Goal: Contribute content: Contribute content

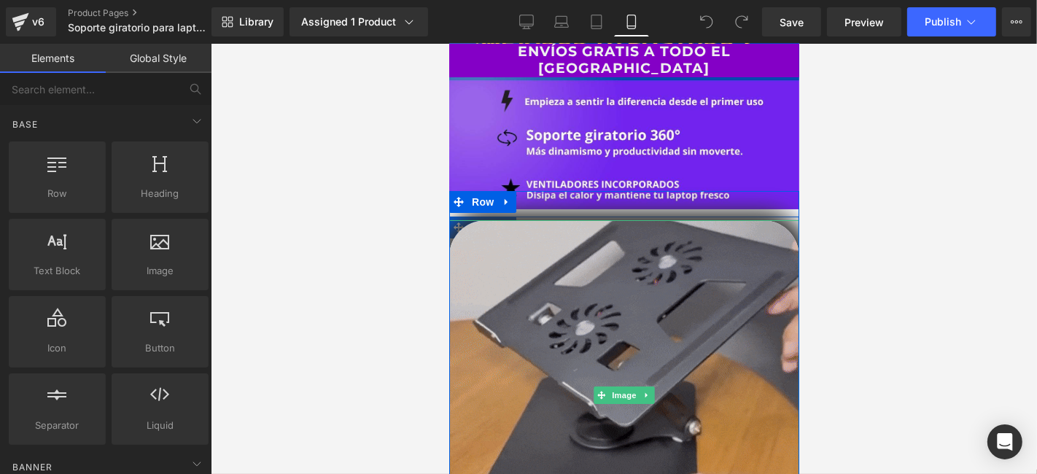
scroll to position [81, 0]
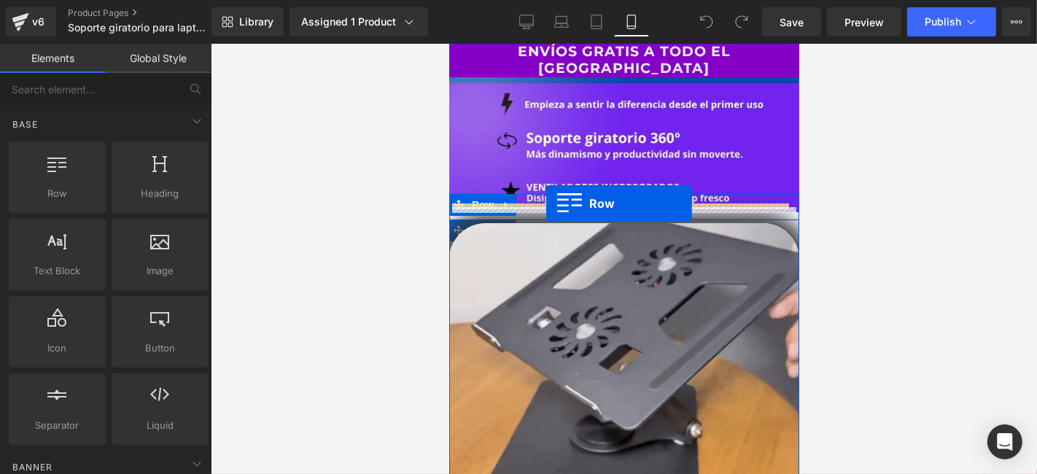
drag, startPoint x: 509, startPoint y: 227, endPoint x: 545, endPoint y: 203, distance: 43.7
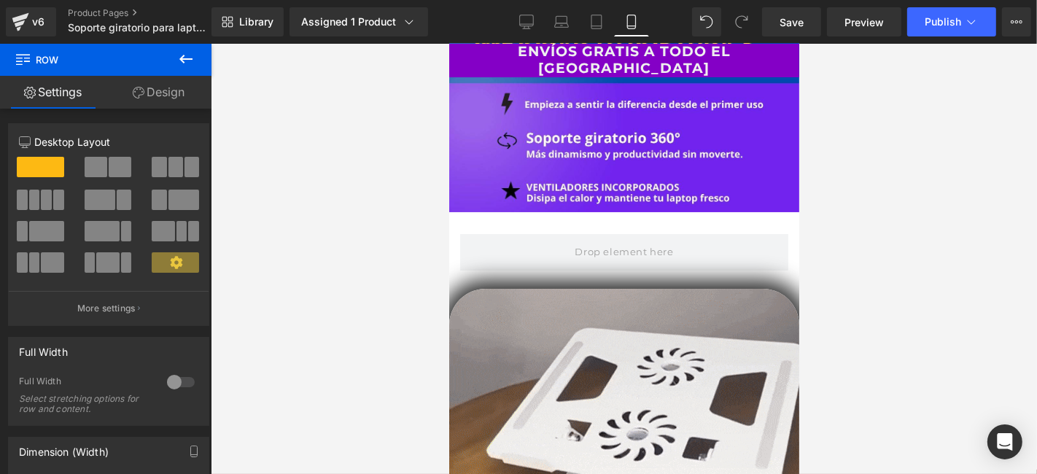
click at [179, 55] on icon at bounding box center [185, 58] width 17 height 17
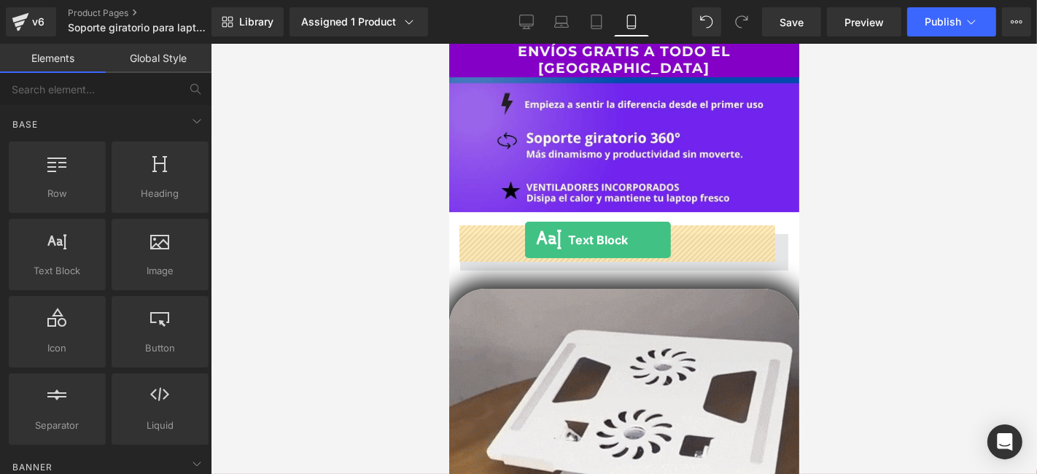
drag, startPoint x: 520, startPoint y: 296, endPoint x: 524, endPoint y: 239, distance: 57.0
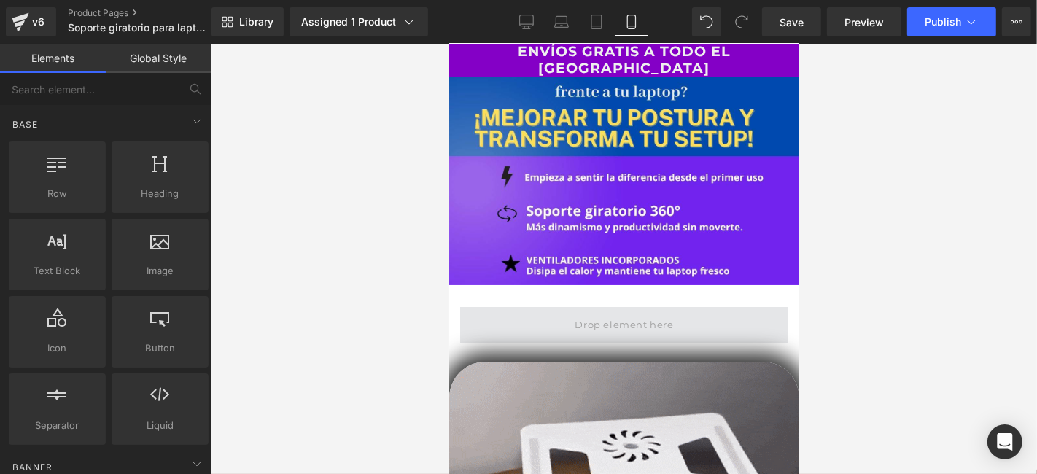
scroll to position [154, 0]
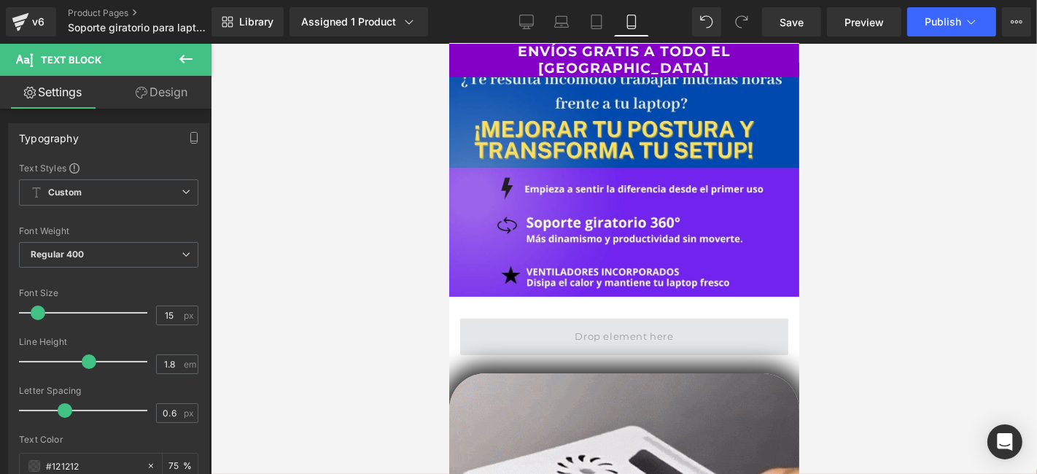
click at [592, 318] on span at bounding box center [623, 336] width 328 height 36
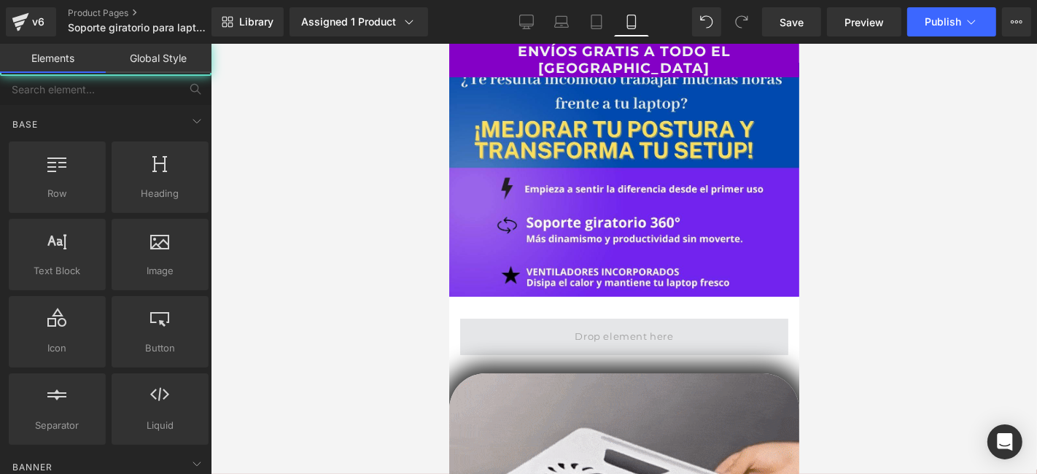
click at [598, 324] on span at bounding box center [623, 336] width 109 height 24
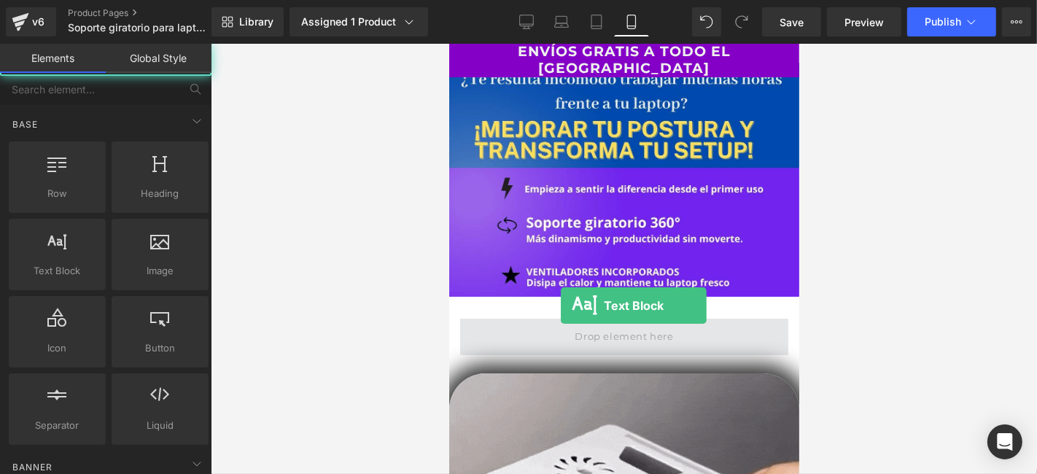
drag, startPoint x: 515, startPoint y: 300, endPoint x: 547, endPoint y: 305, distance: 32.5
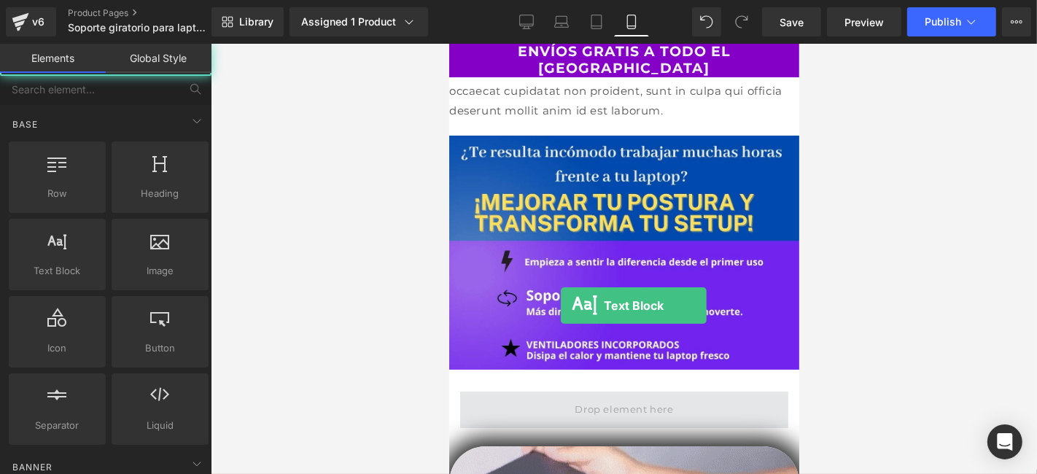
click at [651, 397] on span at bounding box center [623, 409] width 109 height 24
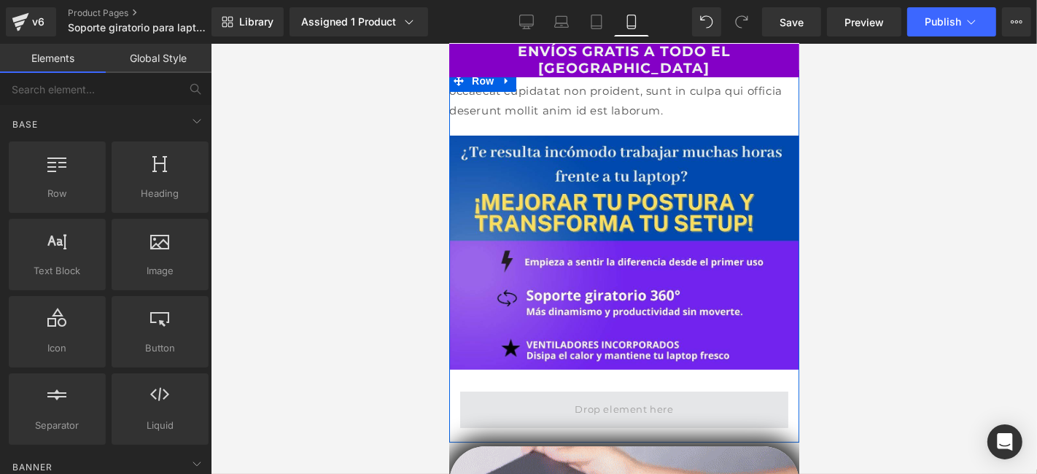
scroll to position [308, 0]
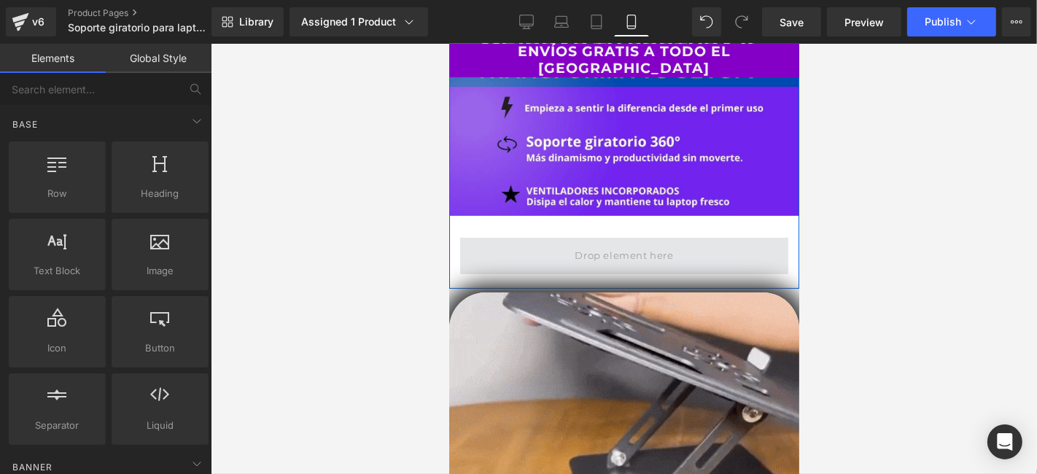
click at [621, 243] on span at bounding box center [623, 255] width 109 height 24
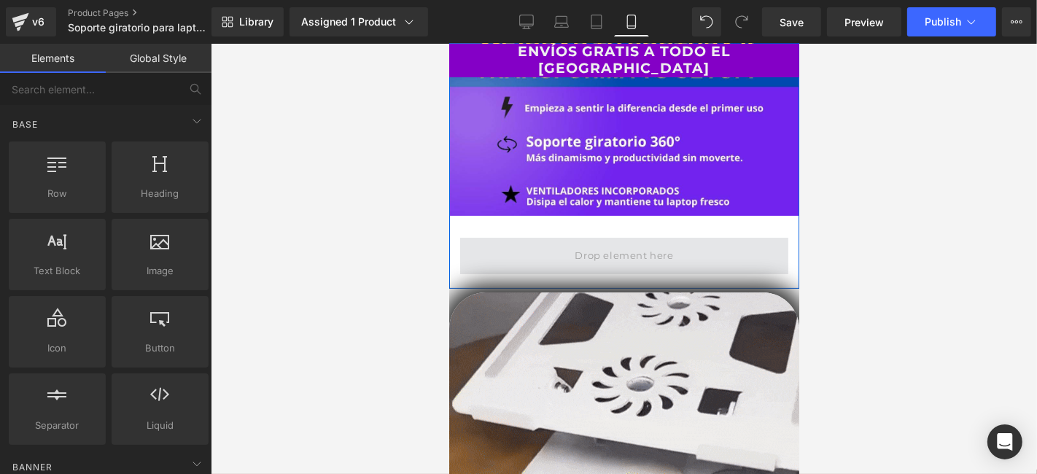
click at [610, 243] on span at bounding box center [623, 255] width 109 height 24
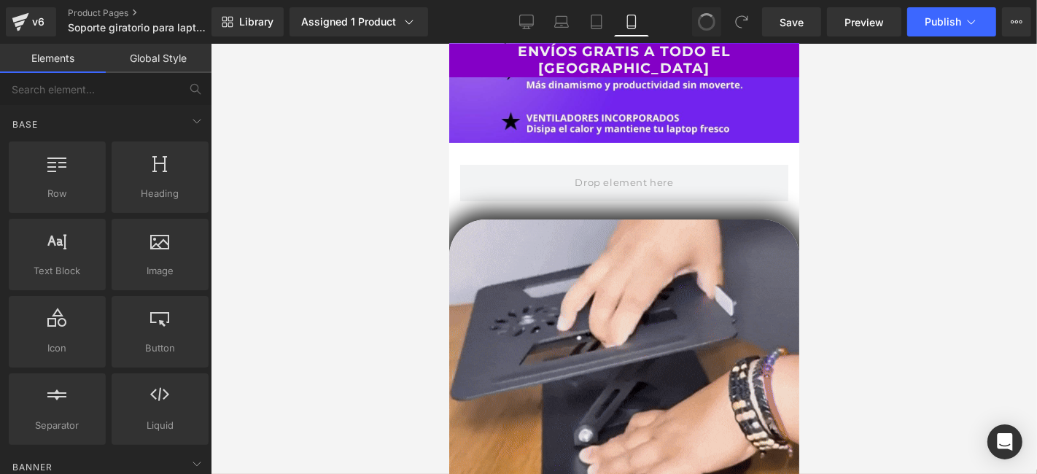
drag, startPoint x: 633, startPoint y: 131, endPoint x: 579, endPoint y: 110, distance: 58.6
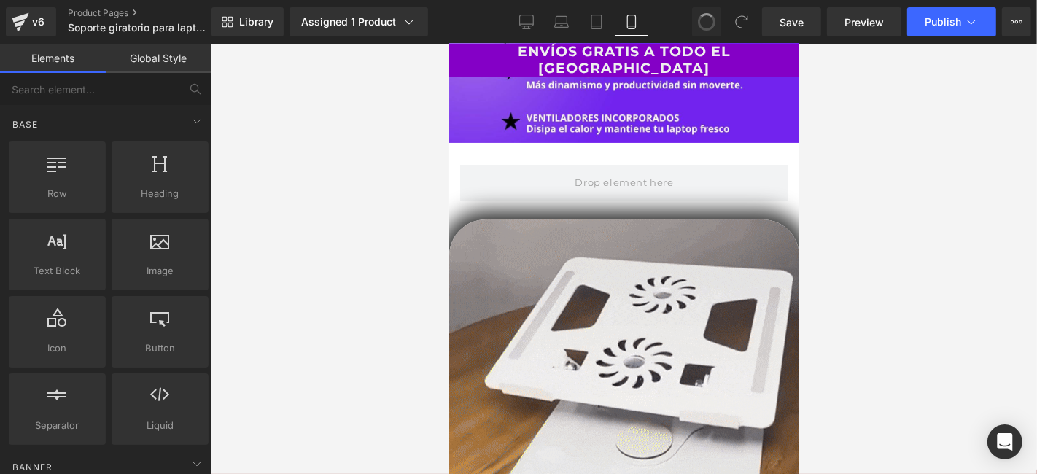
click at [633, 133] on div "Image [GEOGRAPHIC_DATA]" at bounding box center [623, 29] width 350 height 373
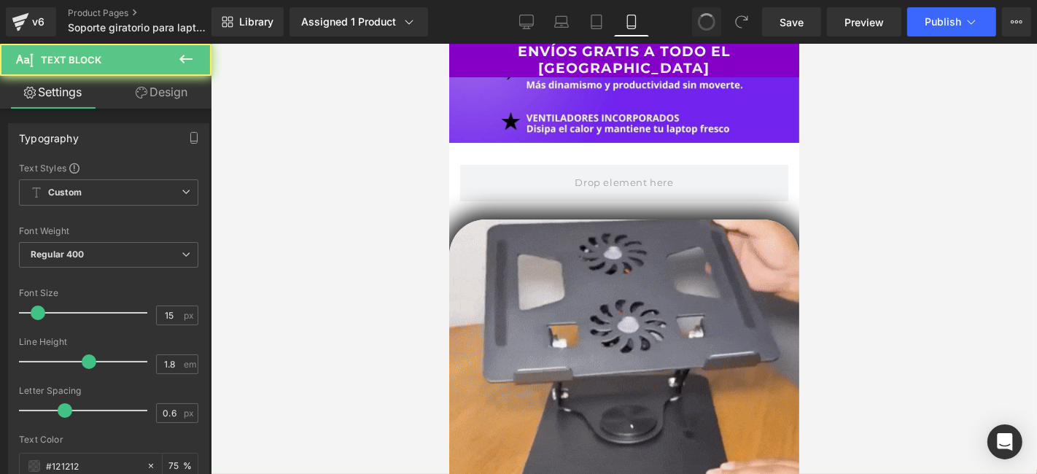
click at [187, 60] on icon at bounding box center [185, 58] width 17 height 17
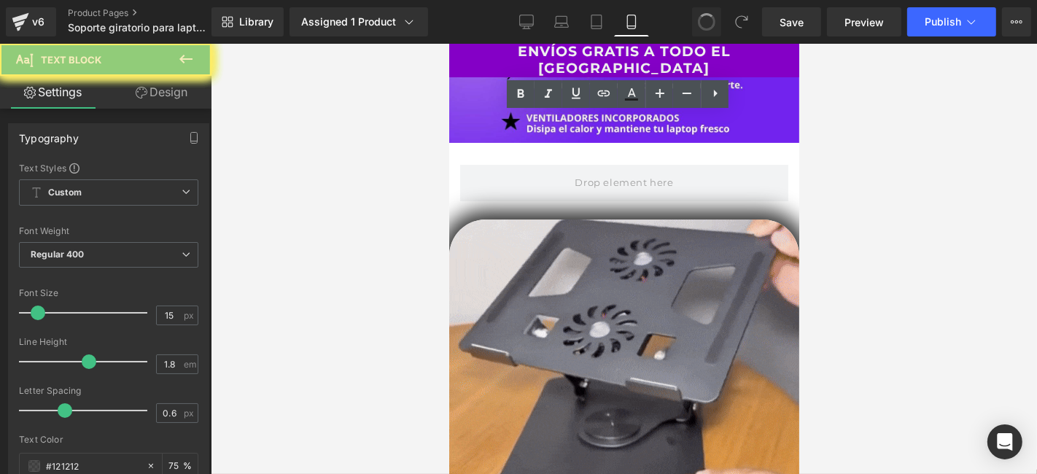
click at [722, 98] on icon at bounding box center [714, 93] width 17 height 17
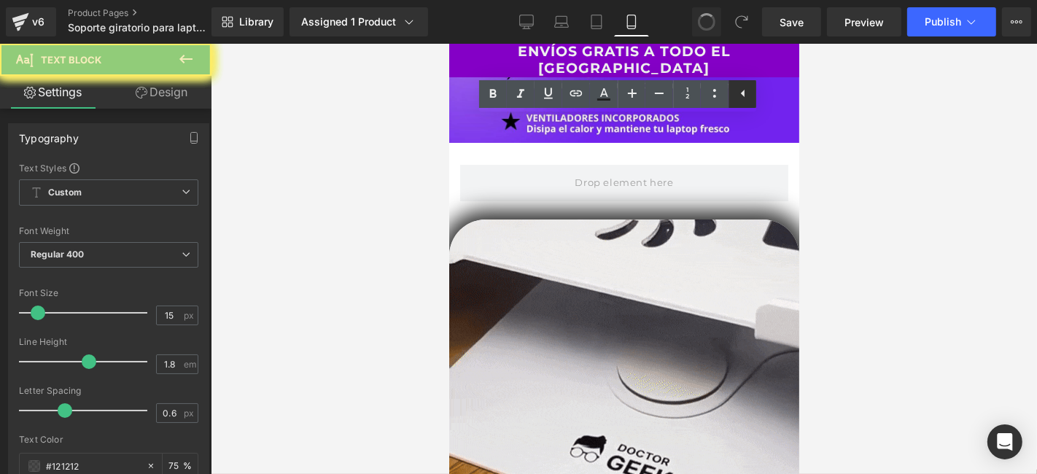
click at [744, 89] on icon at bounding box center [742, 93] width 17 height 17
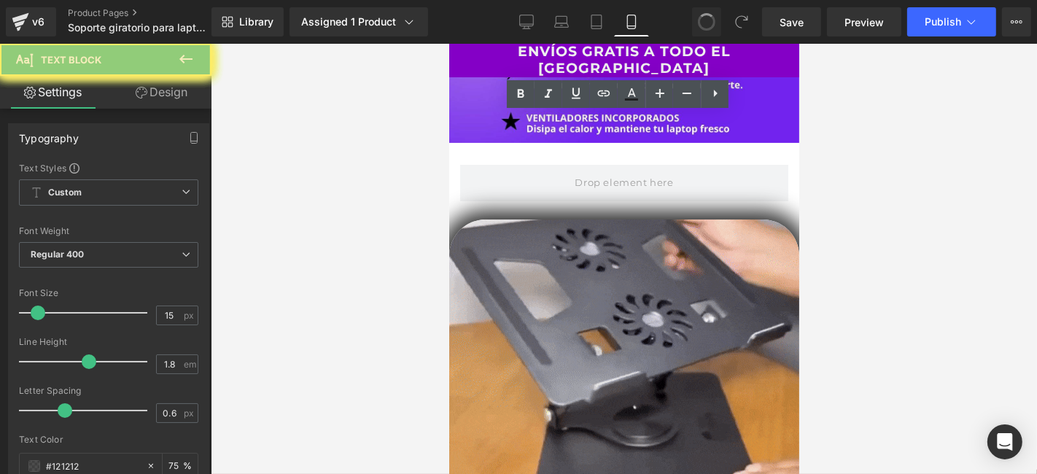
click at [885, 133] on div at bounding box center [624, 259] width 826 height 430
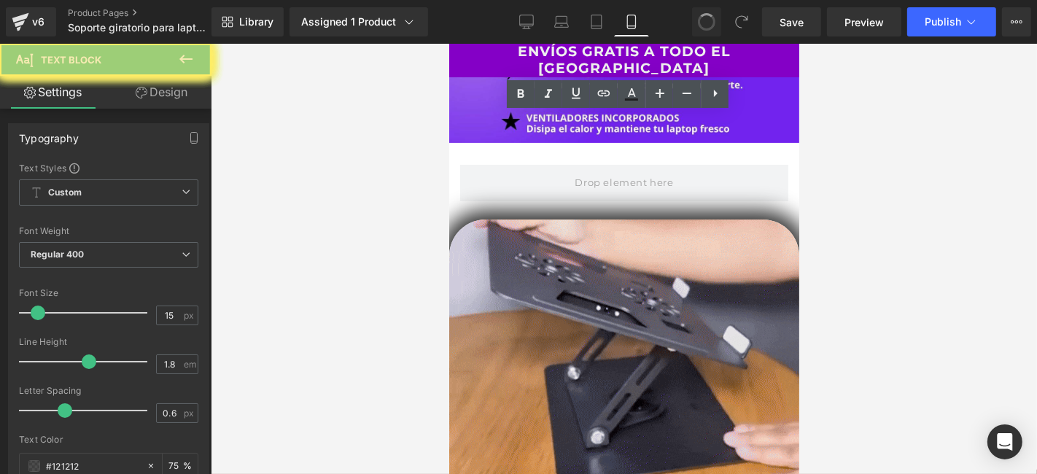
click at [683, 136] on div "Image [GEOGRAPHIC_DATA]" at bounding box center [623, 29] width 350 height 373
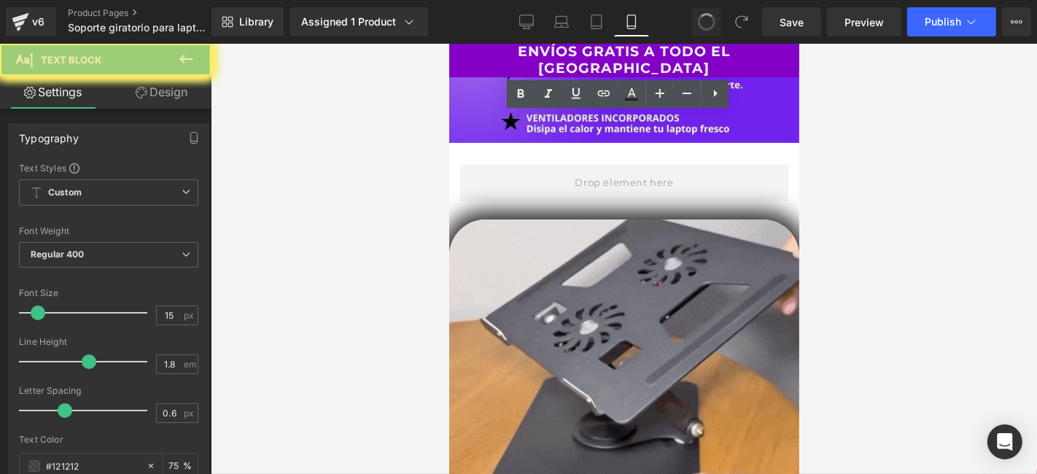
click at [945, 127] on div at bounding box center [624, 259] width 826 height 430
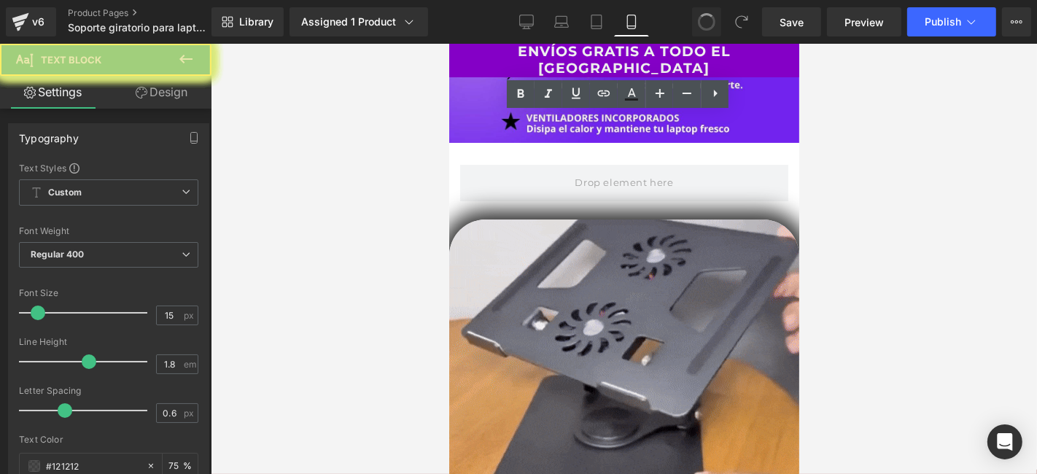
click at [610, 141] on div "Image [GEOGRAPHIC_DATA]" at bounding box center [623, 29] width 350 height 373
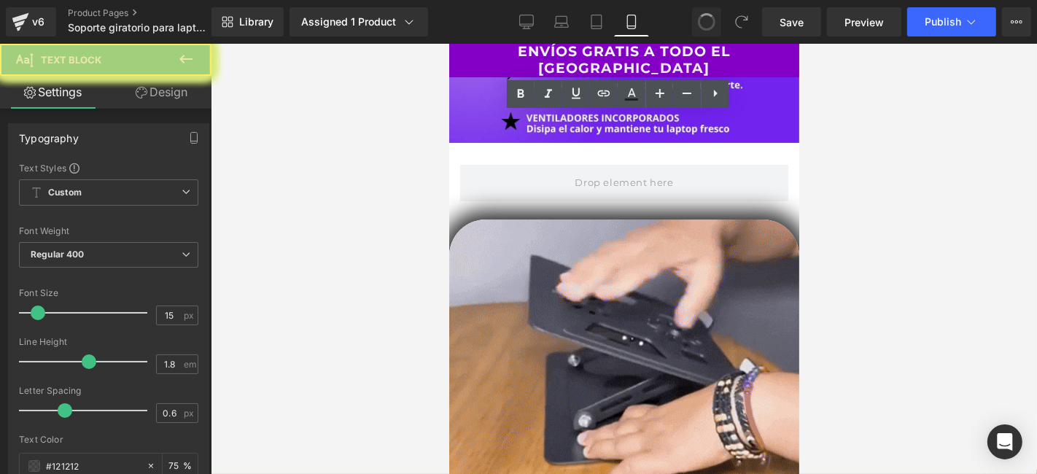
click at [448, 43] on div at bounding box center [448, 43] width 0 height 0
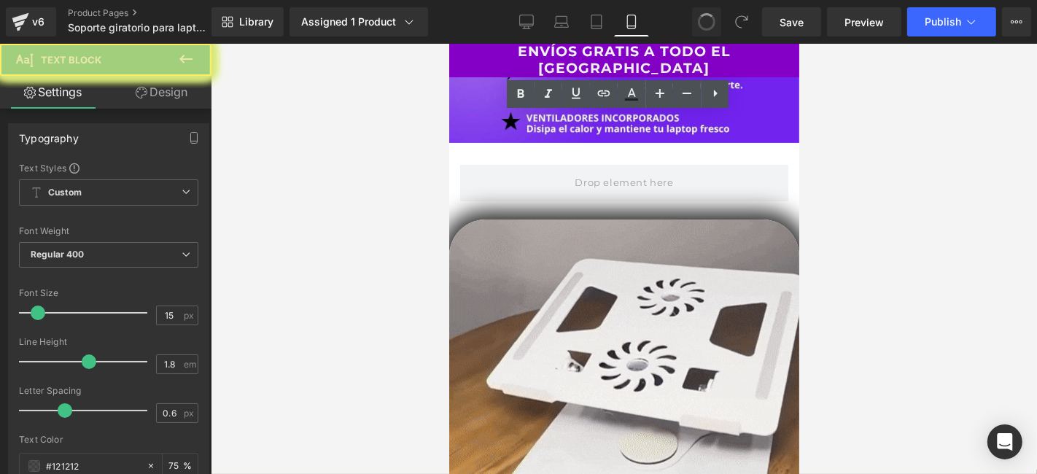
click at [448, 43] on div at bounding box center [448, 43] width 0 height 0
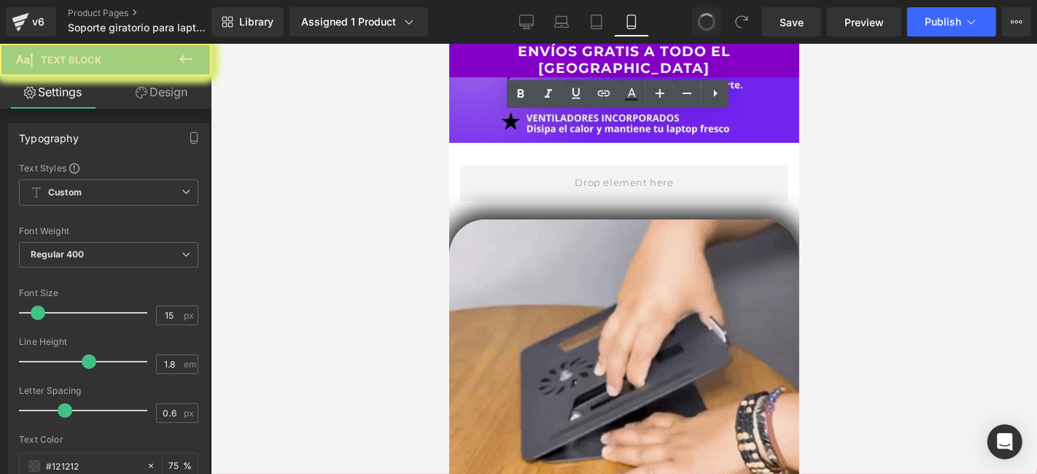
click at [448, 43] on div at bounding box center [448, 43] width 0 height 0
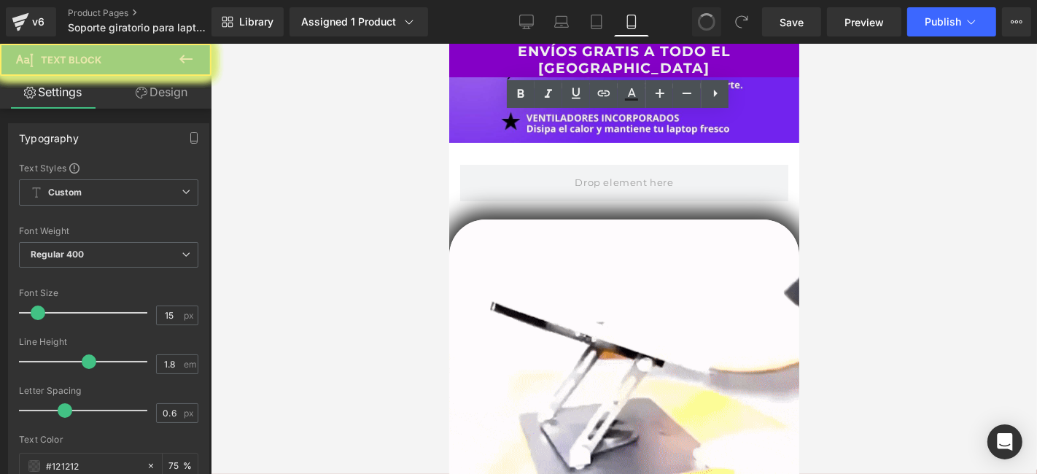
click at [405, 94] on div at bounding box center [624, 259] width 826 height 430
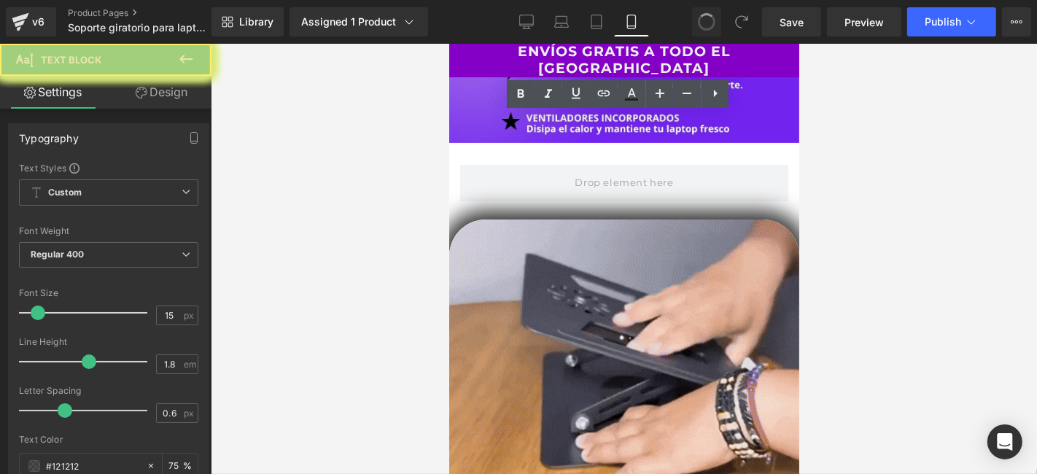
click at [475, 55] on p "ENVÍOS GRATIS A TODO EL [GEOGRAPHIC_DATA]" at bounding box center [623, 60] width 350 height 34
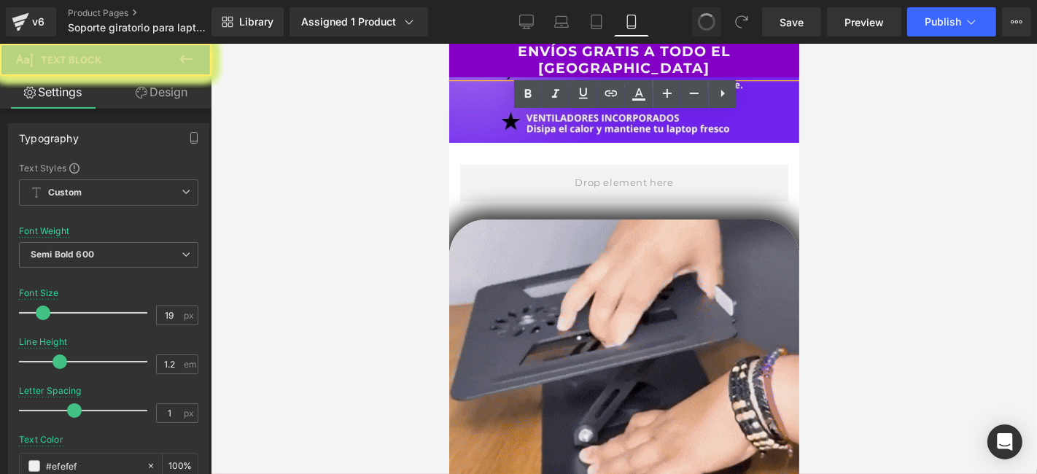
drag, startPoint x: 198, startPoint y: 112, endPoint x: 275, endPoint y: 0, distance: 136.3
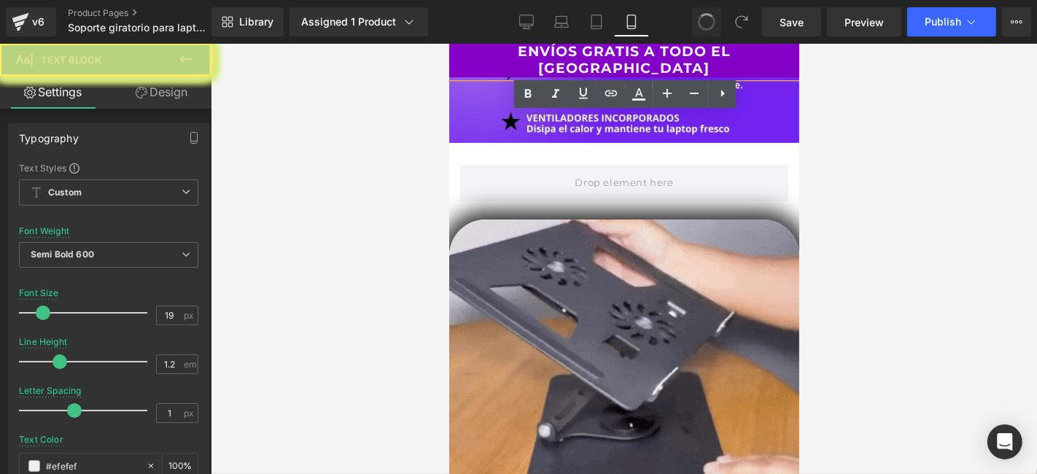
click at [886, 179] on div at bounding box center [624, 259] width 826 height 430
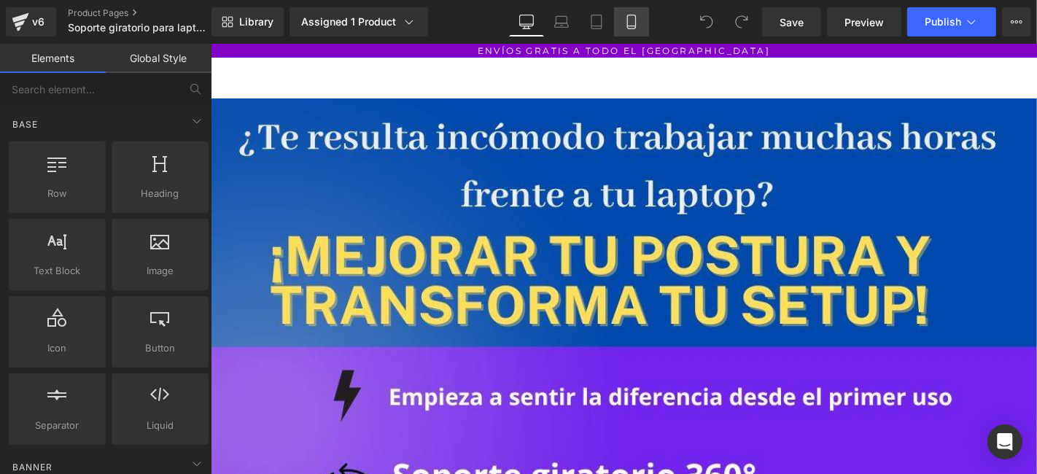
click at [621, 17] on link "Mobile" at bounding box center [631, 21] width 35 height 29
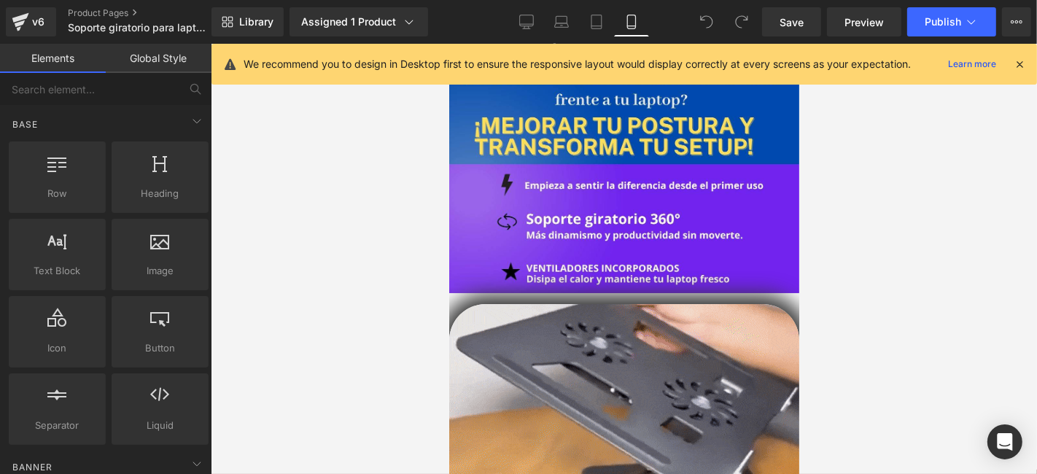
click at [1023, 64] on icon at bounding box center [1019, 64] width 13 height 13
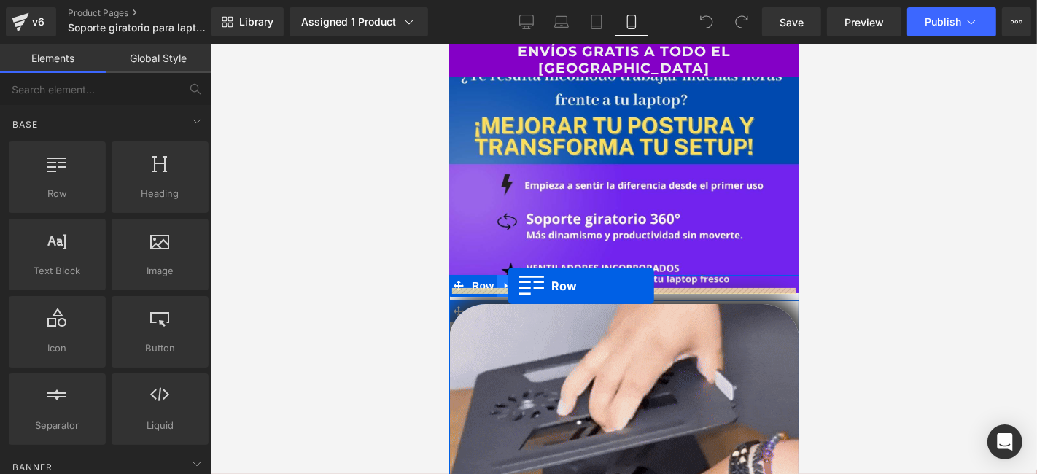
drag, startPoint x: 508, startPoint y: 233, endPoint x: 507, endPoint y: 285, distance: 51.8
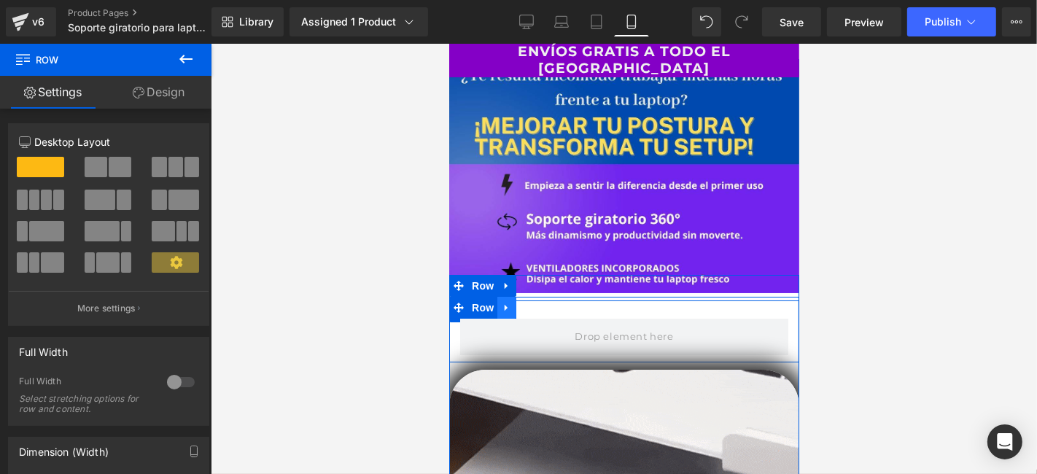
click at [501, 302] on icon at bounding box center [506, 307] width 10 height 11
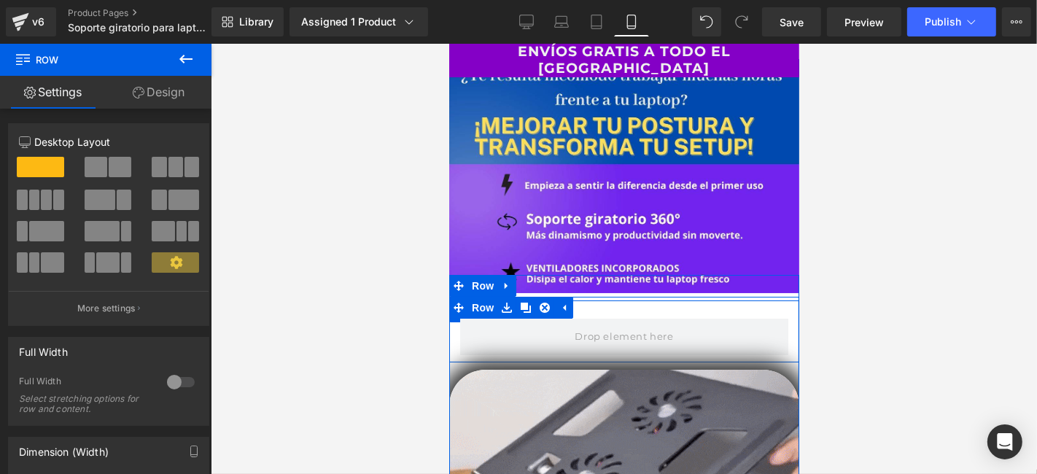
drag, startPoint x: 533, startPoint y: 303, endPoint x: 588, endPoint y: 301, distance: 54.7
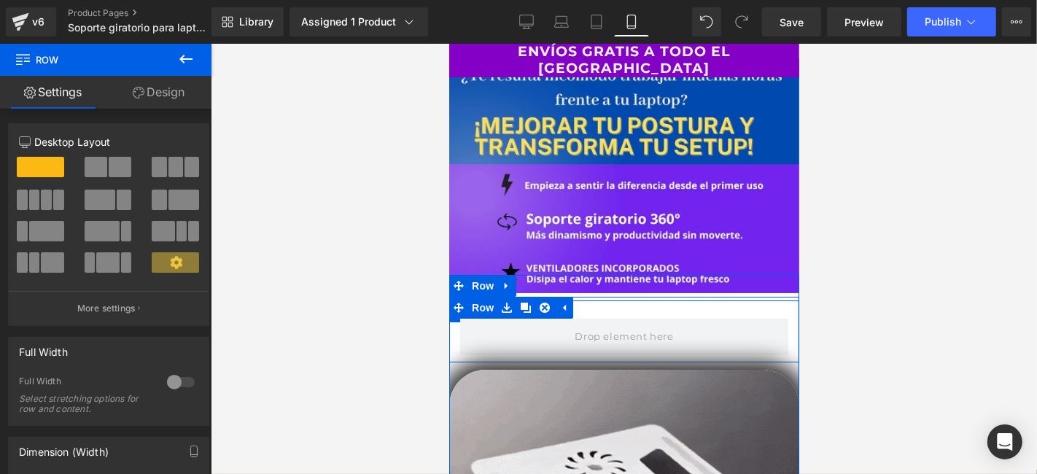
click at [539, 303] on icon at bounding box center [544, 307] width 10 height 11
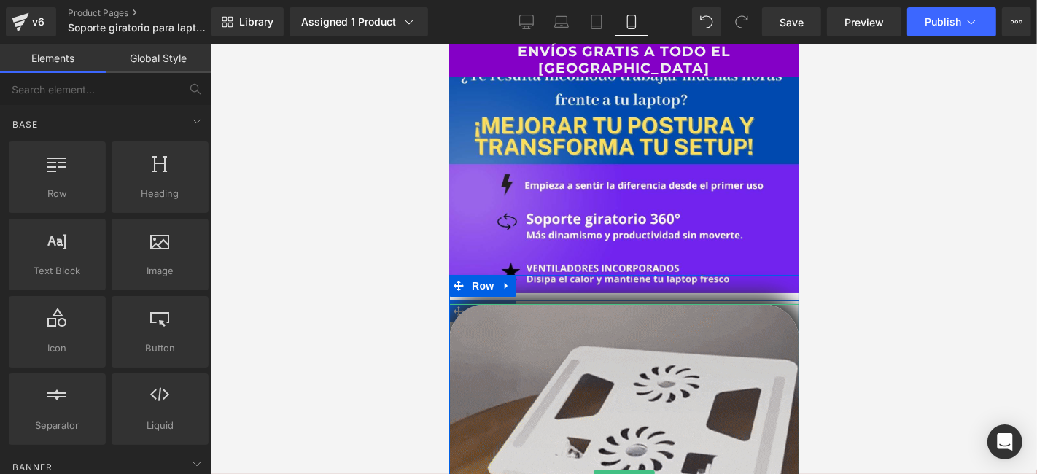
click at [530, 331] on img at bounding box center [623, 478] width 350 height 350
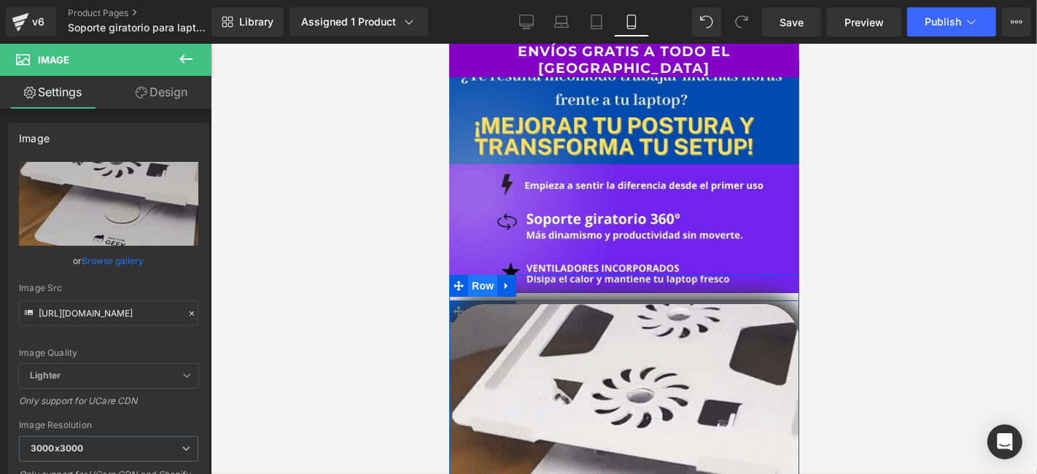
click at [470, 275] on span "Row" at bounding box center [481, 285] width 29 height 22
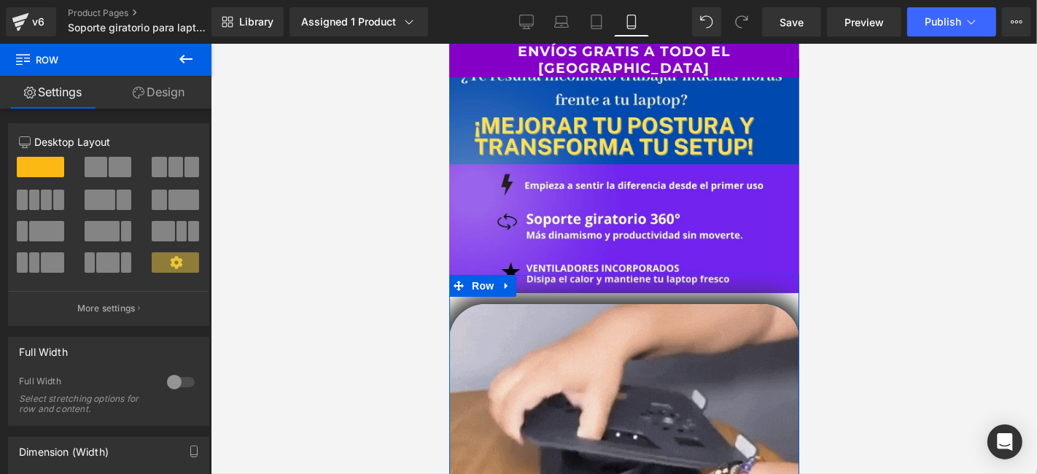
click at [171, 100] on link "Design" at bounding box center [159, 92] width 106 height 33
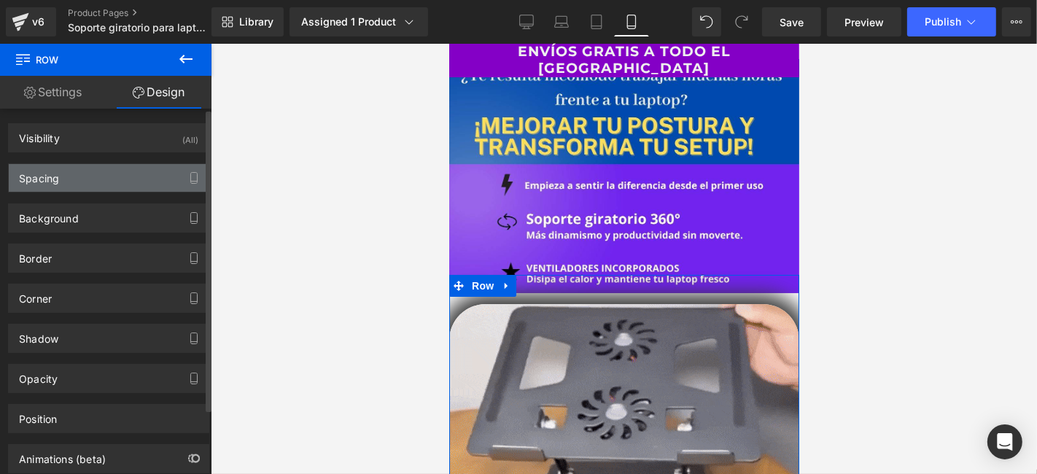
type input "-35"
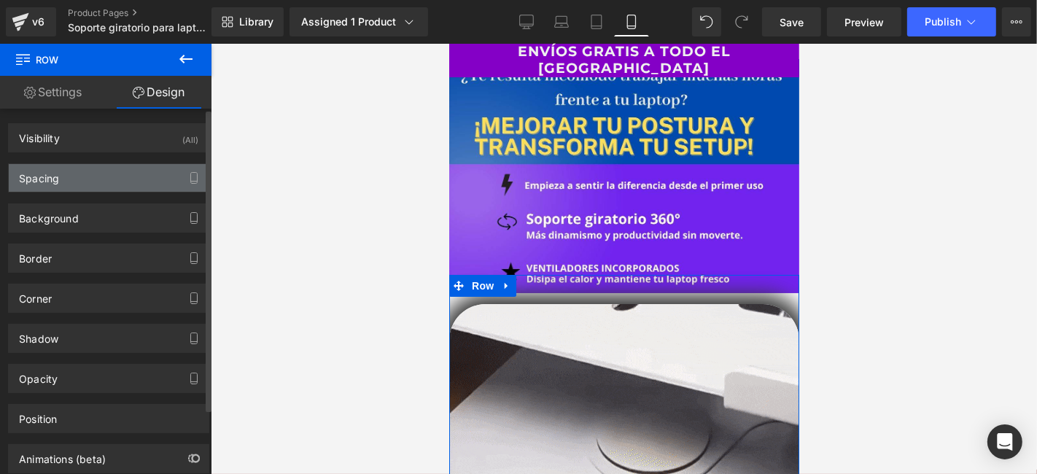
type input "0"
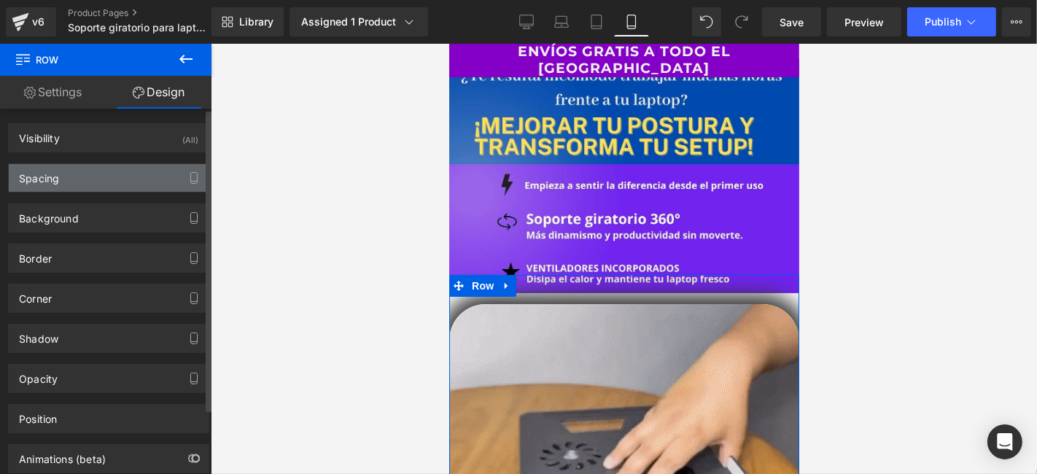
type input "30"
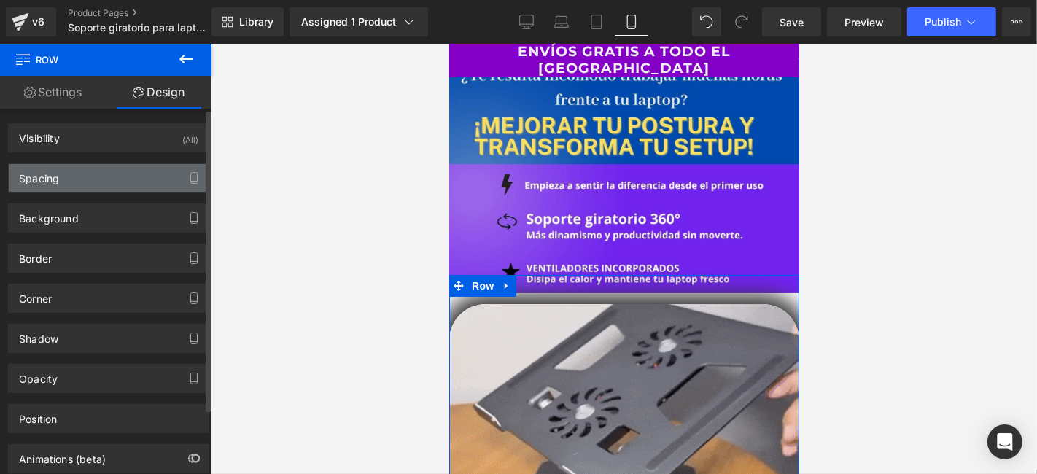
type input "0"
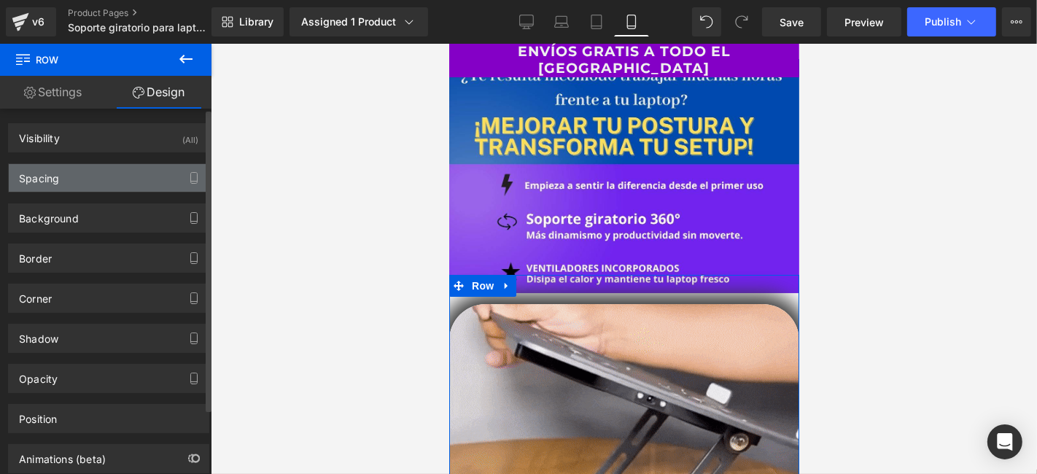
type input "10"
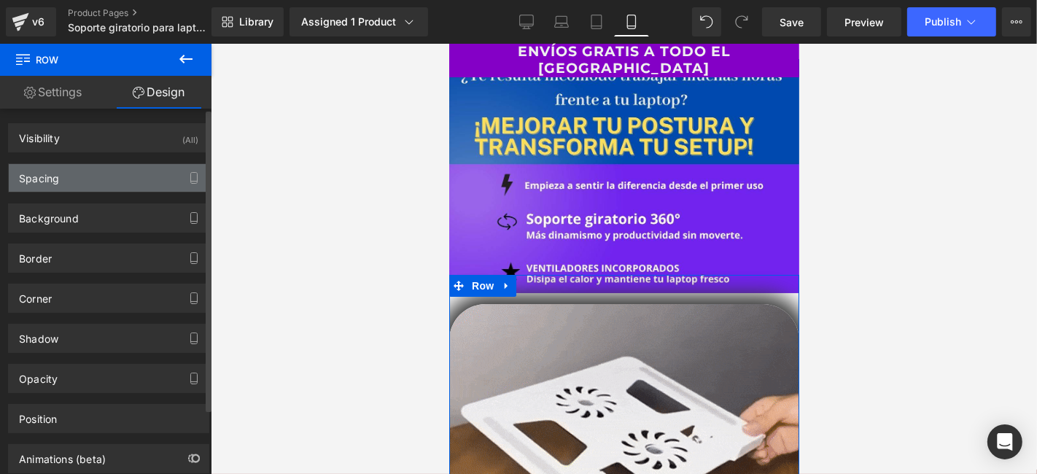
type input "0"
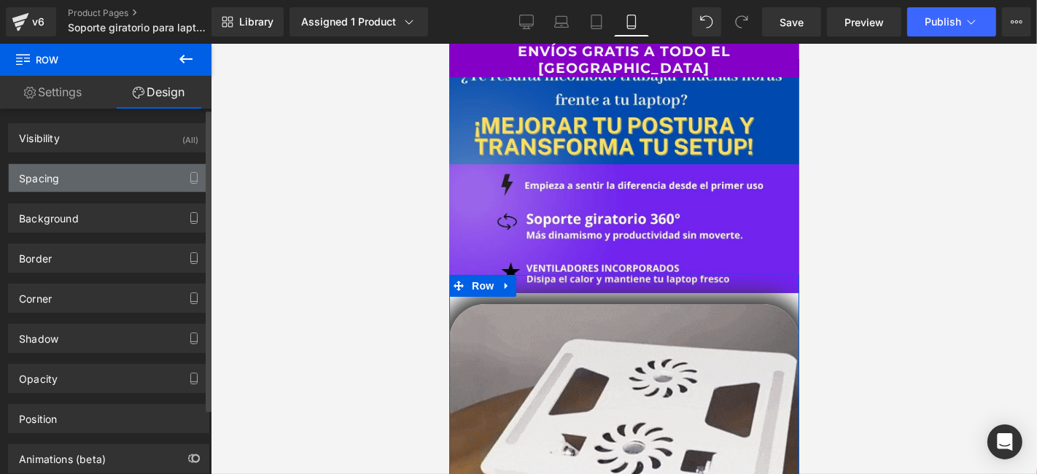
click at [102, 182] on div "Spacing" at bounding box center [109, 178] width 200 height 28
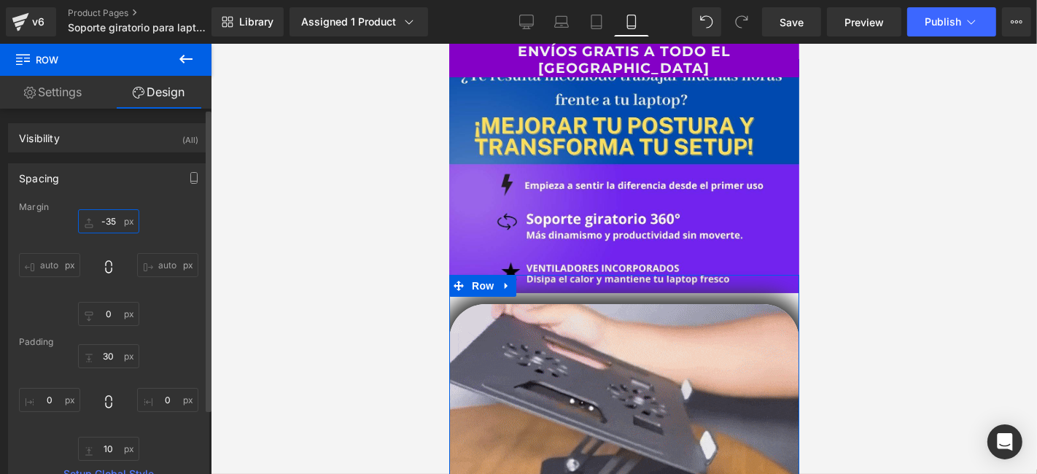
click at [110, 221] on input "-35" at bounding box center [108, 221] width 61 height 24
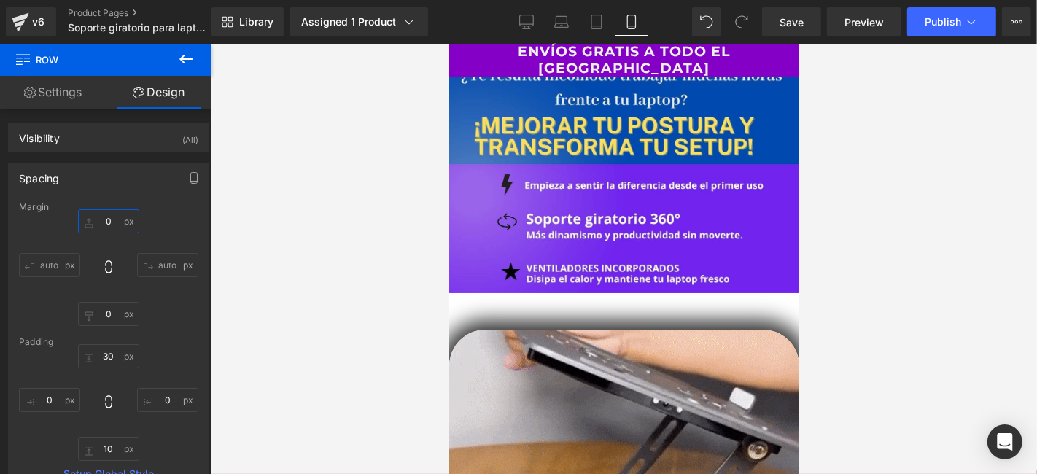
type input "0"
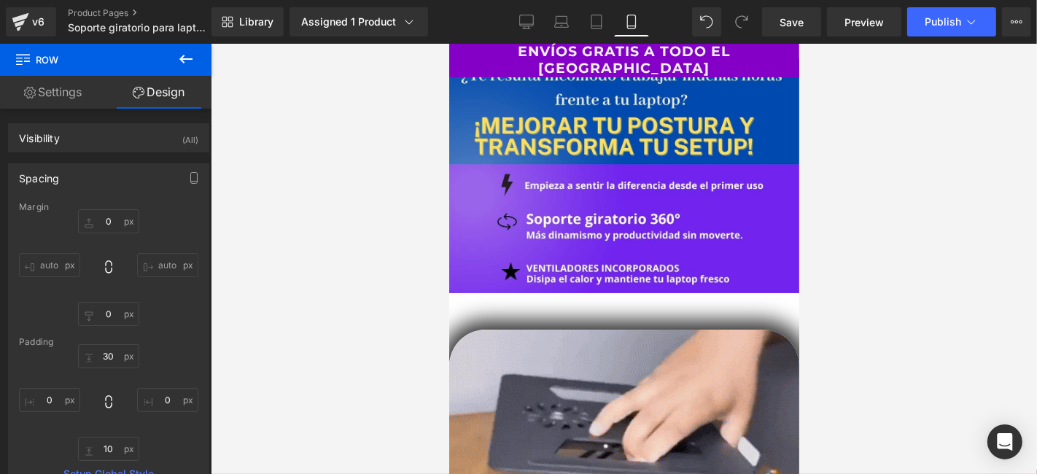
click at [187, 63] on icon at bounding box center [185, 58] width 17 height 17
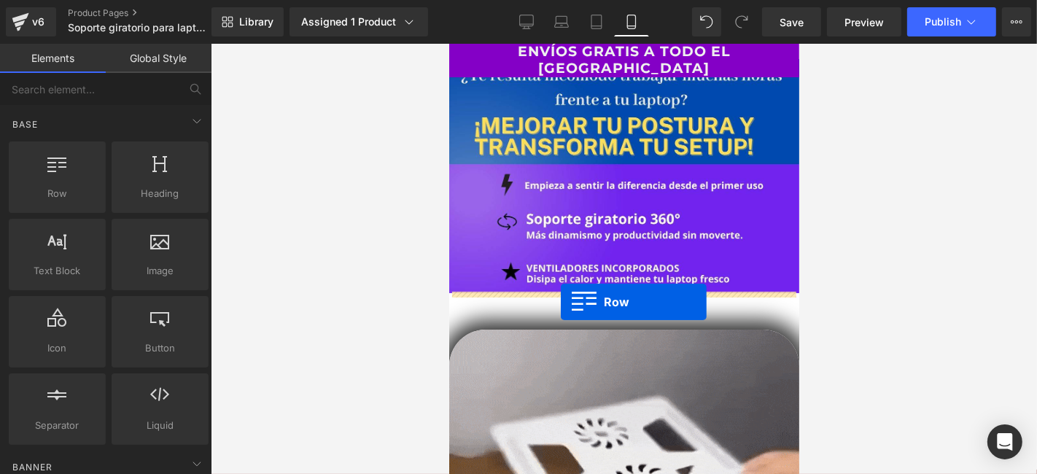
drag, startPoint x: 534, startPoint y: 233, endPoint x: 560, endPoint y: 301, distance: 73.1
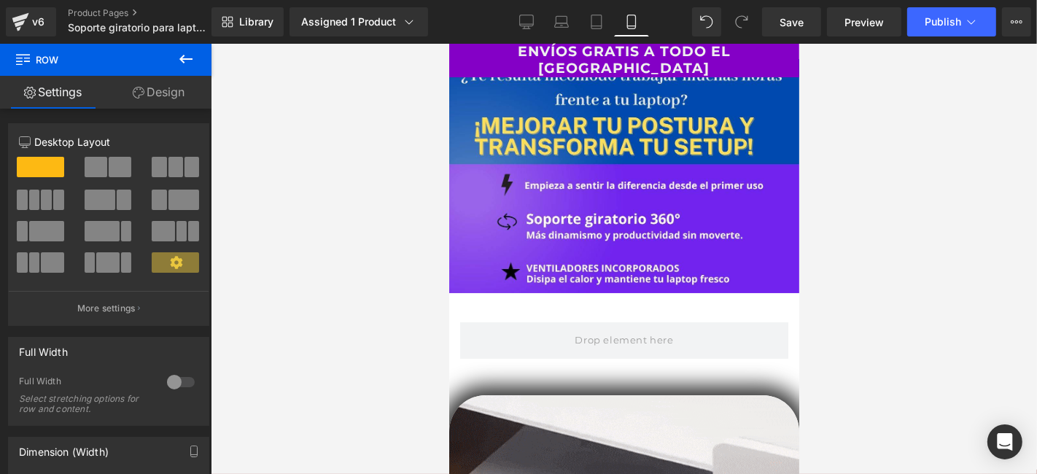
click at [191, 50] on icon at bounding box center [185, 58] width 17 height 17
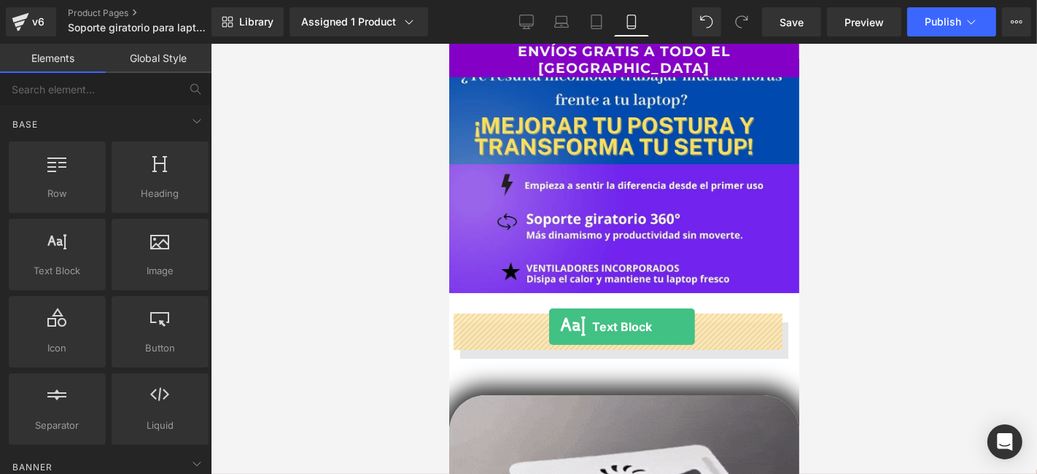
drag, startPoint x: 525, startPoint y: 305, endPoint x: 548, endPoint y: 326, distance: 31.5
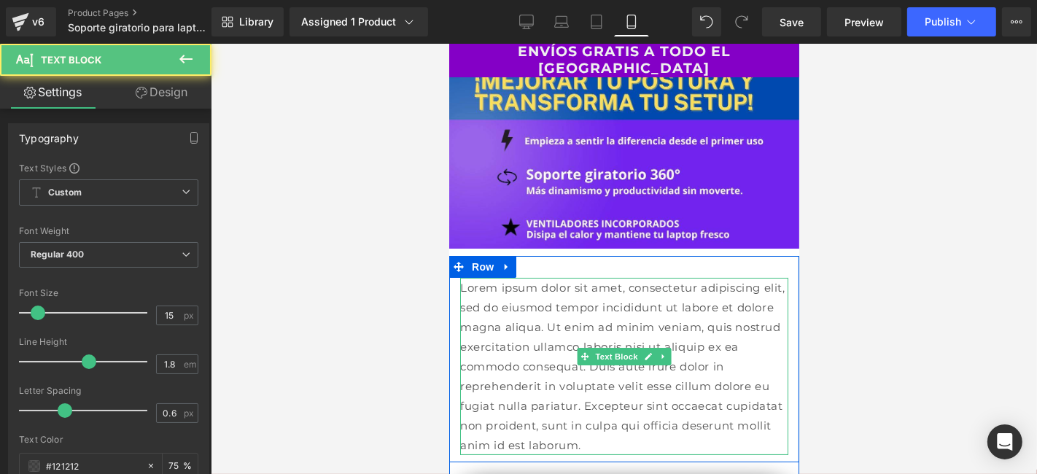
scroll to position [81, 0]
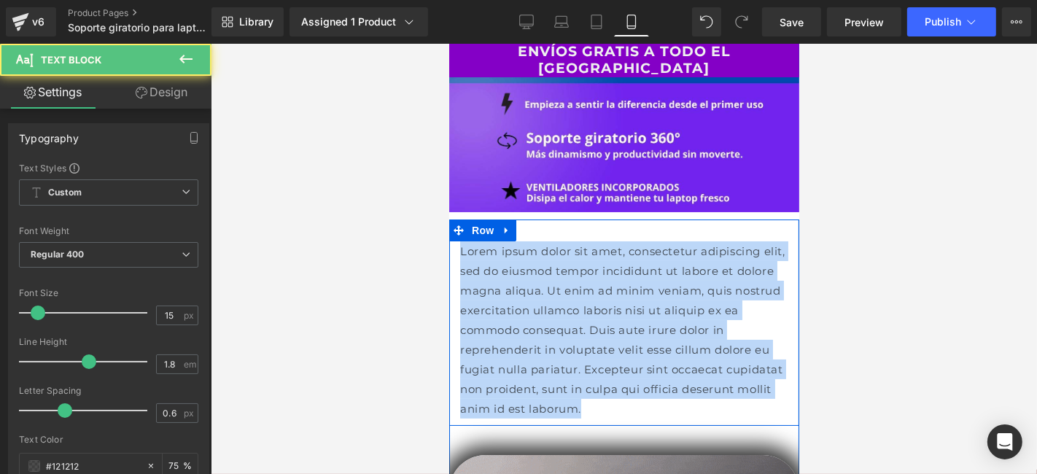
drag, startPoint x: 568, startPoint y: 373, endPoint x: 451, endPoint y: 235, distance: 180.4
click at [451, 241] on div "Lorem ipsum dolor sit amet, consectetur adipiscing elit, sed do eiusmod tempor …" at bounding box center [623, 329] width 350 height 177
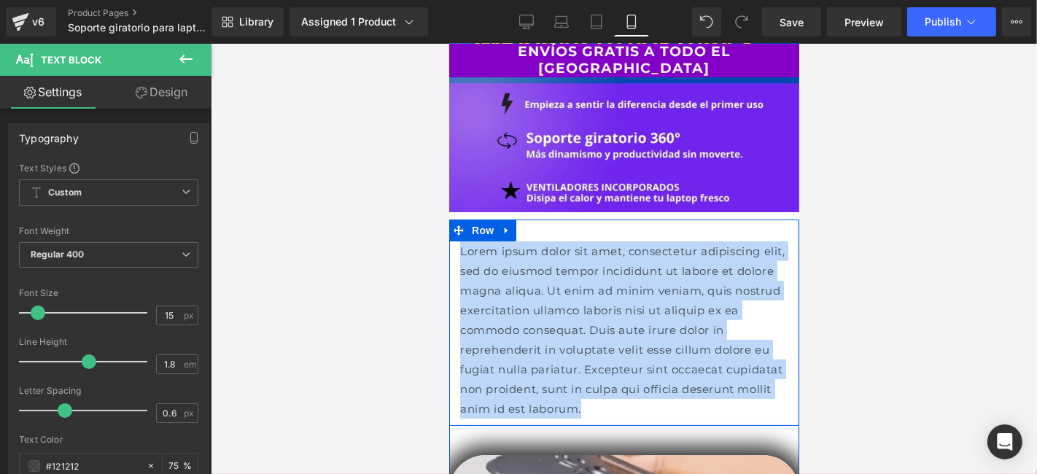
paste div
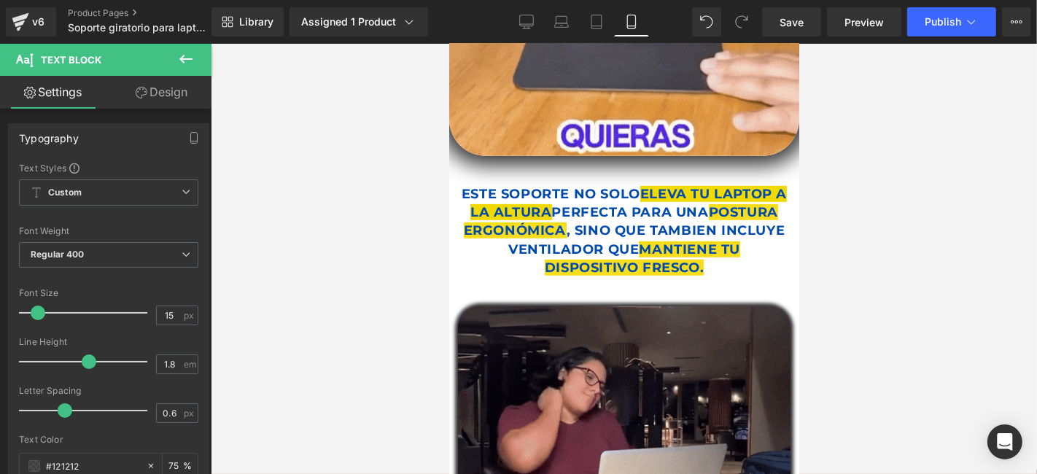
scroll to position [566, 0]
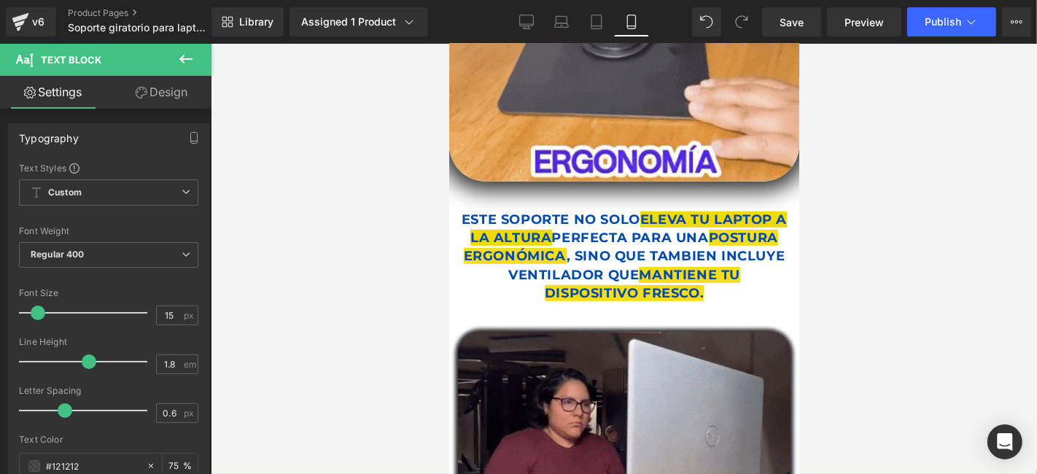
click at [620, 248] on div "ESTE SOPORTE NO SOLO ELEVA TU LAPTOP A LA ALTURA PERFECTA PARA UNA POSTURA ERGO…" at bounding box center [623, 256] width 328 height 92
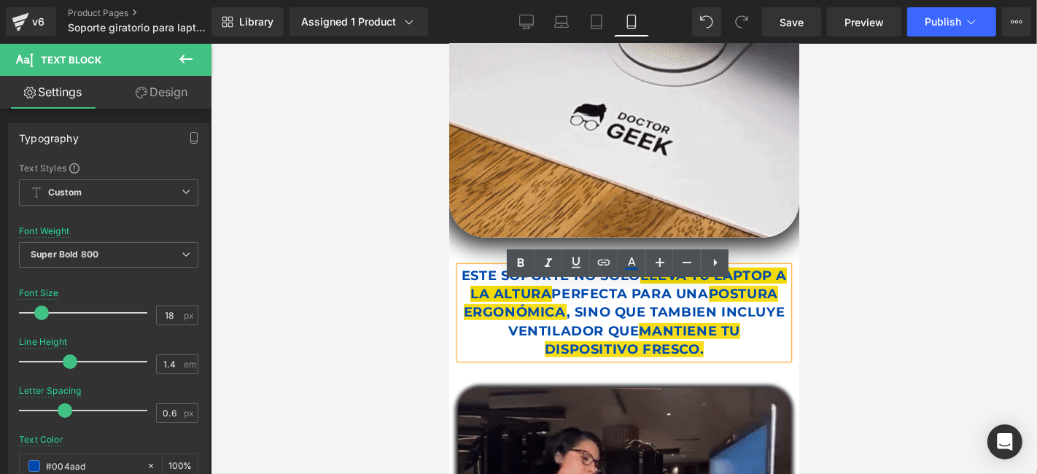
scroll to position [485, 0]
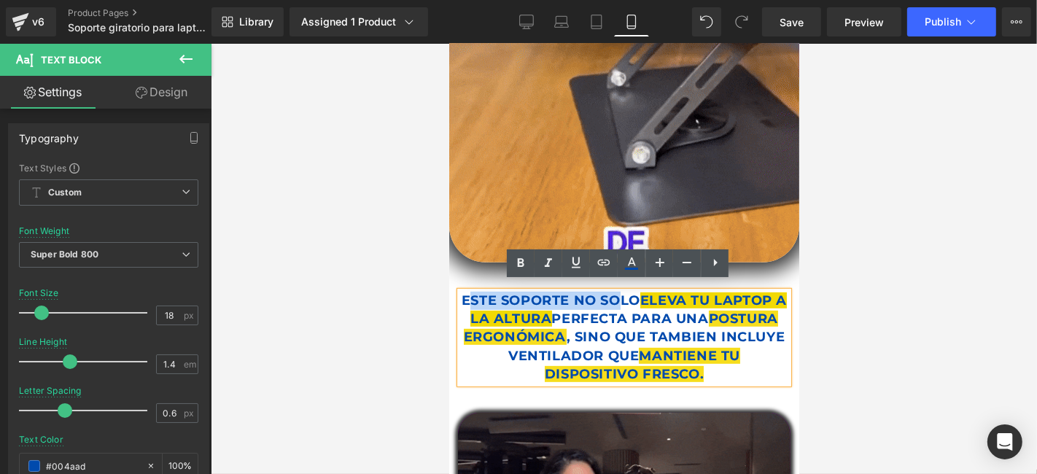
drag, startPoint x: 486, startPoint y: 290, endPoint x: 647, endPoint y: 293, distance: 161.1
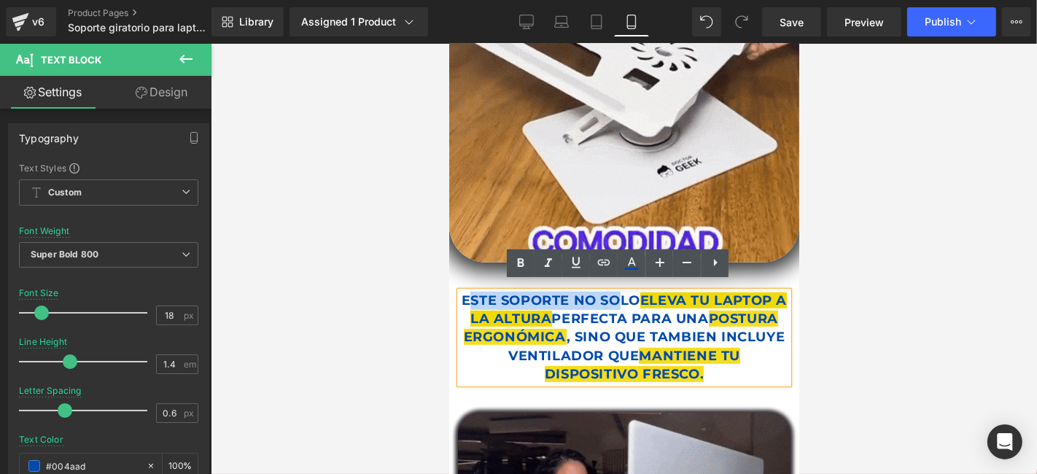
click at [647, 293] on p "ESTE SOPORTE NO SOLO ELEVA TU LAPTOP A LA ALTURA PERFECTA PARA UNA POSTURA ERGO…" at bounding box center [623, 337] width 328 height 92
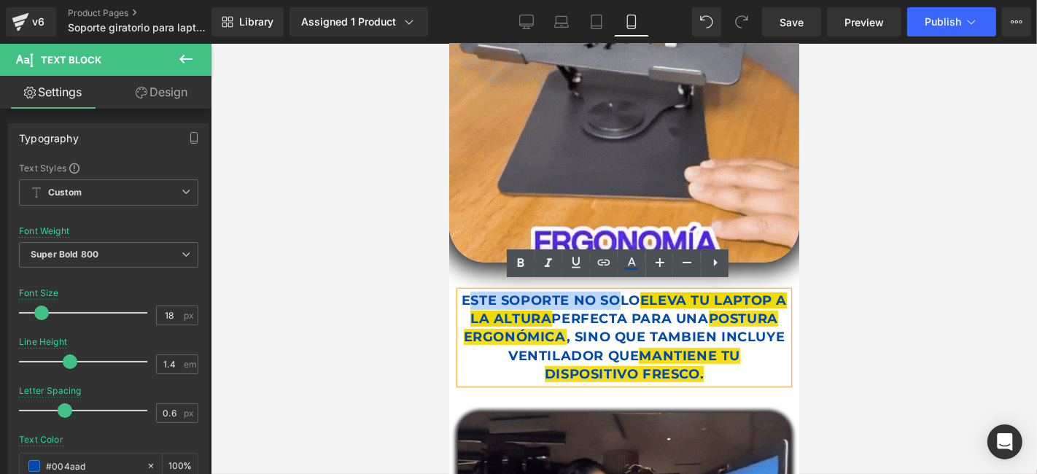
copy p "STE SOPORTE NO SO"
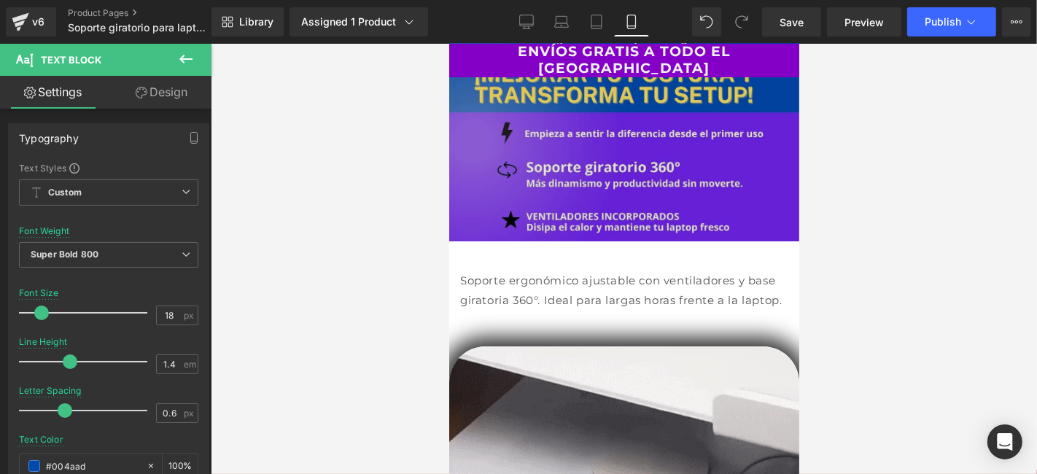
scroll to position [0, 0]
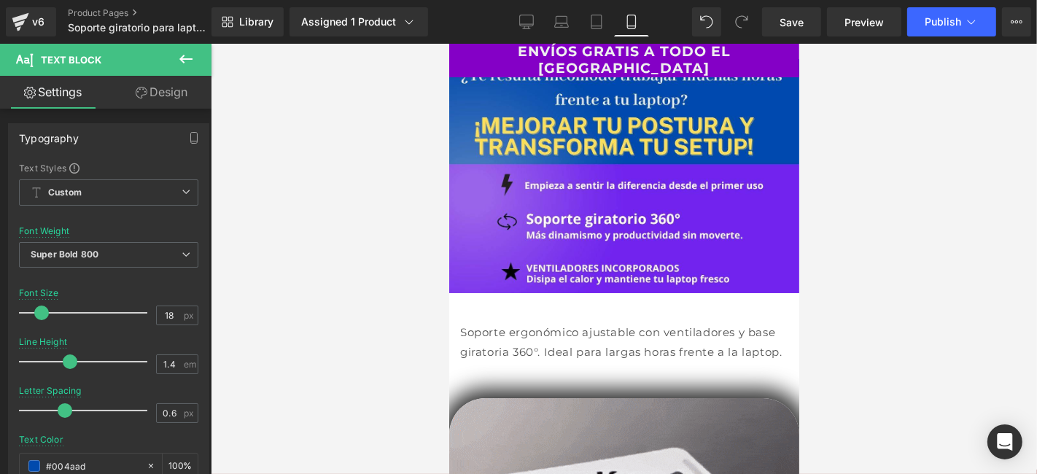
click at [640, 332] on link at bounding box center [647, 340] width 15 height 17
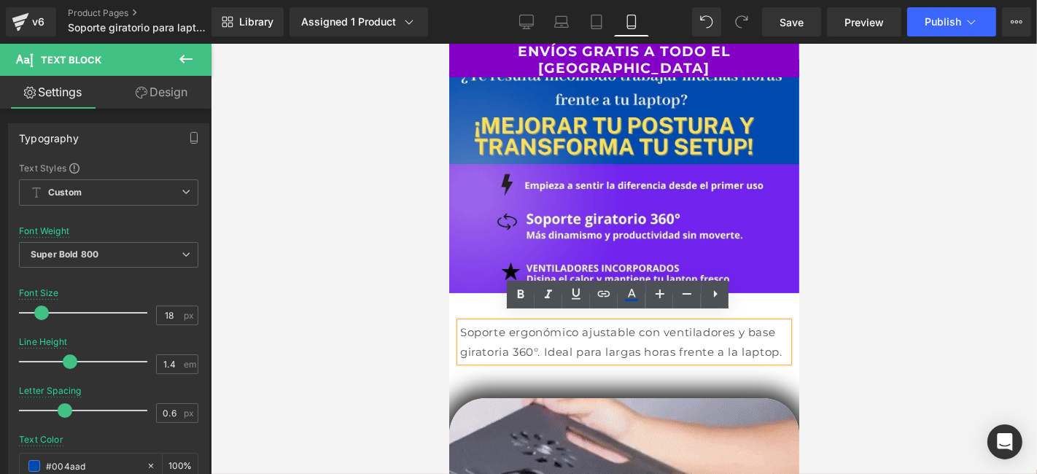
click at [757, 341] on p "Soporte ergonómico ajustable con ventiladores y base giratoria 360°. Ideal para…" at bounding box center [623, 340] width 328 height 39
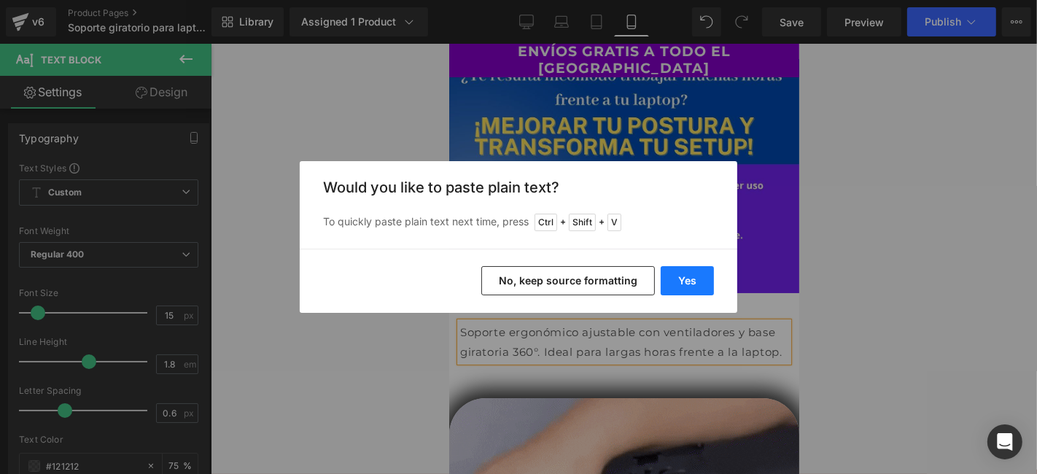
click at [685, 281] on button "Yes" at bounding box center [686, 280] width 53 height 29
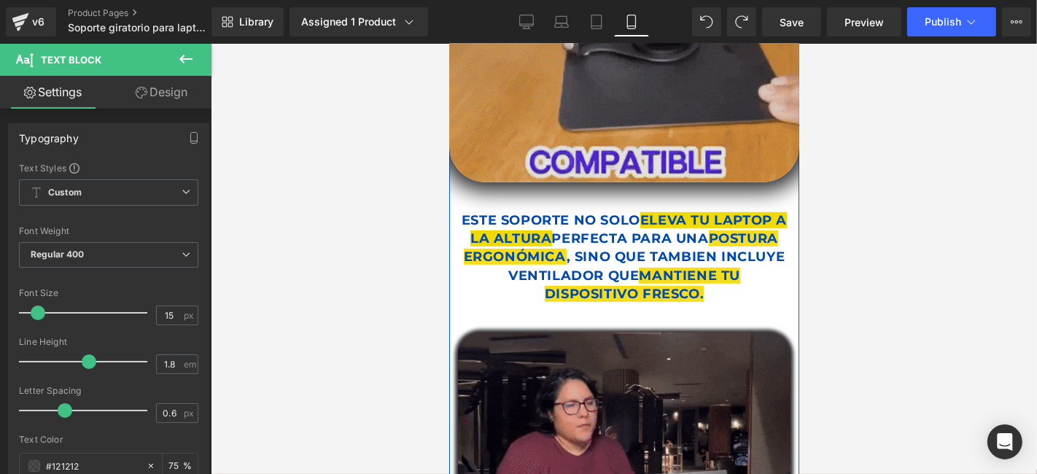
scroll to position [566, 0]
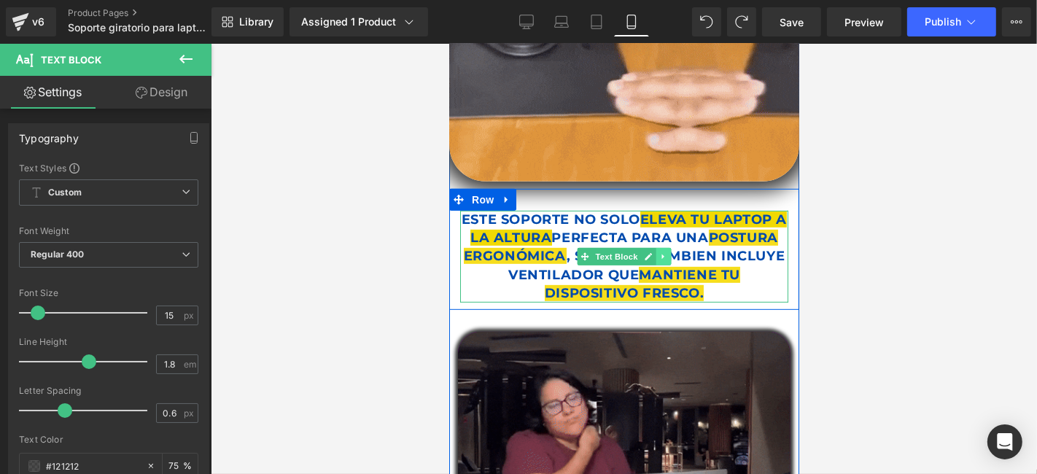
click at [660, 254] on icon at bounding box center [661, 256] width 2 height 5
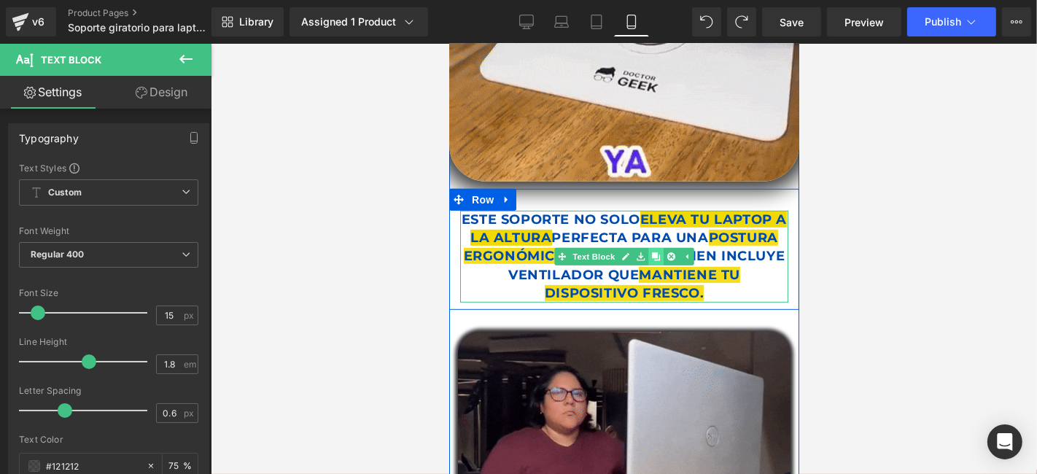
click at [651, 251] on icon at bounding box center [655, 255] width 8 height 8
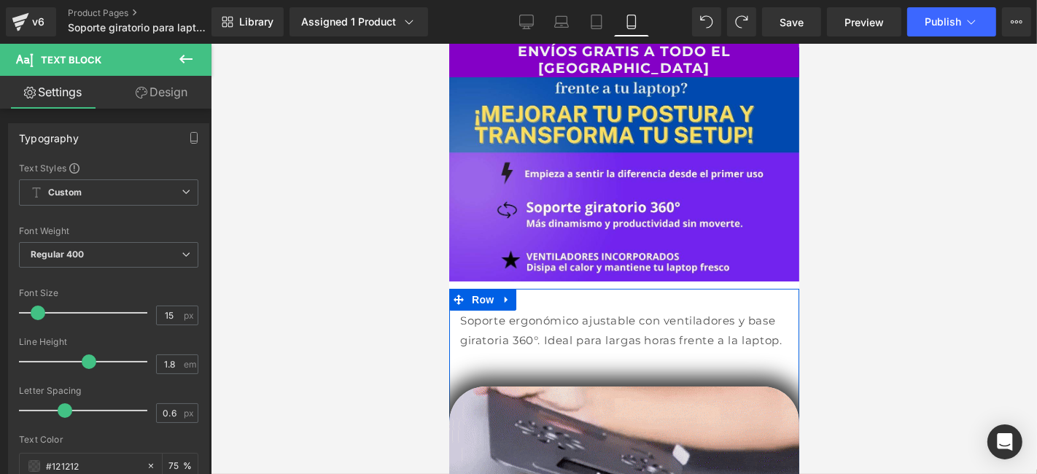
scroll to position [0, 0]
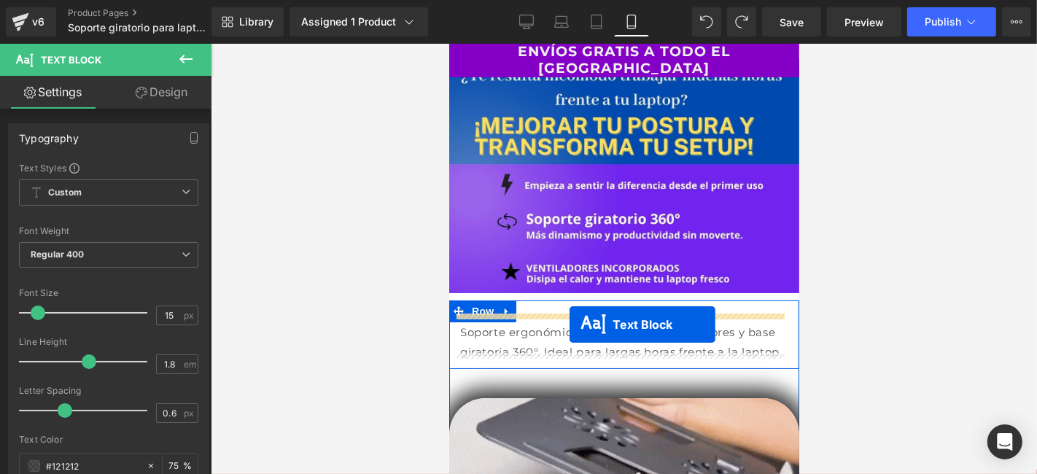
drag, startPoint x: 577, startPoint y: 402, endPoint x: 569, endPoint y: 324, distance: 78.4
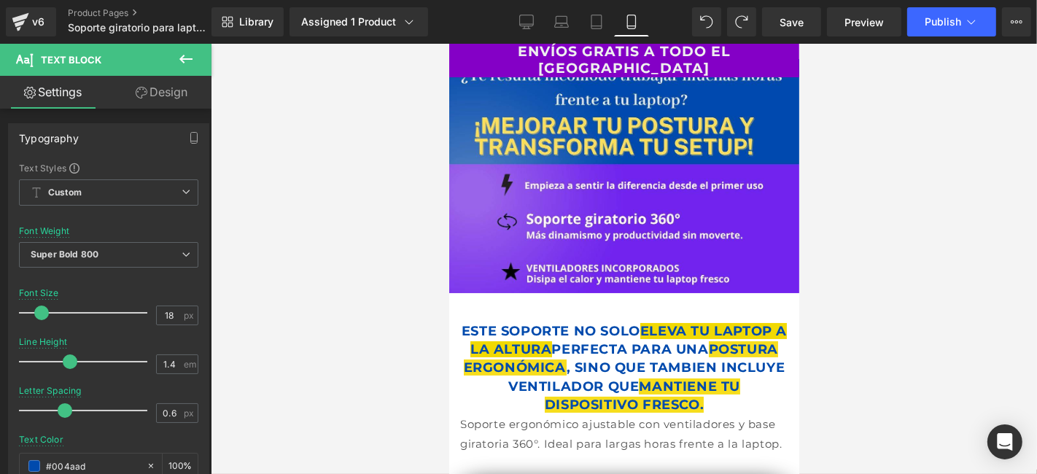
click at [511, 426] on p "Soporte ergonómico ajustable con ventiladores y base giratoria 360°. Ideal para…" at bounding box center [623, 432] width 328 height 39
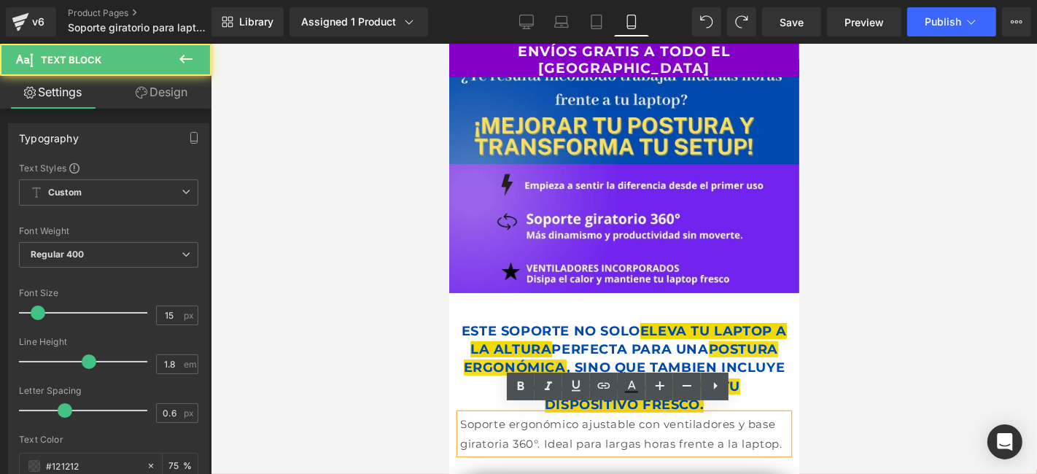
click at [596, 424] on p "Soporte ergonómico ajustable con ventiladores y base giratoria 360°. Ideal para…" at bounding box center [623, 432] width 328 height 39
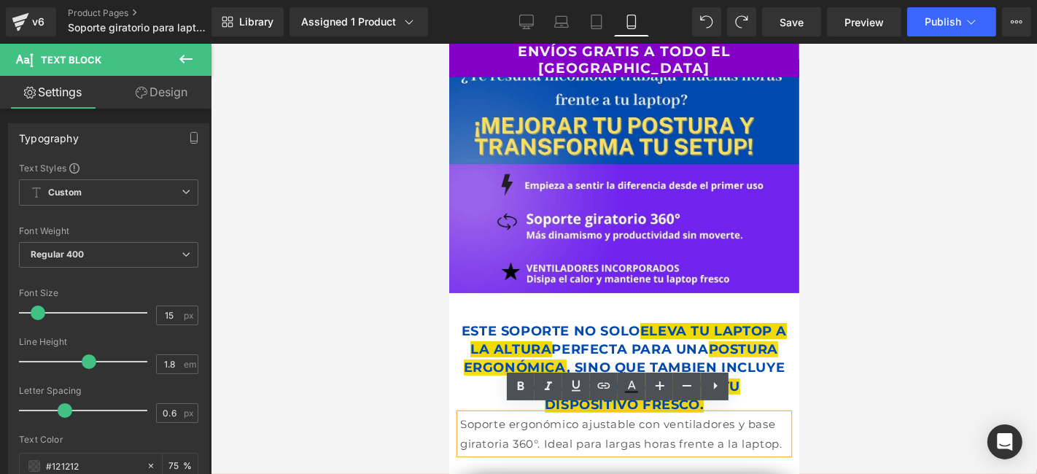
click at [871, 399] on div at bounding box center [624, 259] width 826 height 430
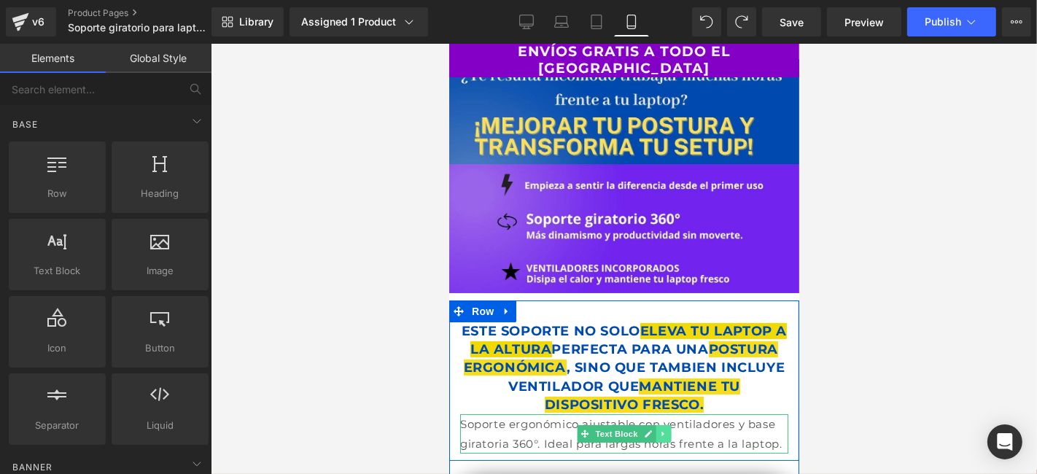
click at [658, 429] on icon at bounding box center [662, 433] width 8 height 9
click at [666, 429] on icon at bounding box center [670, 433] width 8 height 8
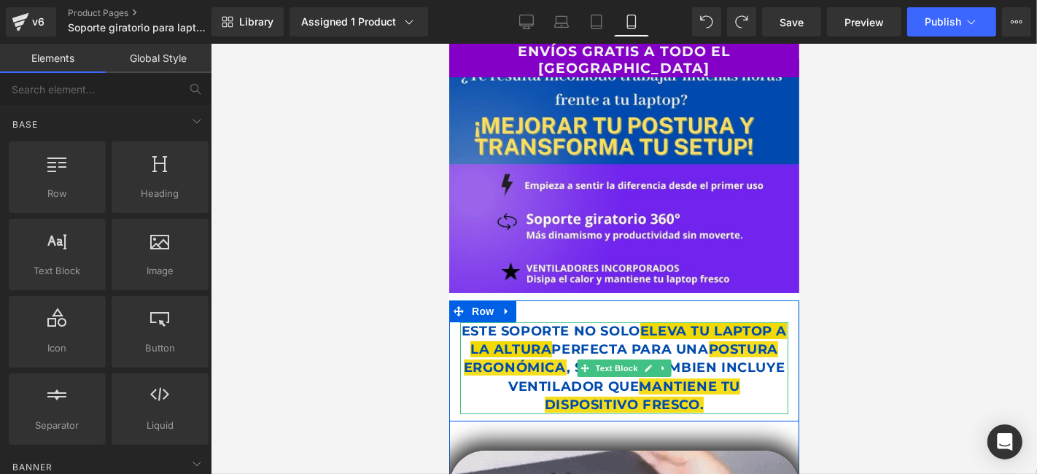
click at [661, 345] on p "ESTE SOPORTE NO SOLO ELEVA TU LAPTOP A LA ALTURA PERFECTA PARA UNA POSTURA ERGO…" at bounding box center [623, 367] width 328 height 92
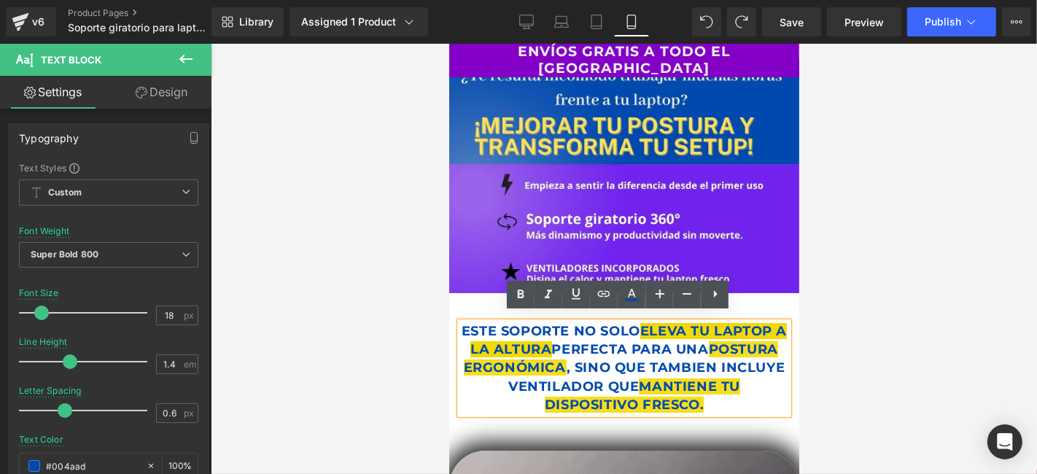
click at [739, 386] on span "MANTIENE TU DISPOSITIVO FRESCO." at bounding box center [641, 395] width 195 height 34
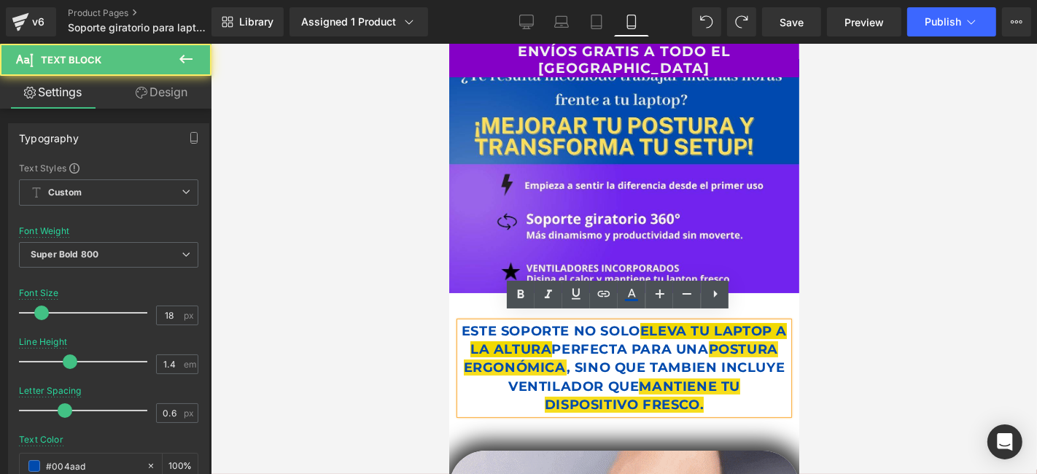
click at [488, 321] on p "ESTE SOPORTE NO SOLO ELEVA TU LAPTOP A LA ALTURA PERFECTA PARA UNA POSTURA ERGO…" at bounding box center [623, 367] width 328 height 92
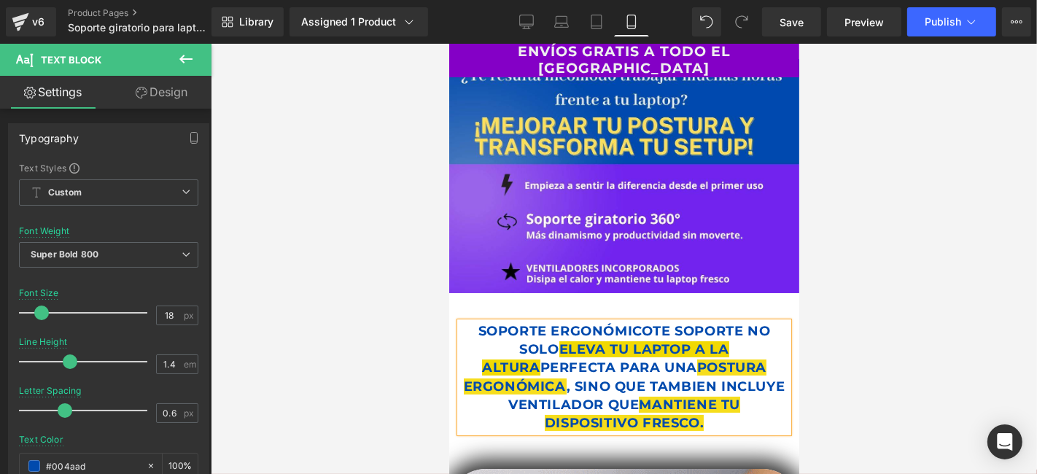
click at [582, 340] on span "ELEVA TU LAPTOP A LA ALTURA" at bounding box center [604, 357] width 247 height 34
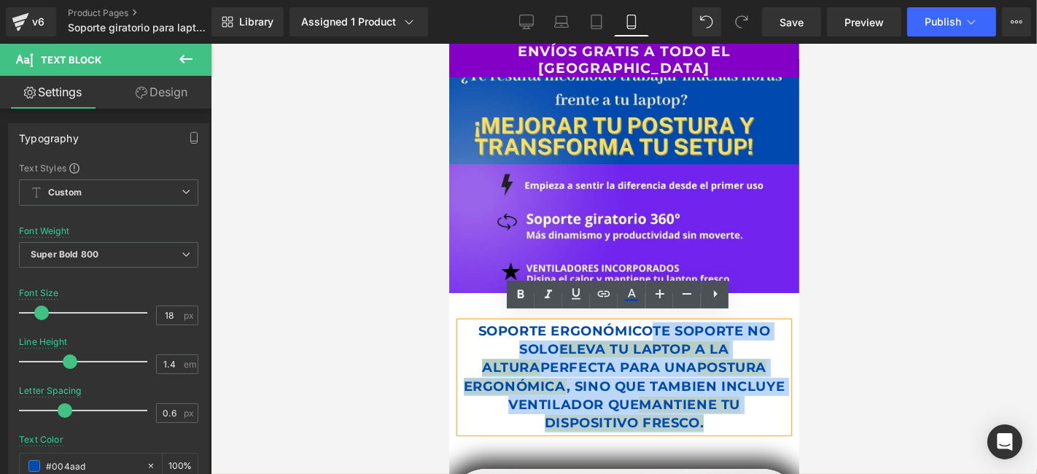
drag, startPoint x: 645, startPoint y: 316, endPoint x: 725, endPoint y: 411, distance: 123.7
click at [725, 411] on p "SOPORTE ERGONÓMICOTE SOPORTE NO SOLO ELEVA TU LAPTOP A LA ALTURA PERFECTA PARA …" at bounding box center [623, 376] width 328 height 110
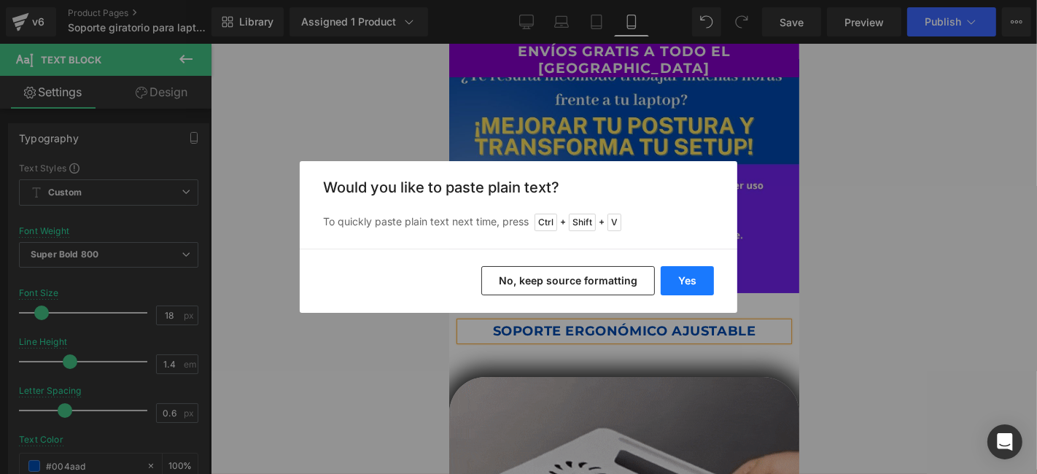
click at [699, 286] on button "Yes" at bounding box center [686, 280] width 53 height 29
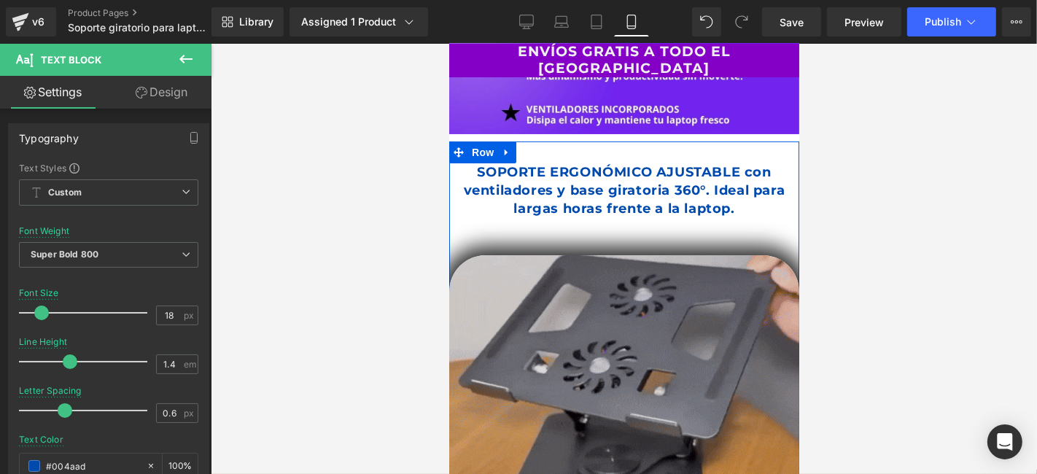
scroll to position [162, 0]
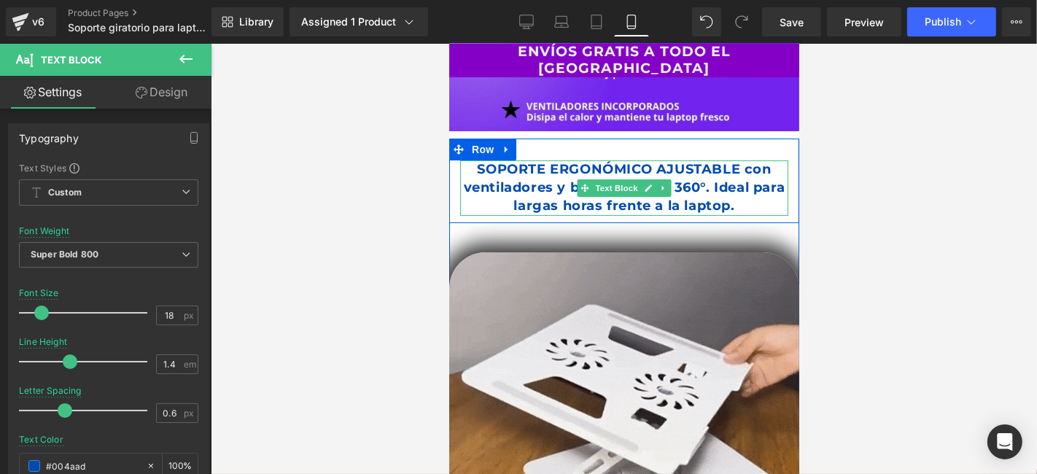
click at [741, 162] on p "SOPORTE ERGONÓMICO AJUSTABLE con ventiladores y base giratoria 360°. Ideal para…" at bounding box center [623, 187] width 328 height 55
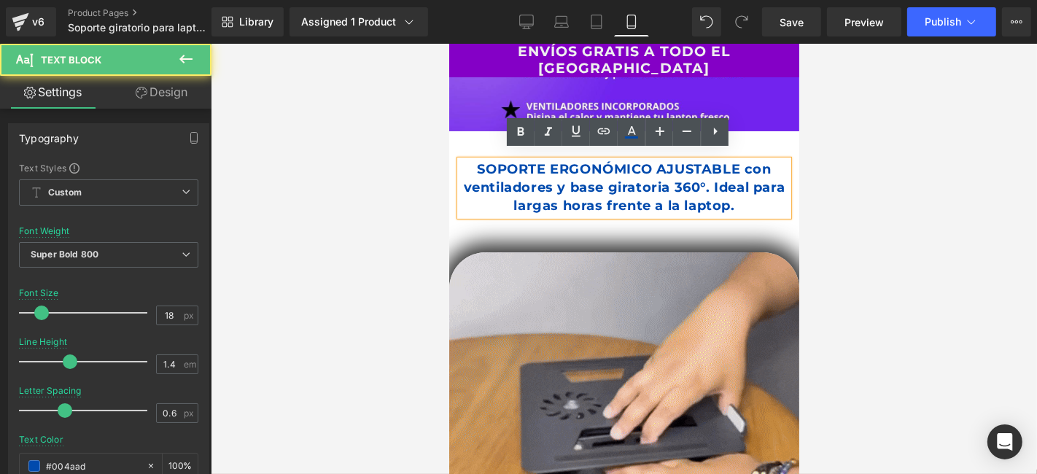
click at [749, 160] on p "SOPORTE ERGONÓMICO AJUSTABLE con ventiladores y base giratoria 360°. Ideal para…" at bounding box center [623, 187] width 328 height 55
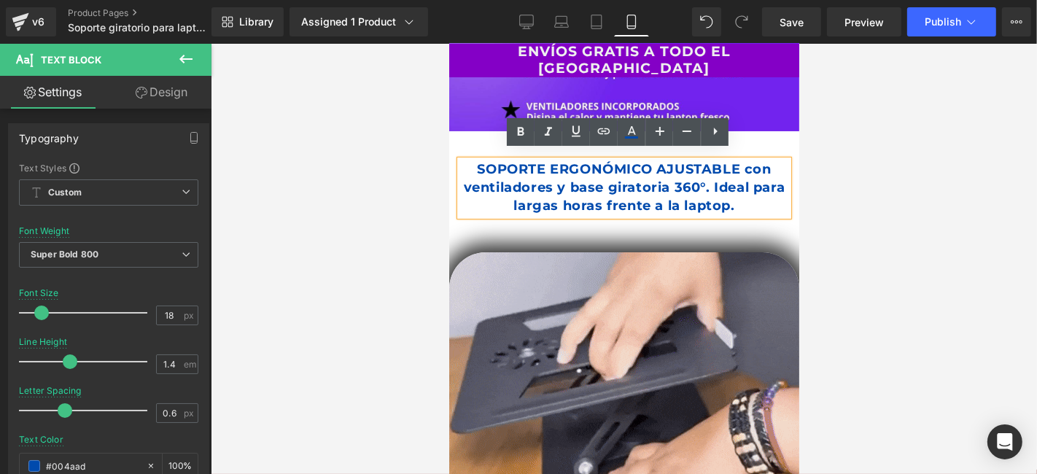
click at [733, 162] on p "SOPORTE ERGONÓMICO AJUSTABLE con ventiladores y base giratoria 360°. Ideal para…" at bounding box center [623, 187] width 328 height 55
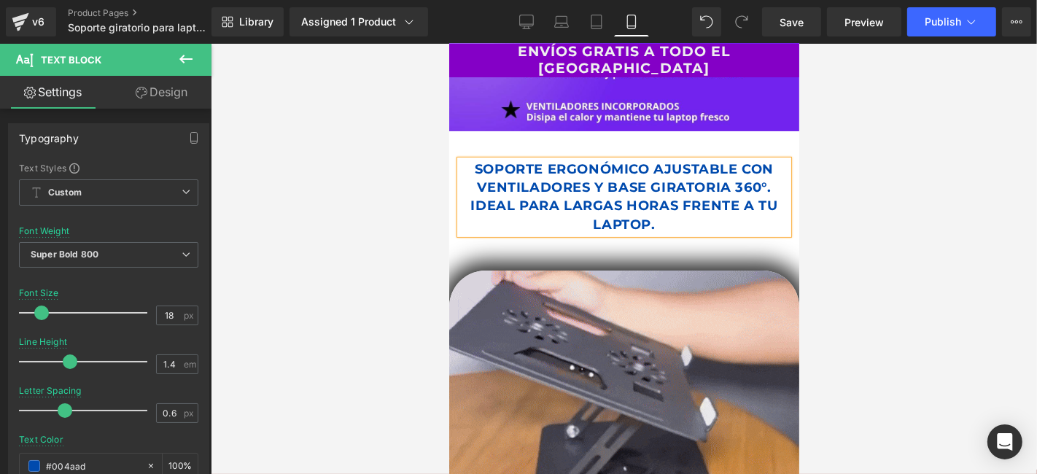
click at [799, 144] on div at bounding box center [624, 259] width 826 height 430
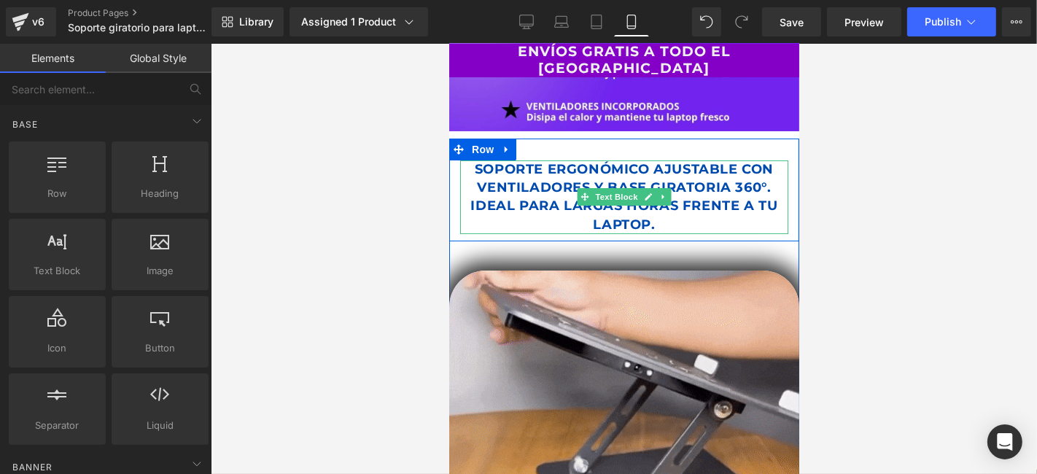
click at [614, 170] on p "SOPORTE ERGONÓMICO AJUSTABLE CON VENTILADORES Y BASE GIRATORIA 360°. IDEAL PARA…" at bounding box center [623, 197] width 328 height 74
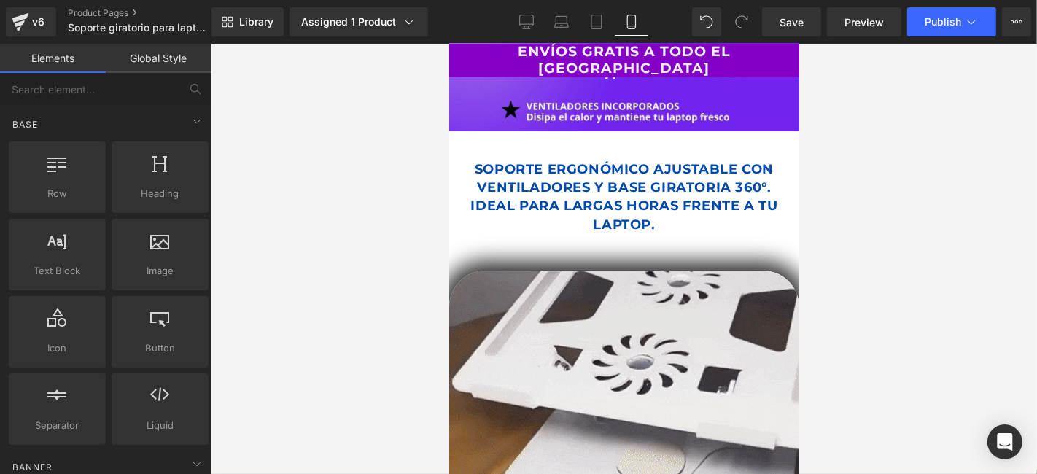
click at [933, 180] on div at bounding box center [624, 259] width 826 height 430
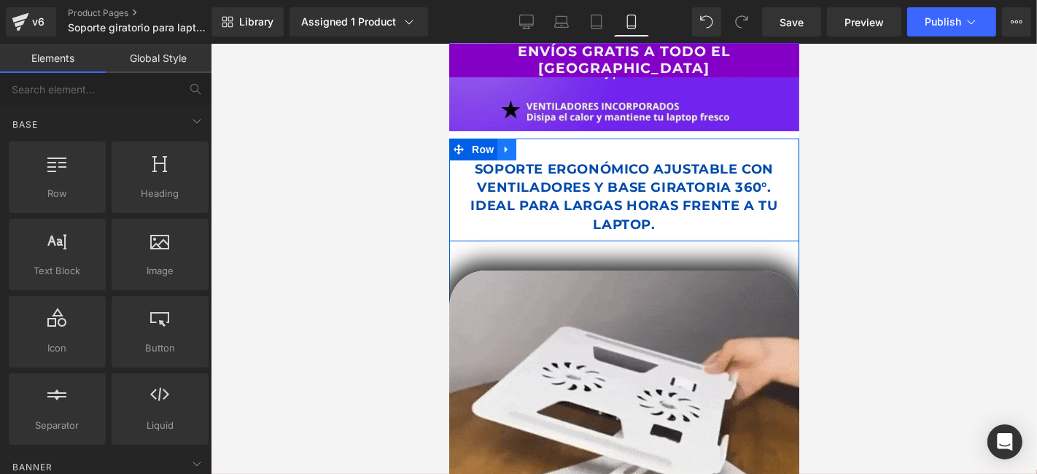
click at [504, 146] on icon at bounding box center [505, 149] width 3 height 7
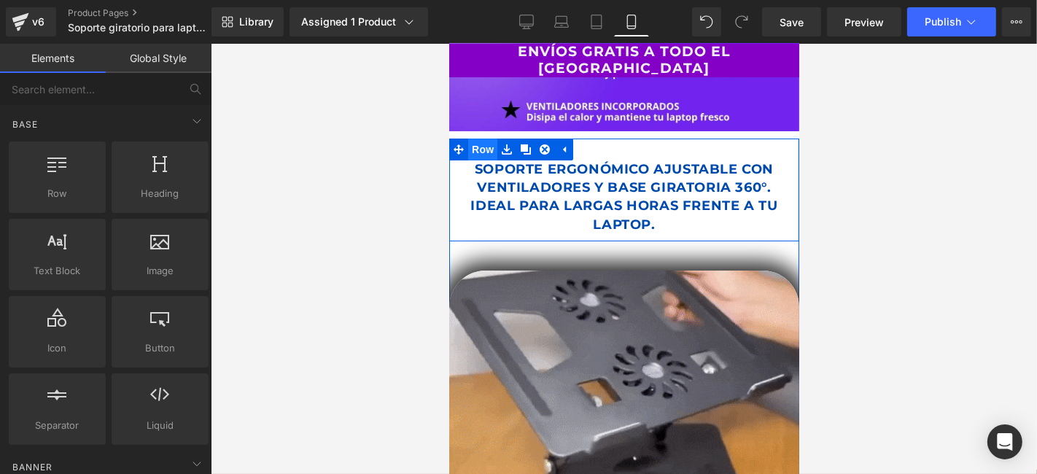
click at [479, 139] on span "Row" at bounding box center [481, 149] width 29 height 22
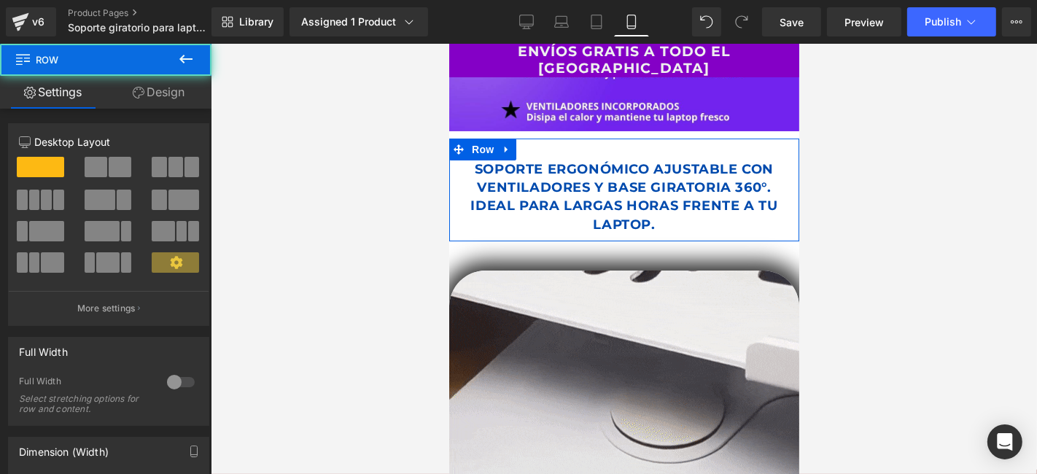
drag, startPoint x: 138, startPoint y: 84, endPoint x: 141, endPoint y: 160, distance: 76.6
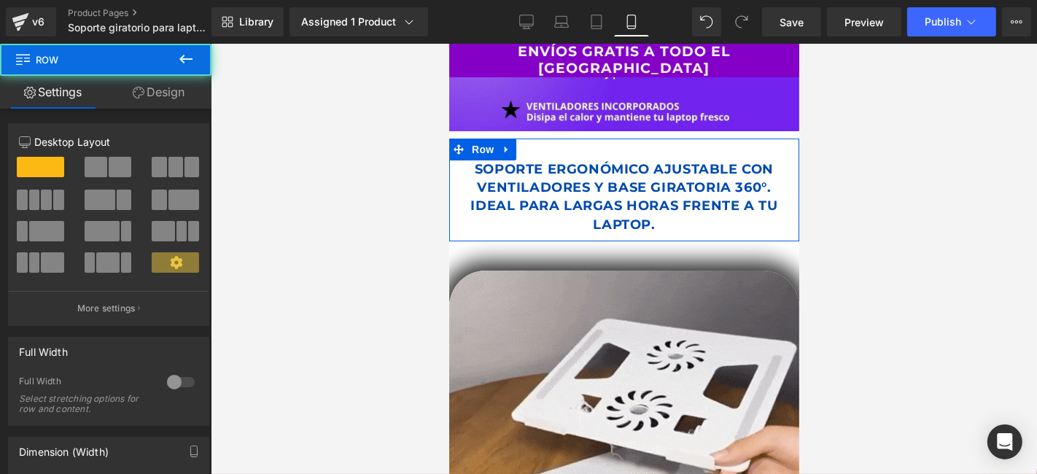
click at [138, 84] on link "Design" at bounding box center [159, 92] width 106 height 33
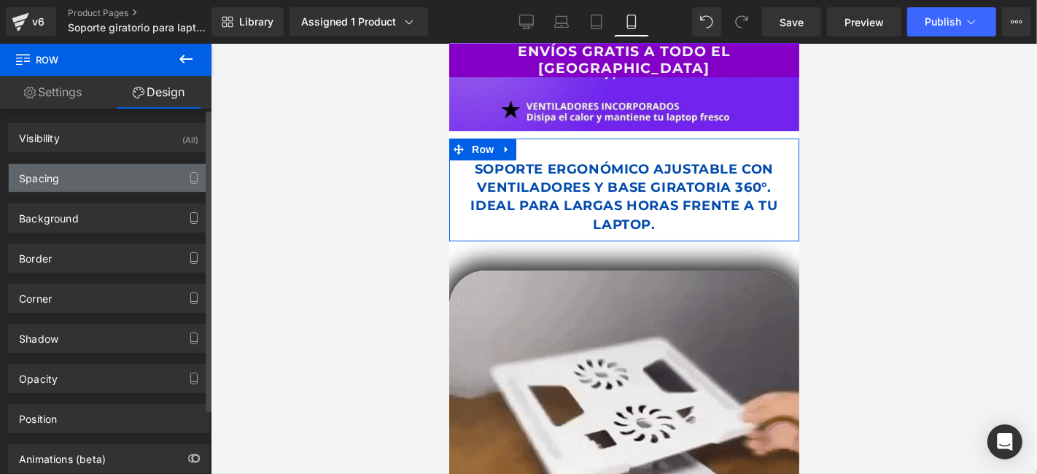
type input "0"
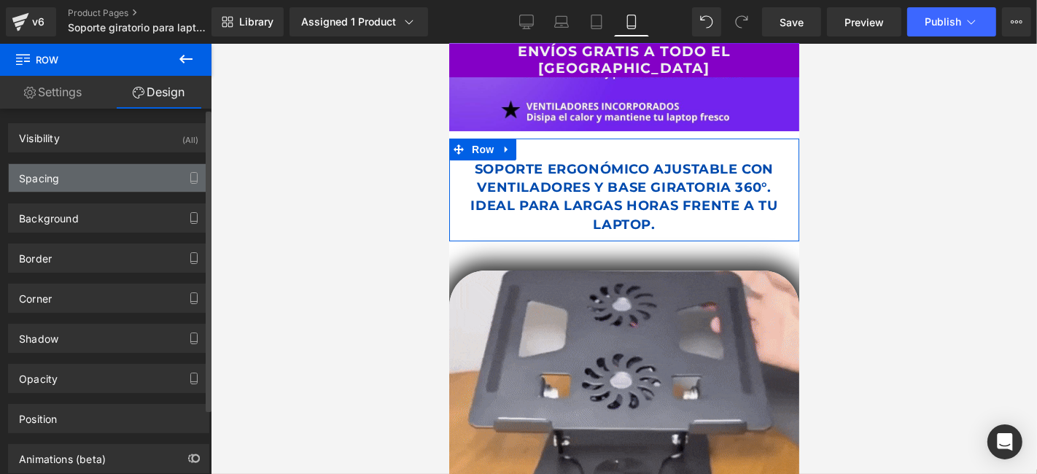
type input "0"
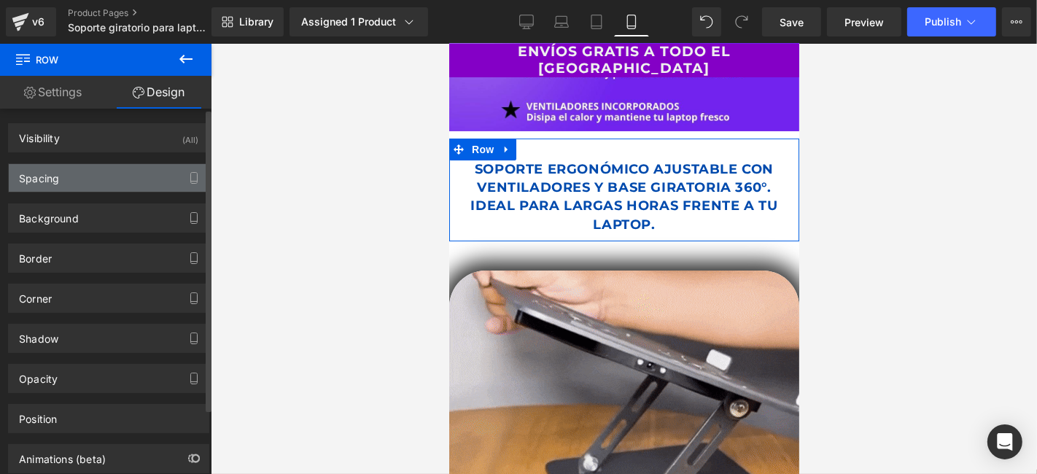
type input "30"
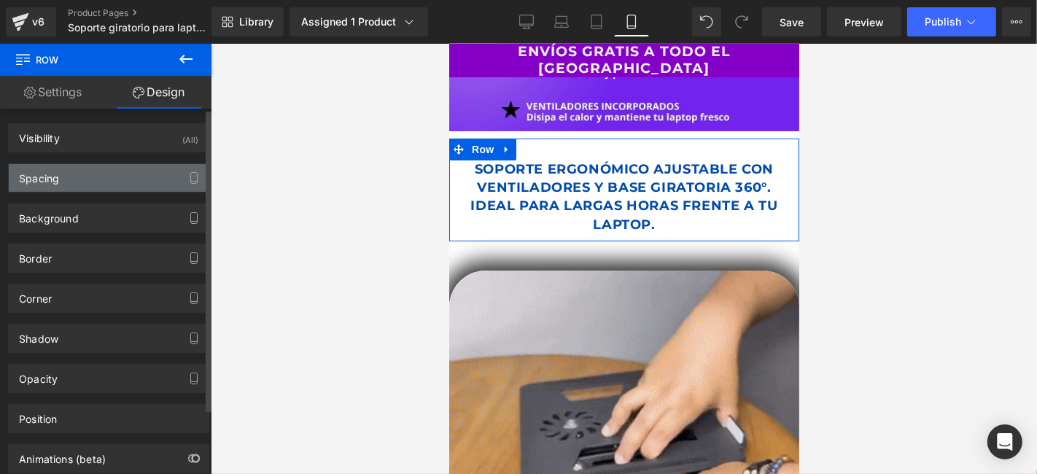
type input "0"
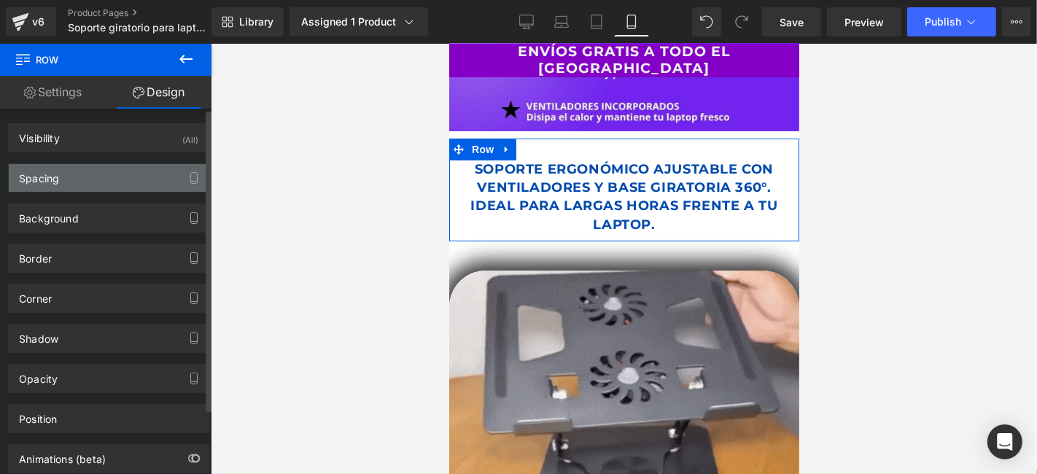
type input "10"
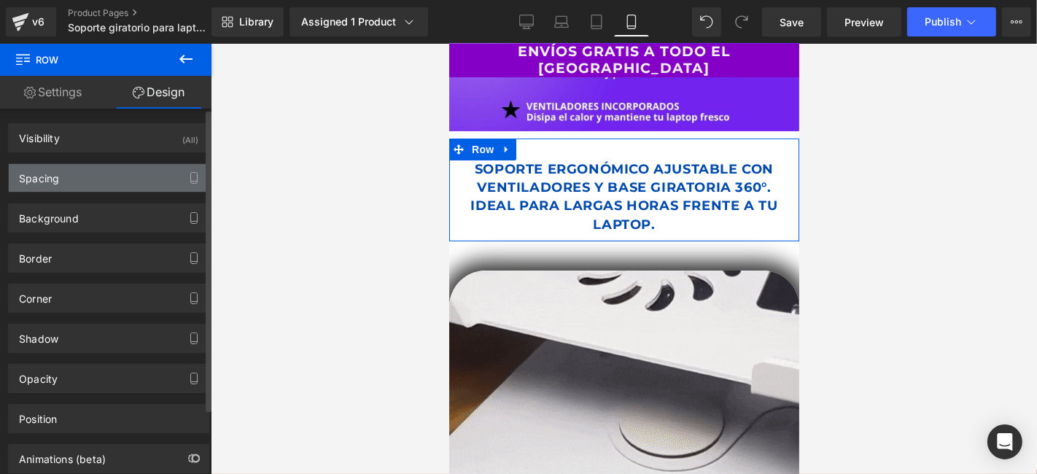
type input "0"
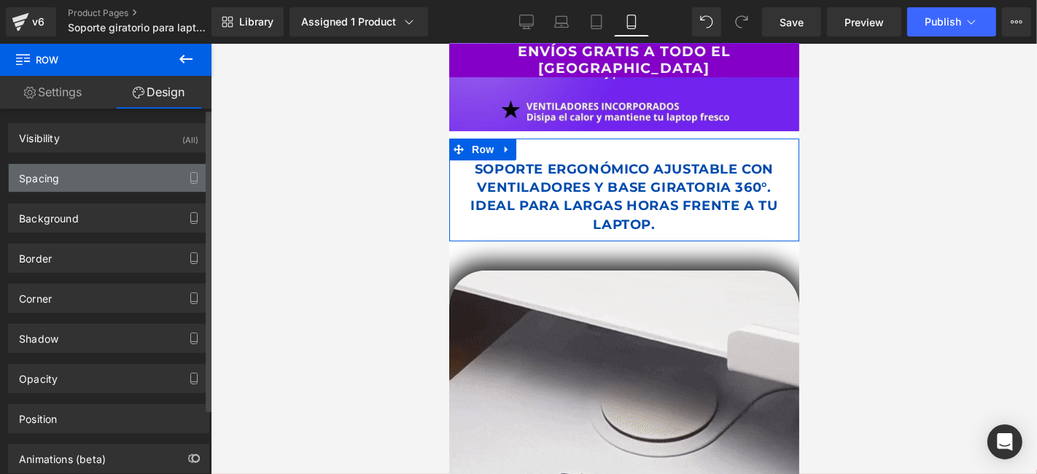
click at [104, 188] on div "Spacing" at bounding box center [109, 178] width 200 height 28
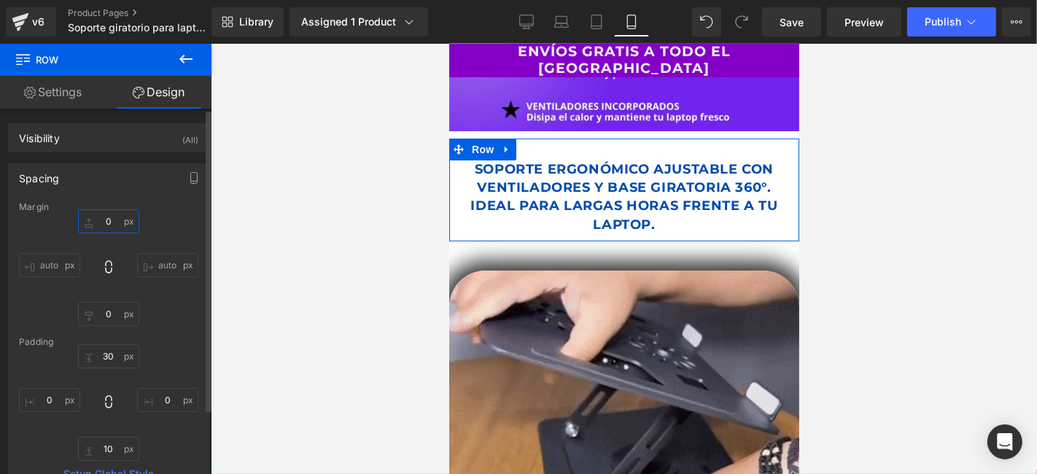
click at [112, 219] on input "0" at bounding box center [108, 221] width 61 height 24
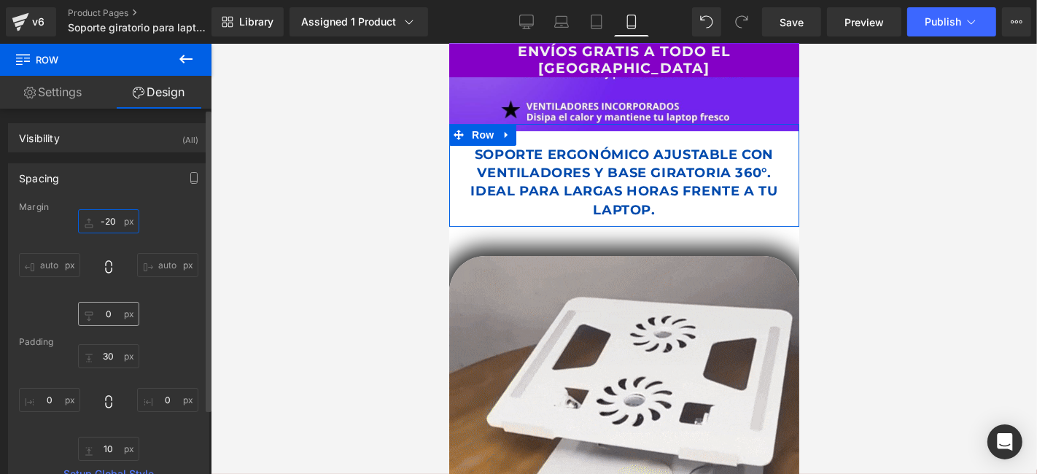
type input "-20"
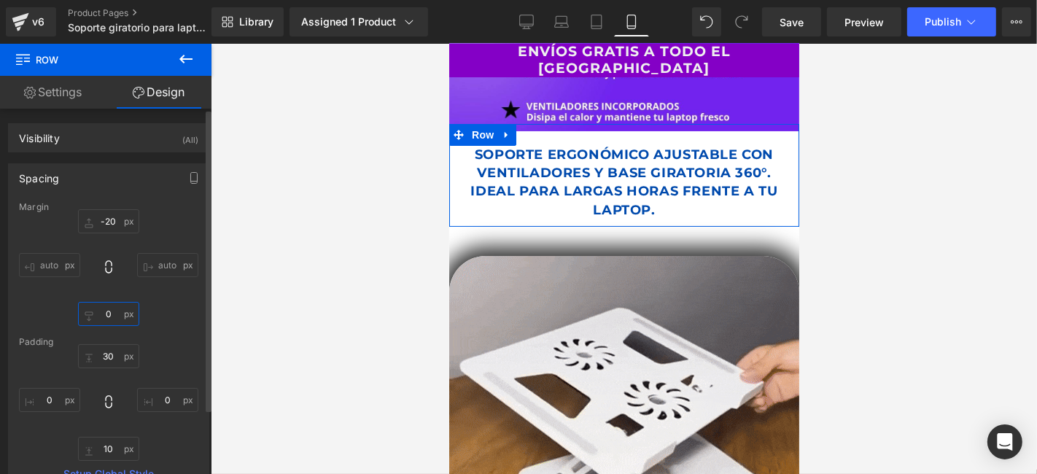
click at [109, 309] on input "0" at bounding box center [108, 314] width 61 height 24
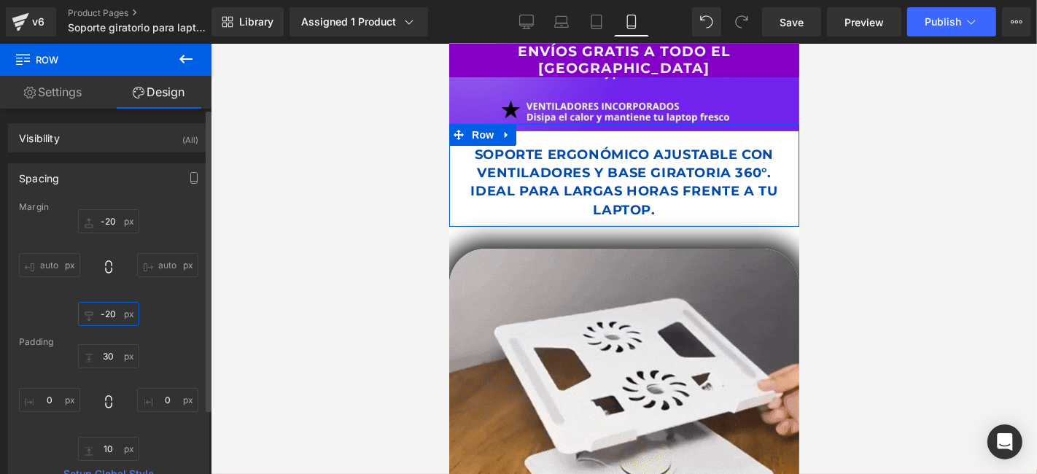
type input "-20"
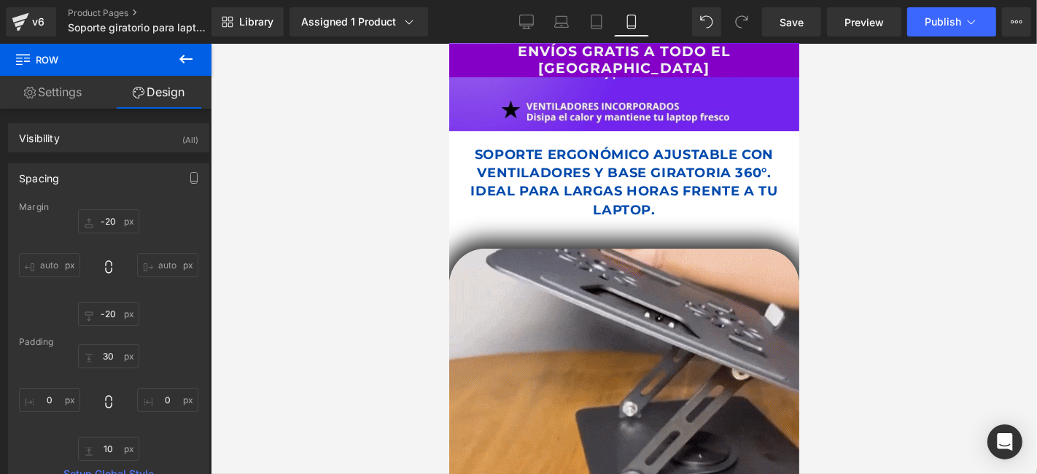
click at [900, 234] on div at bounding box center [624, 259] width 826 height 430
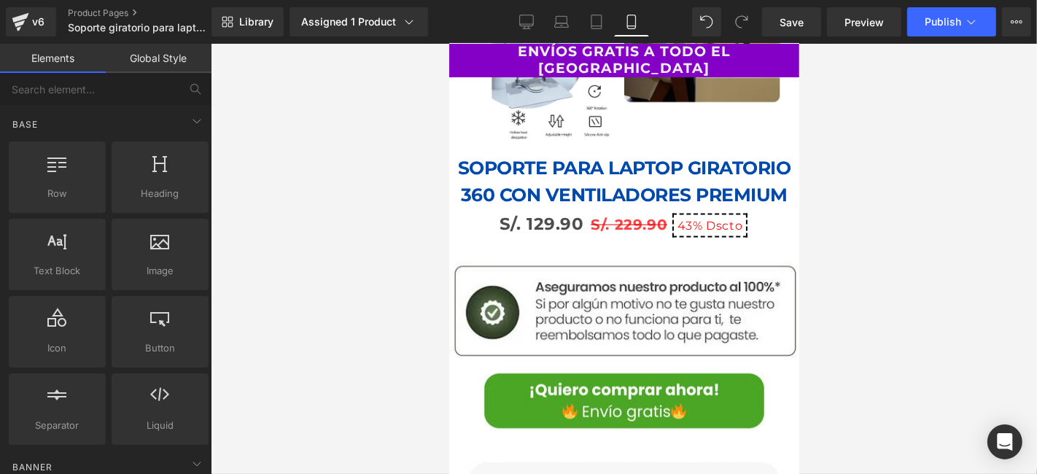
scroll to position [1620, 0]
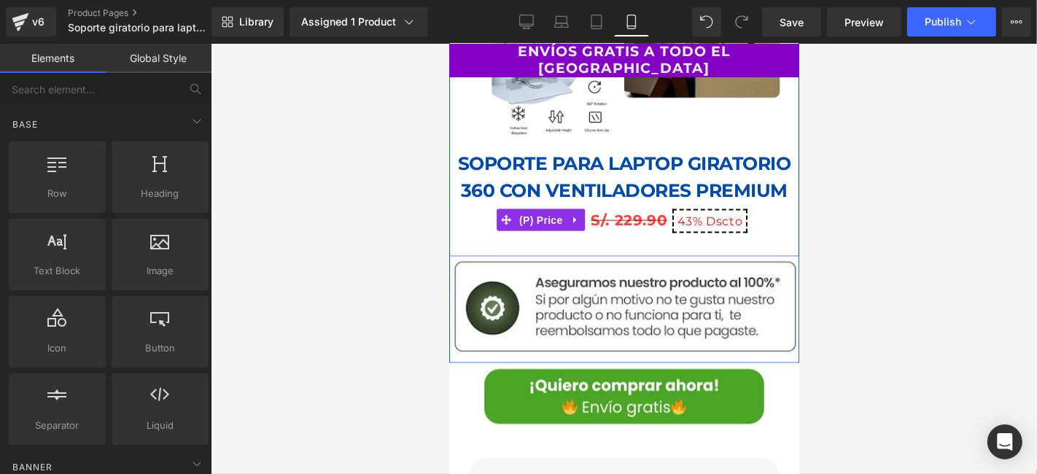
drag, startPoint x: 691, startPoint y: 194, endPoint x: 684, endPoint y: 195, distance: 7.4
click at [691, 214] on span "43%" at bounding box center [689, 221] width 26 height 14
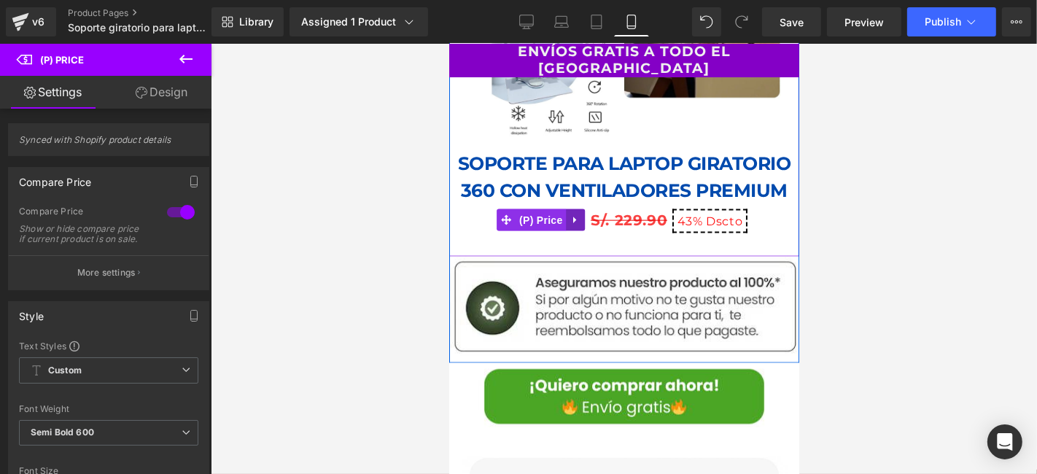
click at [572, 216] on icon at bounding box center [573, 219] width 3 height 7
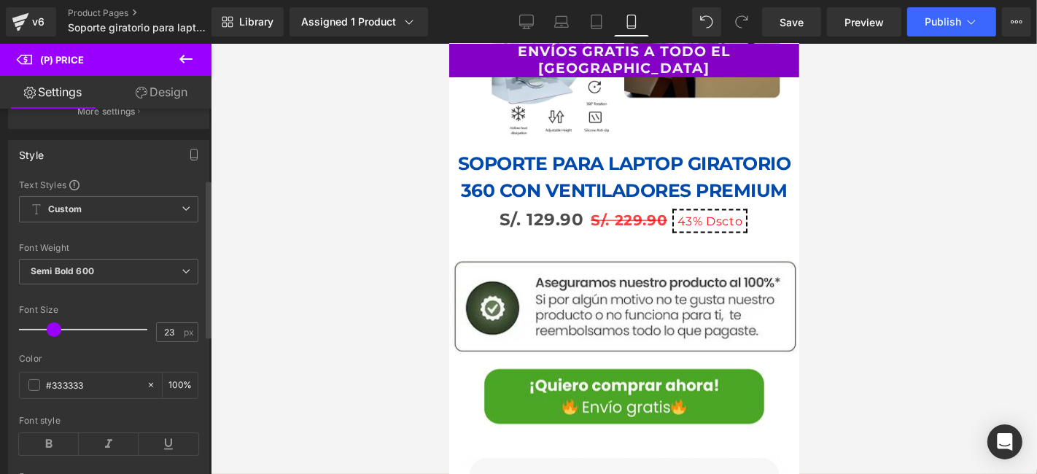
scroll to position [162, 0]
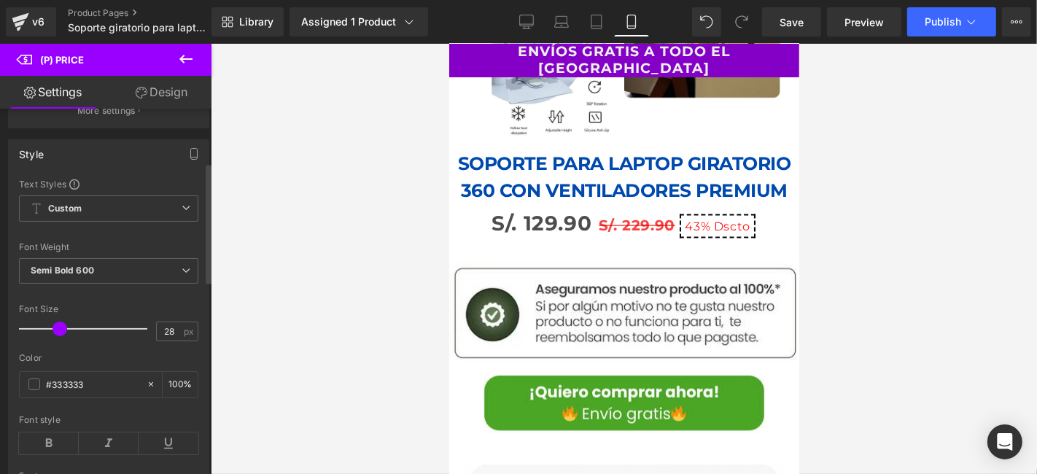
type input "27"
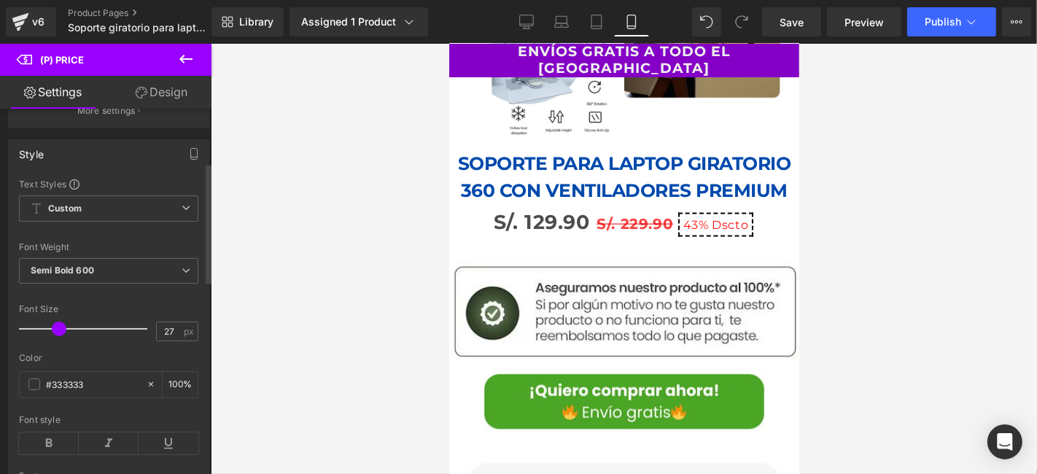
click at [58, 336] on span at bounding box center [59, 328] width 15 height 15
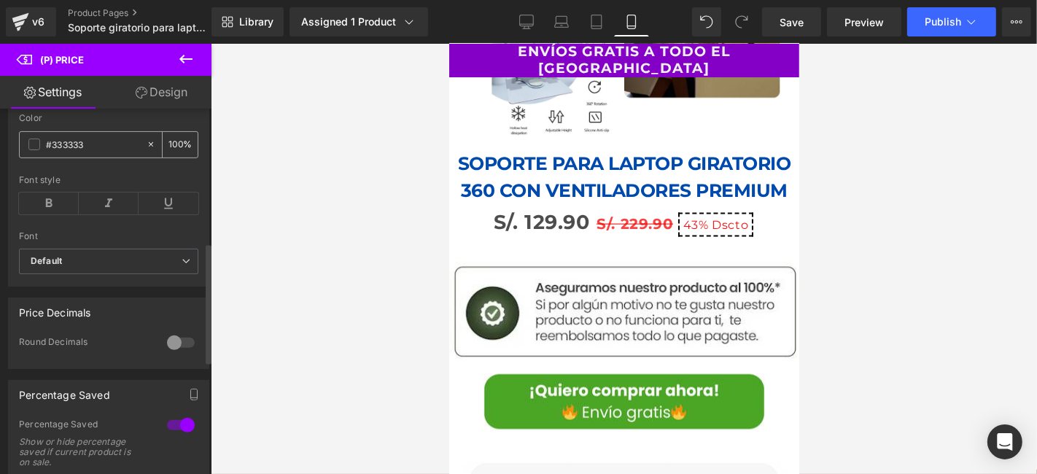
scroll to position [405, 0]
click at [61, 211] on icon at bounding box center [49, 201] width 60 height 22
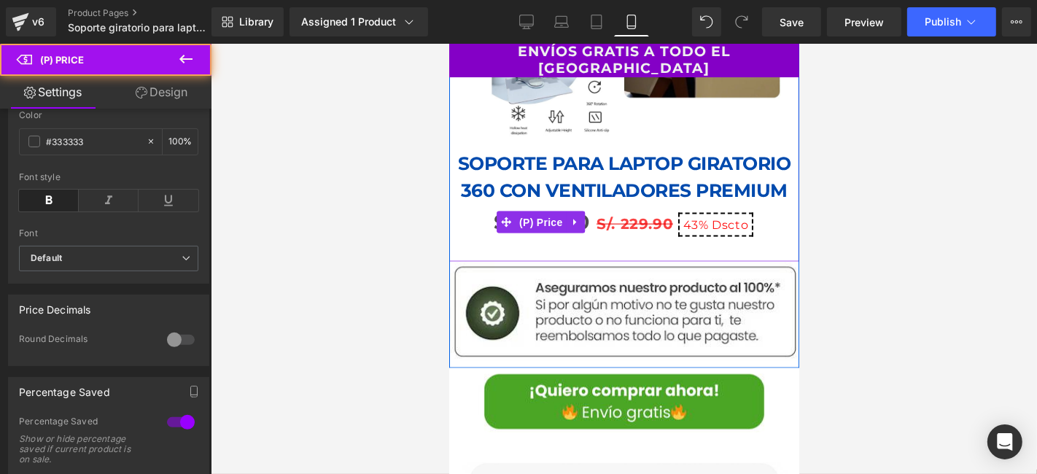
click at [624, 214] on span "S/. 229.90" at bounding box center [634, 222] width 77 height 17
click at [648, 214] on span "S/. 229.90" at bounding box center [634, 222] width 77 height 17
drag, startPoint x: 601, startPoint y: 198, endPoint x: 787, endPoint y: 198, distance: 186.6
click at [600, 214] on span "S/. 229.90" at bounding box center [634, 222] width 77 height 17
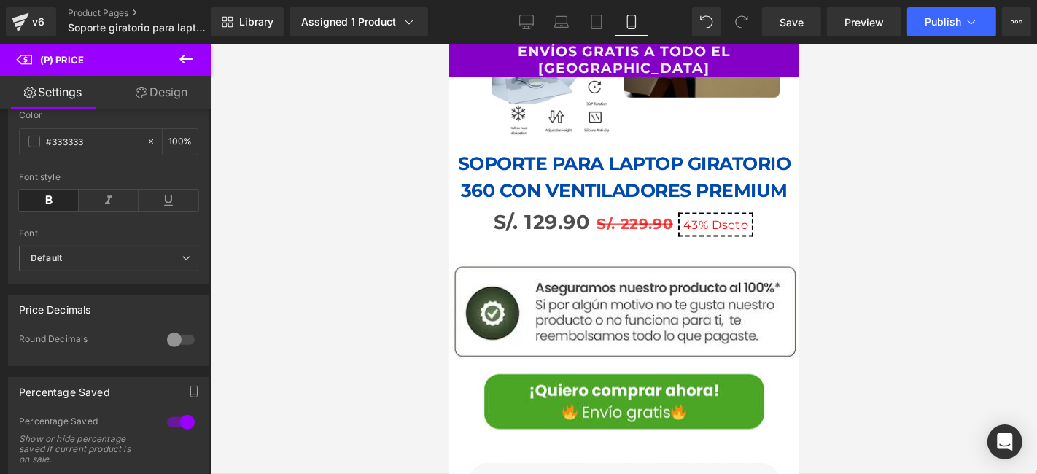
click at [890, 199] on div at bounding box center [624, 259] width 826 height 430
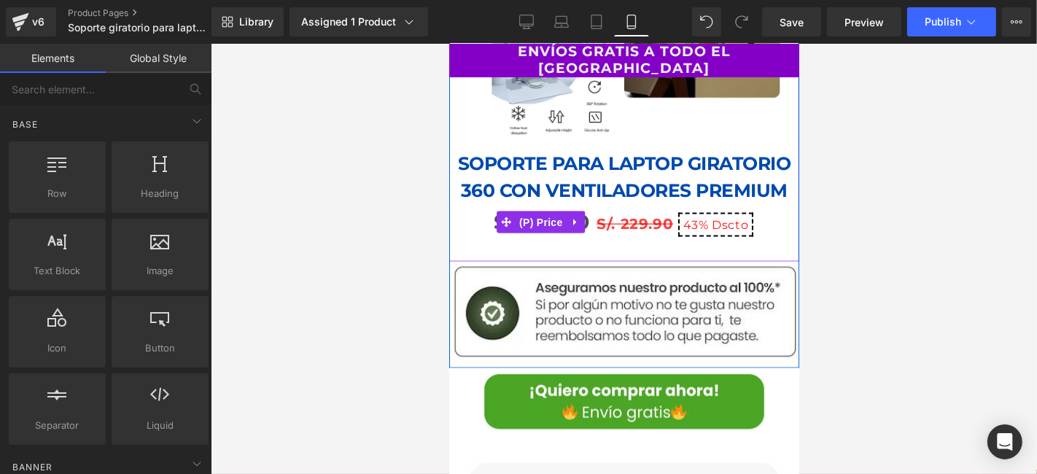
click at [622, 214] on span "S/. 229.90" at bounding box center [634, 222] width 77 height 17
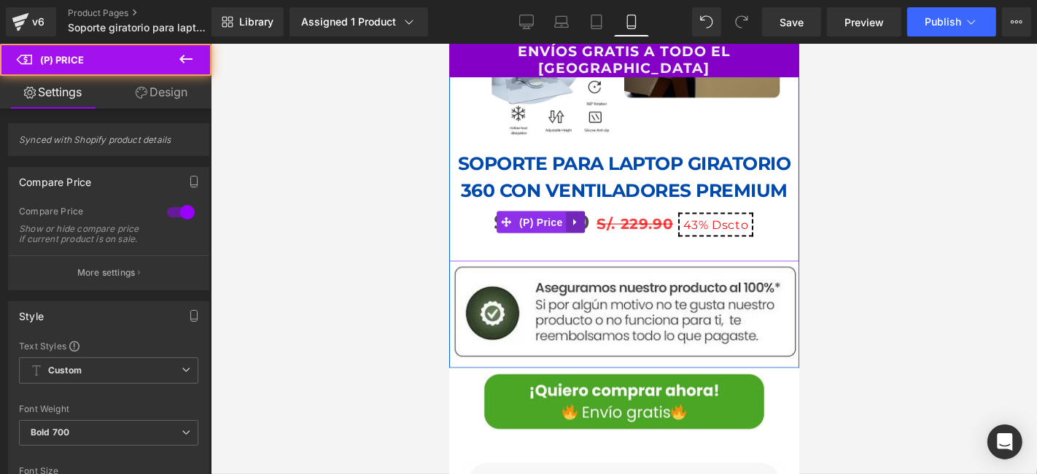
click at [575, 217] on icon at bounding box center [575, 222] width 10 height 11
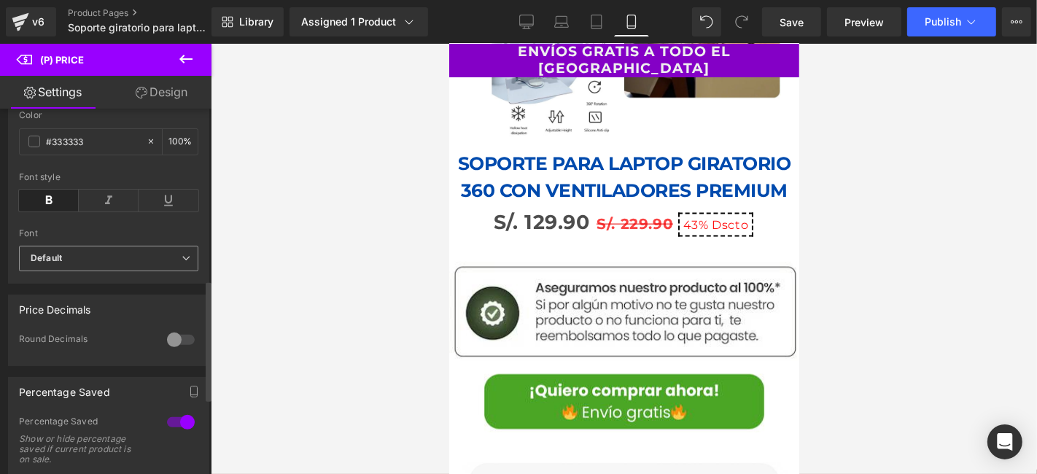
scroll to position [566, 0]
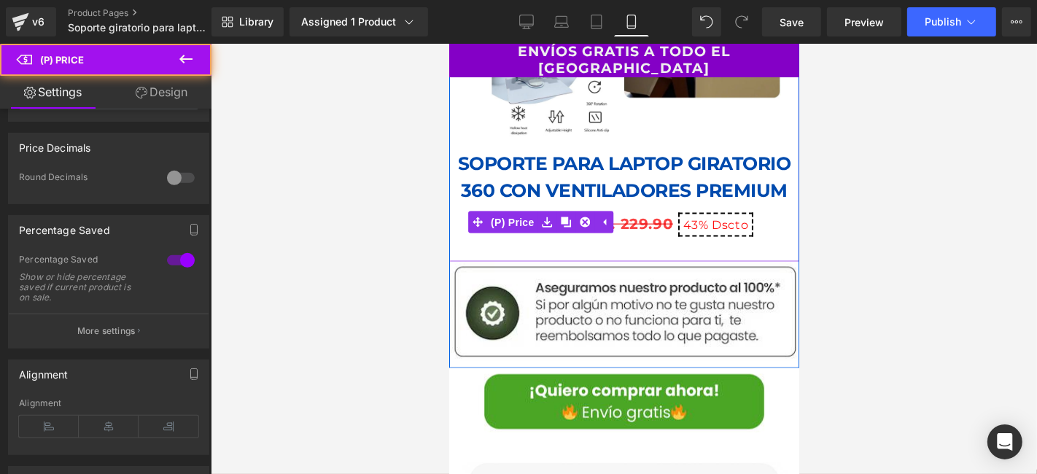
click at [651, 214] on span "S/. 229.90" at bounding box center [634, 222] width 77 height 17
click at [685, 217] on span "43%" at bounding box center [695, 224] width 26 height 14
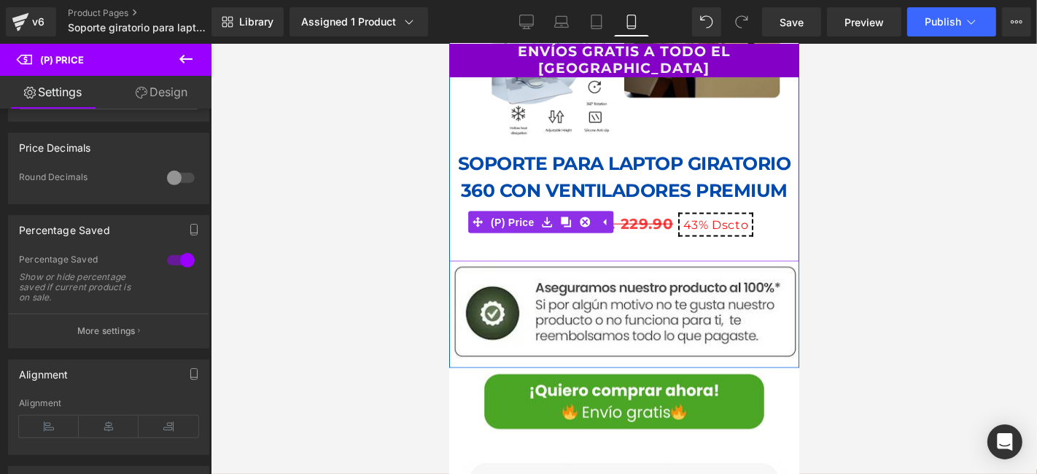
click at [720, 217] on span "Dscto" at bounding box center [729, 224] width 36 height 14
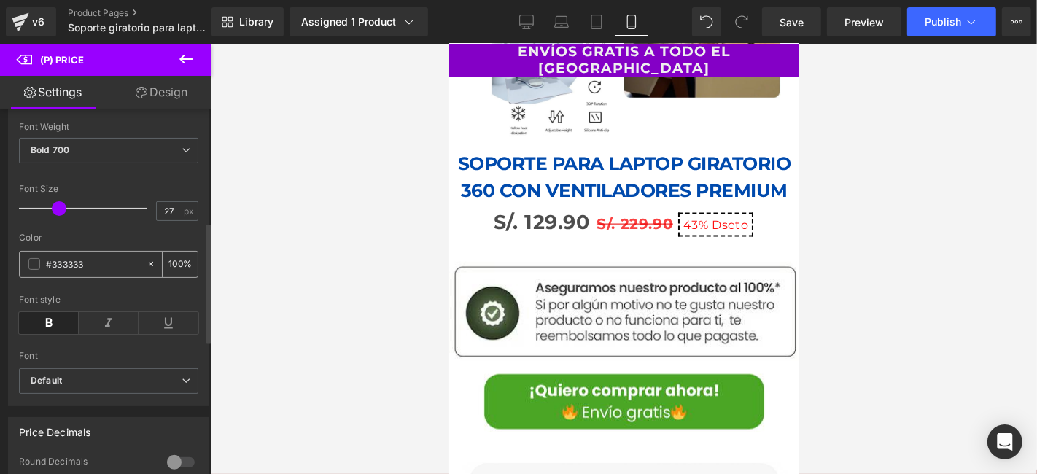
scroll to position [181, 0]
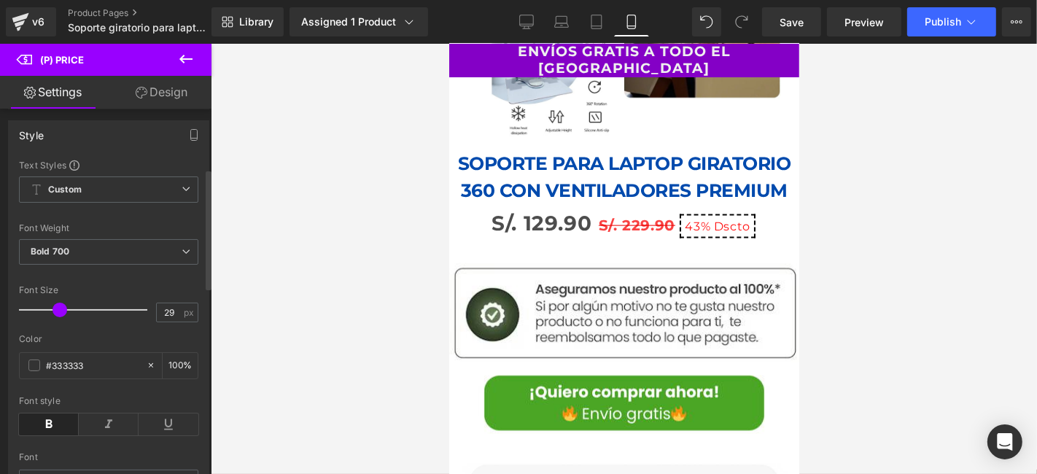
type input "30"
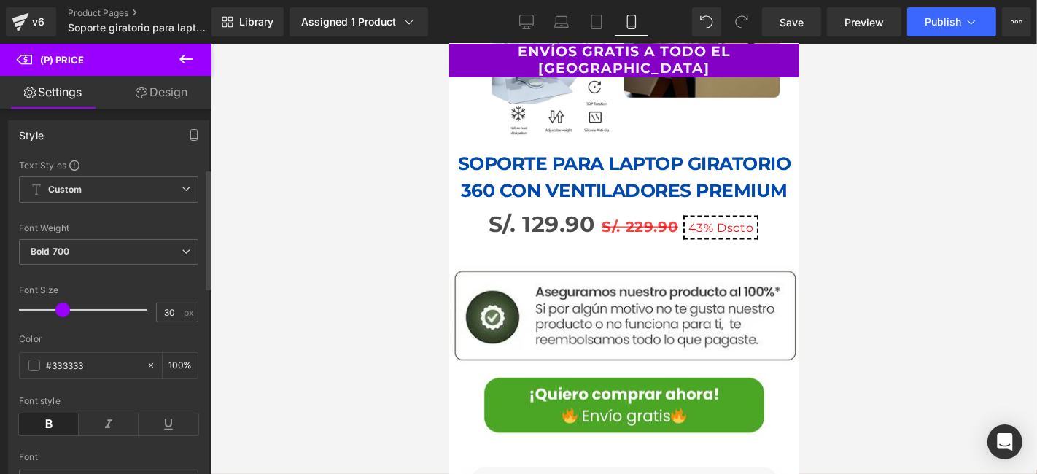
drag, startPoint x: 58, startPoint y: 315, endPoint x: 62, endPoint y: 321, distance: 7.5
click at [62, 317] on span at bounding box center [62, 310] width 15 height 15
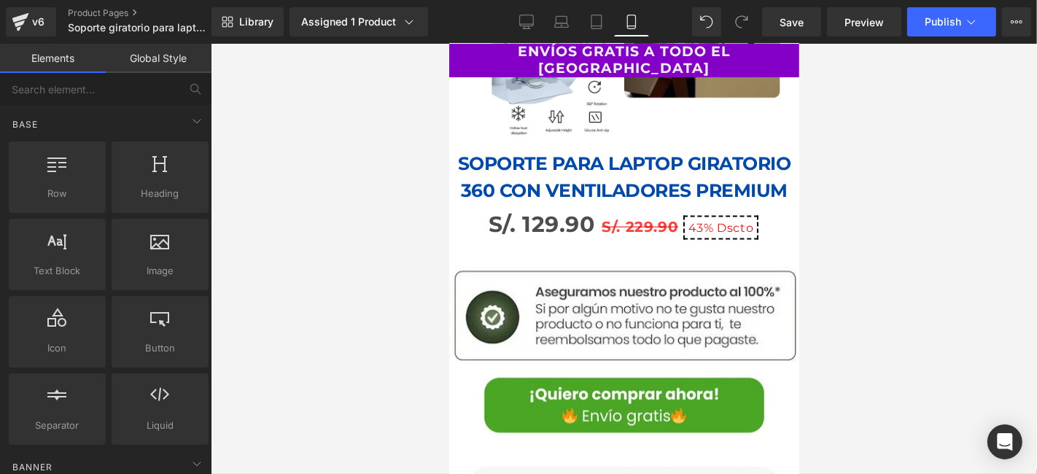
click at [935, 301] on div at bounding box center [624, 259] width 826 height 430
click at [650, 182] on link "SOPORTE PARA LAPTOP GIRATORIO 360 CON VENTILADORES PREMIUM" at bounding box center [623, 176] width 335 height 55
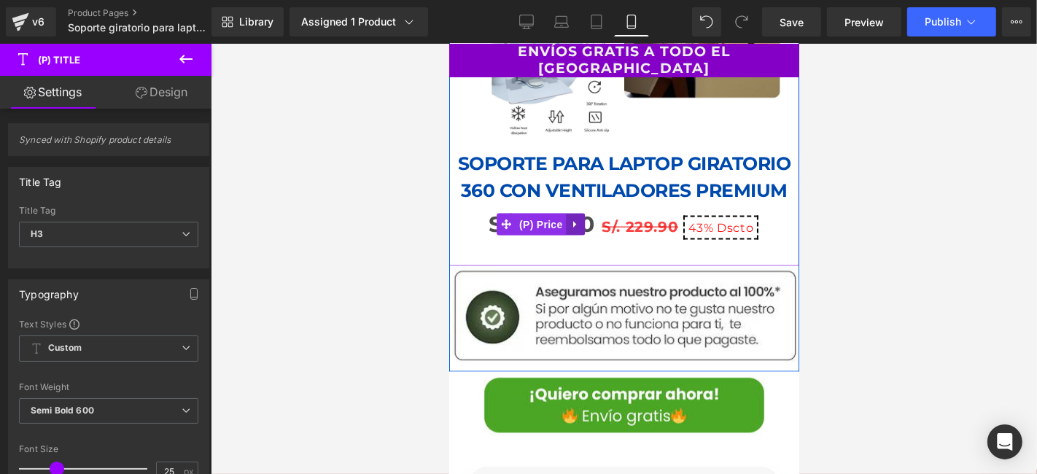
click at [574, 218] on icon at bounding box center [575, 223] width 10 height 11
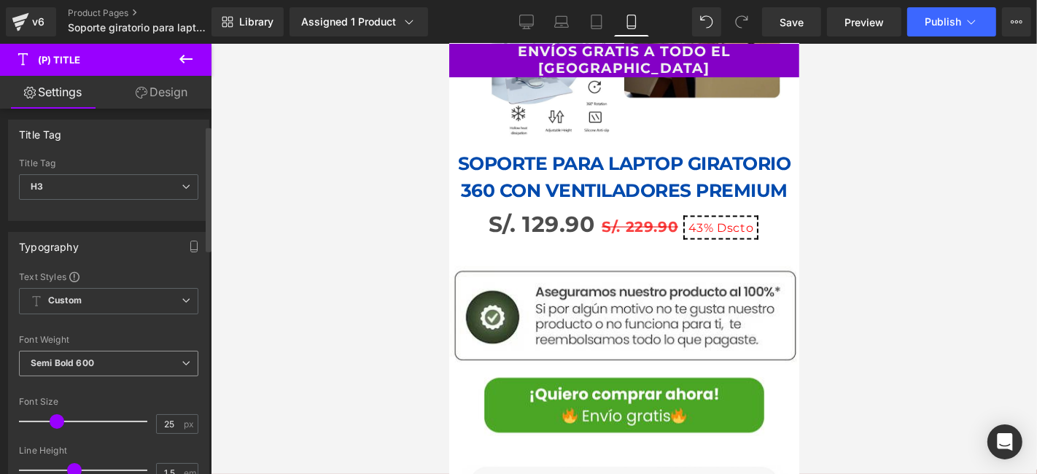
scroll to position [81, 0]
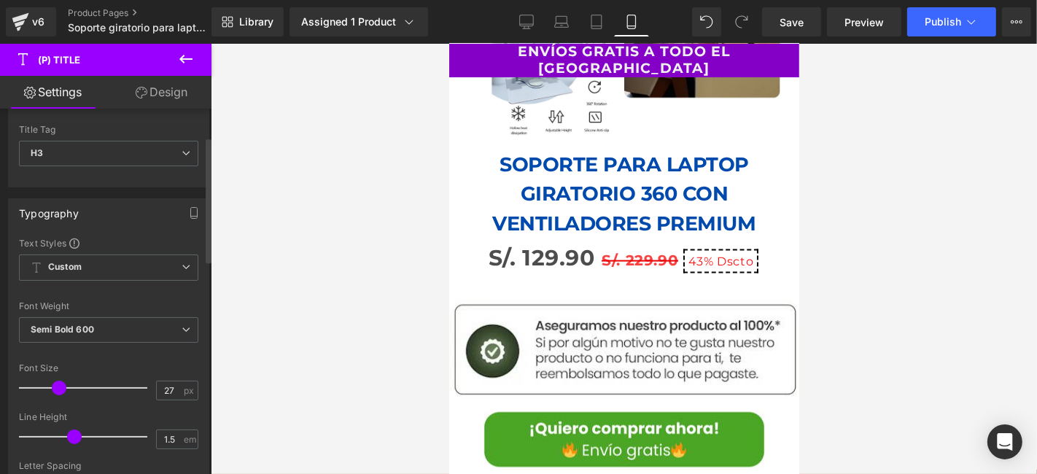
type input "26"
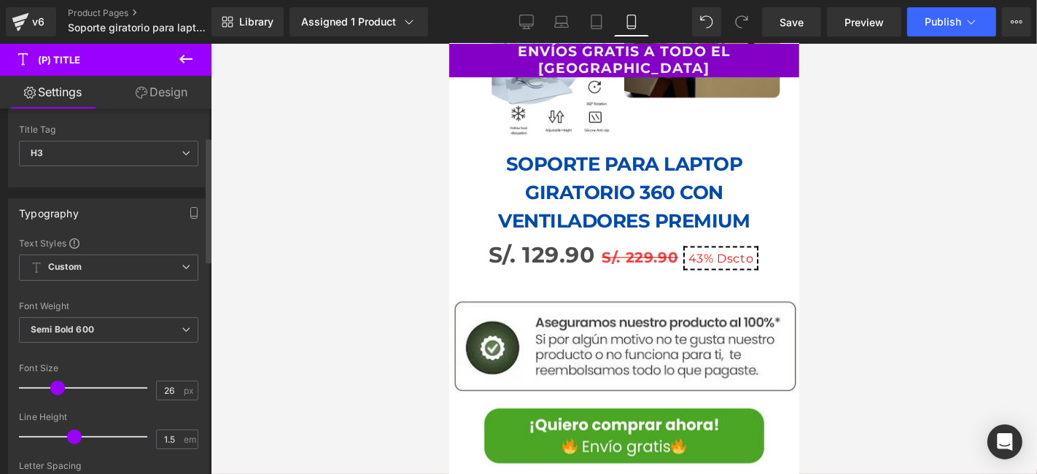
click at [51, 381] on span at bounding box center [57, 388] width 15 height 15
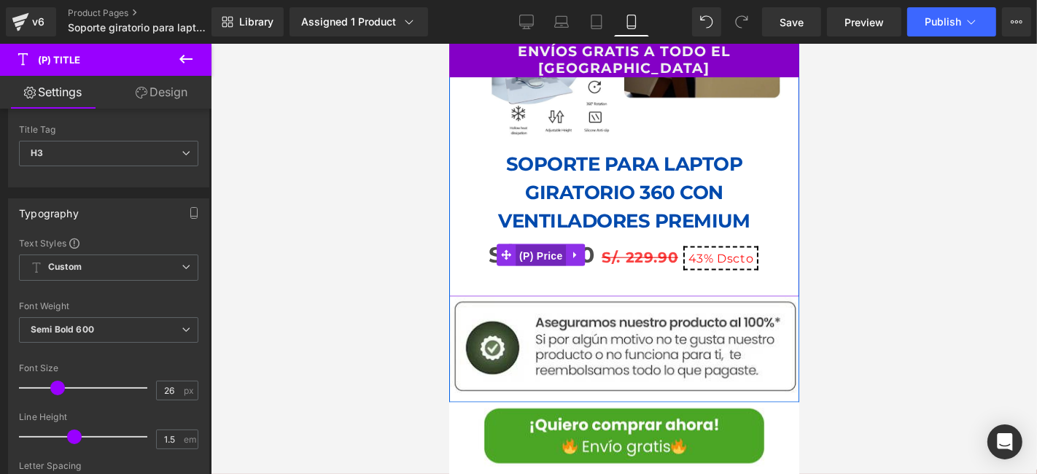
click at [520, 244] on span "(P) Price" at bounding box center [540, 255] width 51 height 22
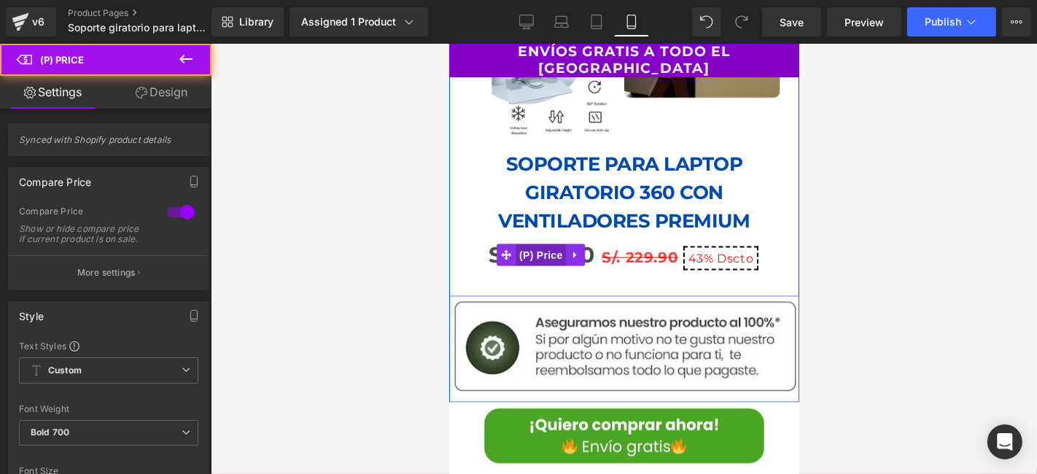
click at [539, 243] on span "(P) Price" at bounding box center [540, 254] width 51 height 22
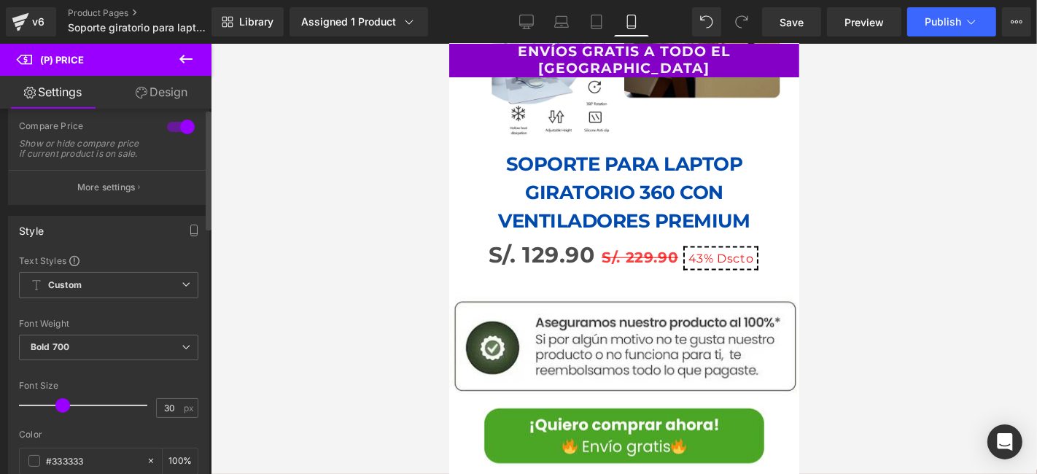
scroll to position [243, 0]
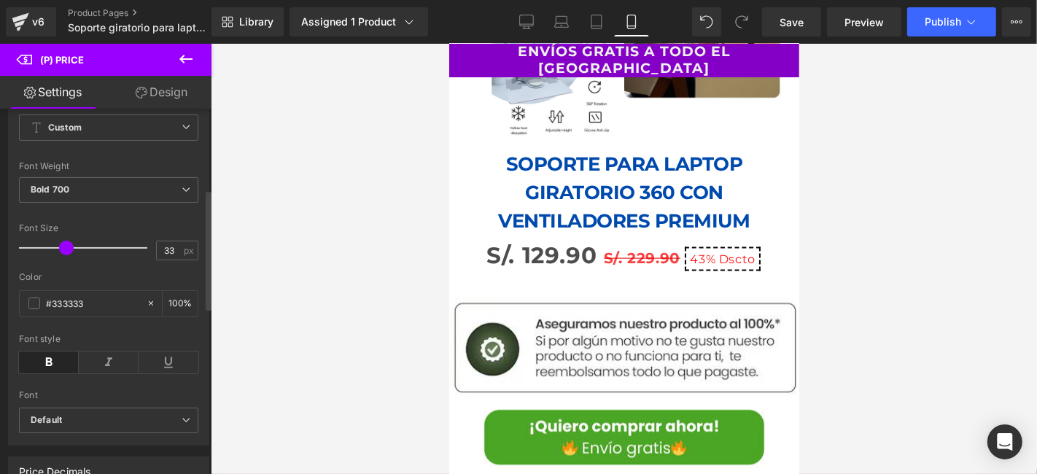
type input "34"
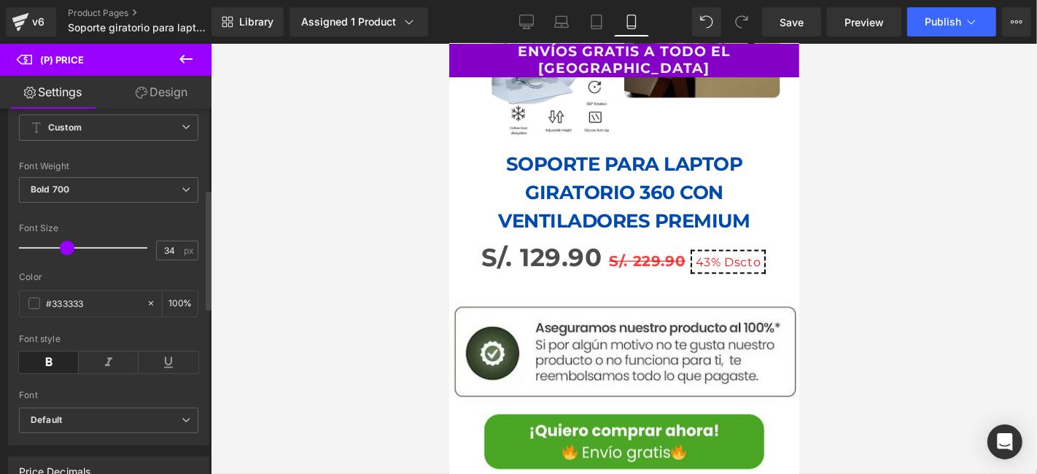
click at [64, 255] on span at bounding box center [67, 248] width 15 height 15
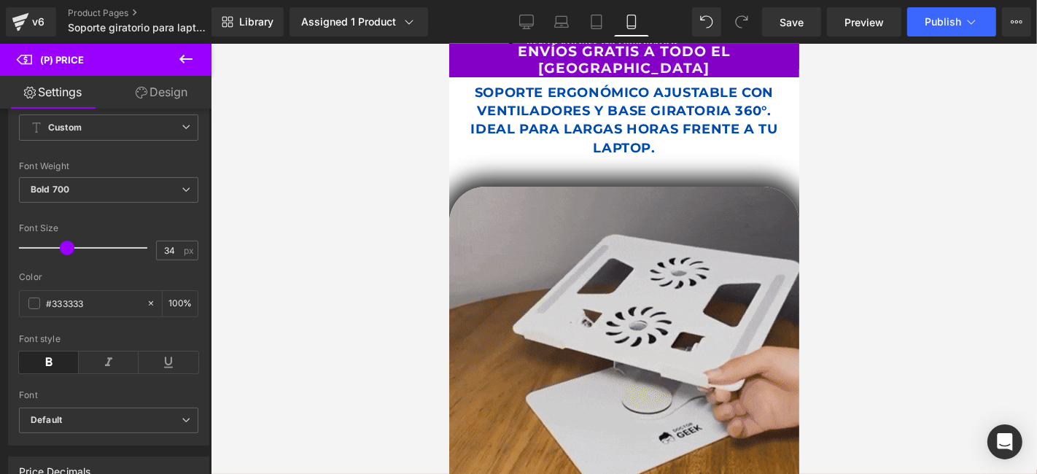
scroll to position [0, 0]
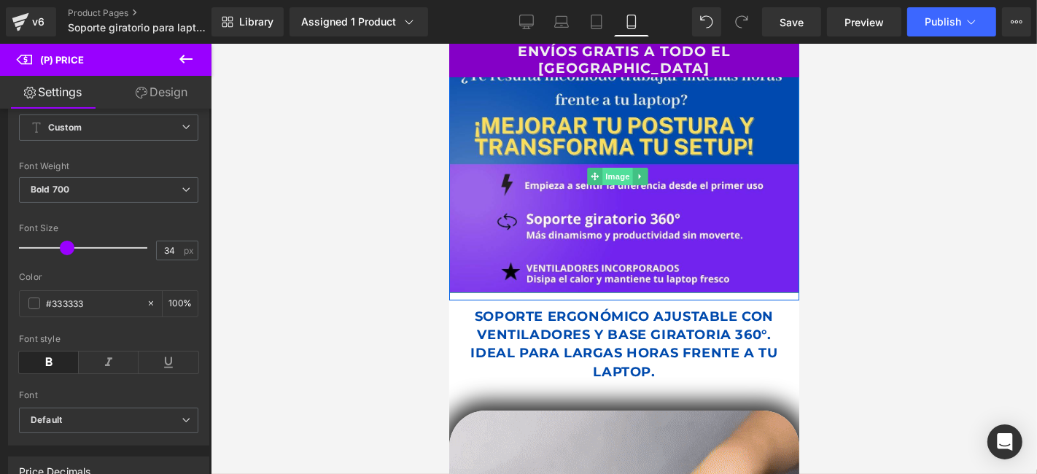
click at [604, 172] on span "Image" at bounding box center [617, 175] width 31 height 17
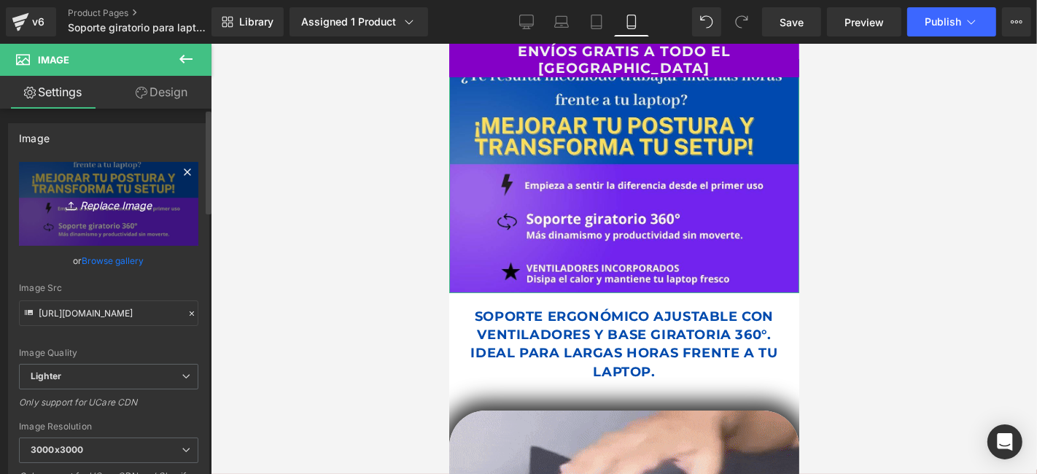
click at [79, 173] on link "Replace Image" at bounding box center [108, 204] width 179 height 84
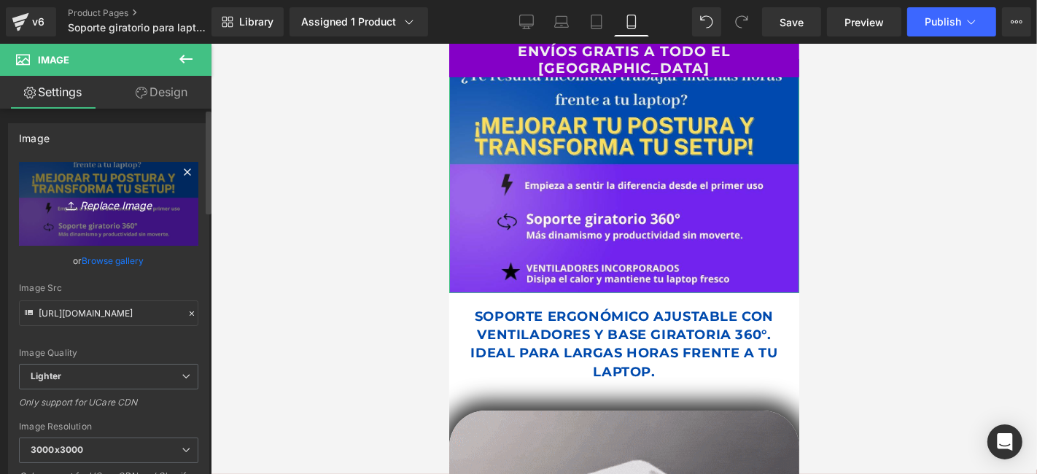
type input "C:\fakepath\new collection (1080 x 1450 px).png"
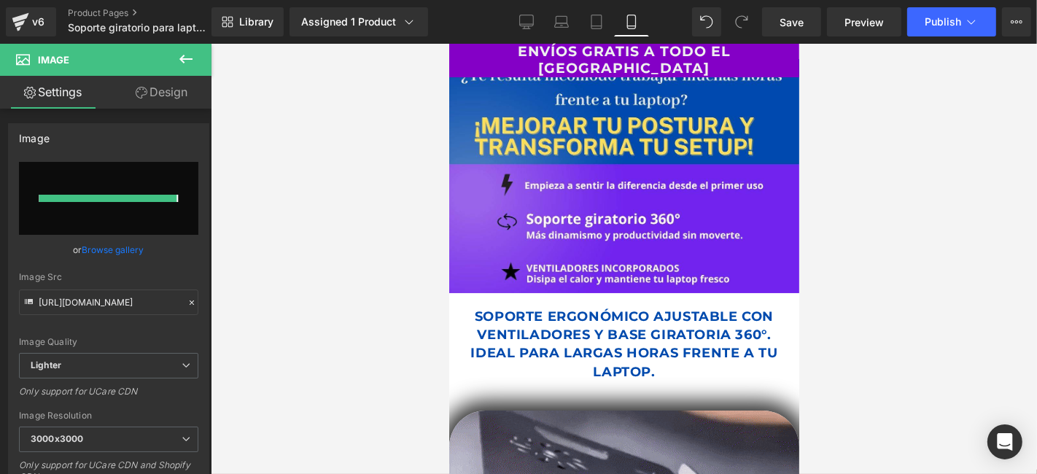
type input "https://ucarecdn.com/974eb168-0f5c-44dc-8ded-43db0b42da1f/-/format/auto/-/previ…"
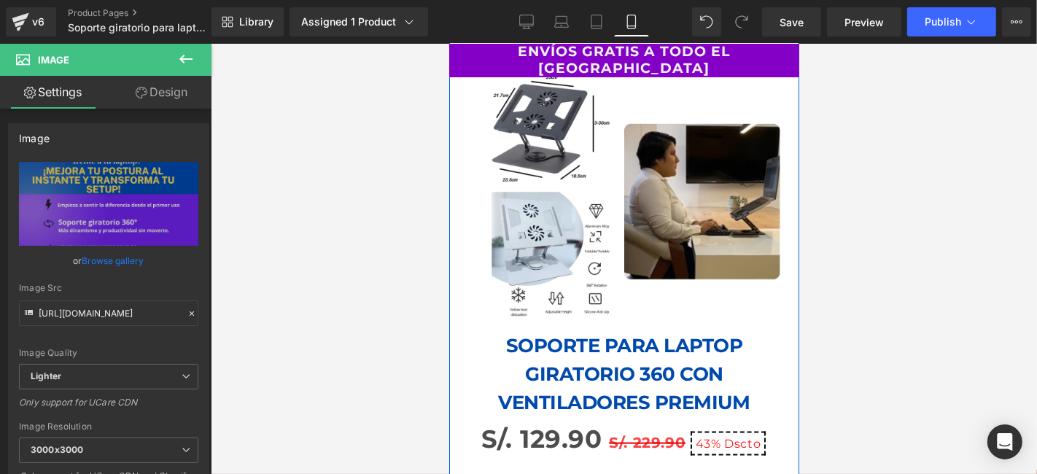
scroll to position [1539, 0]
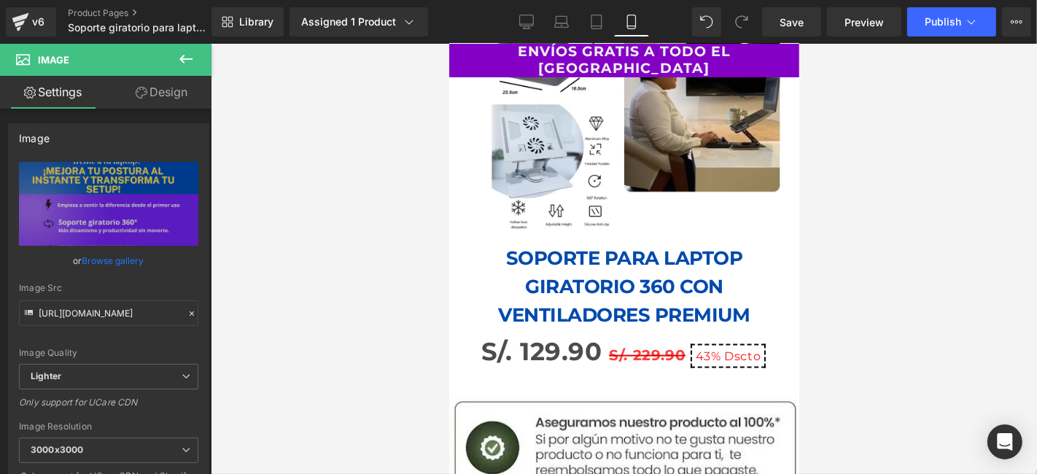
click at [184, 53] on icon at bounding box center [185, 58] width 17 height 17
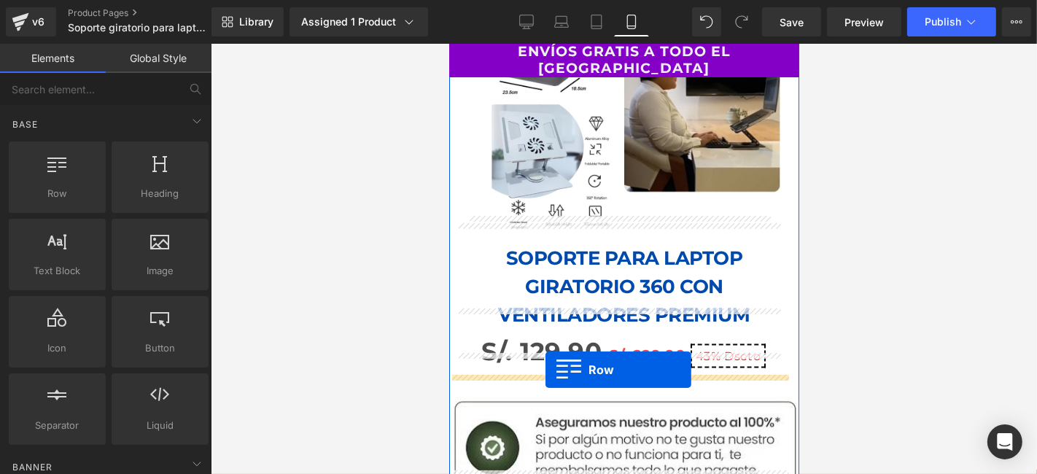
drag, startPoint x: 500, startPoint y: 214, endPoint x: 545, endPoint y: 369, distance: 160.8
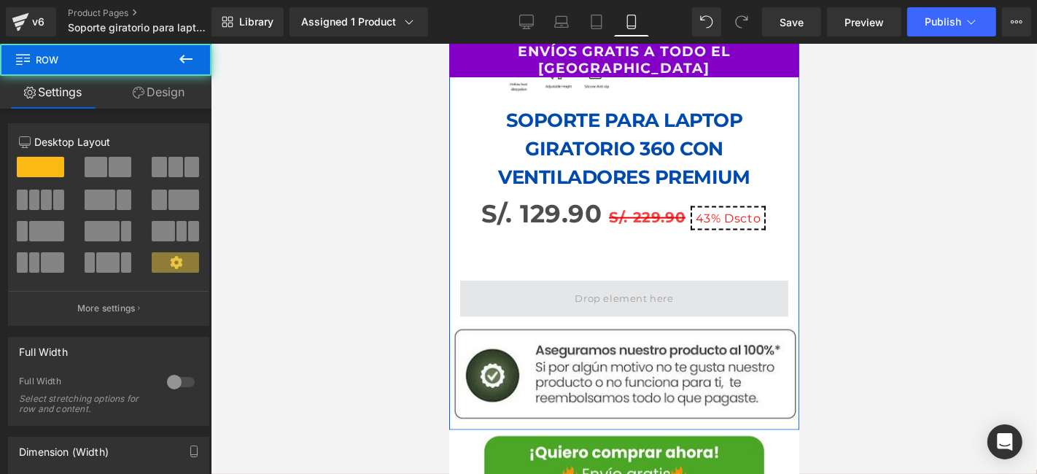
scroll to position [1701, 0]
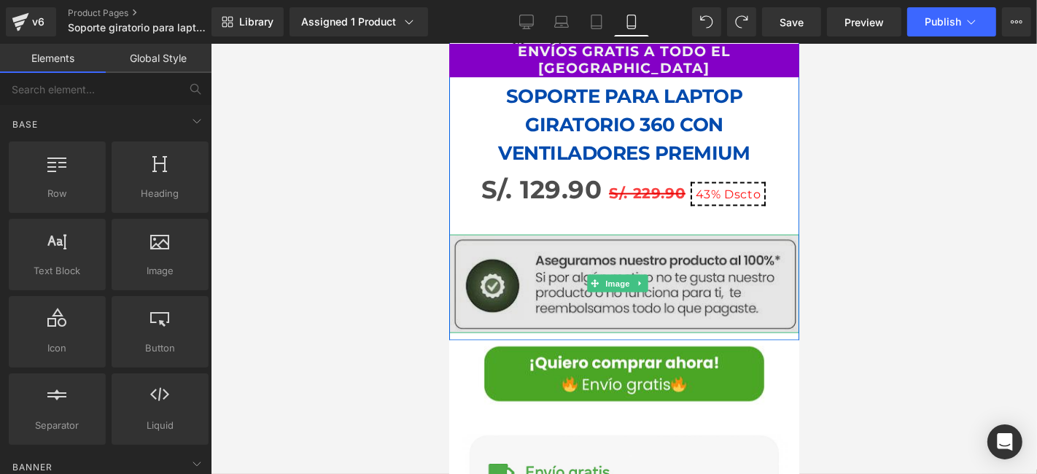
click at [556, 251] on img at bounding box center [623, 283] width 350 height 99
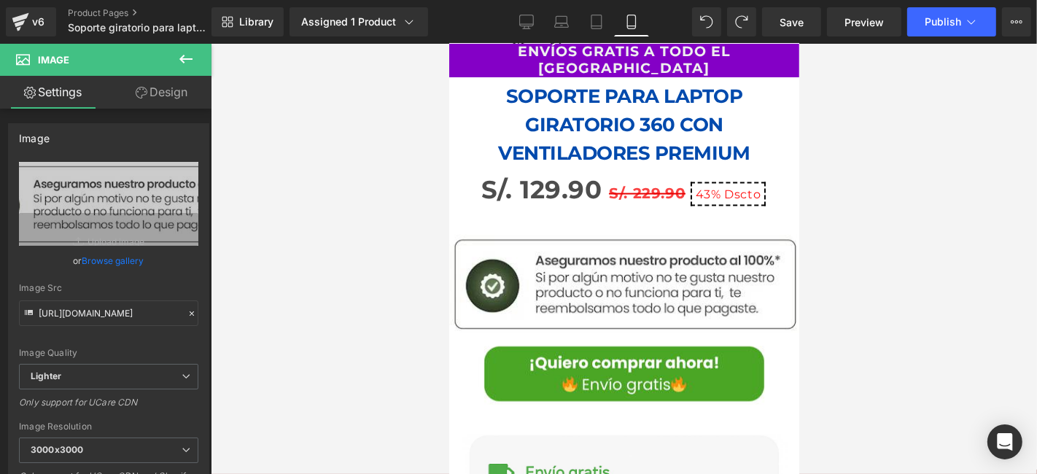
click at [187, 59] on icon at bounding box center [185, 58] width 17 height 17
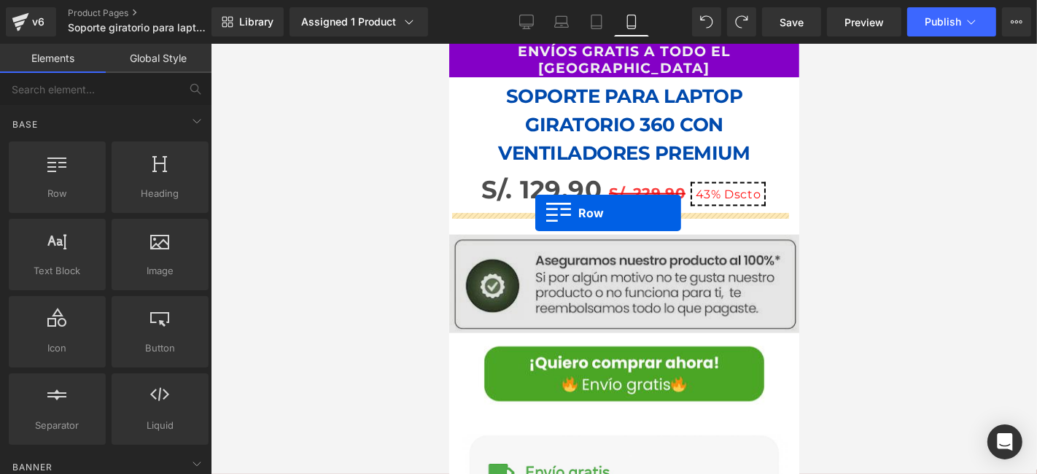
drag, startPoint x: 517, startPoint y: 225, endPoint x: 534, endPoint y: 212, distance: 21.4
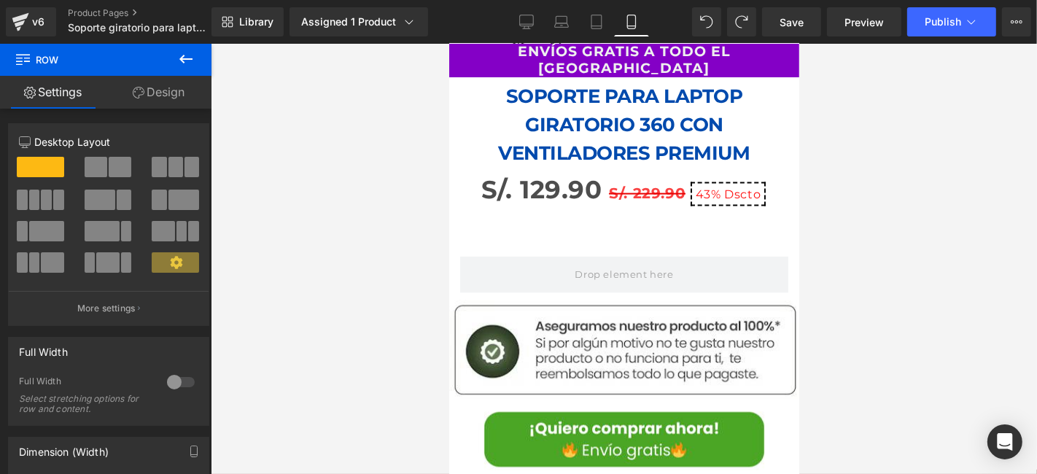
drag, startPoint x: 182, startPoint y: 61, endPoint x: 184, endPoint y: 45, distance: 16.1
click at [183, 59] on icon at bounding box center [185, 58] width 17 height 17
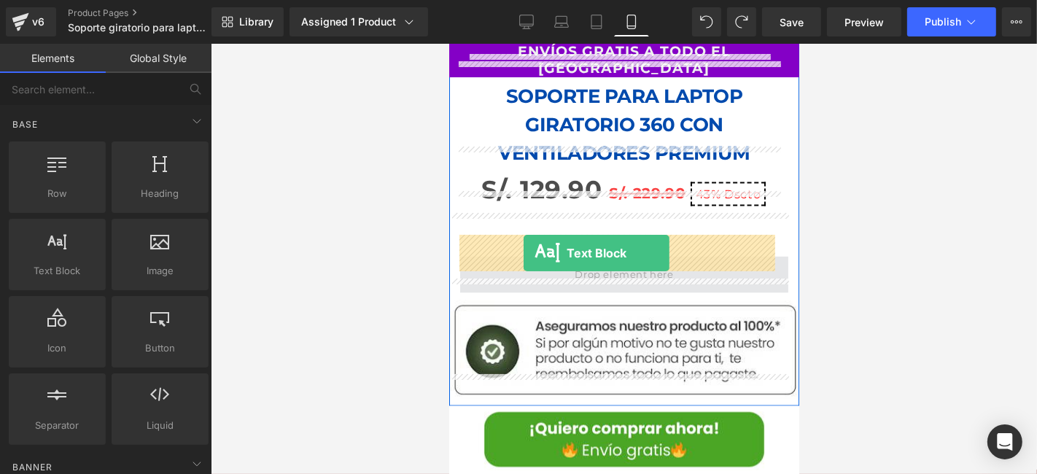
drag, startPoint x: 508, startPoint y: 329, endPoint x: 523, endPoint y: 252, distance: 77.9
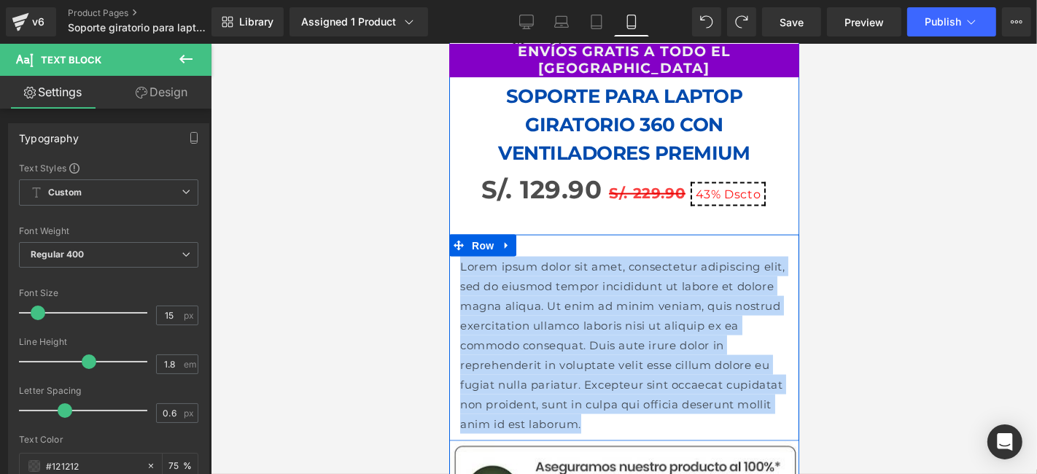
drag, startPoint x: 655, startPoint y: 383, endPoint x: 456, endPoint y: 240, distance: 244.4
click at [456, 256] on div "Lorem ipsum dolor sit amet, consectetur adipiscing elit, sed do eiusmod tempor …" at bounding box center [623, 344] width 350 height 177
paste div
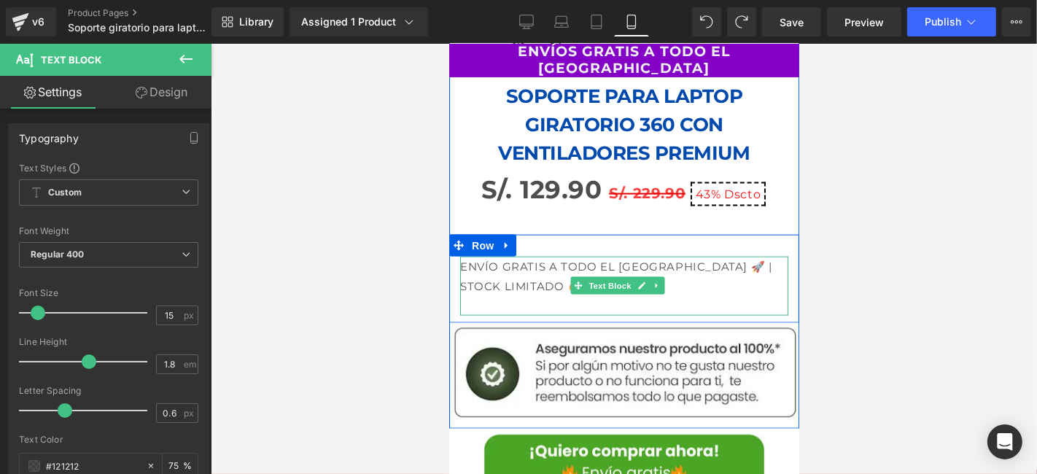
click at [464, 256] on p "ENVÍO GRATIS A TODO EL PERÚ 🚀 | STOCK LIMITADO 🔥" at bounding box center [623, 275] width 328 height 39
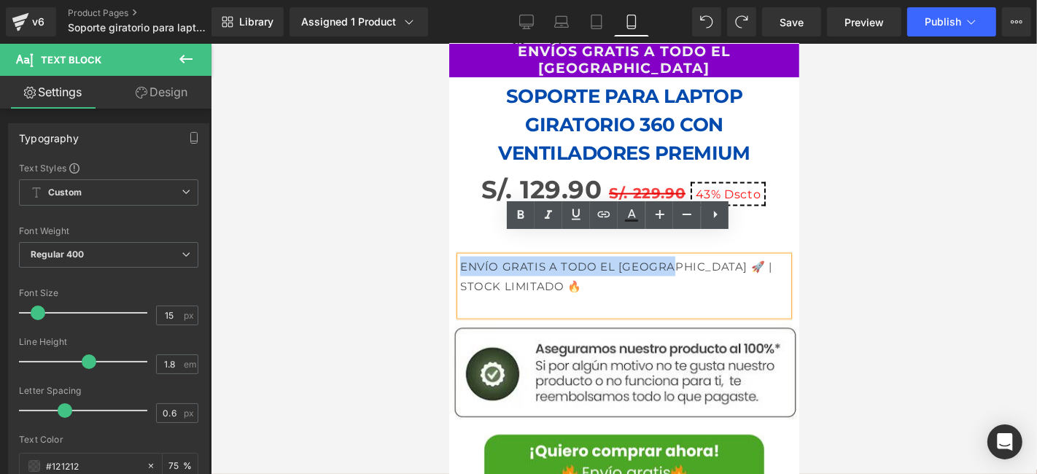
drag, startPoint x: 460, startPoint y: 243, endPoint x: 654, endPoint y: 249, distance: 194.0
click at [656, 256] on p "ENVÍO GRATIS A TODO EL PERÚ 🚀 | STOCK LIMITADO 🔥" at bounding box center [623, 275] width 328 height 39
click at [608, 256] on p "ENVÍO GRATIS A TODO EL PERÚ 🚀 | STOCK LIMITADO 🔥" at bounding box center [623, 275] width 328 height 39
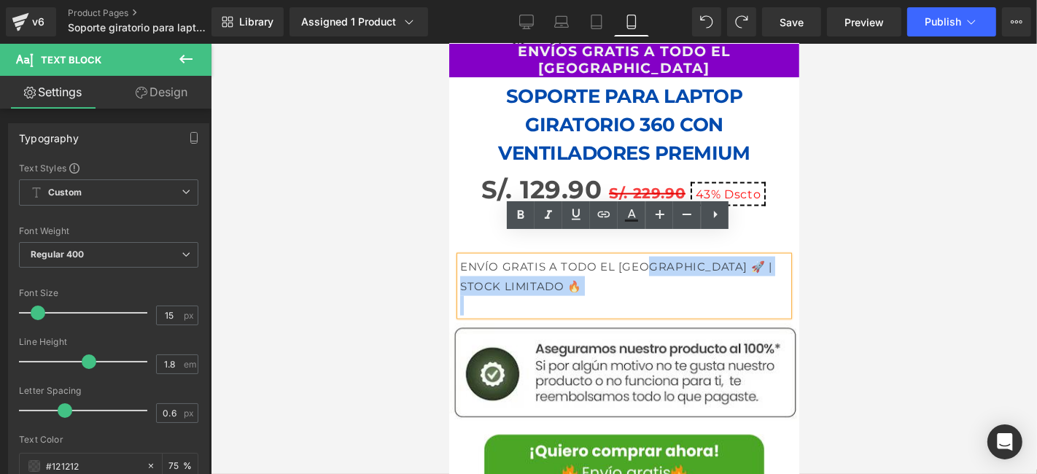
drag, startPoint x: 636, startPoint y: 243, endPoint x: 458, endPoint y: 236, distance: 178.0
click at [459, 256] on div "ENVÍO GRATIS A TODO EL PERÚ 🚀 | STOCK LIMITADO 🔥" at bounding box center [623, 285] width 328 height 59
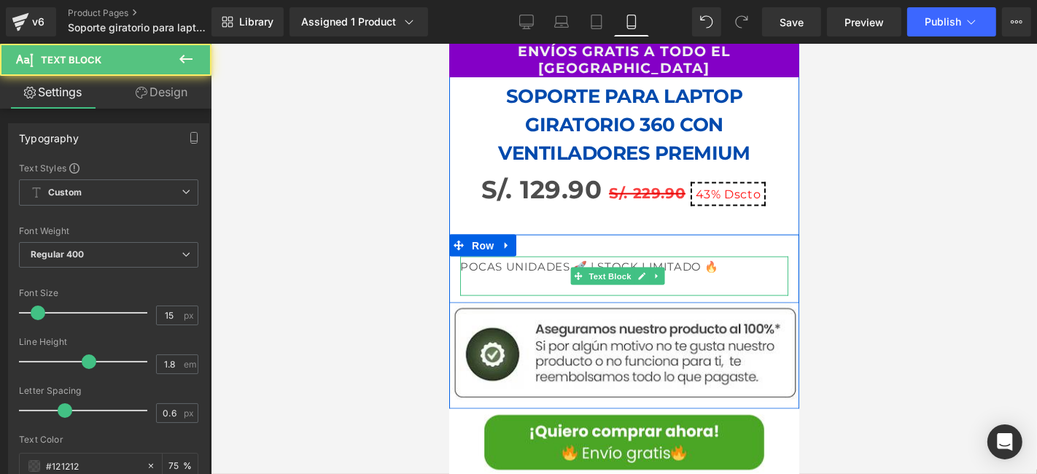
click at [717, 276] on div at bounding box center [623, 286] width 328 height 20
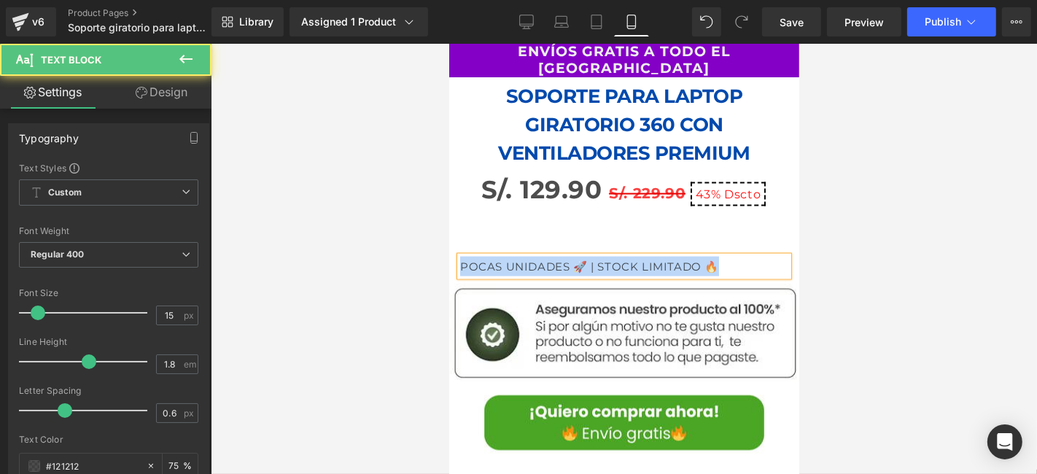
drag, startPoint x: 716, startPoint y: 243, endPoint x: 781, endPoint y: 304, distance: 89.2
click at [452, 256] on div "POCAS UNIDADES 🚀 | STOCK LIMITADO 🔥 Text Block" at bounding box center [623, 266] width 350 height 20
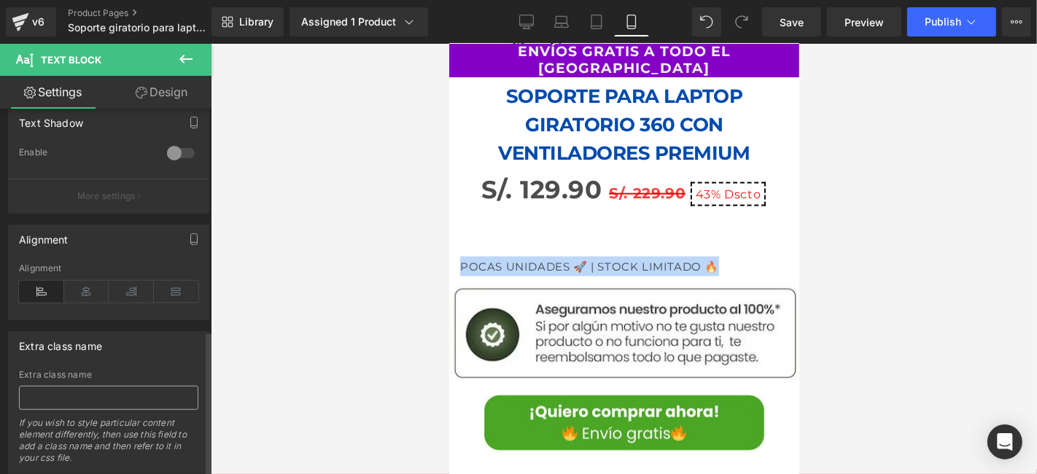
scroll to position [554, 0]
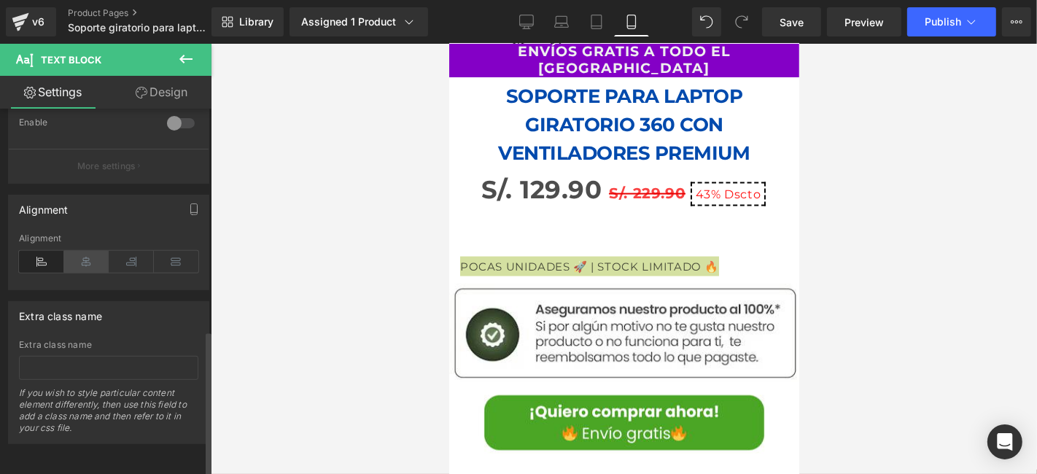
click at [88, 251] on icon at bounding box center [86, 262] width 45 height 22
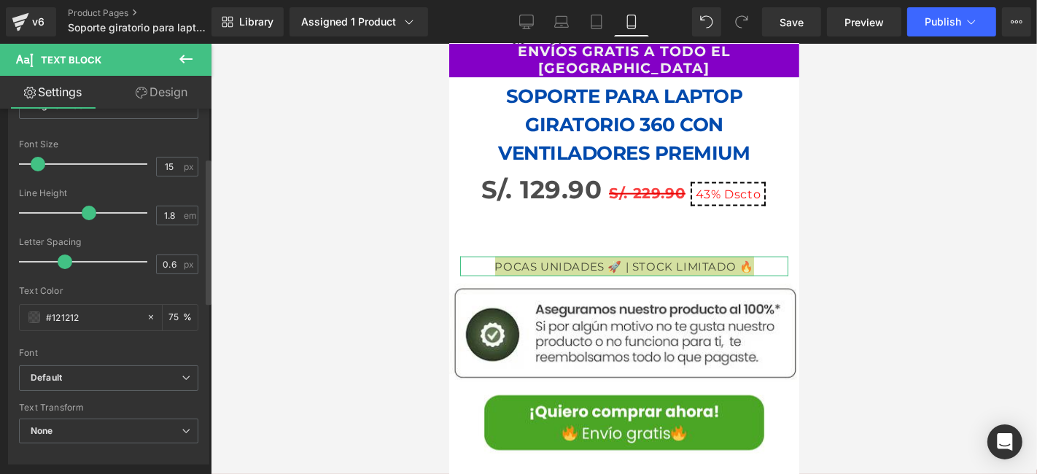
scroll to position [0, 0]
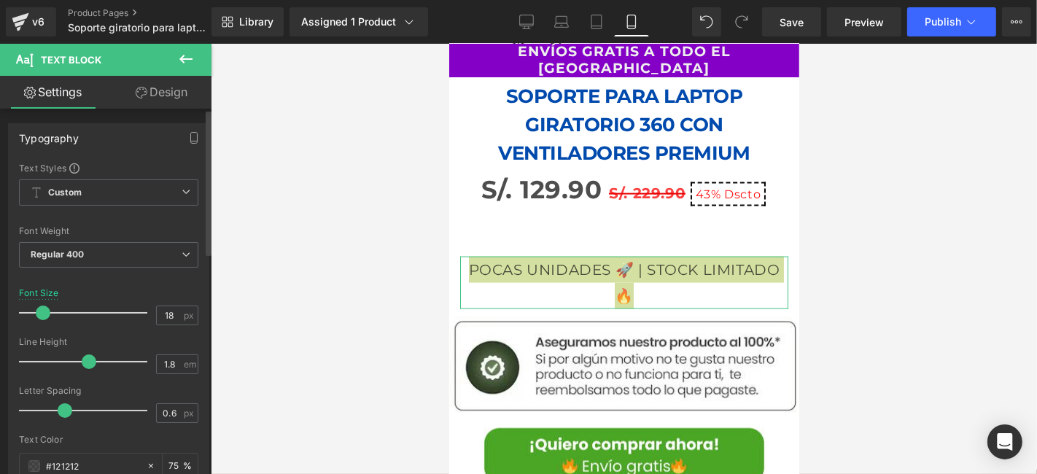
type input "17"
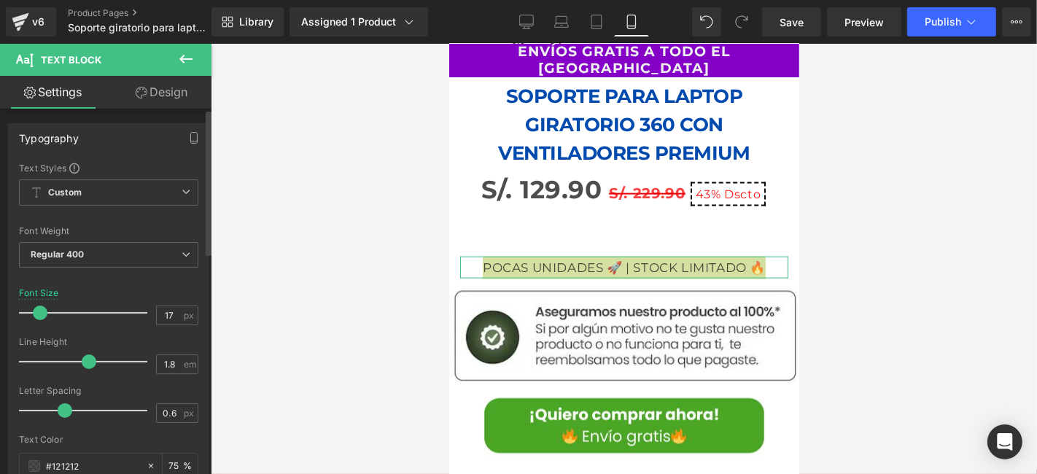
click at [39, 311] on span at bounding box center [40, 312] width 15 height 15
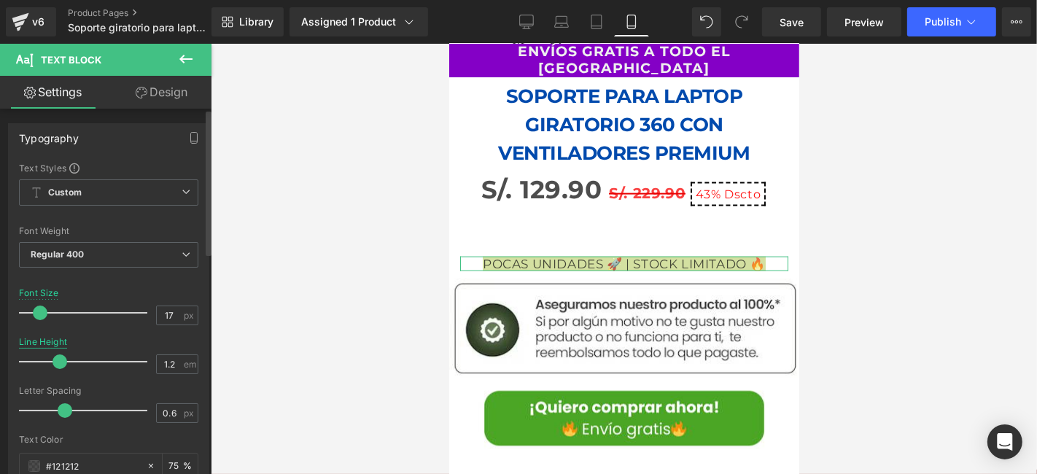
type input "1.1"
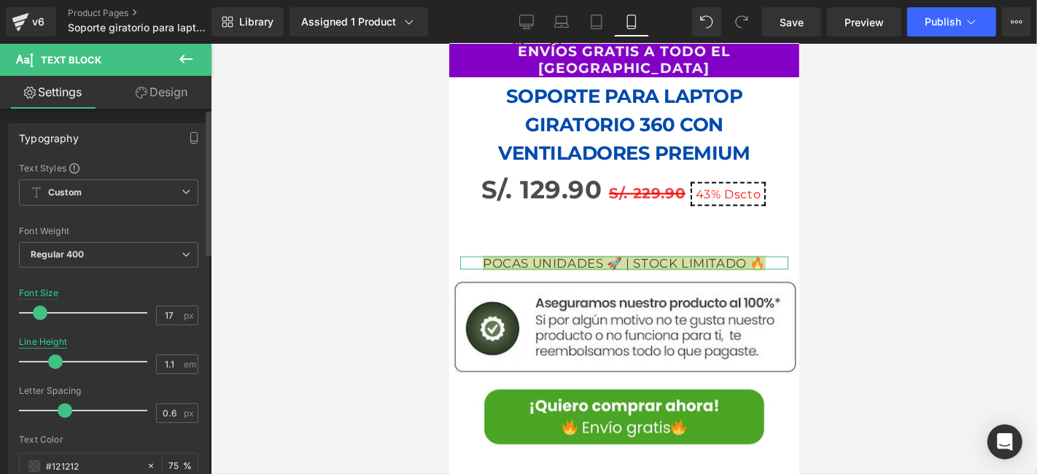
drag, startPoint x: 80, startPoint y: 356, endPoint x: 50, endPoint y: 340, distance: 34.6
click at [50, 340] on div "Line Height 1.1 em" at bounding box center [108, 361] width 179 height 49
type input "0.3"
drag, startPoint x: 60, startPoint y: 407, endPoint x: 54, endPoint y: 400, distance: 8.8
click at [54, 400] on div at bounding box center [86, 410] width 121 height 29
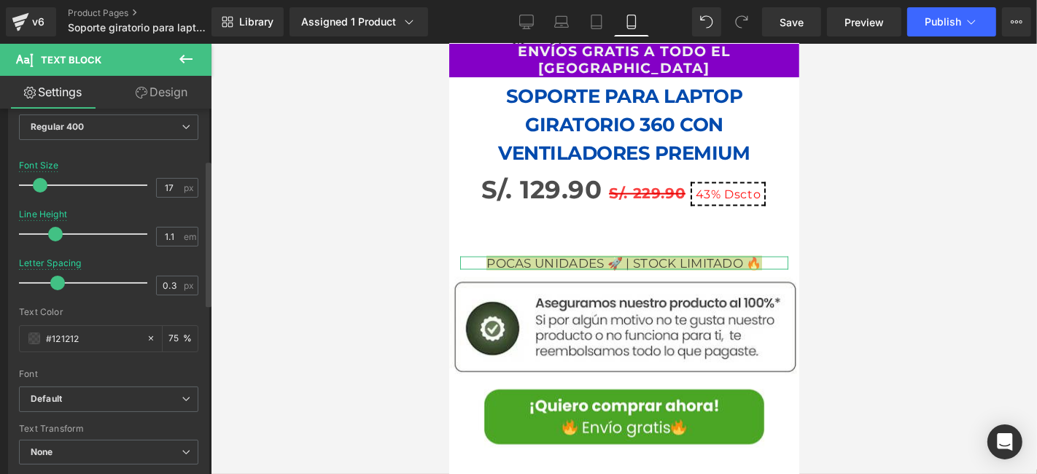
scroll to position [162, 0]
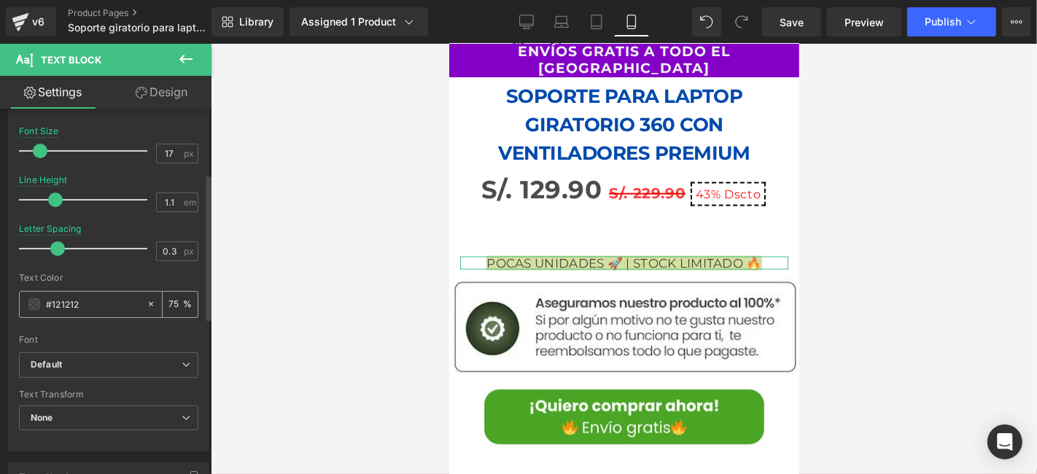
click at [73, 296] on input "#121212" at bounding box center [92, 304] width 93 height 16
click at [42, 301] on div "#121212" at bounding box center [83, 305] width 126 height 26
click at [35, 301] on span at bounding box center [34, 304] width 12 height 12
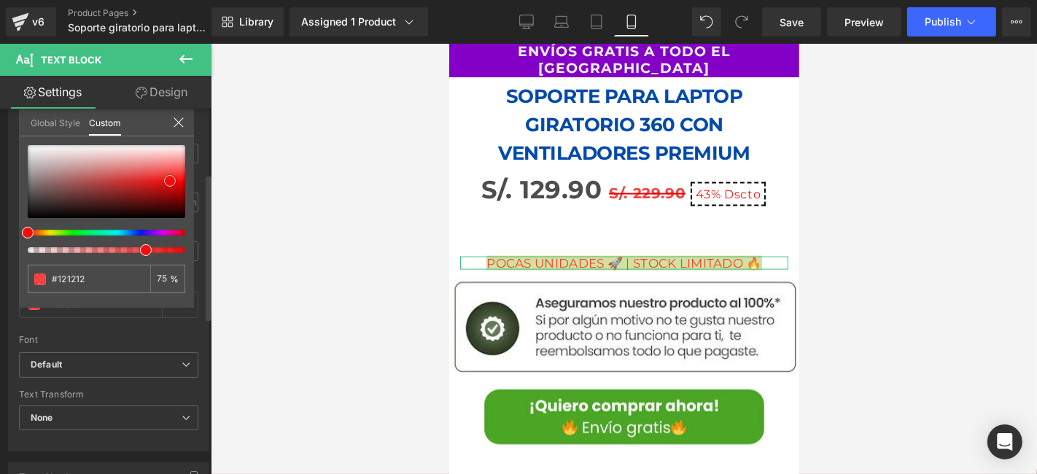
type input "#f70c0c"
click at [170, 180] on div at bounding box center [106, 181] width 157 height 73
type input "#fb7e7e"
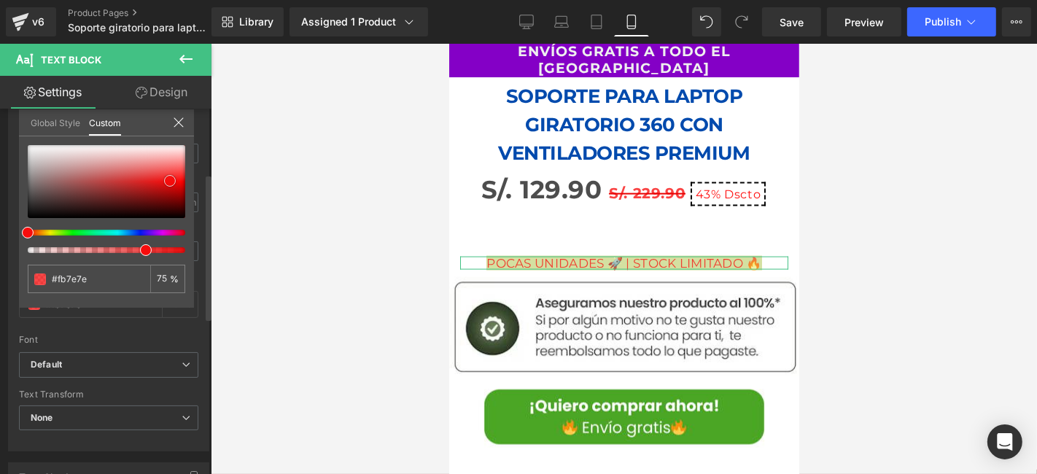
click at [175, 163] on div at bounding box center [106, 181] width 157 height 73
type input "#e81111"
click at [164, 182] on div at bounding box center [106, 181] width 157 height 73
type input "#840a0a"
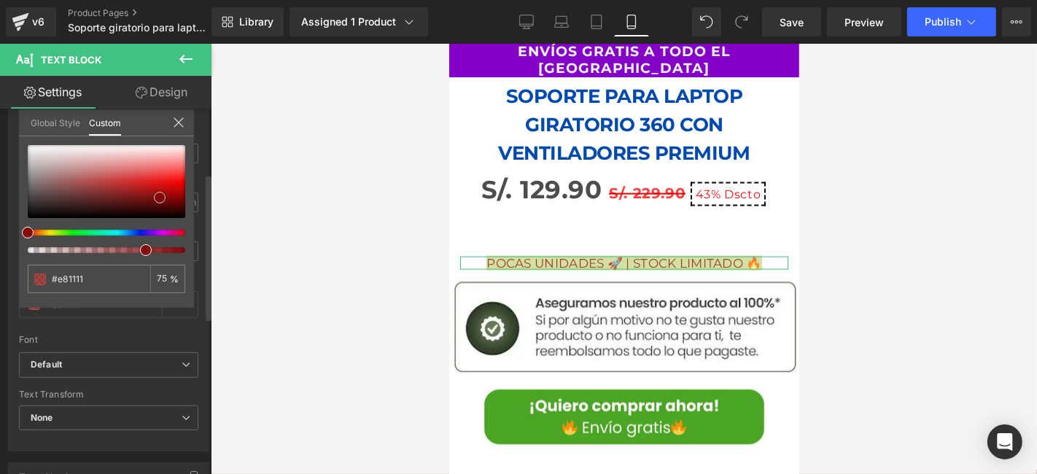
type input "#840a0a"
click at [160, 197] on div at bounding box center [106, 181] width 157 height 73
type input "#eb3131"
click at [158, 176] on div at bounding box center [106, 181] width 157 height 73
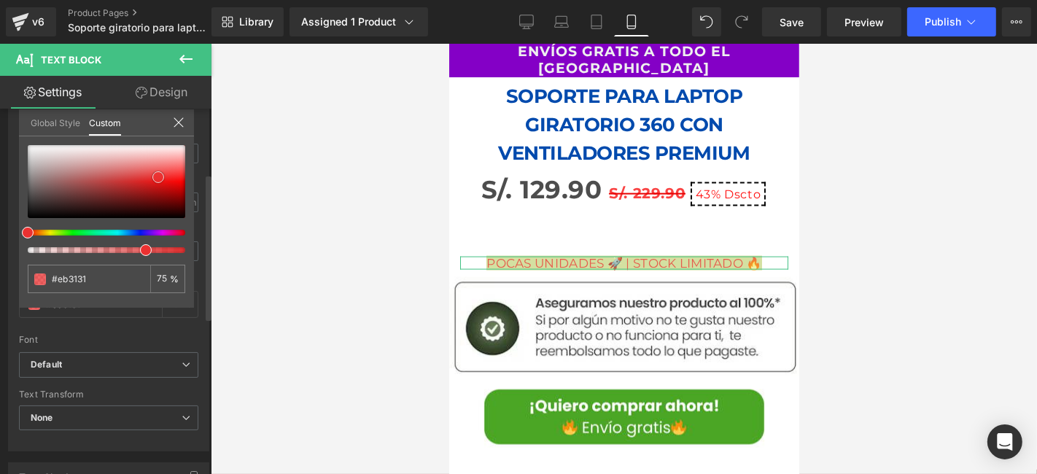
type input "#e70d0d"
click at [170, 182] on div at bounding box center [106, 181] width 157 height 73
type input "#da0505"
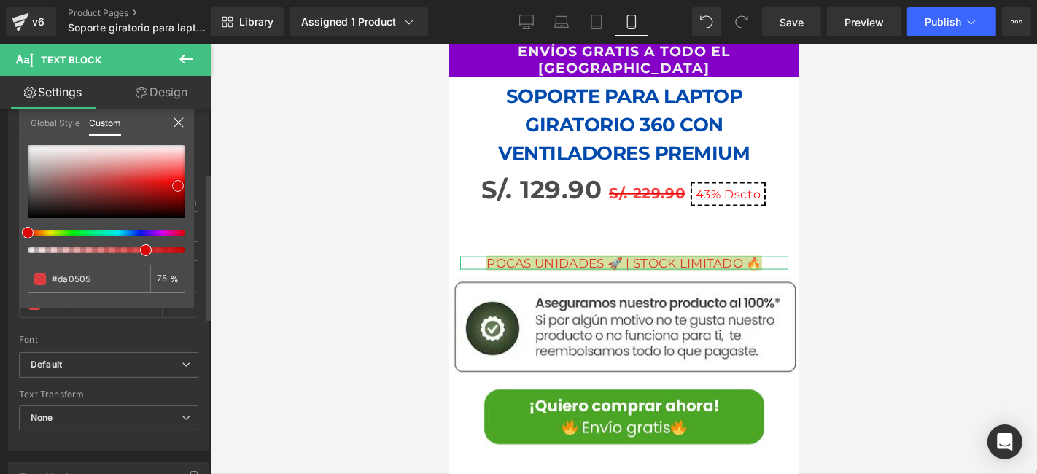
click at [178, 185] on div at bounding box center [106, 181] width 157 height 73
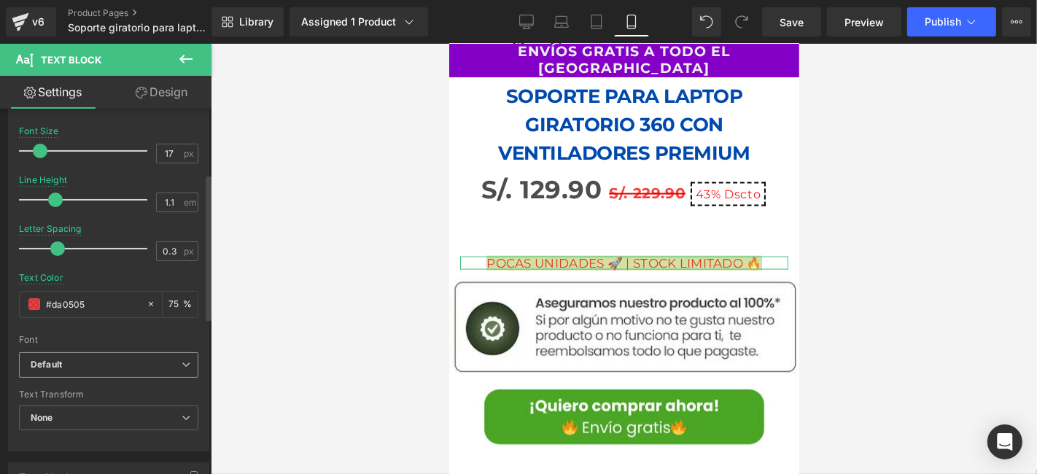
click at [71, 362] on b "Default" at bounding box center [106, 365] width 151 height 12
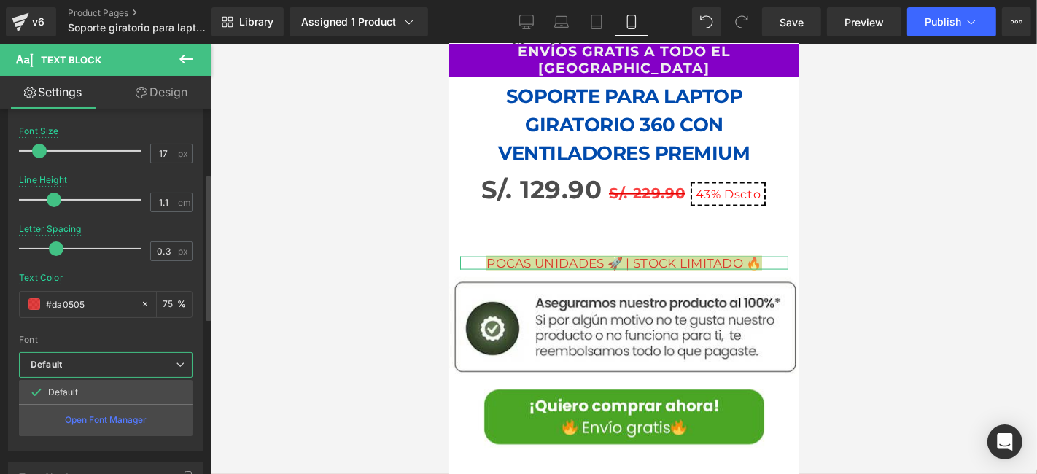
drag, startPoint x: 82, startPoint y: 354, endPoint x: 82, endPoint y: 373, distance: 19.0
click at [82, 354] on span "Default" at bounding box center [105, 365] width 173 height 26
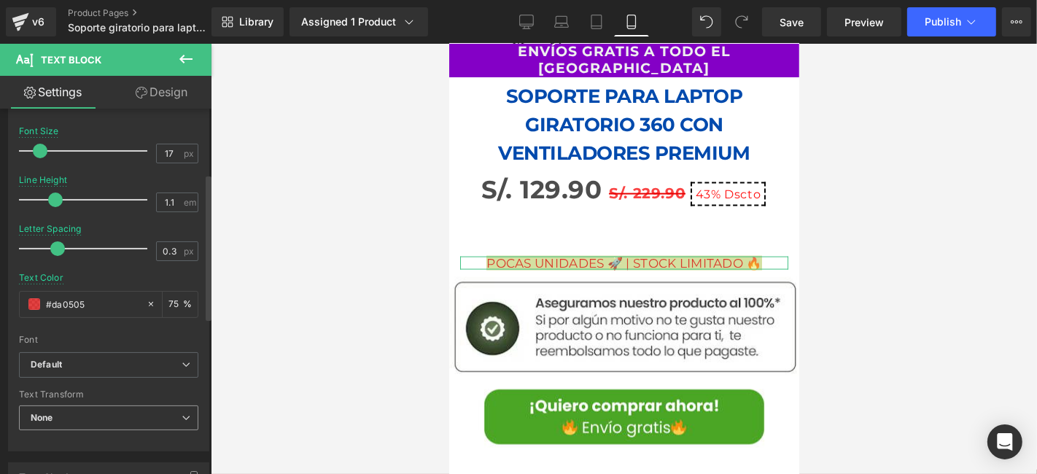
click at [109, 410] on span "None" at bounding box center [108, 418] width 179 height 26
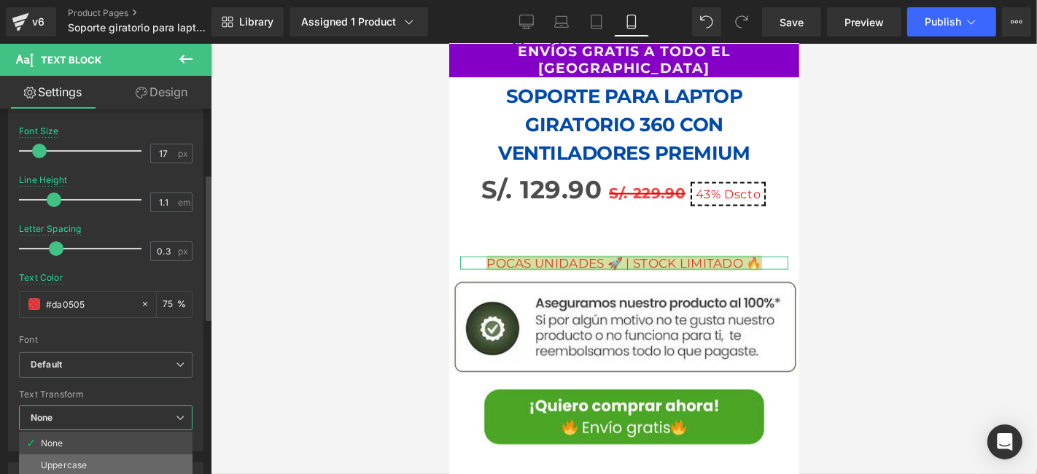
click at [85, 454] on li "Uppercase" at bounding box center [105, 465] width 173 height 22
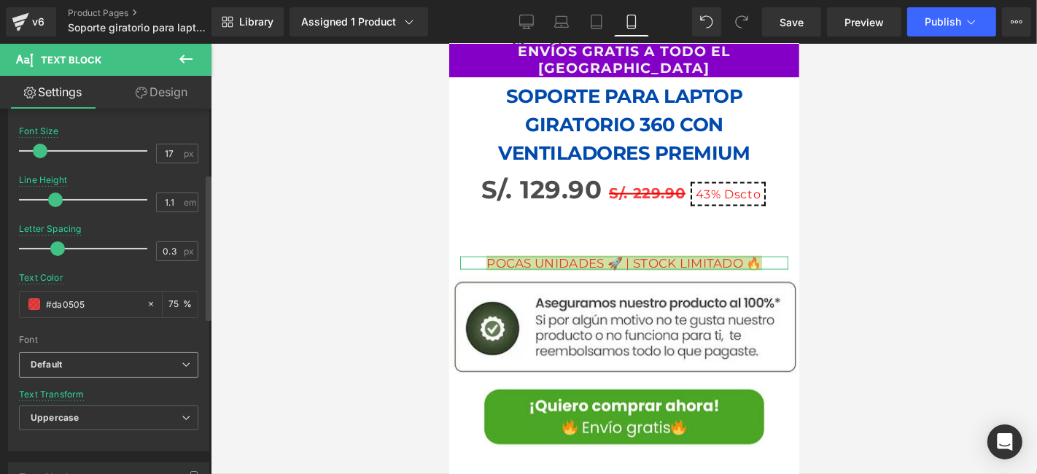
scroll to position [324, 0]
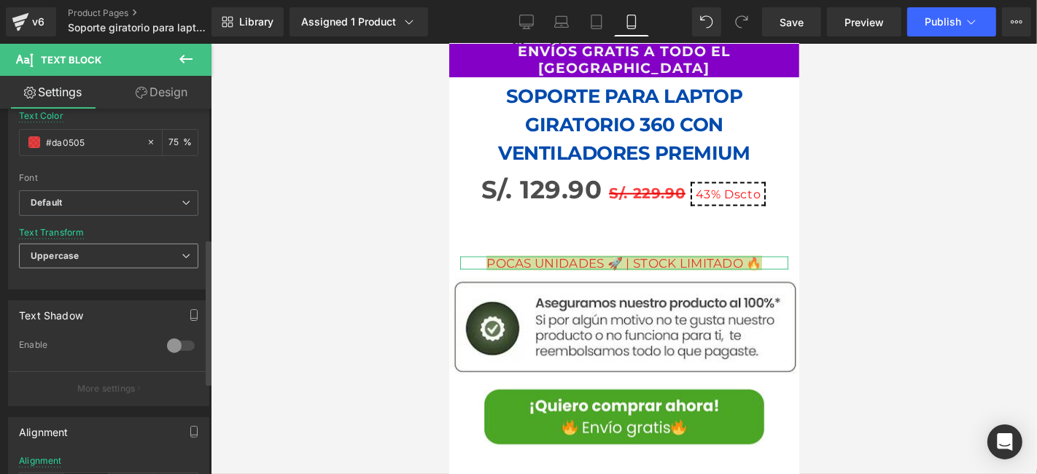
click at [93, 254] on span "Uppercase" at bounding box center [108, 256] width 179 height 26
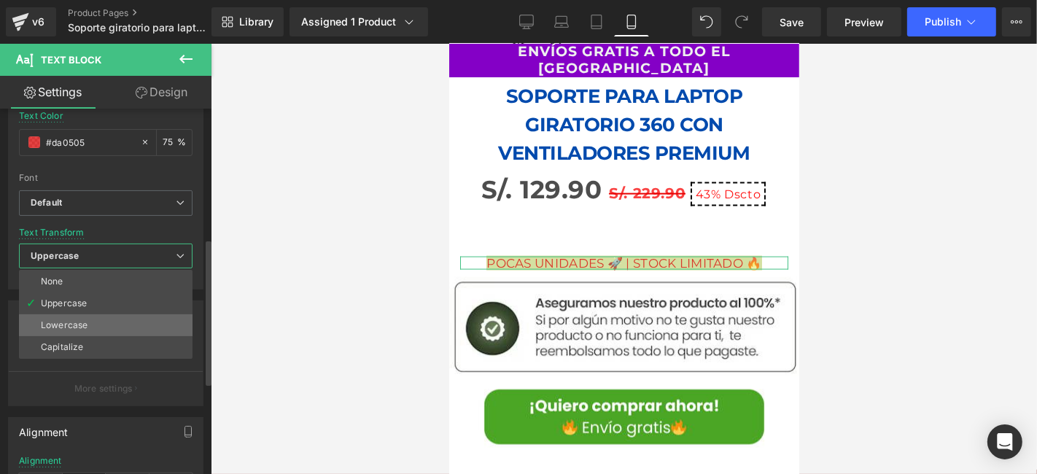
click at [92, 316] on li "Lowercase" at bounding box center [105, 325] width 173 height 22
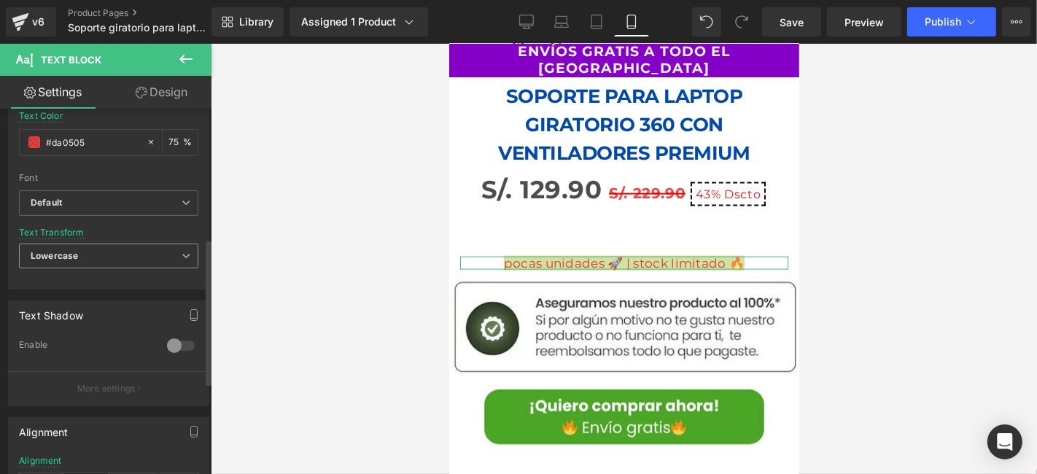
click at [118, 253] on span "Lowercase" at bounding box center [108, 256] width 179 height 26
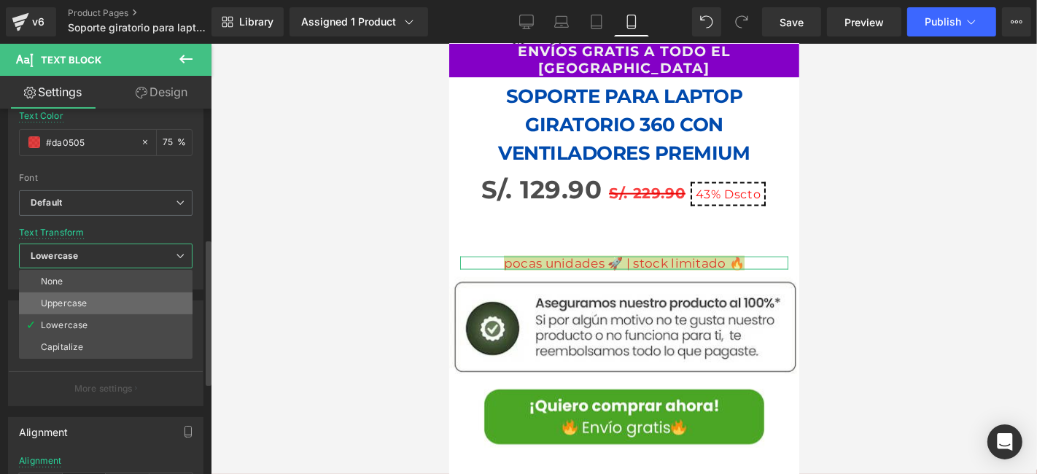
click at [93, 295] on li "Uppercase" at bounding box center [105, 303] width 173 height 22
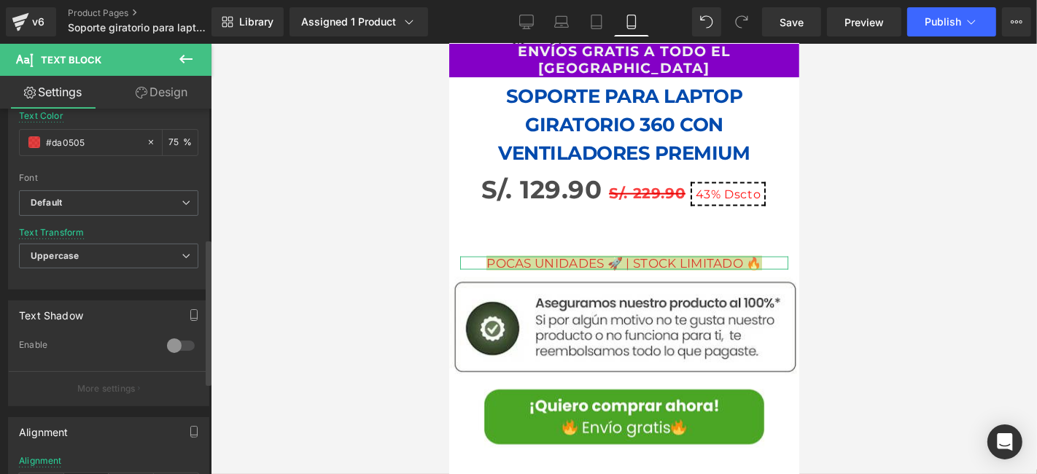
click at [173, 346] on div at bounding box center [180, 345] width 35 height 23
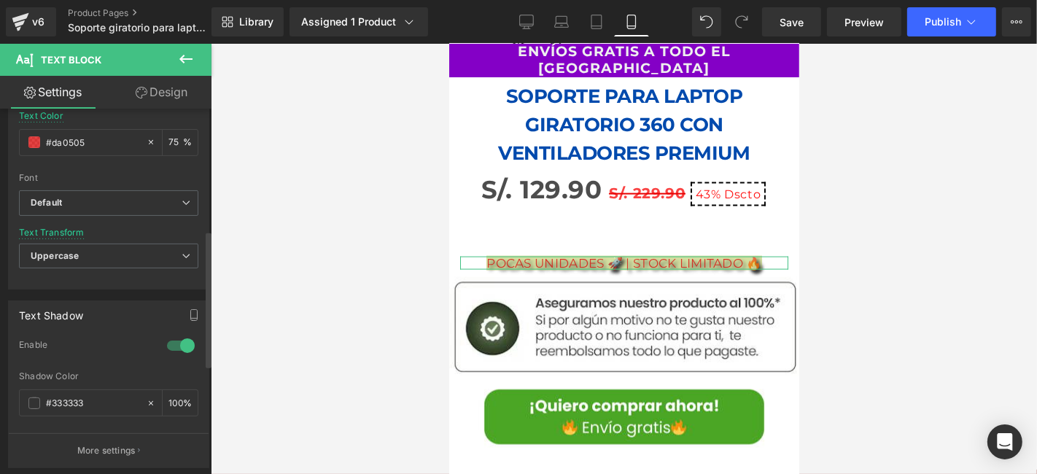
click at [172, 344] on div at bounding box center [180, 345] width 35 height 23
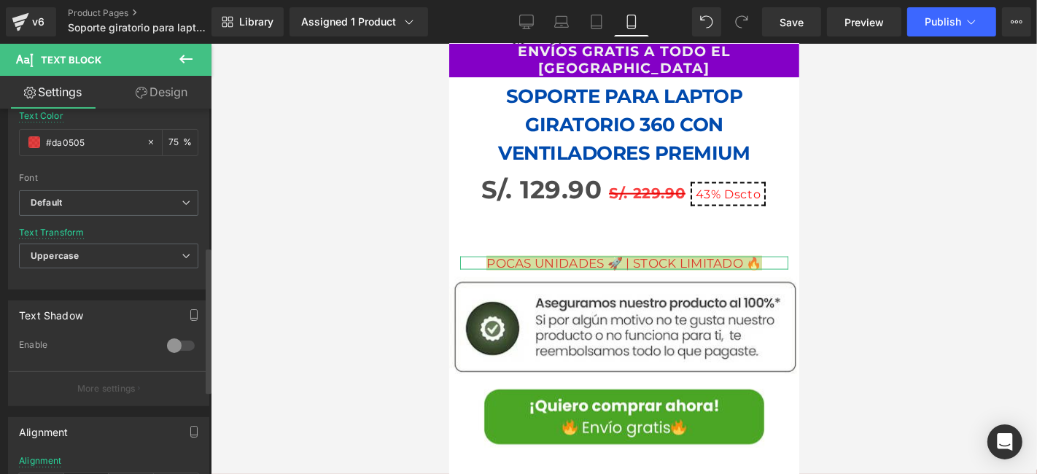
scroll to position [485, 0]
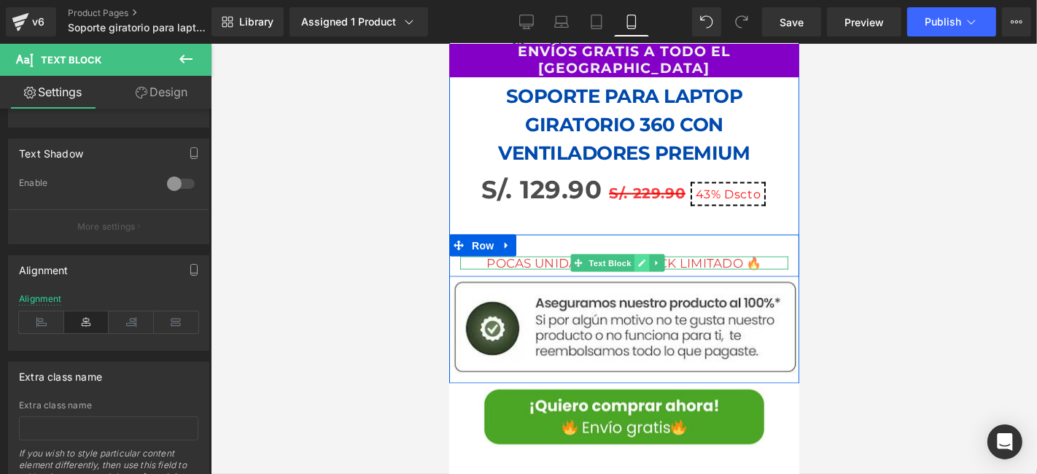
click at [635, 254] on link at bounding box center [640, 262] width 15 height 17
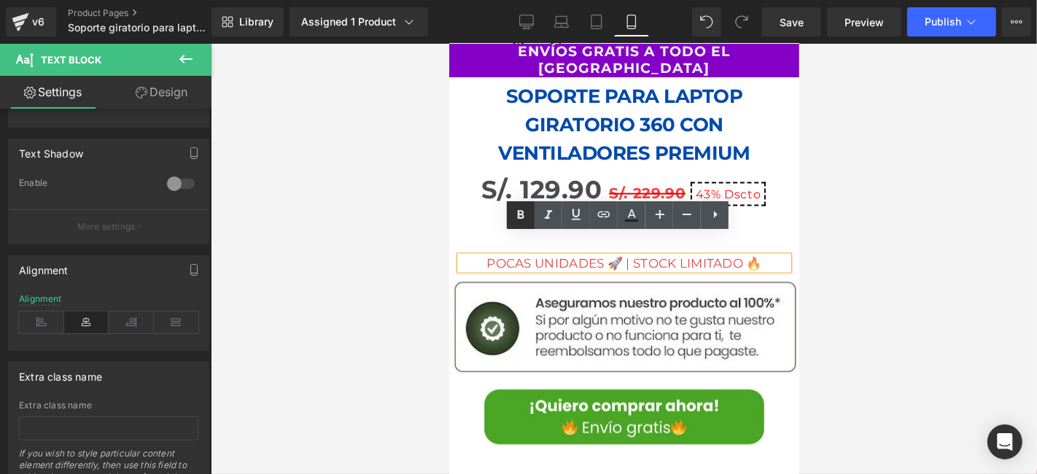
click at [518, 212] on icon at bounding box center [521, 214] width 7 height 9
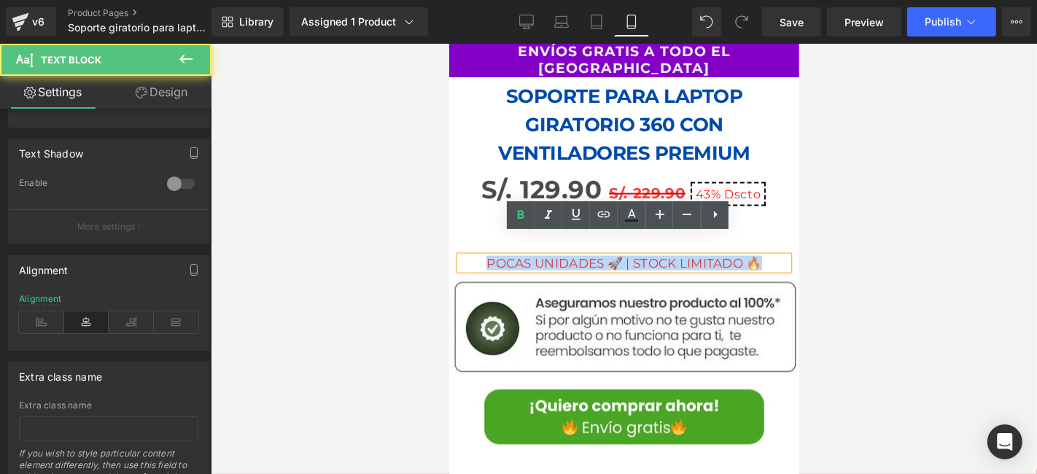
drag, startPoint x: 481, startPoint y: 237, endPoint x: 749, endPoint y: 238, distance: 267.5
click at [749, 256] on p "POCAS UNIDADES 🚀 | STOCK LIMITADO 🔥" at bounding box center [623, 263] width 328 height 14
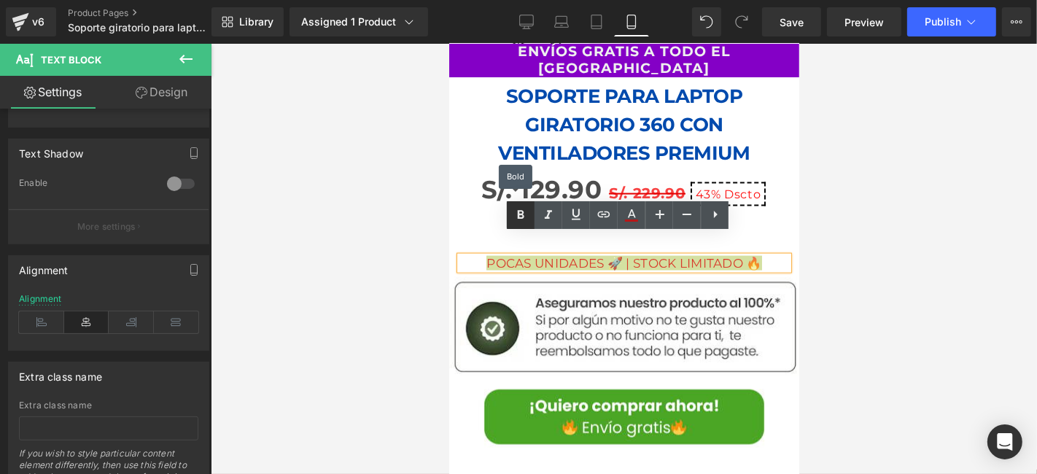
click at [523, 215] on icon at bounding box center [521, 214] width 7 height 9
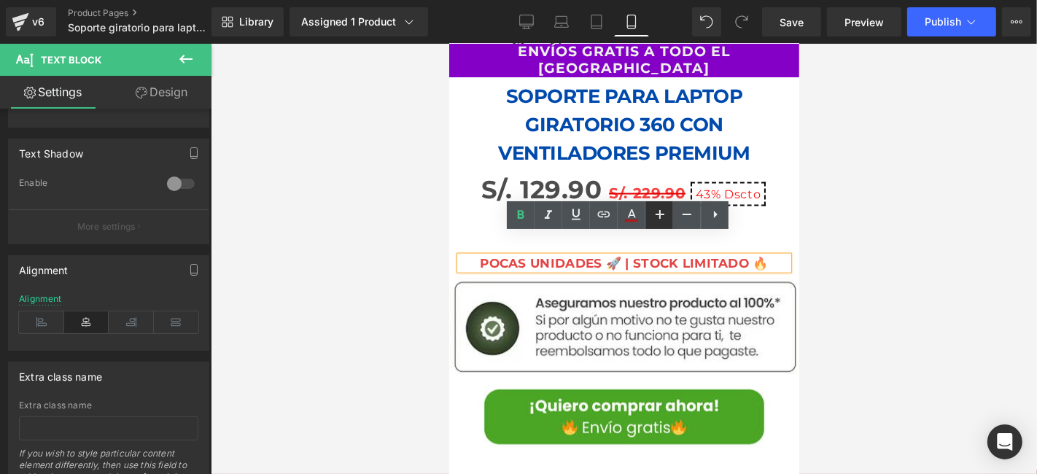
click at [646, 214] on link at bounding box center [659, 215] width 28 height 28
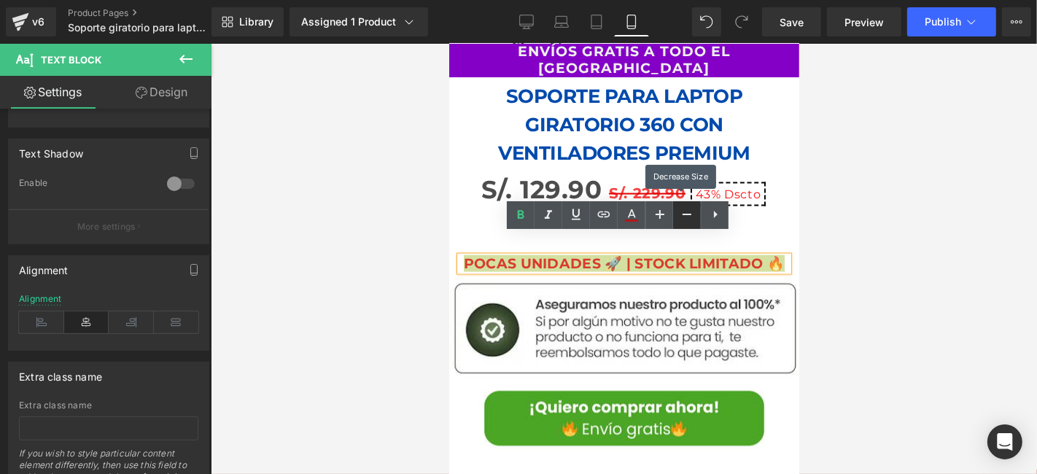
click at [682, 214] on icon at bounding box center [686, 214] width 17 height 17
type input "17"
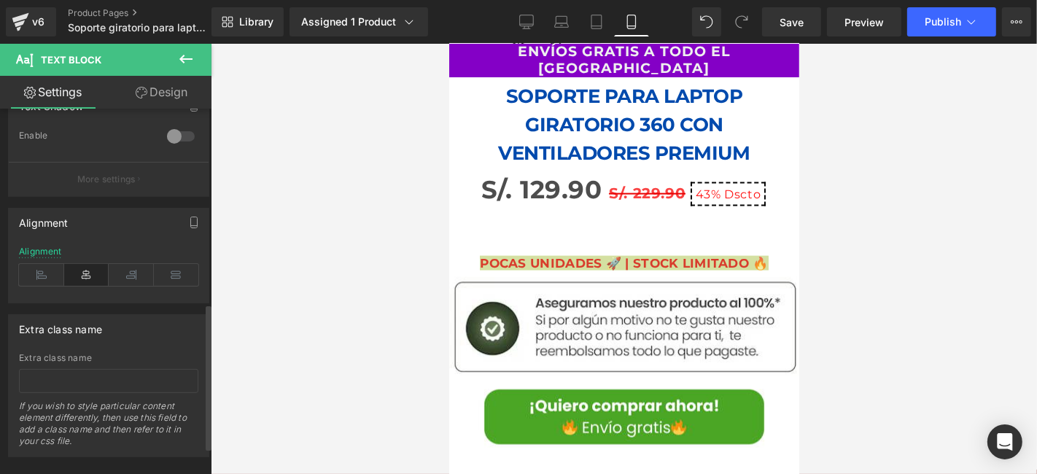
scroll to position [554, 0]
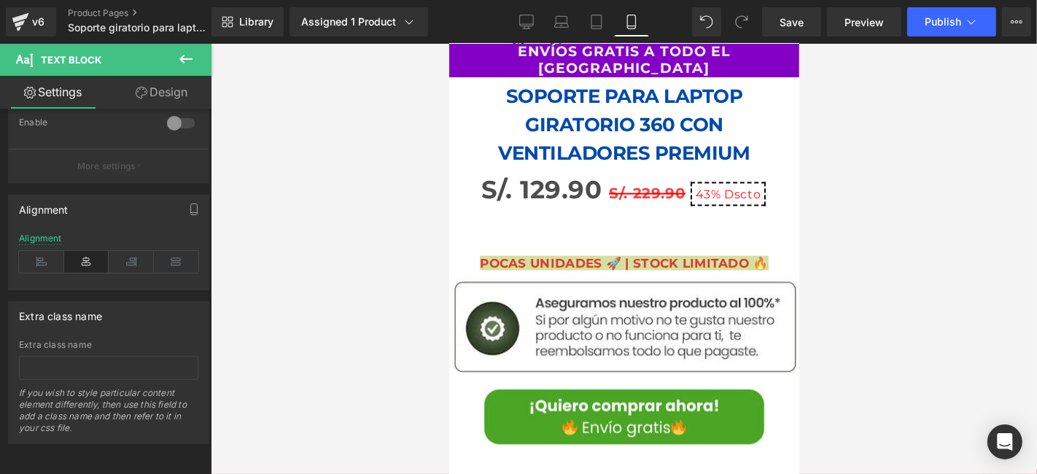
click at [182, 93] on link "Design" at bounding box center [162, 92] width 106 height 33
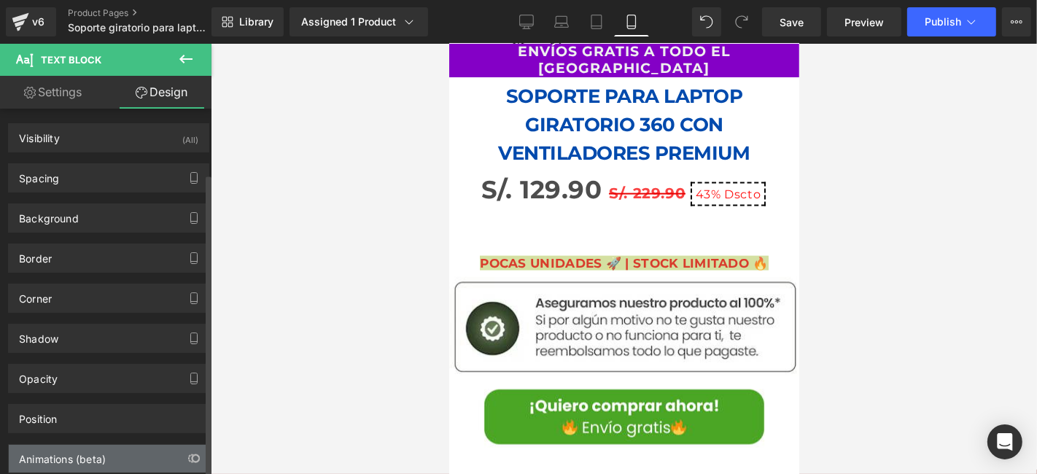
click at [117, 445] on div "Animations (beta)" at bounding box center [109, 459] width 200 height 28
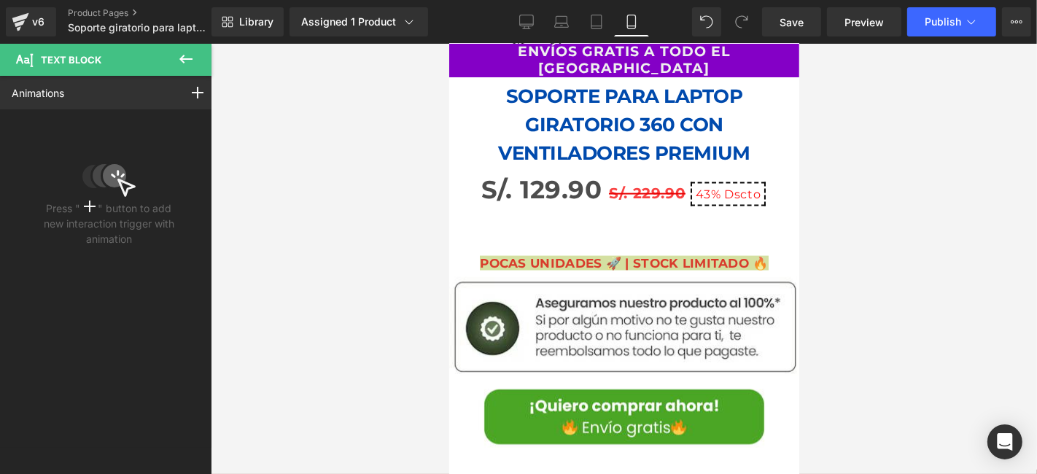
scroll to position [0, 0]
click at [199, 90] on div at bounding box center [197, 93] width 41 height 34
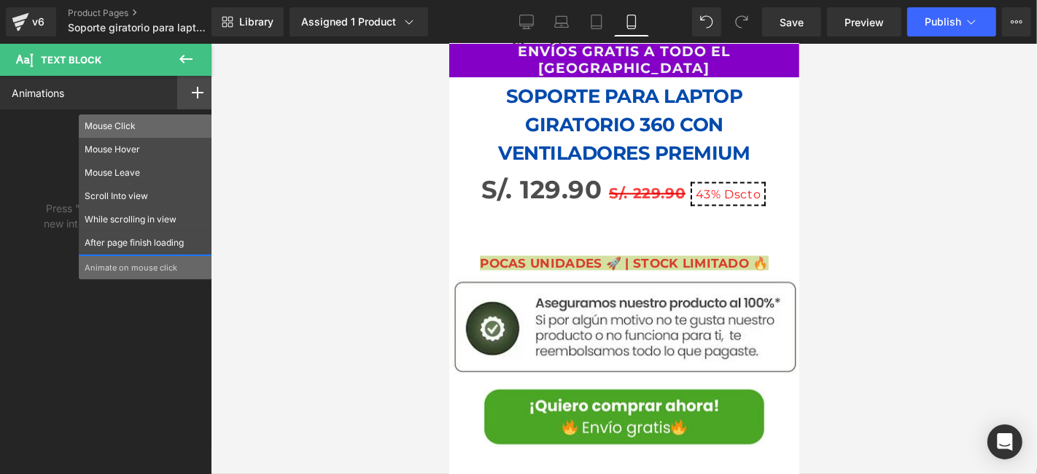
click at [154, 128] on p "Mouse Click" at bounding box center [146, 126] width 122 height 13
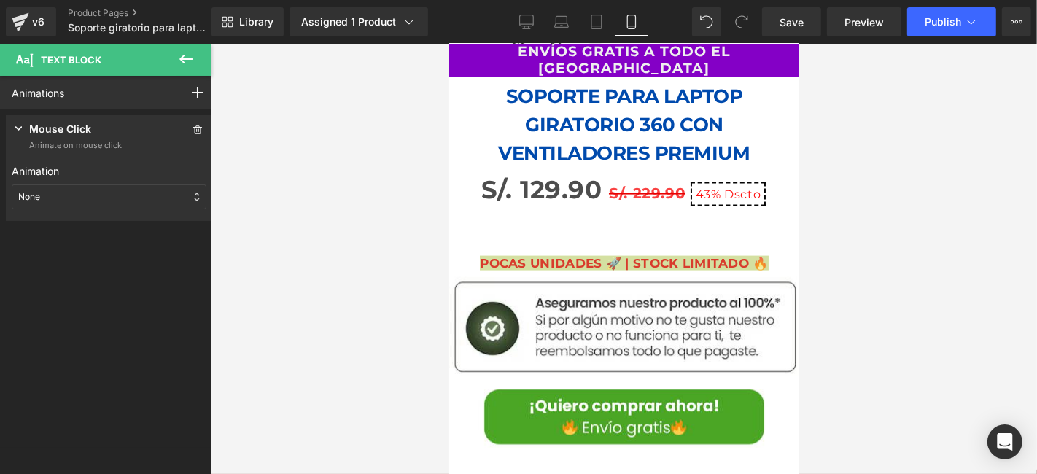
click at [120, 197] on div "None" at bounding box center [109, 196] width 195 height 25
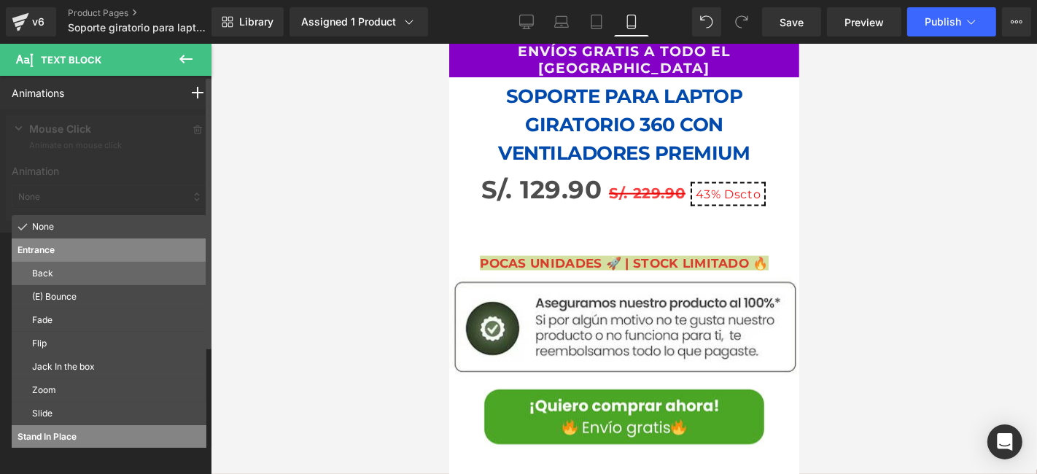
click at [77, 270] on p "Back" at bounding box center [116, 273] width 168 height 13
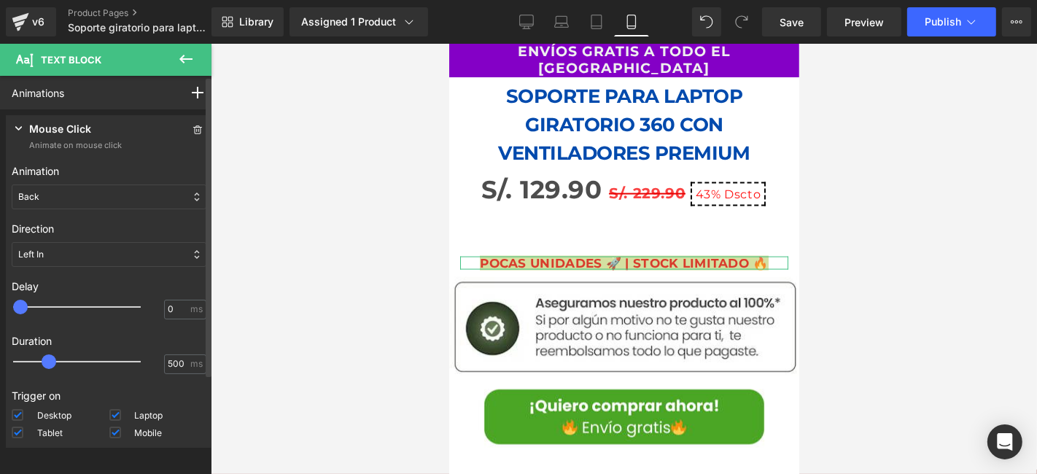
click at [52, 124] on p "Mouse Click" at bounding box center [60, 130] width 62 height 18
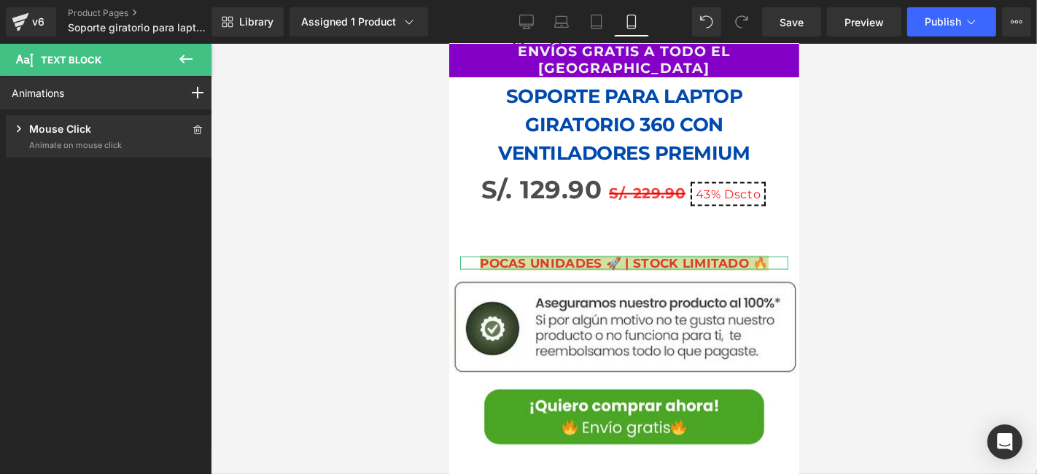
click at [24, 130] on icon at bounding box center [19, 128] width 15 height 15
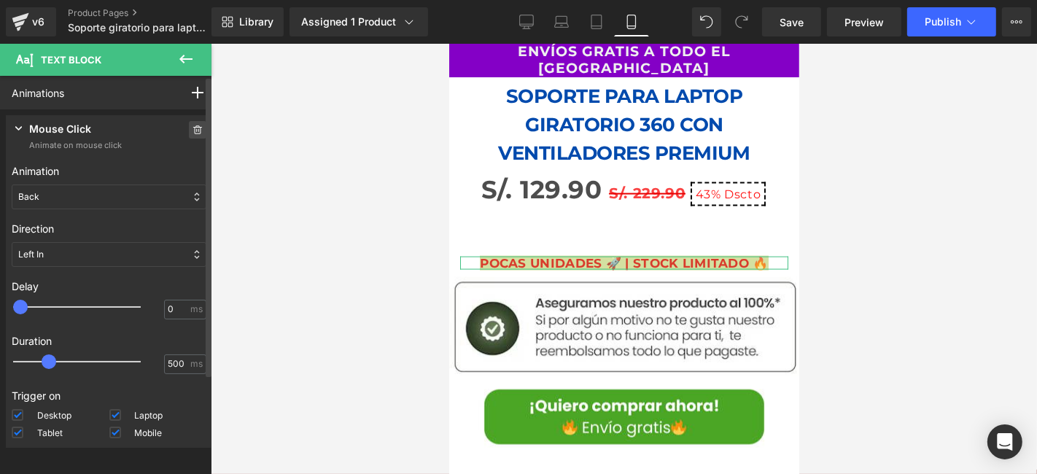
click at [189, 125] on span at bounding box center [197, 129] width 17 height 17
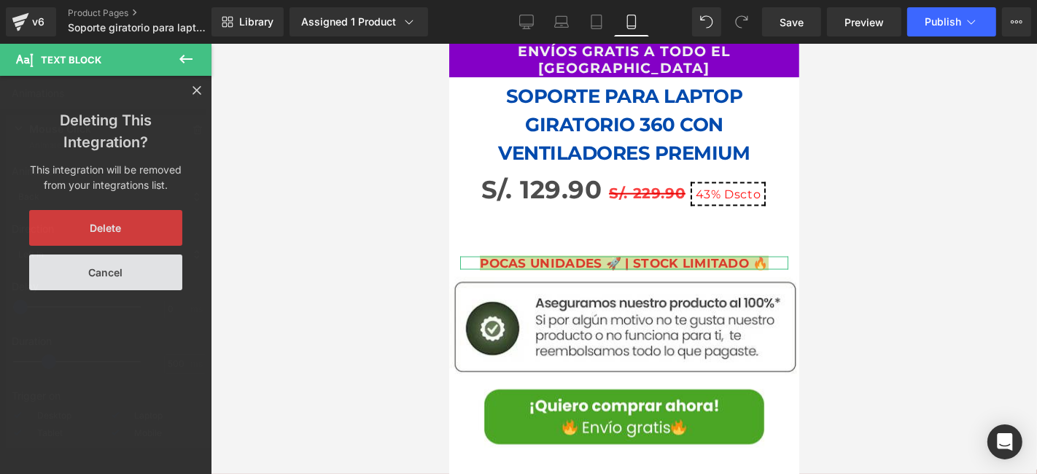
click at [124, 217] on button "Delete" at bounding box center [105, 228] width 153 height 36
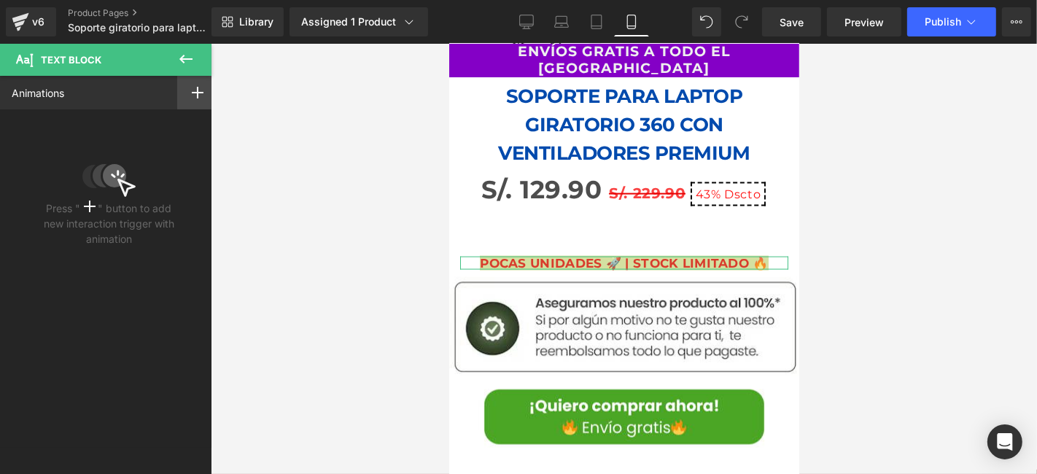
click at [192, 90] on icon at bounding box center [198, 93] width 12 height 12
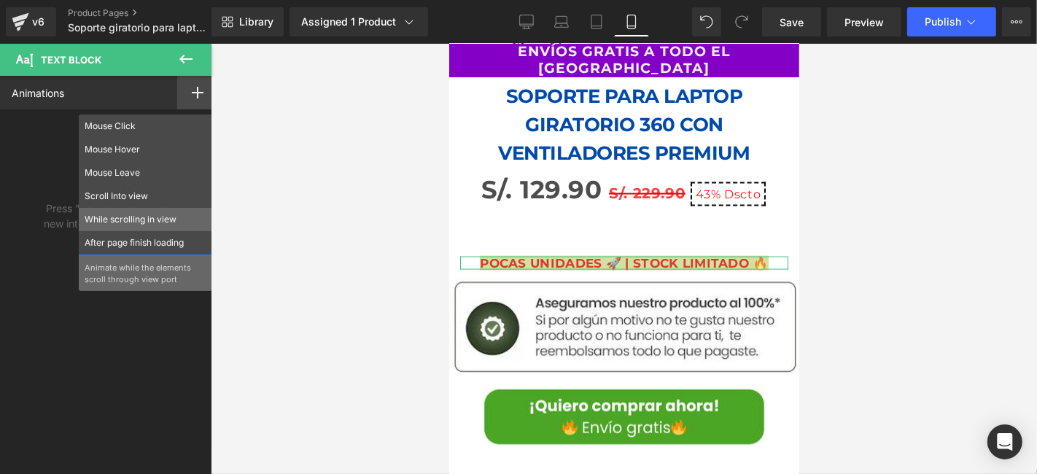
click at [168, 219] on p "While scrolling in view" at bounding box center [146, 219] width 122 height 13
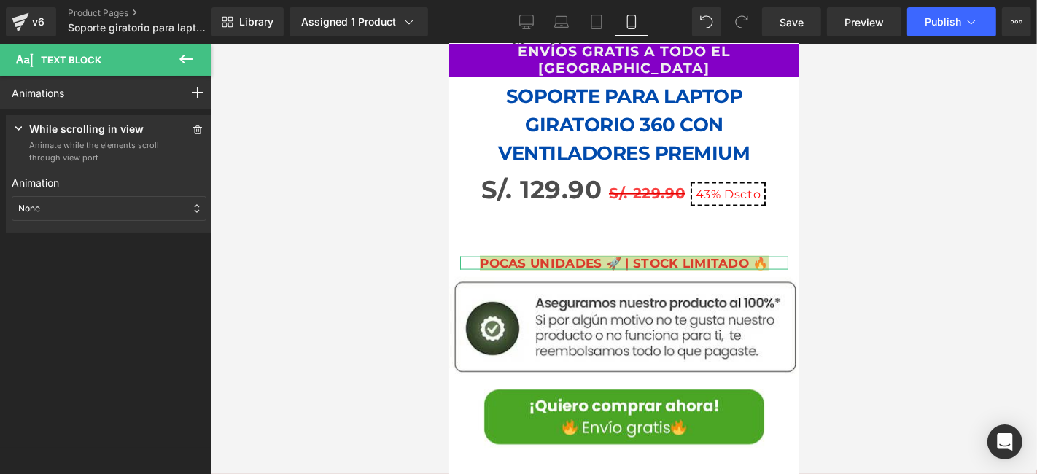
click at [168, 219] on div "None" at bounding box center [109, 208] width 195 height 25
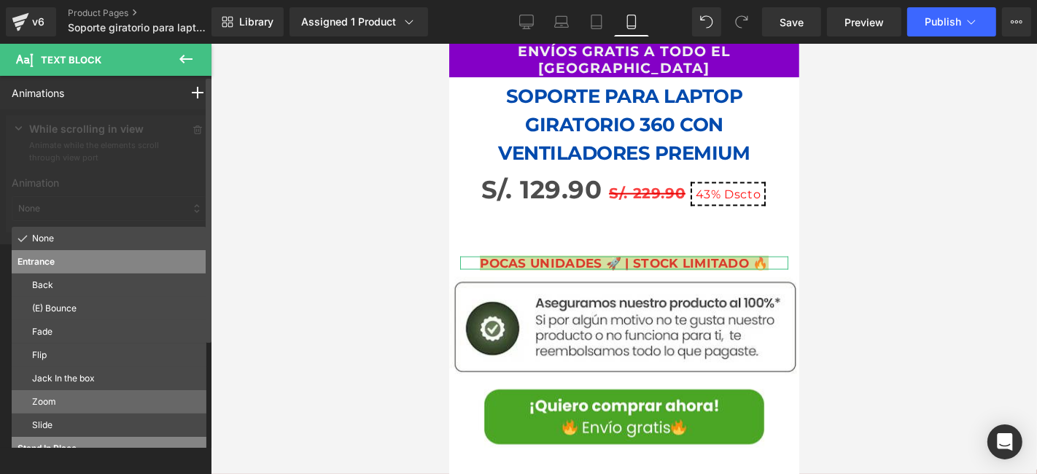
click at [54, 402] on p "Zoom" at bounding box center [116, 401] width 168 height 13
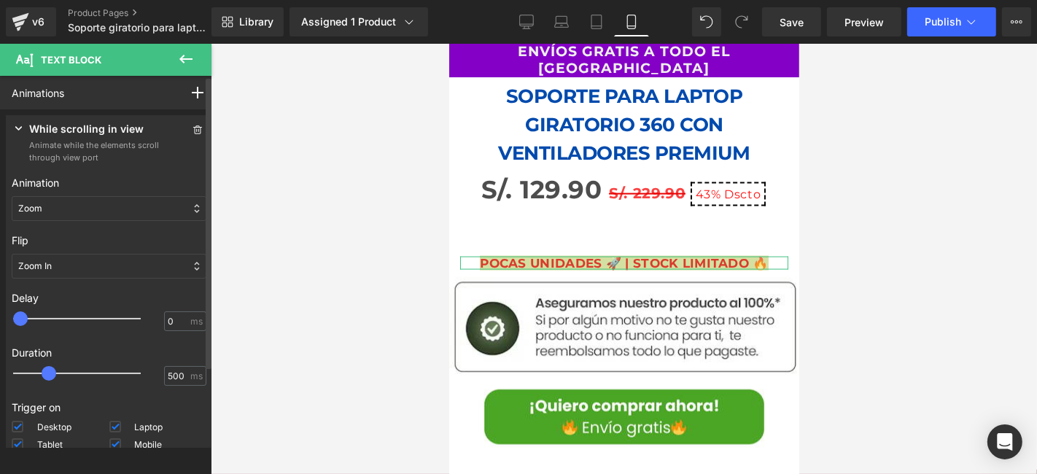
click at [91, 208] on div "Zoom" at bounding box center [109, 208] width 195 height 25
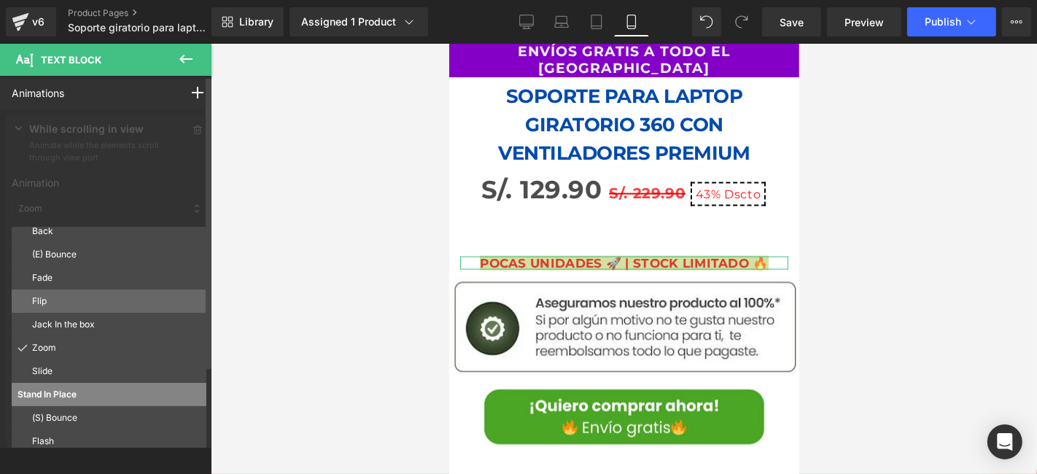
scroll to position [78, 0]
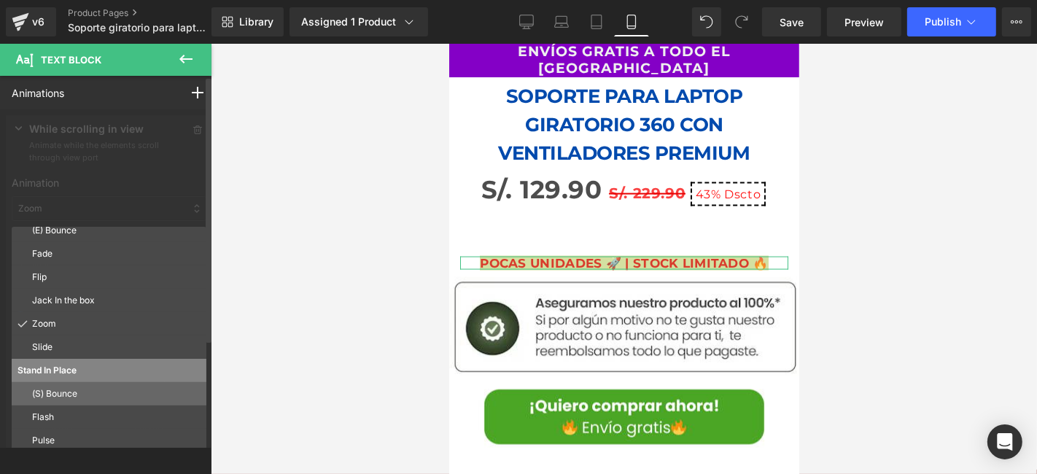
click at [55, 399] on p "(S) Bounce" at bounding box center [116, 393] width 168 height 13
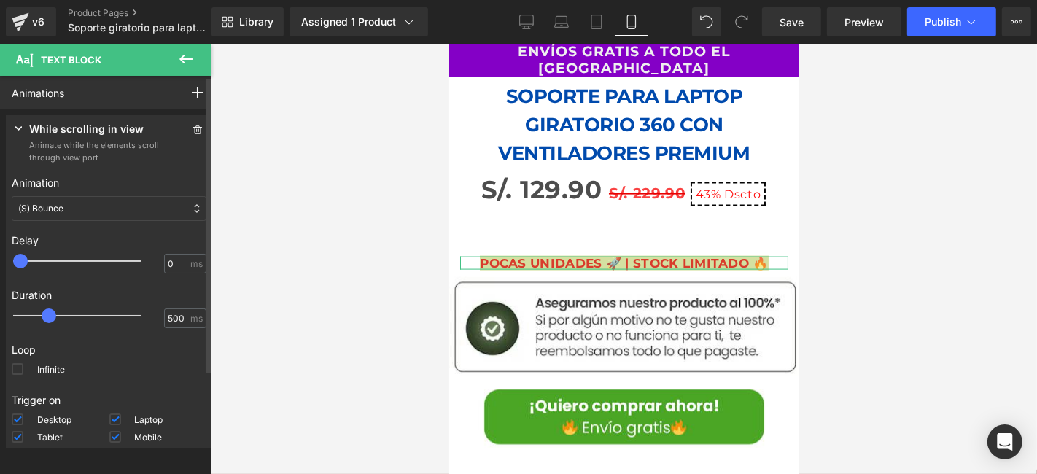
click at [102, 214] on div "(S) Bounce" at bounding box center [109, 208] width 195 height 25
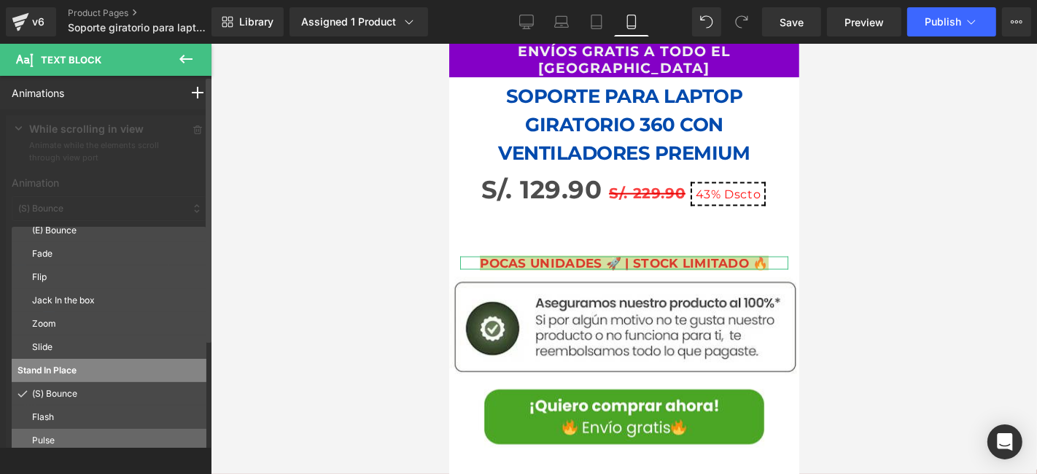
click at [55, 440] on p "Pulse" at bounding box center [116, 440] width 168 height 13
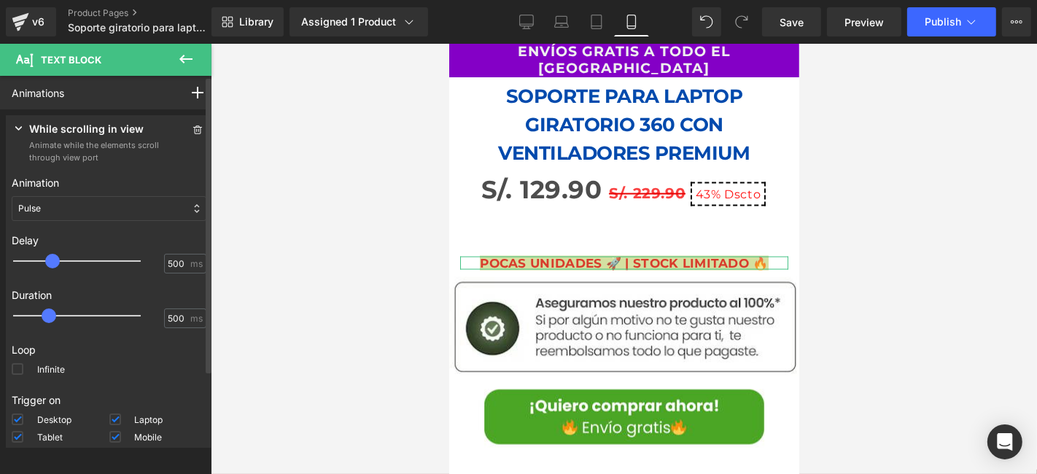
drag, startPoint x: 19, startPoint y: 258, endPoint x: 55, endPoint y: 261, distance: 35.8
click at [55, 261] on span at bounding box center [52, 261] width 15 height 15
type input "0"
drag, startPoint x: 50, startPoint y: 265, endPoint x: 23, endPoint y: 262, distance: 27.1
click at [23, 262] on span at bounding box center [20, 261] width 15 height 15
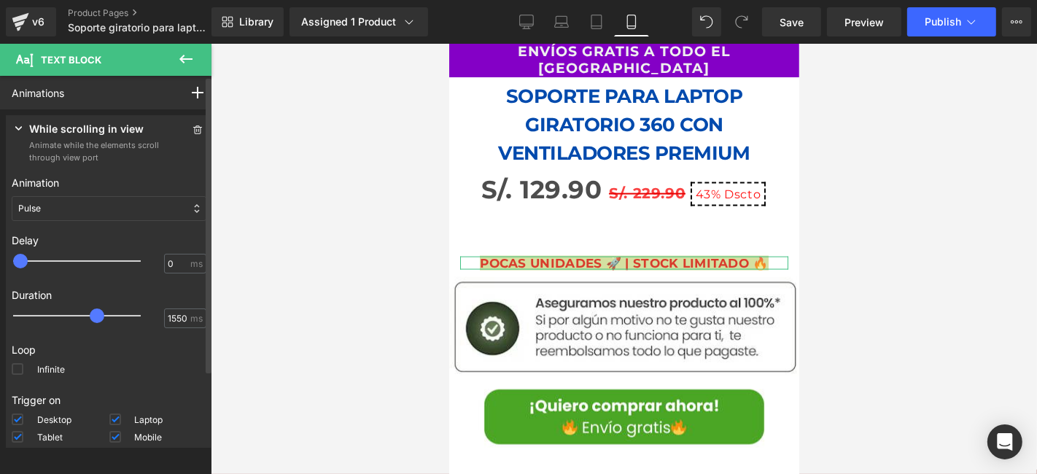
drag, startPoint x: 52, startPoint y: 315, endPoint x: 122, endPoint y: 313, distance: 69.3
click at [104, 313] on span at bounding box center [97, 315] width 15 height 15
type input "850"
drag, startPoint x: 113, startPoint y: 315, endPoint x: 71, endPoint y: 312, distance: 42.4
click at [71, 312] on span at bounding box center [74, 315] width 15 height 15
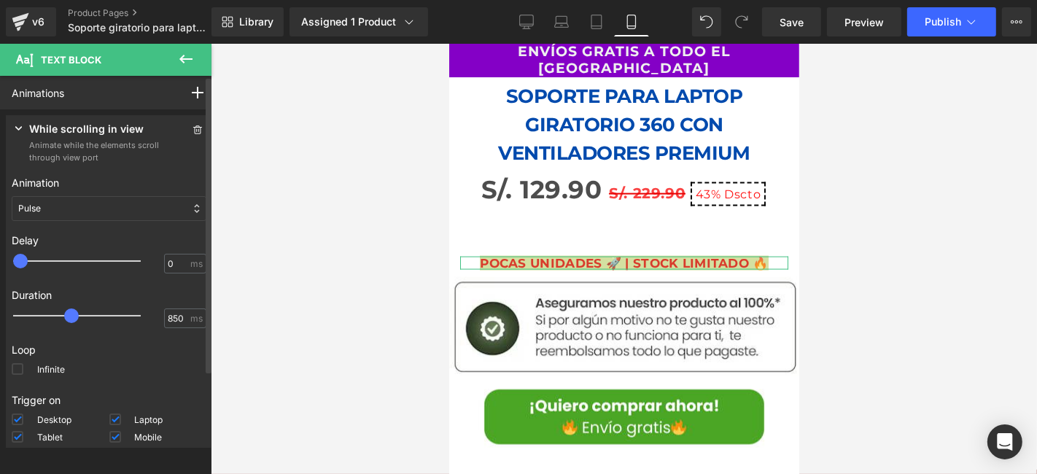
click at [159, 201] on div "Pulse" at bounding box center [109, 208] width 195 height 25
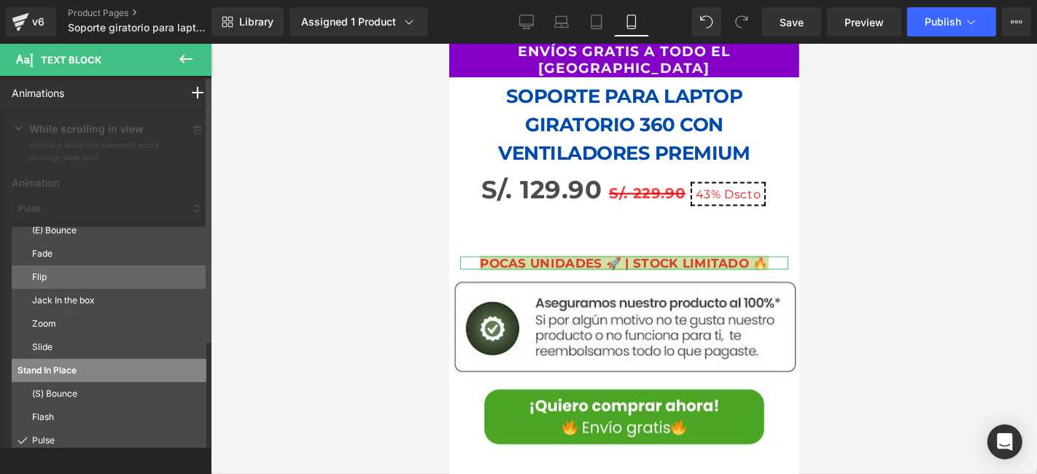
click at [112, 271] on p "Flip" at bounding box center [116, 276] width 168 height 13
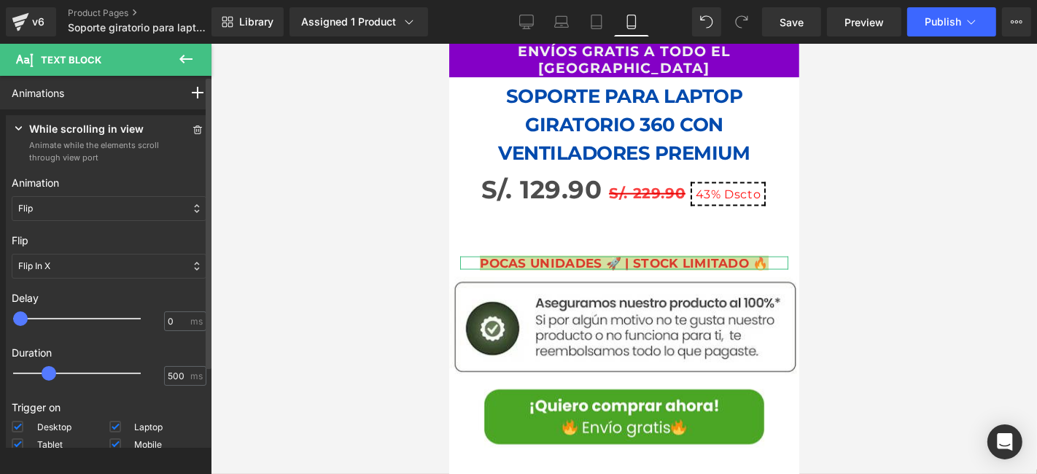
click at [122, 209] on div "Flip" at bounding box center [109, 208] width 195 height 25
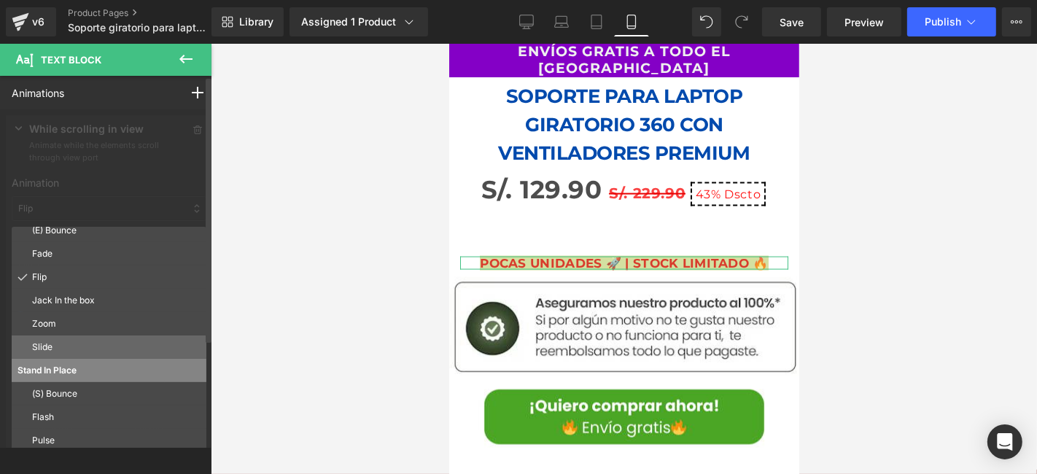
click at [79, 347] on p "Slide" at bounding box center [116, 346] width 168 height 13
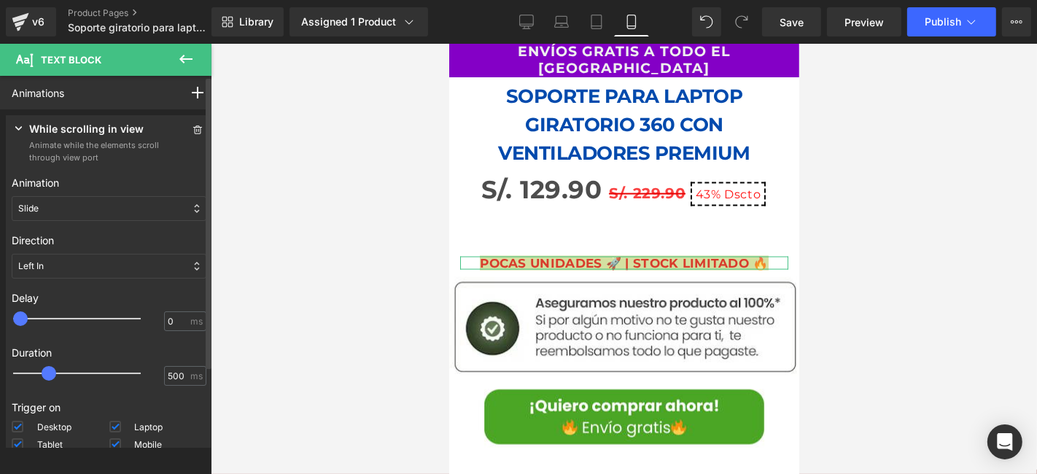
click at [125, 210] on div "Slide" at bounding box center [109, 208] width 195 height 25
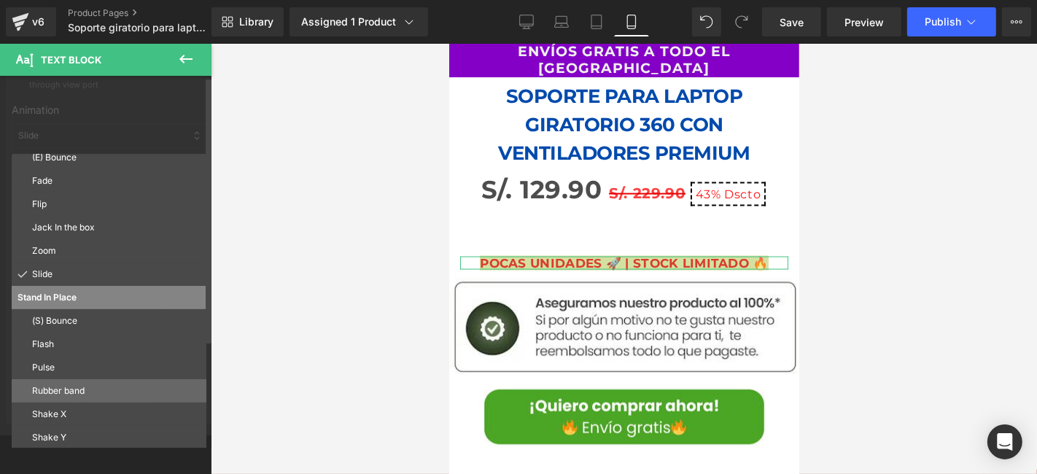
scroll to position [144, 0]
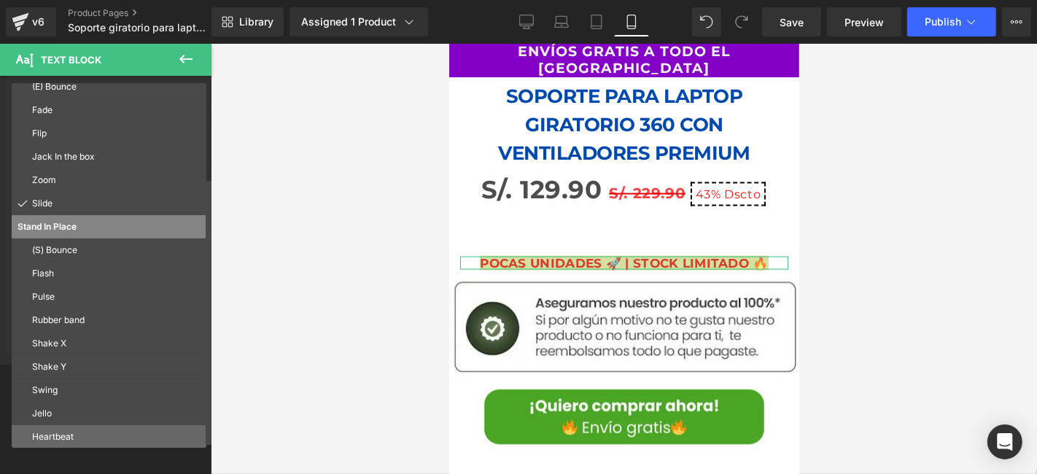
click at [53, 440] on p "Heartbeat" at bounding box center [116, 436] width 168 height 13
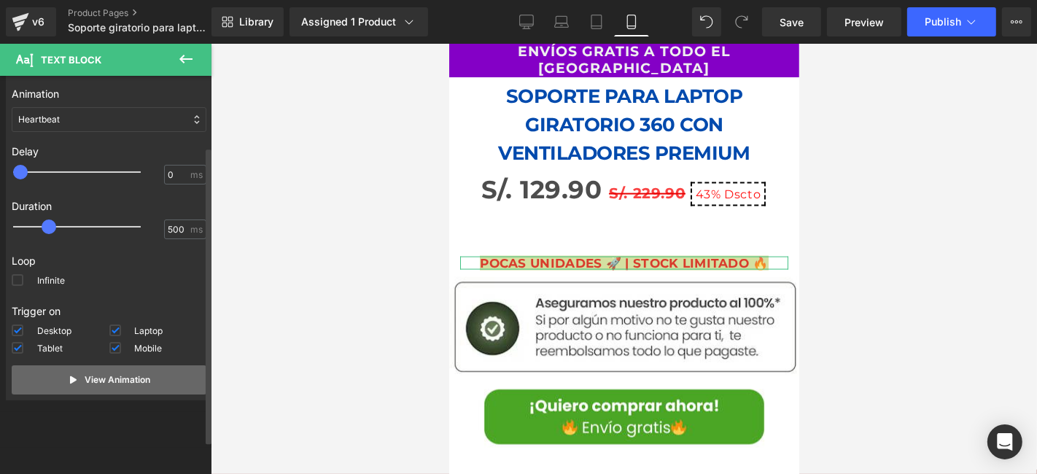
click at [77, 375] on button "View Animation" at bounding box center [109, 379] width 195 height 29
click at [77, 366] on button "View Animation" at bounding box center [109, 379] width 195 height 29
click at [59, 123] on div "Heartbeat" at bounding box center [109, 119] width 195 height 25
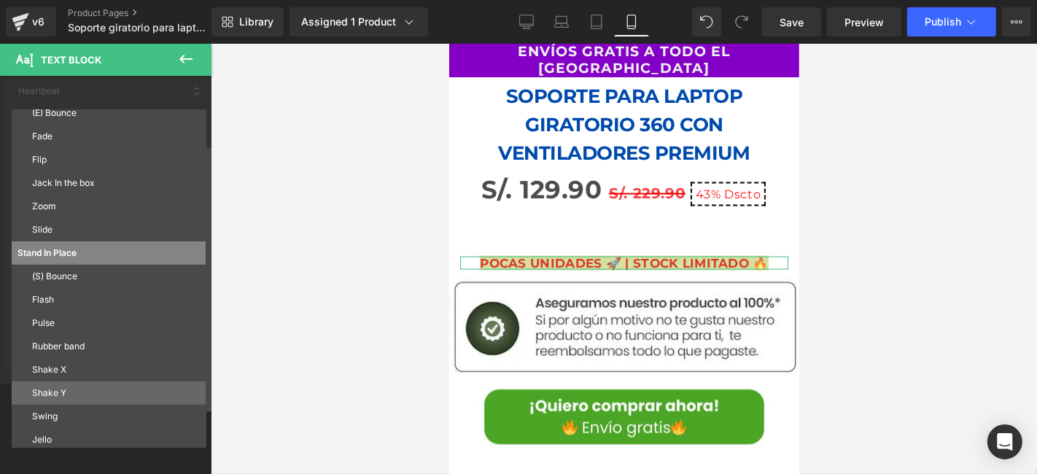
scroll to position [144, 0]
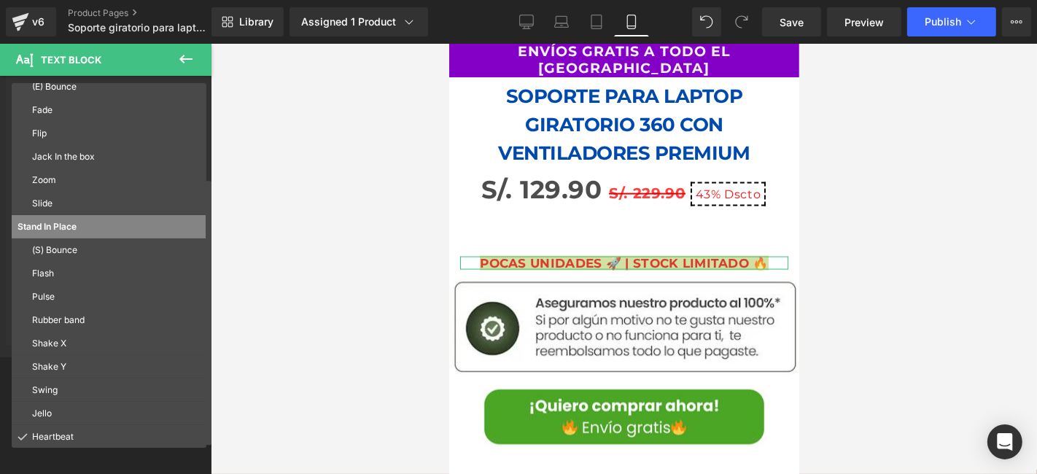
drag, startPoint x: 77, startPoint y: 364, endPoint x: 87, endPoint y: 357, distance: 12.1
click at [77, 363] on p "Shake Y" at bounding box center [116, 366] width 168 height 13
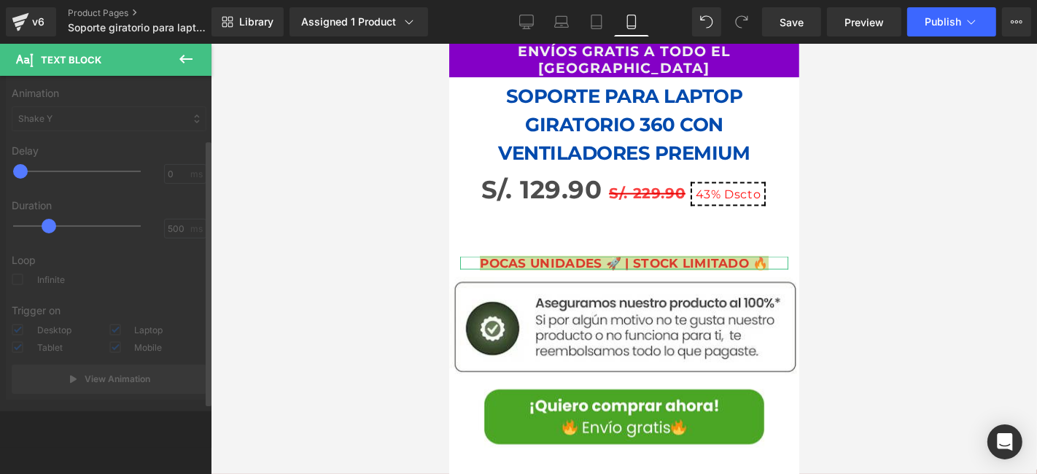
scroll to position [89, 0]
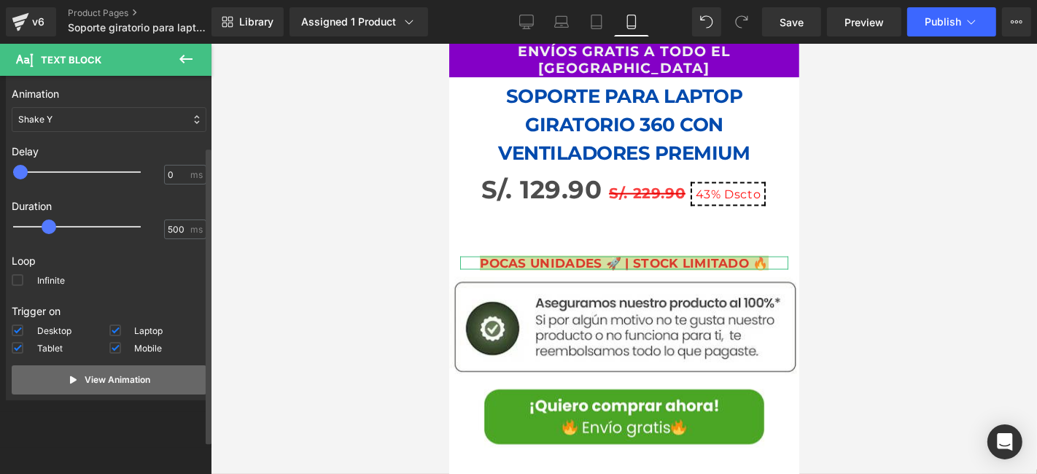
click at [117, 382] on p "View Animation" at bounding box center [118, 379] width 66 height 13
click at [84, 125] on div "Shake Y" at bounding box center [109, 119] width 195 height 25
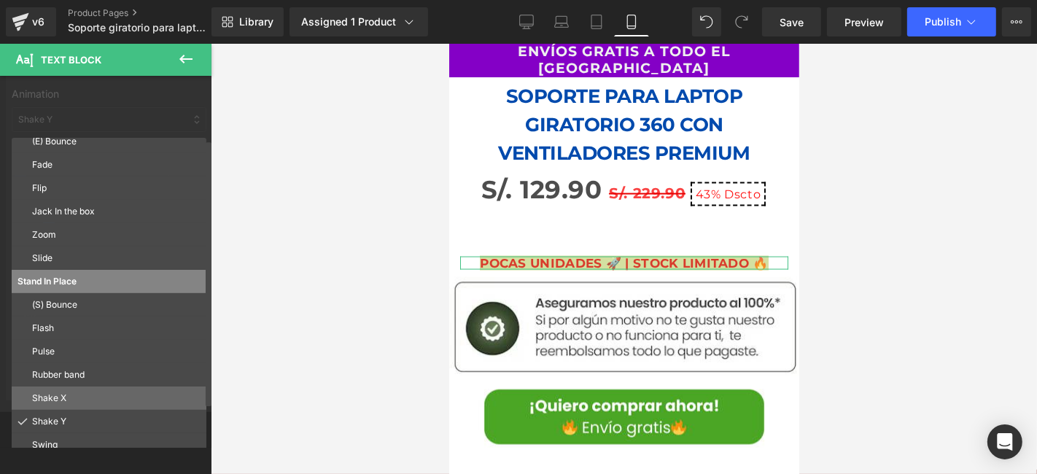
click at [80, 392] on p "Shake X" at bounding box center [116, 397] width 168 height 13
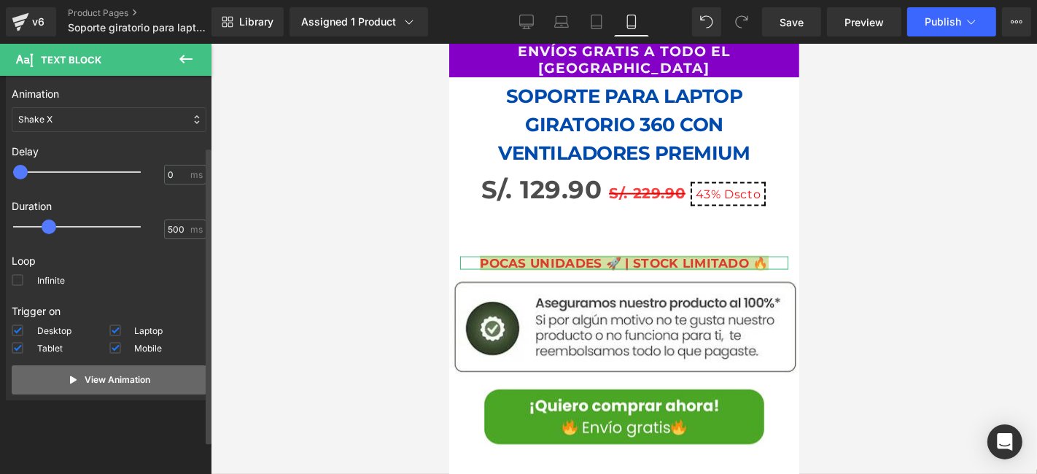
click at [93, 376] on p "View Animation" at bounding box center [118, 379] width 66 height 13
click at [96, 115] on div "Shake X" at bounding box center [109, 119] width 195 height 25
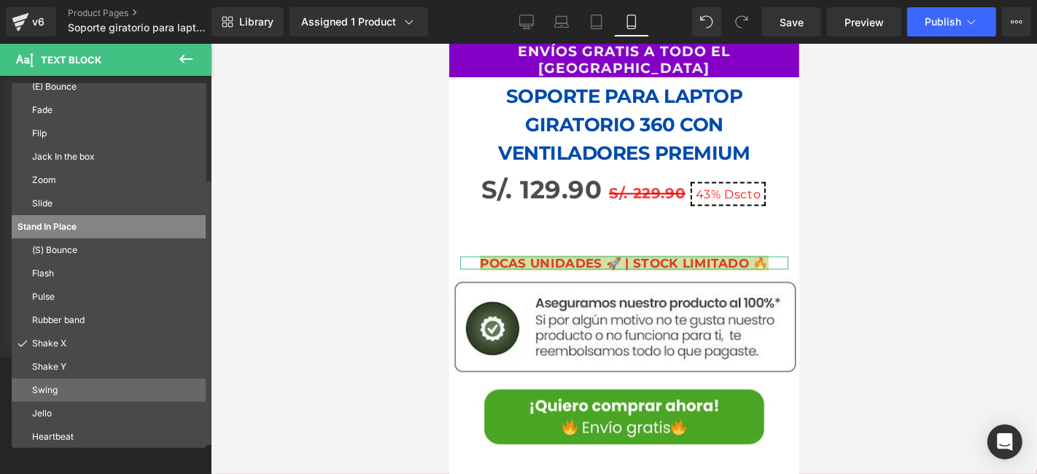
click at [74, 393] on p "Swing" at bounding box center [116, 389] width 168 height 13
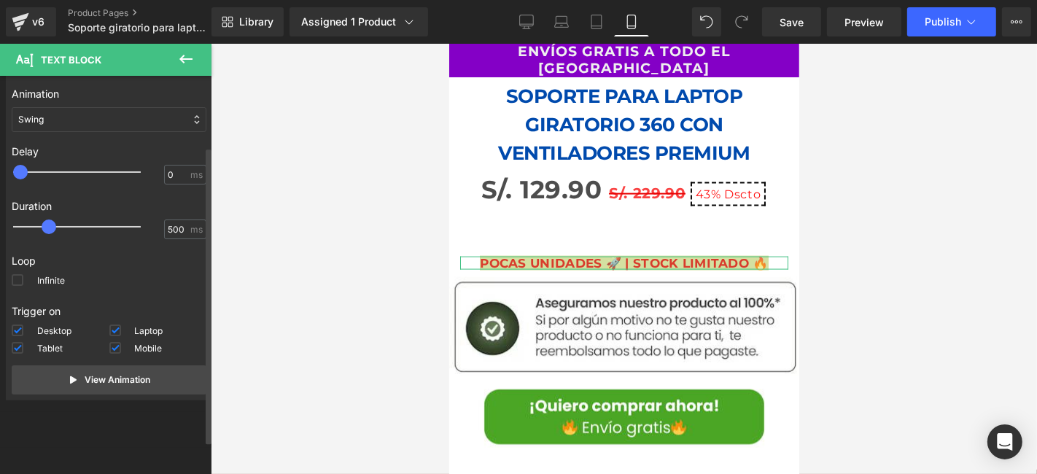
click at [93, 118] on div "Swing" at bounding box center [109, 119] width 195 height 25
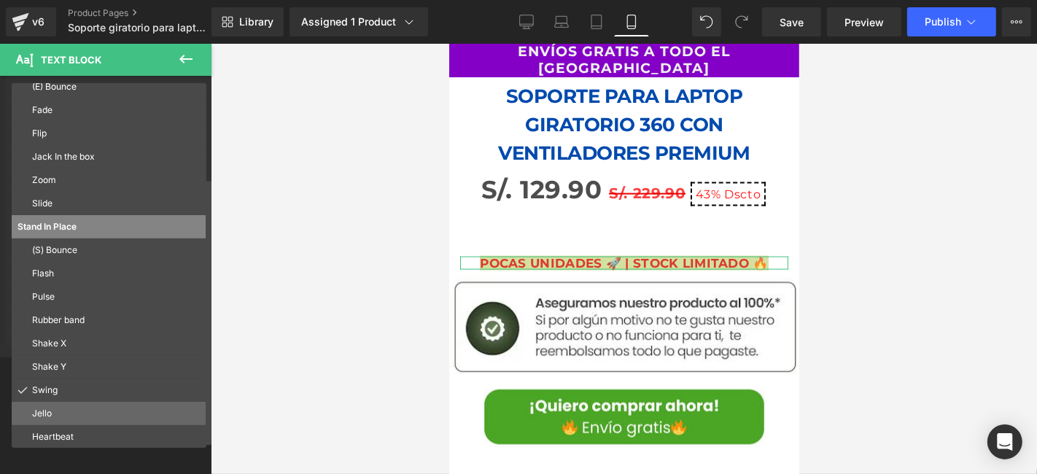
click at [77, 413] on p "Jello" at bounding box center [116, 413] width 168 height 13
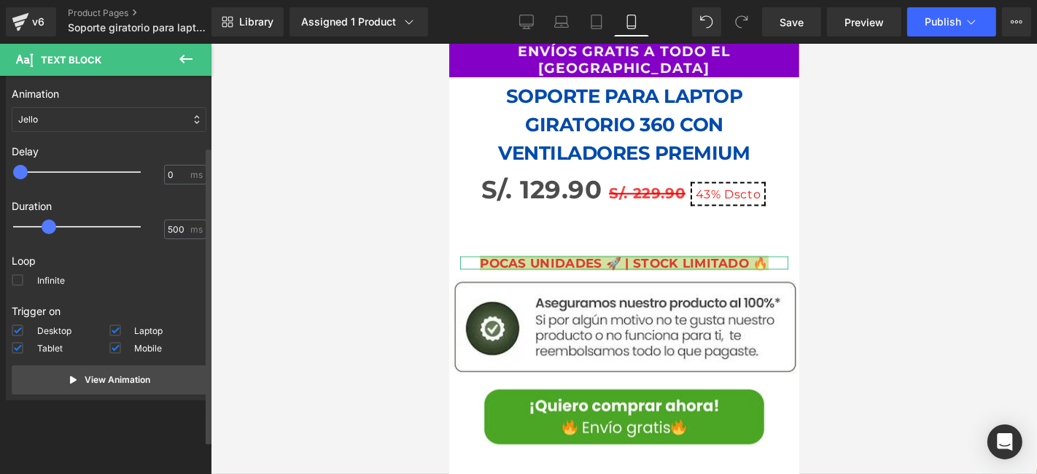
click at [111, 122] on div "Jello" at bounding box center [109, 119] width 195 height 25
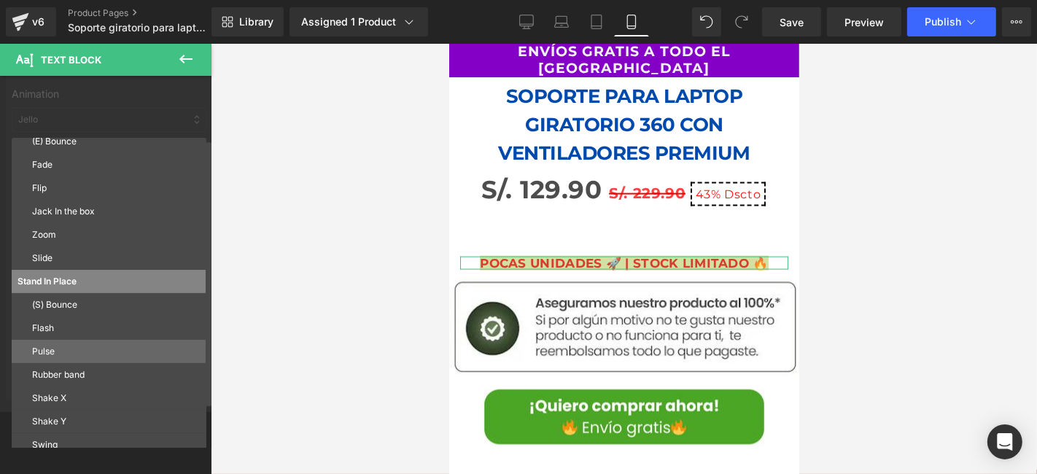
click at [66, 351] on p "Pulse" at bounding box center [116, 351] width 168 height 13
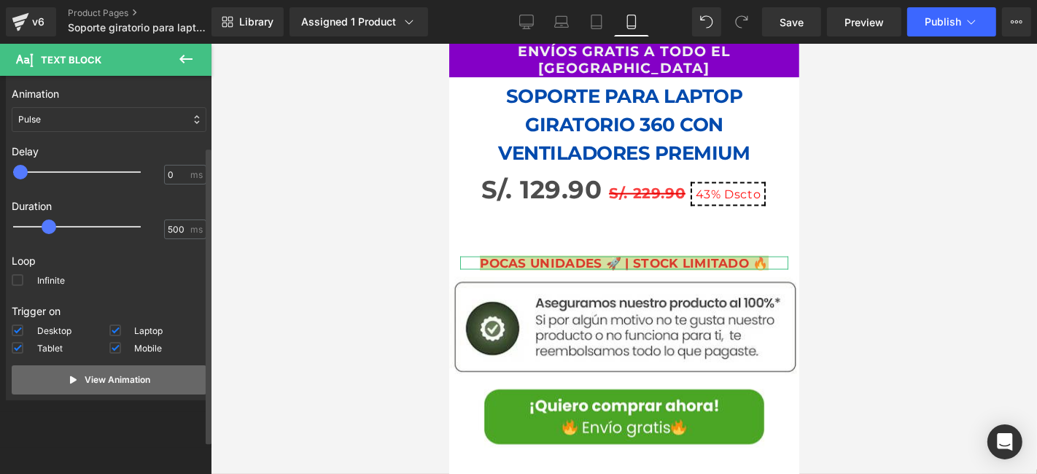
click at [85, 385] on p "View Animation" at bounding box center [118, 379] width 66 height 13
click at [86, 384] on p "View Animation" at bounding box center [118, 379] width 66 height 13
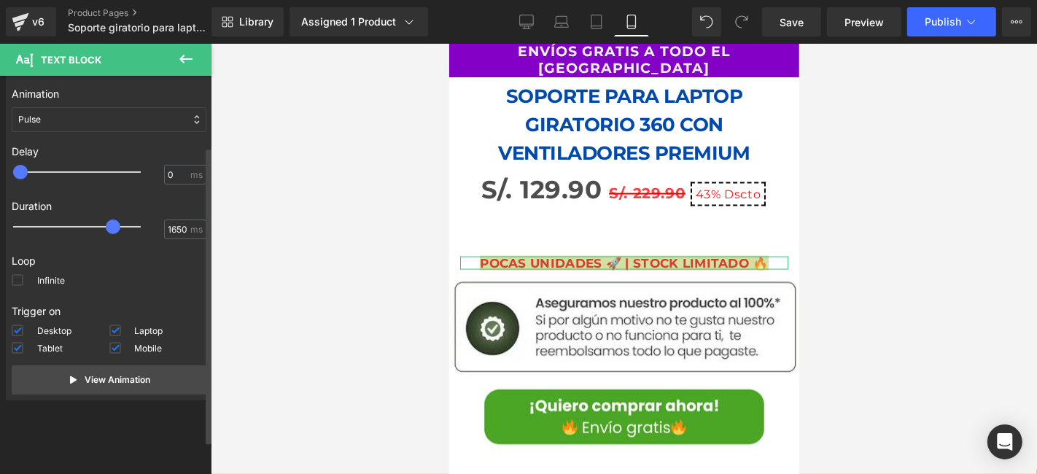
type input "1700"
drag, startPoint x: 49, startPoint y: 219, endPoint x: 129, endPoint y: 220, distance: 80.2
click at [129, 220] on span at bounding box center [125, 226] width 15 height 15
click at [18, 278] on span at bounding box center [18, 280] width 12 height 12
click at [0, 0] on input "Infinite" at bounding box center [0, 0] width 0 height 0
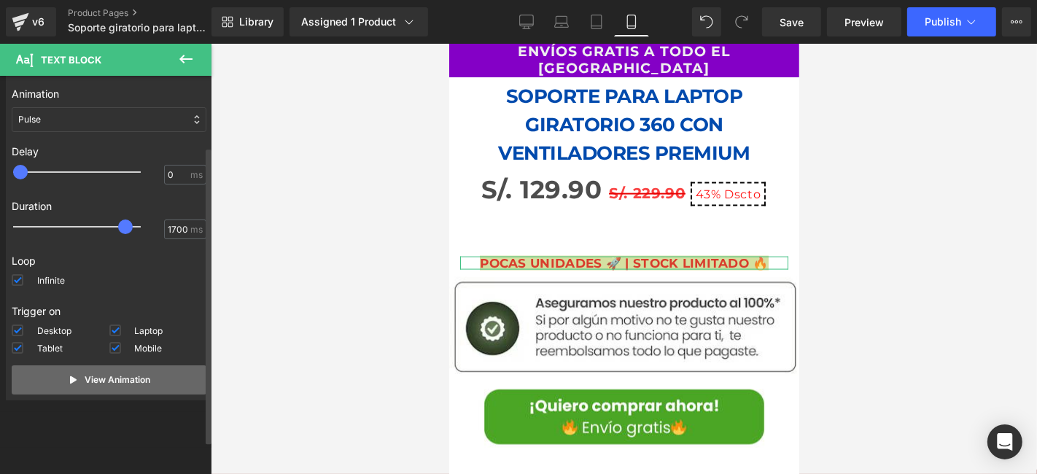
click at [107, 383] on p "View Animation" at bounding box center [118, 379] width 66 height 13
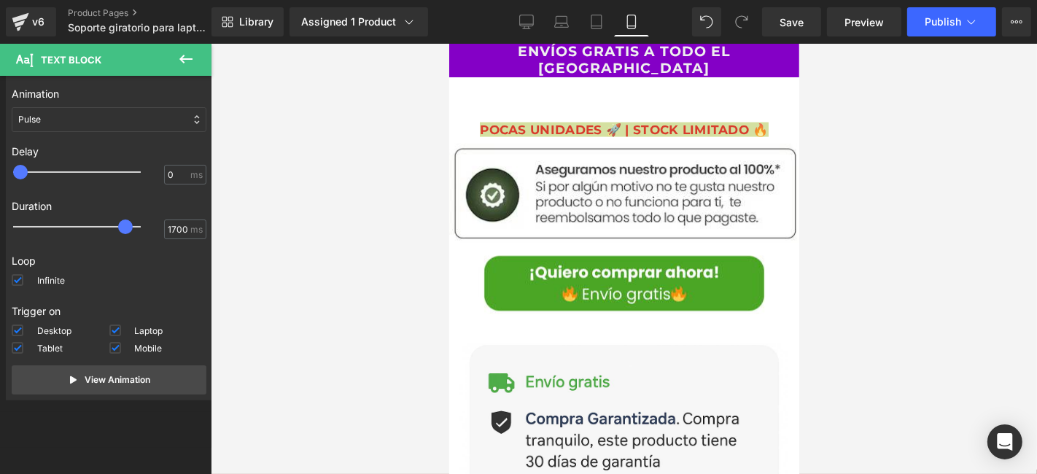
scroll to position [1591, 0]
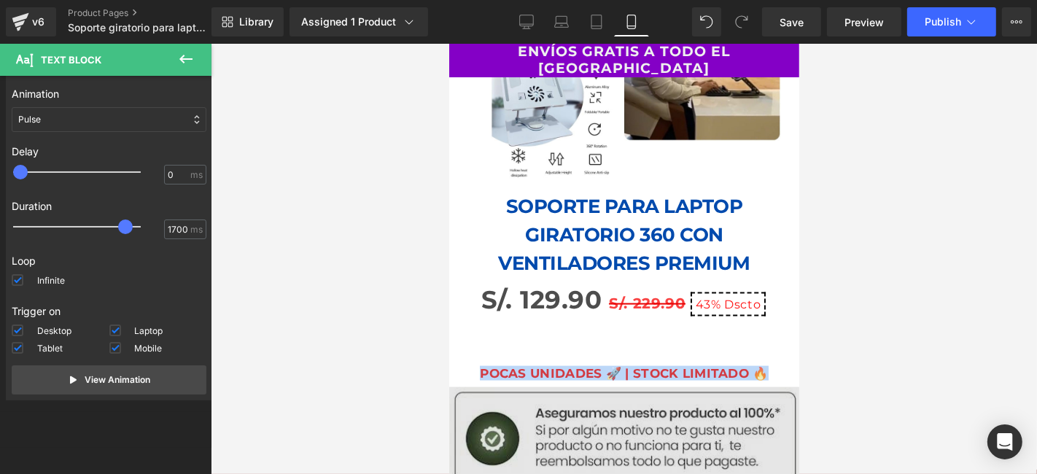
click at [625, 410] on div "Image" at bounding box center [623, 435] width 350 height 99
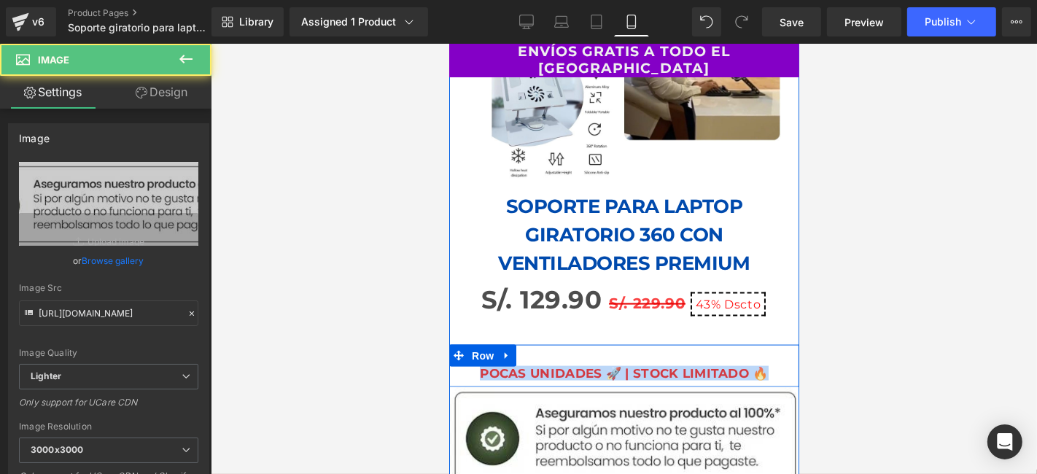
click at [666, 344] on div "POCAS UNIDADES 🚀 | STOCK LIMITADO 🔥 Text Block Row" at bounding box center [623, 365] width 350 height 43
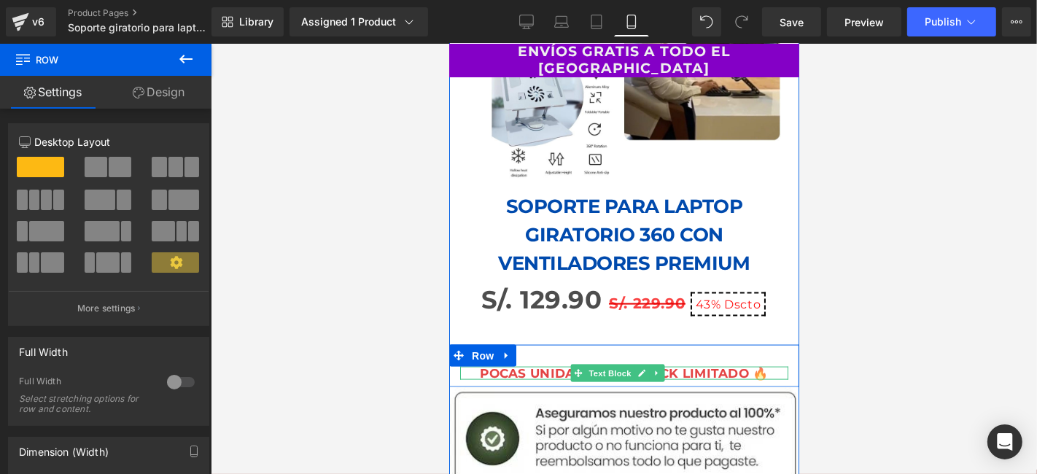
click at [671, 366] on div at bounding box center [623, 368] width 328 height 4
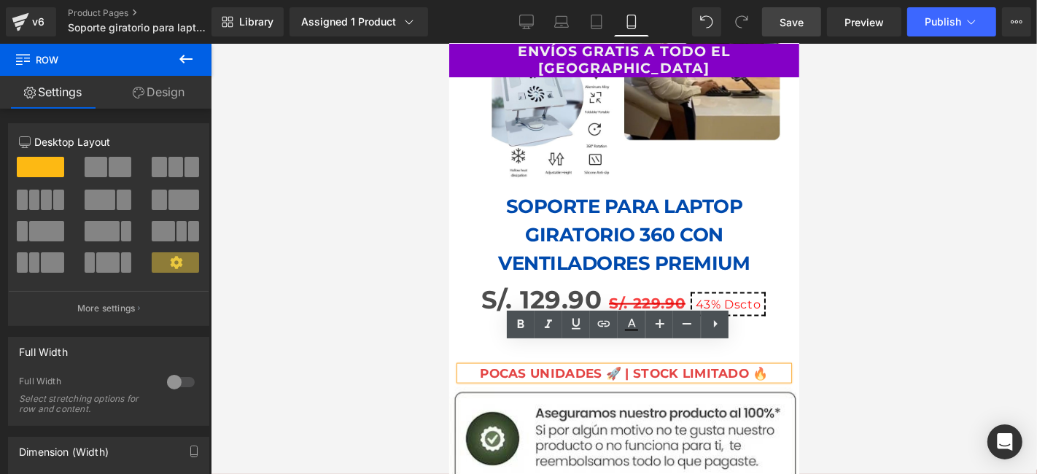
click at [803, 20] on span "Save" at bounding box center [791, 22] width 24 height 15
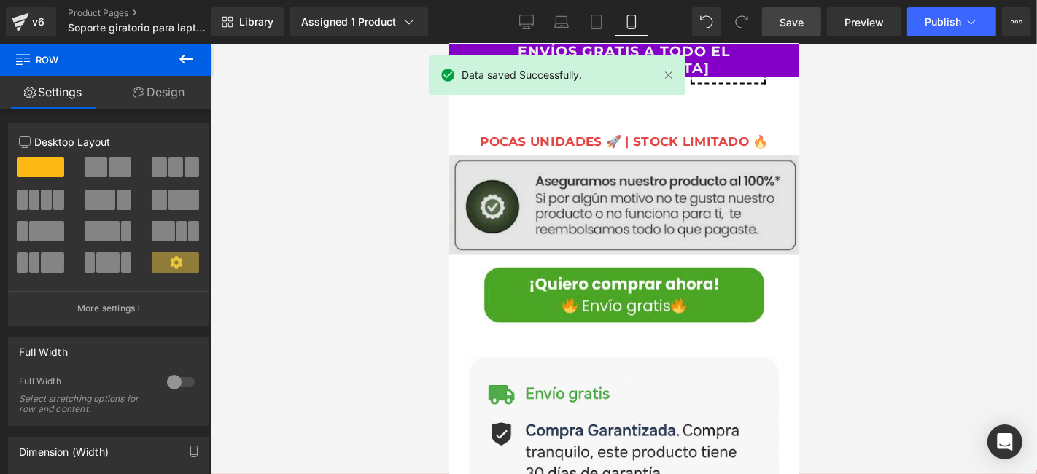
scroll to position [1834, 0]
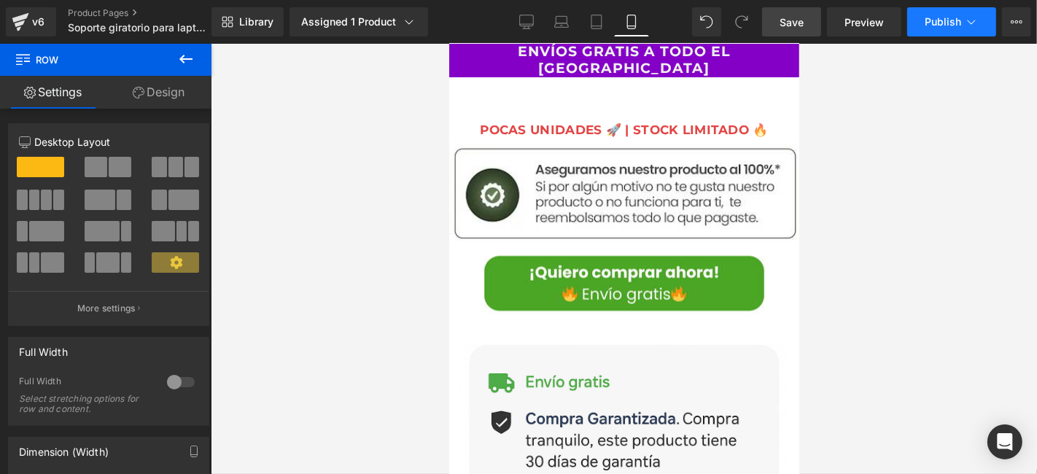
click at [933, 23] on span "Publish" at bounding box center [942, 22] width 36 height 12
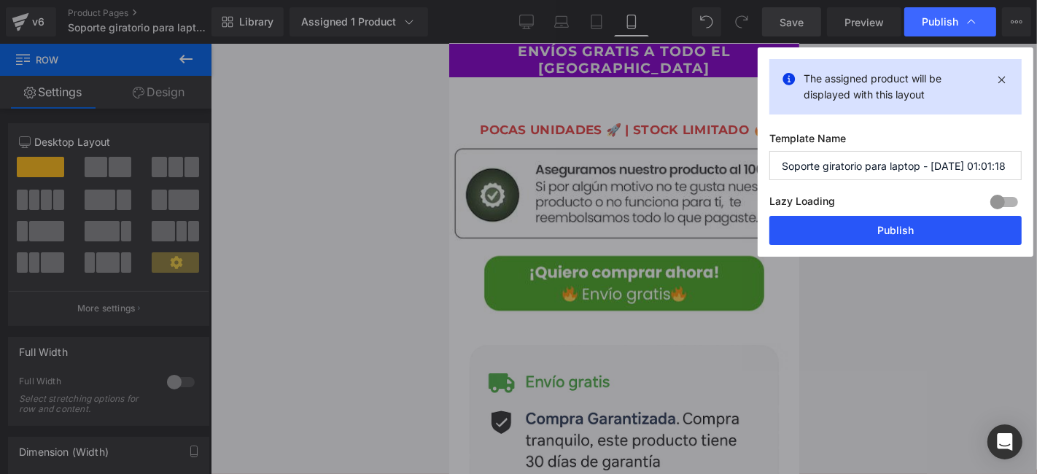
click at [857, 223] on button "Publish" at bounding box center [895, 230] width 252 height 29
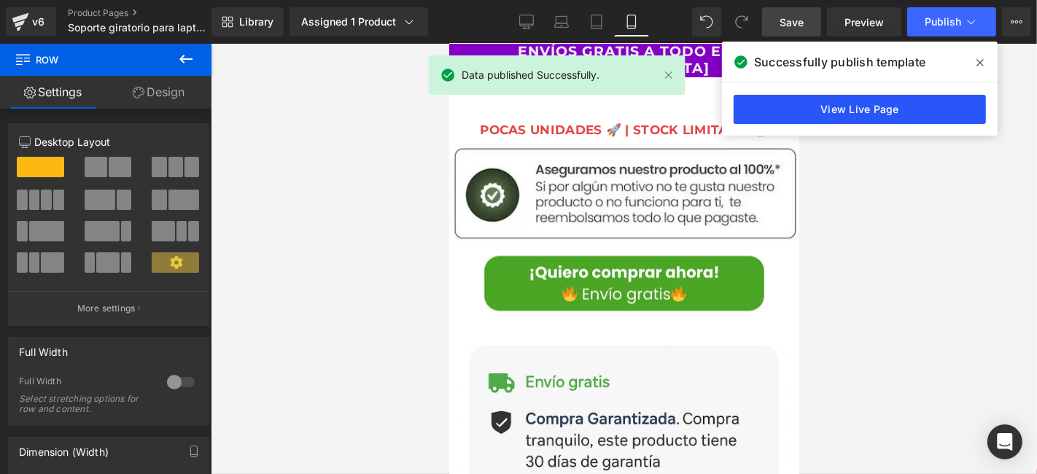
click at [894, 99] on link "View Live Page" at bounding box center [859, 109] width 252 height 29
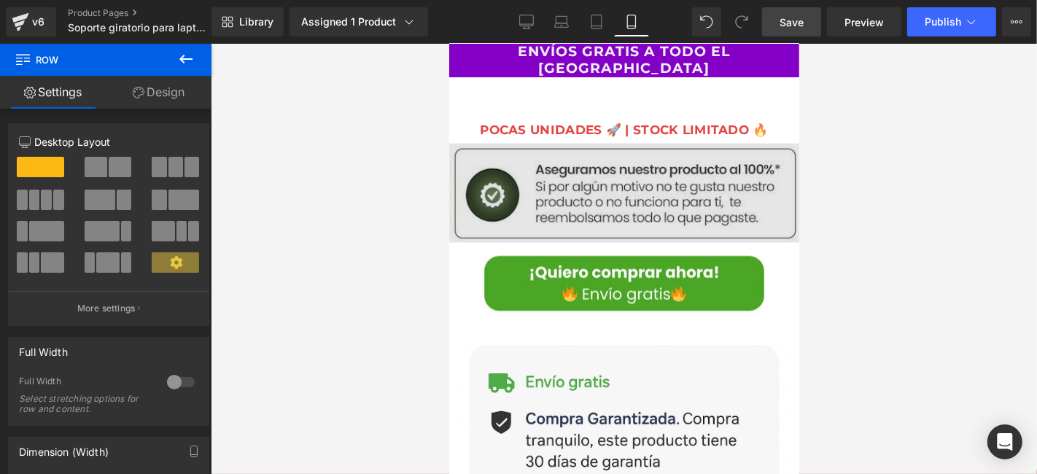
scroll to position [1510, 0]
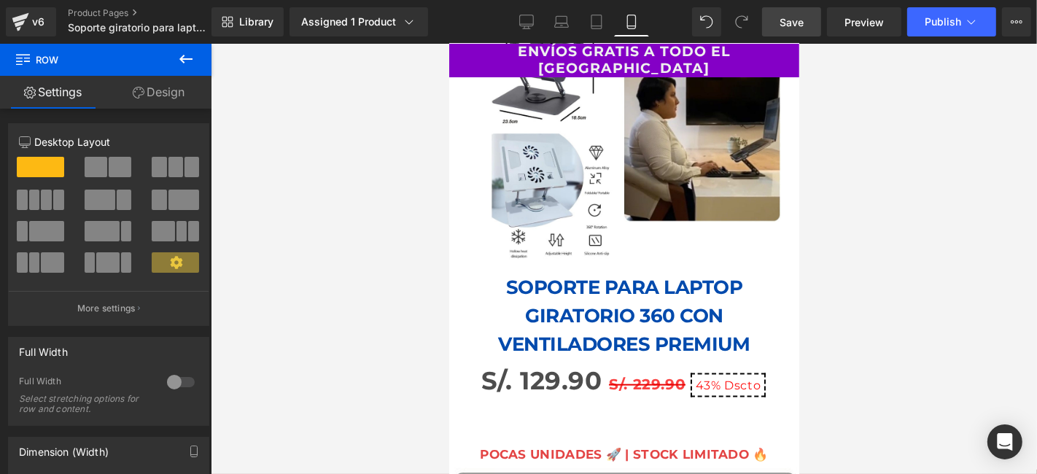
drag, startPoint x: 1023, startPoint y: 458, endPoint x: 544, endPoint y: 428, distance: 479.9
click at [544, 446] on strong "POCAS UNIDADES 🚀 | STOCK LIMITADO 🔥" at bounding box center [623, 453] width 289 height 15
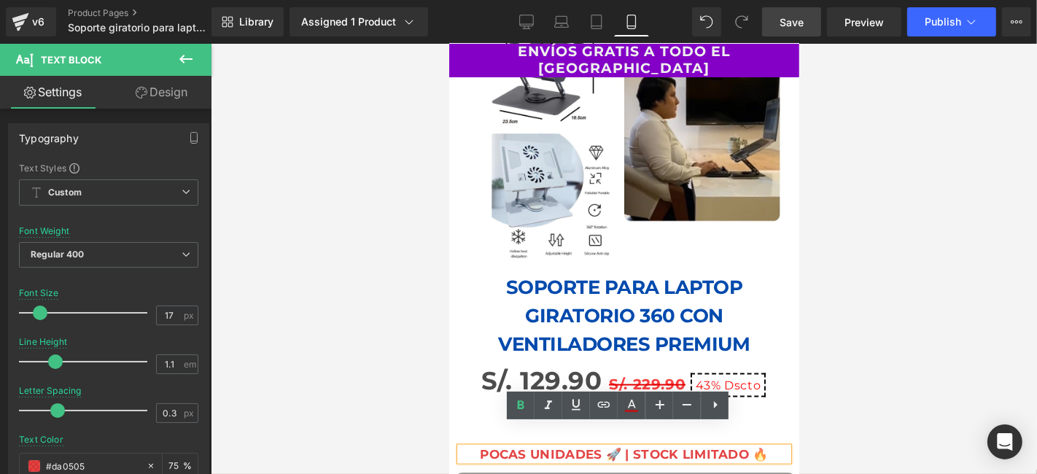
click at [924, 414] on div at bounding box center [624, 259] width 826 height 430
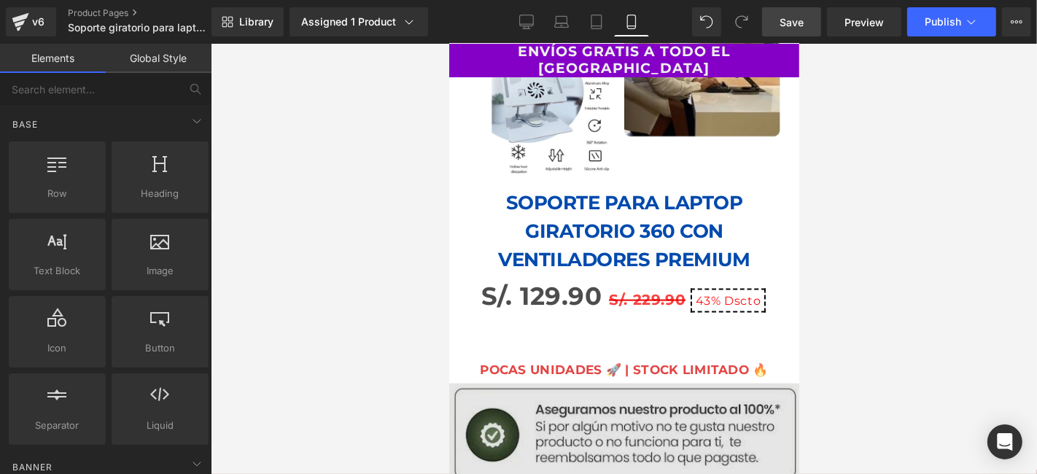
scroll to position [1672, 0]
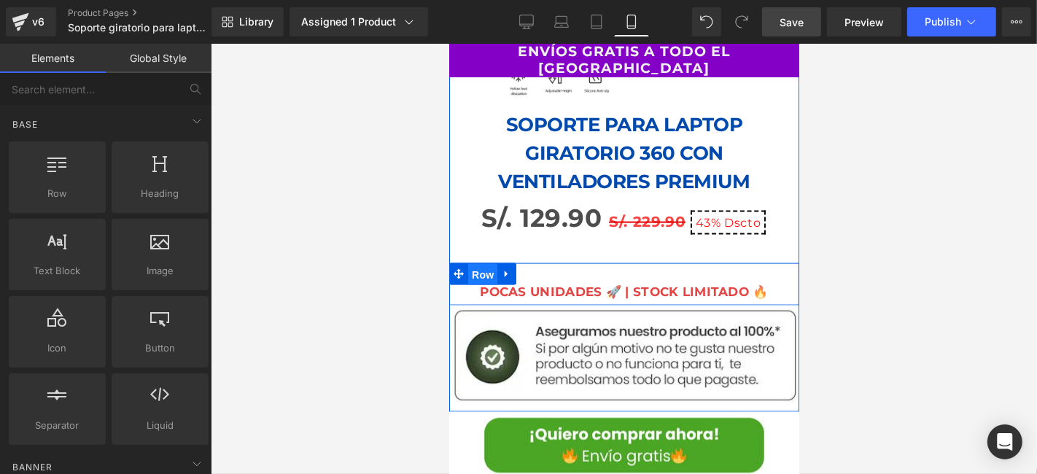
drag, startPoint x: 481, startPoint y: 246, endPoint x: 879, endPoint y: 276, distance: 399.1
click at [481, 263] on span "Row" at bounding box center [481, 274] width 29 height 22
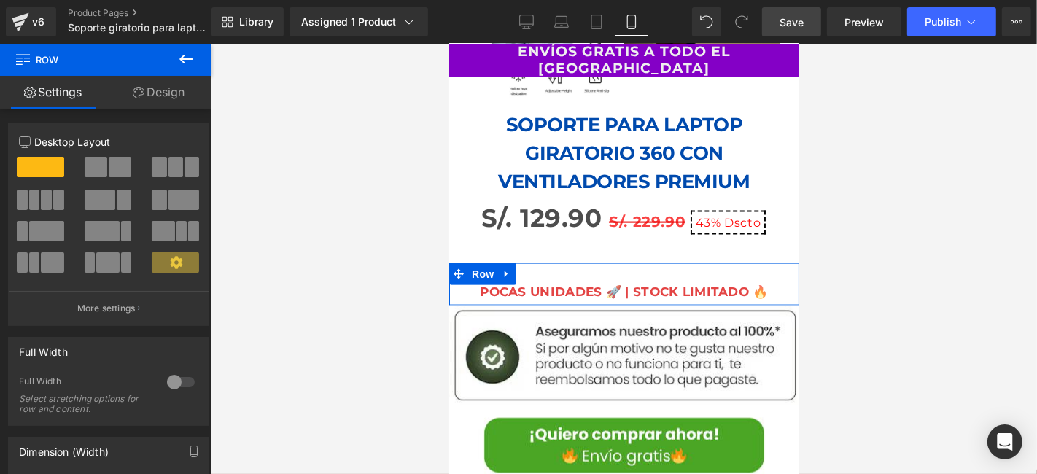
click at [140, 92] on icon at bounding box center [139, 93] width 12 height 12
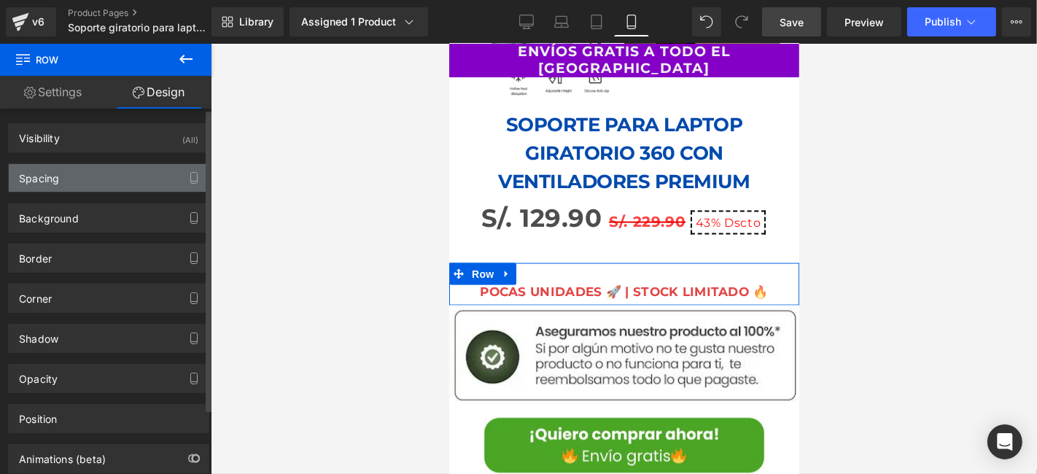
click at [102, 171] on div "Spacing" at bounding box center [109, 178] width 200 height 28
type input "0"
type input "30"
type input "0"
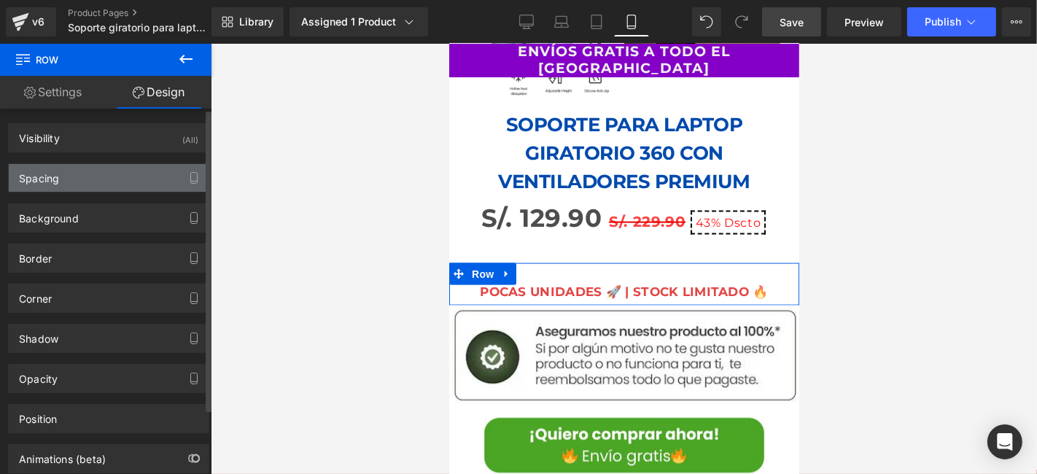
type input "10"
type input "0"
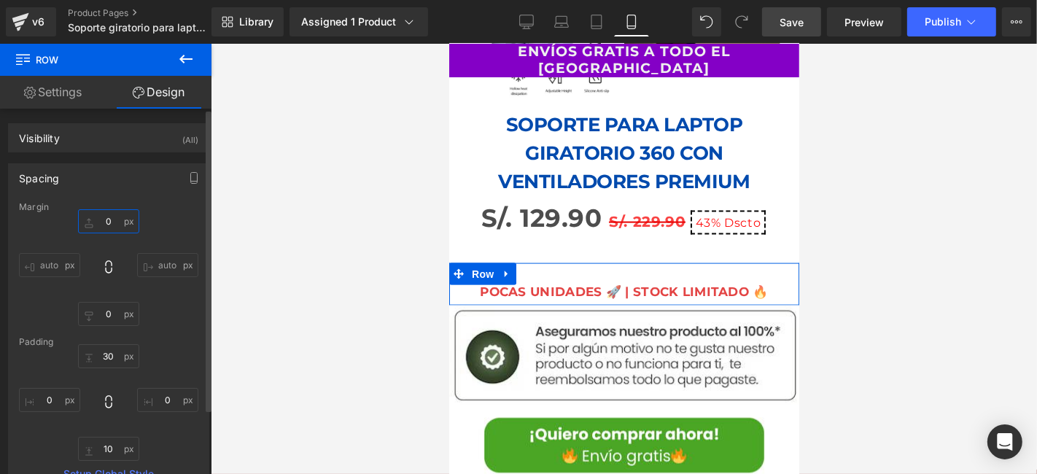
click at [108, 213] on input "0" at bounding box center [108, 221] width 61 height 24
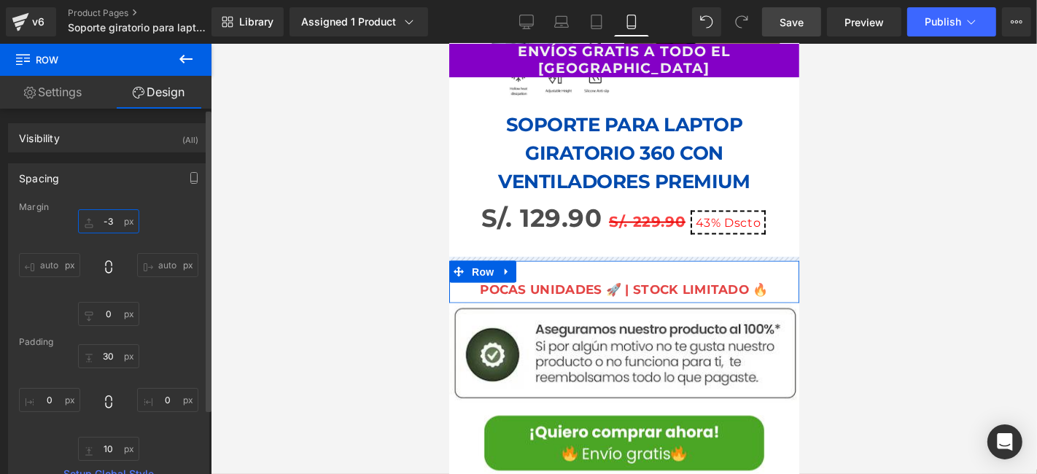
type input "-30"
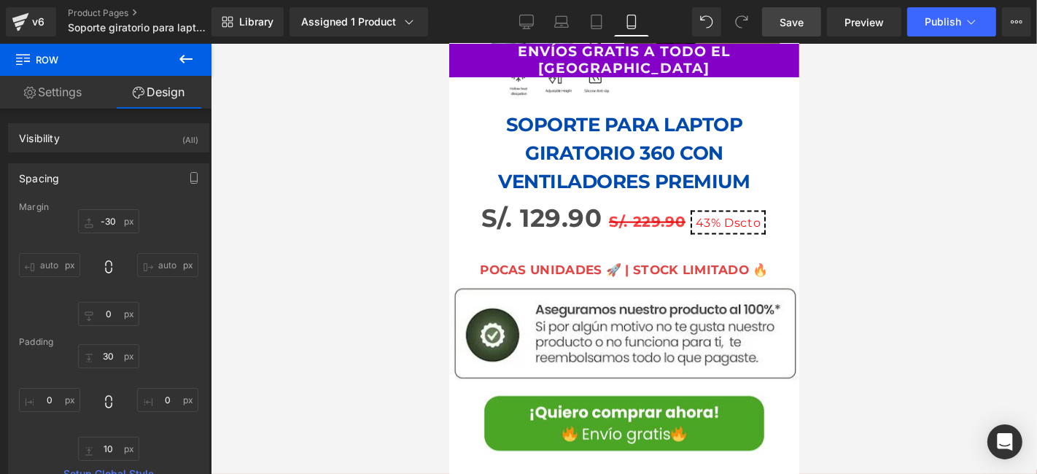
click at [957, 209] on div at bounding box center [624, 259] width 826 height 430
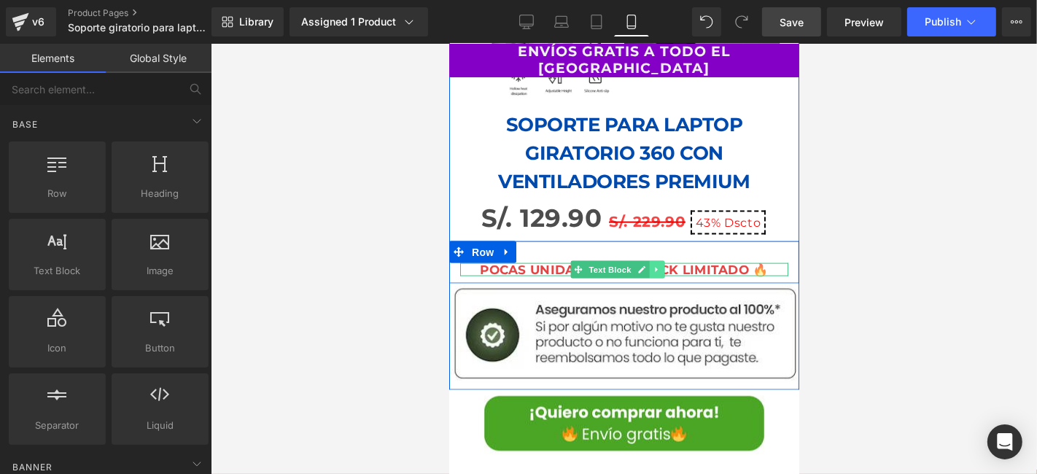
click at [658, 265] on icon at bounding box center [656, 269] width 8 height 9
click at [641, 260] on link at bounding box center [648, 268] width 15 height 17
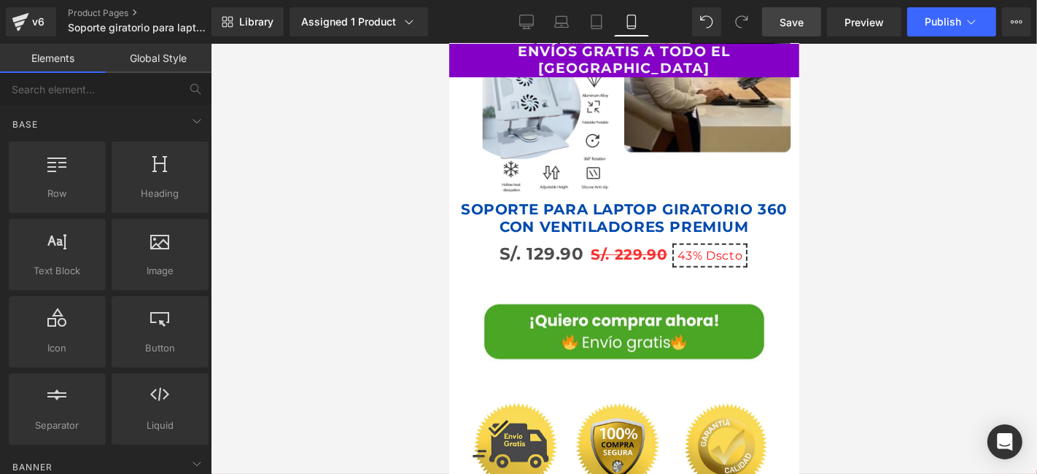
scroll to position [5803, 0]
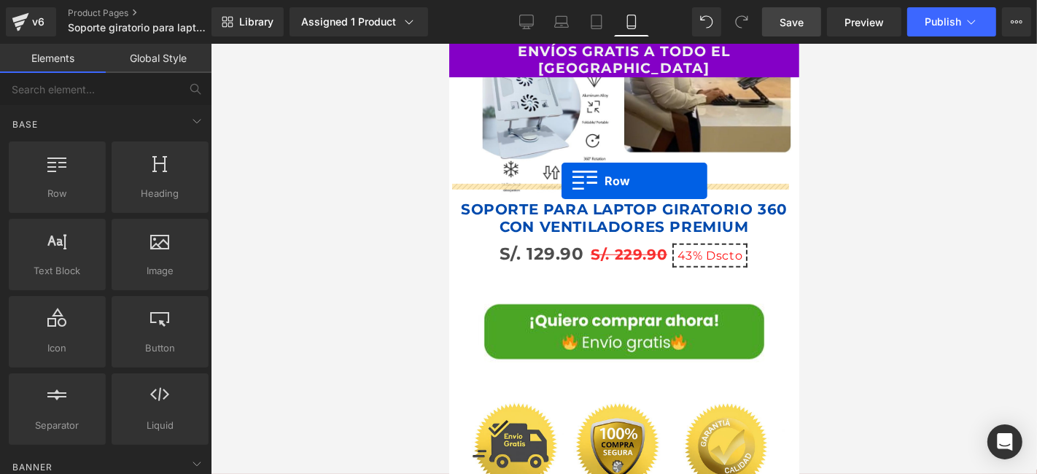
drag, startPoint x: 521, startPoint y: 213, endPoint x: 561, endPoint y: 180, distance: 51.2
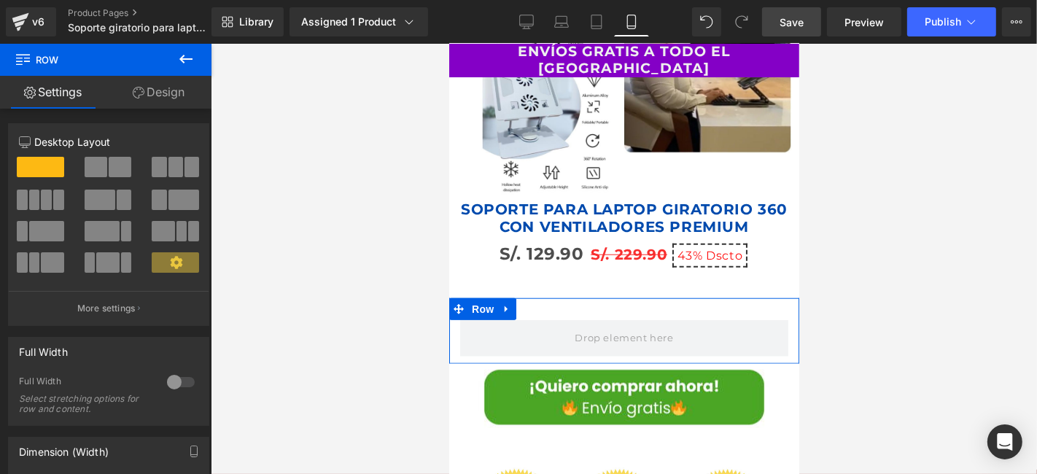
click at [156, 96] on link "Design" at bounding box center [159, 92] width 106 height 33
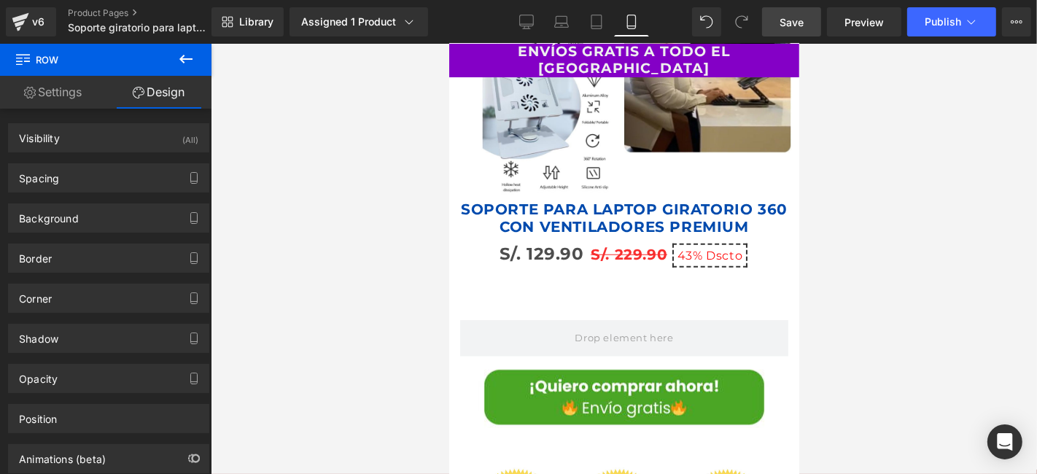
click at [181, 65] on icon at bounding box center [185, 58] width 17 height 17
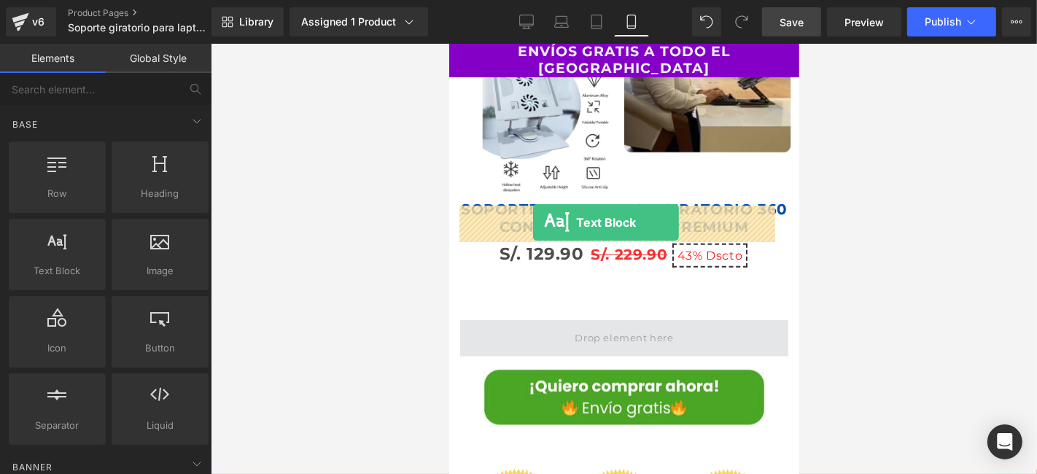
drag, startPoint x: 500, startPoint y: 303, endPoint x: 532, endPoint y: 222, distance: 87.7
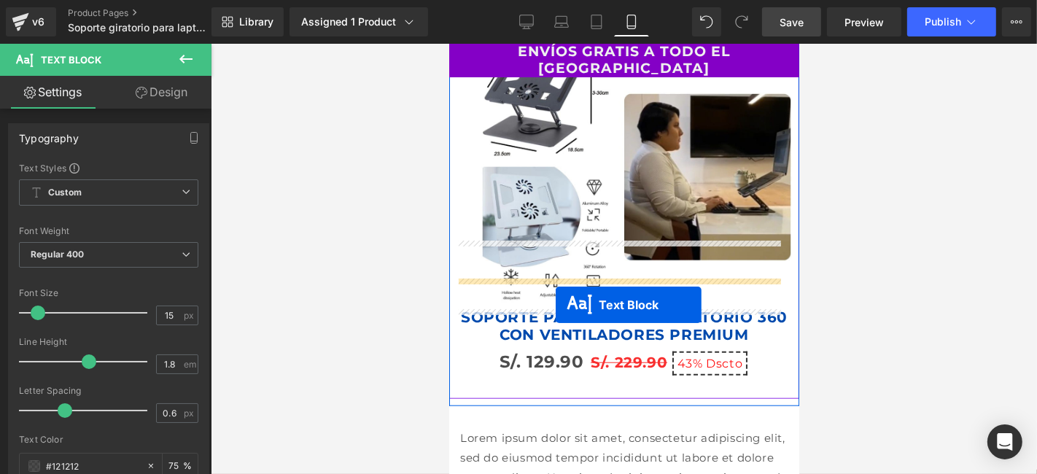
scroll to position [5722, 0]
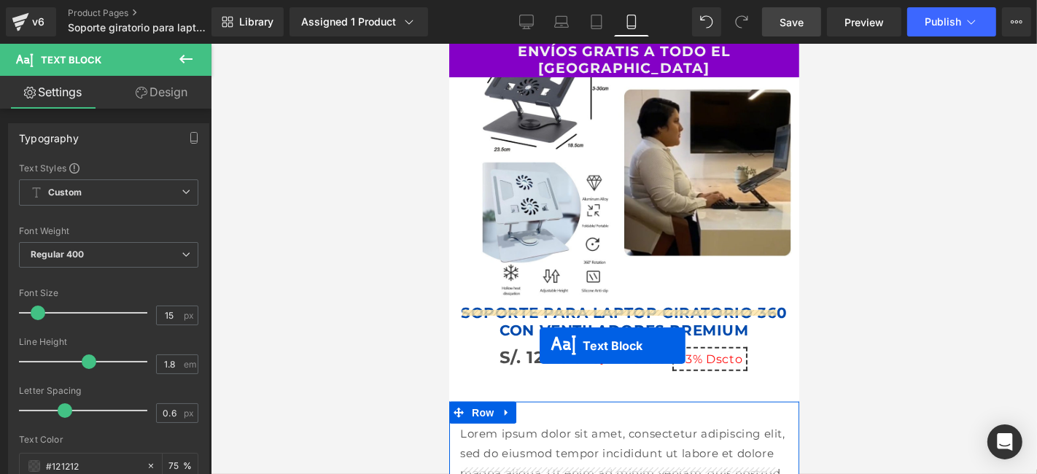
drag, startPoint x: 577, startPoint y: 179, endPoint x: 539, endPoint y: 345, distance: 170.6
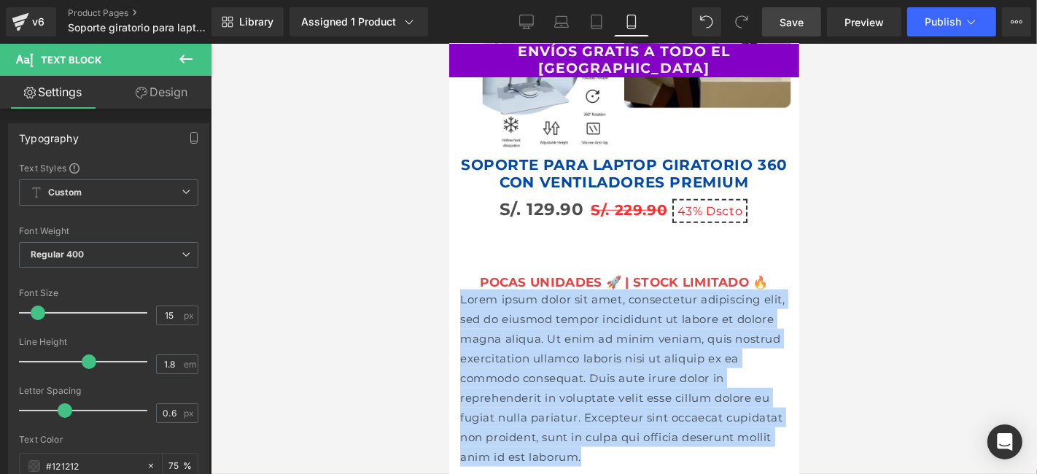
scroll to position [5848, 0]
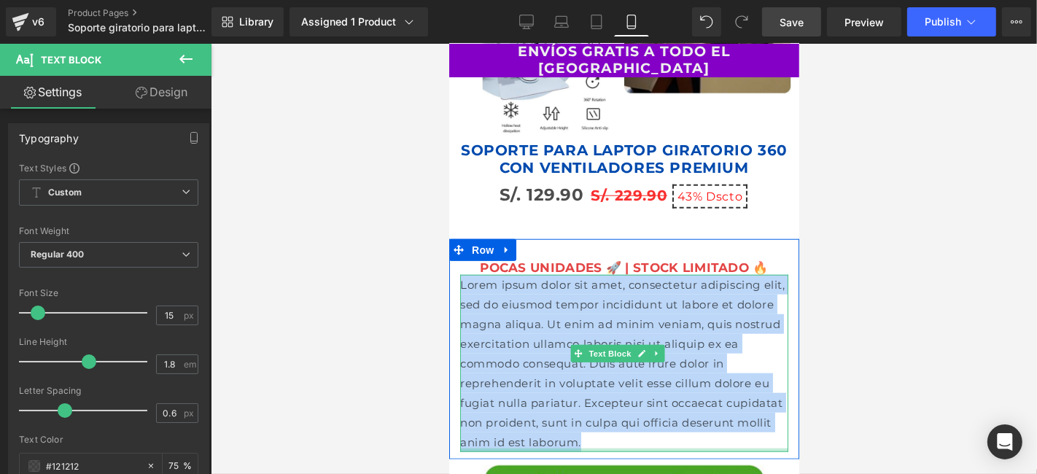
drag, startPoint x: 460, startPoint y: 335, endPoint x: 695, endPoint y: 314, distance: 235.6
click at [695, 314] on div "Lorem ipsum dolor sit amet, consectetur adipiscing elit, sed do eiusmod tempor …" at bounding box center [623, 362] width 328 height 177
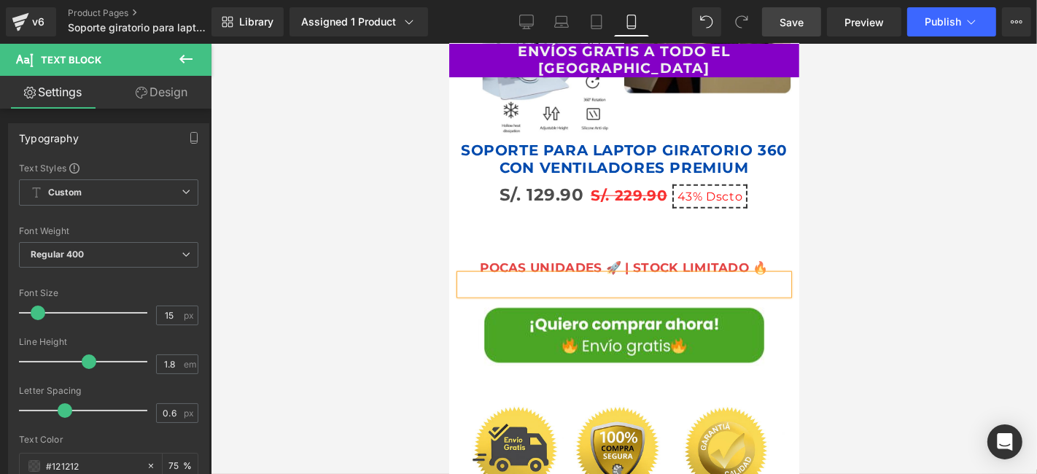
click at [867, 307] on div at bounding box center [624, 259] width 826 height 430
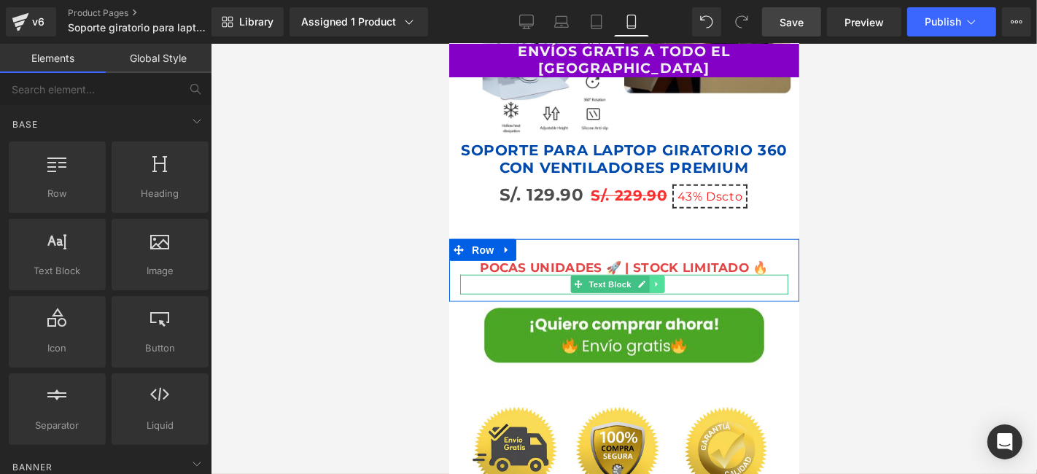
click at [660, 275] on link at bounding box center [656, 283] width 15 height 17
click at [658, 275] on link at bounding box center [663, 283] width 15 height 17
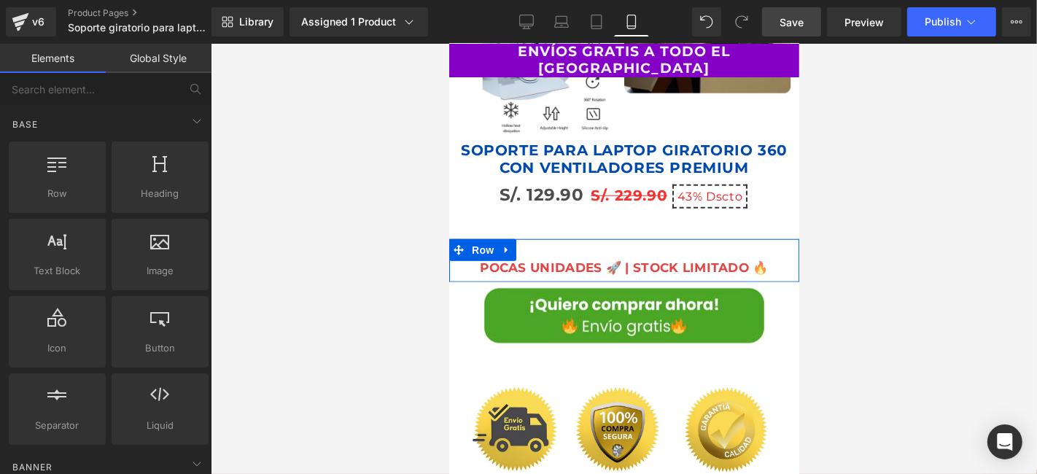
click at [919, 171] on div at bounding box center [624, 259] width 826 height 430
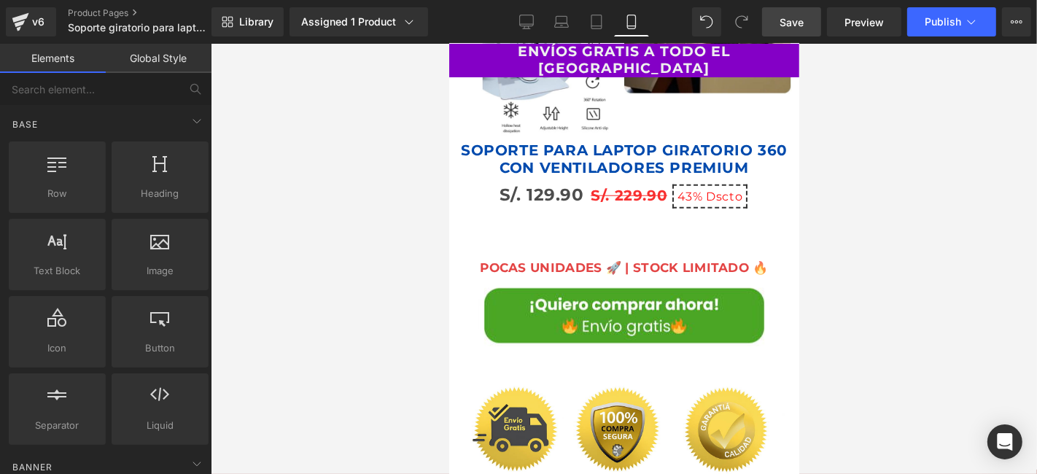
click at [924, 138] on div at bounding box center [624, 259] width 826 height 430
click at [779, 19] on link "Save" at bounding box center [791, 21] width 59 height 29
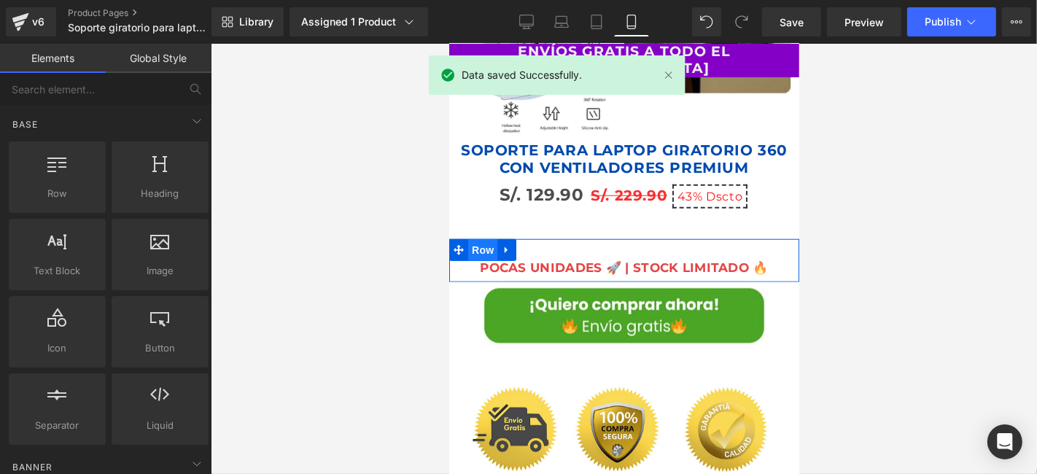
click at [487, 238] on span "Row" at bounding box center [481, 249] width 29 height 22
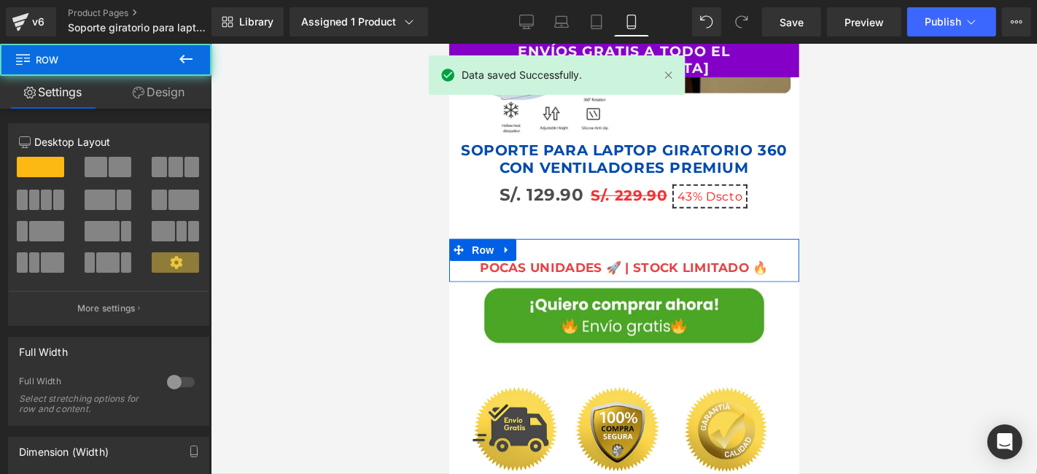
click at [166, 104] on link "Design" at bounding box center [159, 92] width 106 height 33
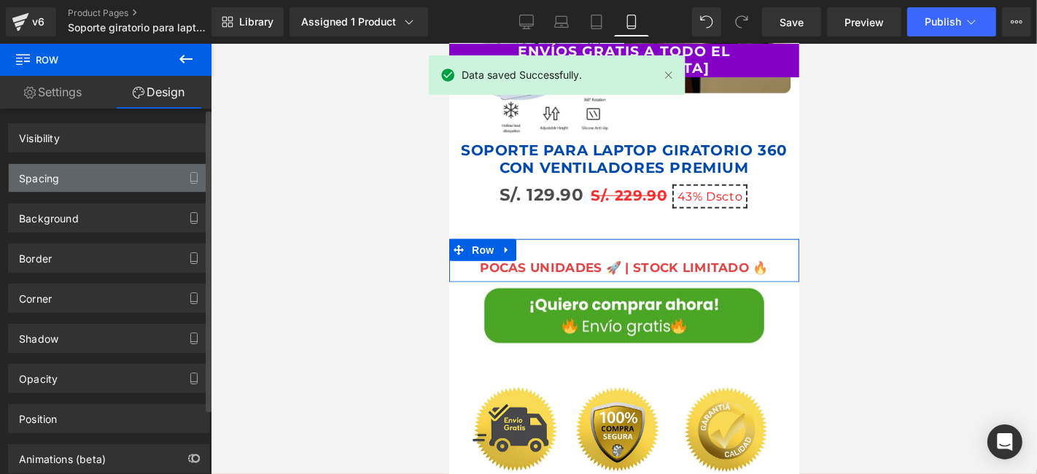
click at [108, 173] on div "Spacing" at bounding box center [109, 178] width 200 height 28
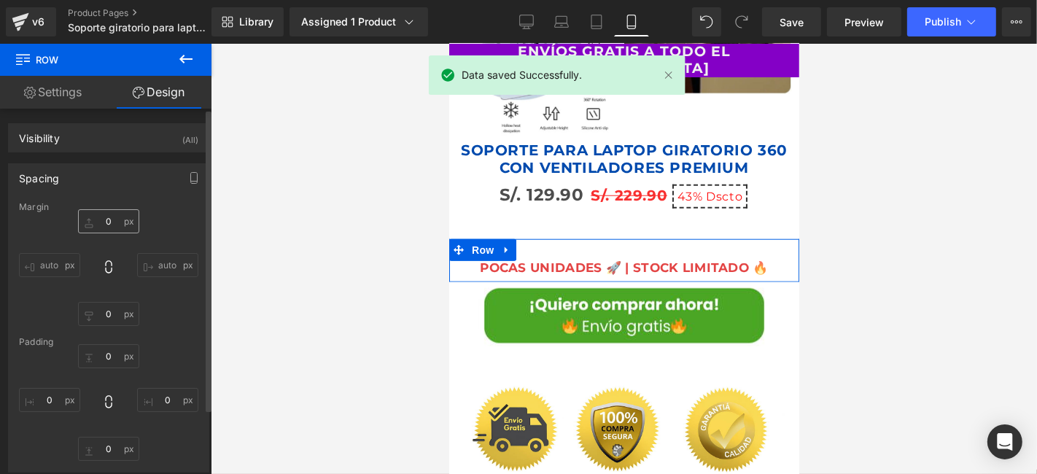
type input "0"
type input "30"
type input "0"
type input "10"
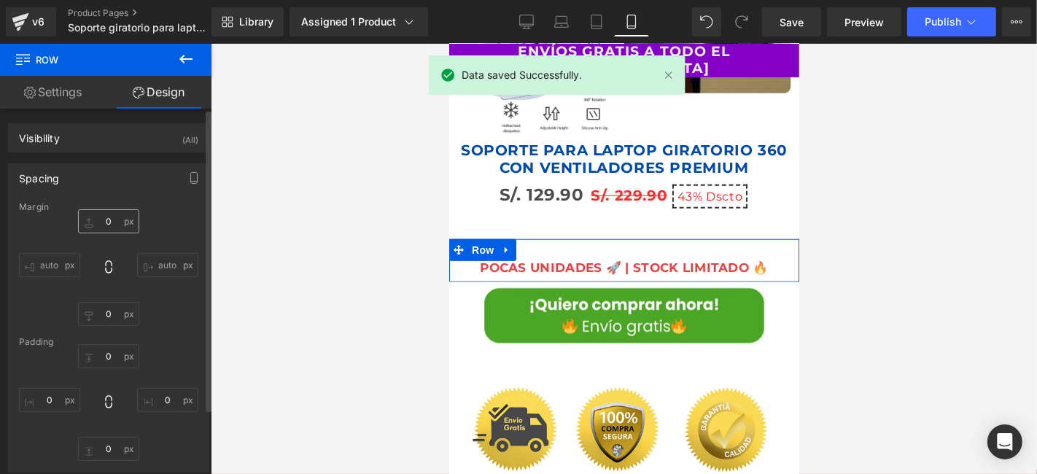
type input "0"
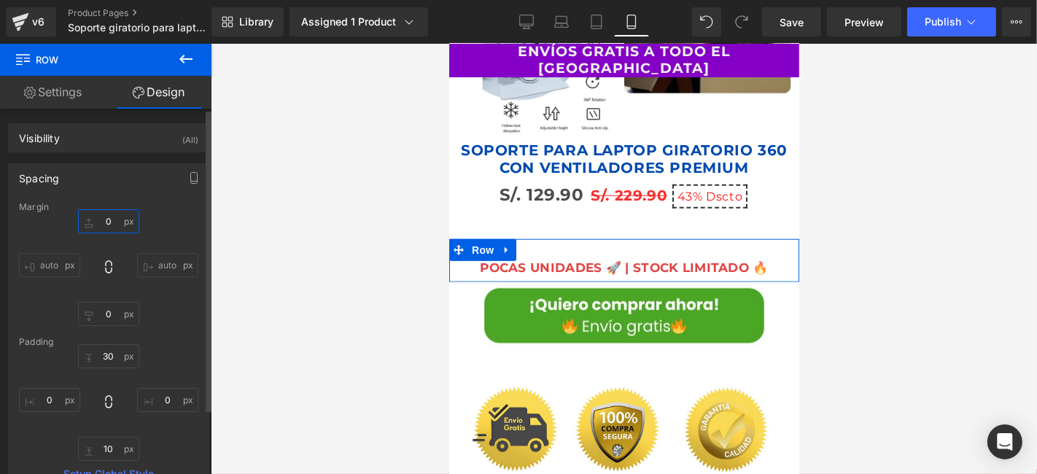
click at [114, 225] on input "0" at bounding box center [108, 221] width 61 height 24
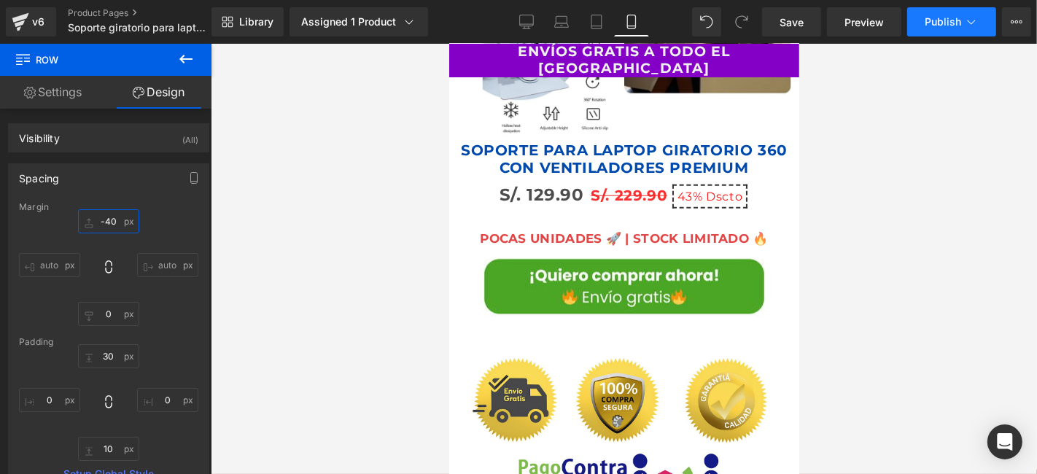
type input "-40"
click at [956, 28] on button "Publish" at bounding box center [951, 21] width 89 height 29
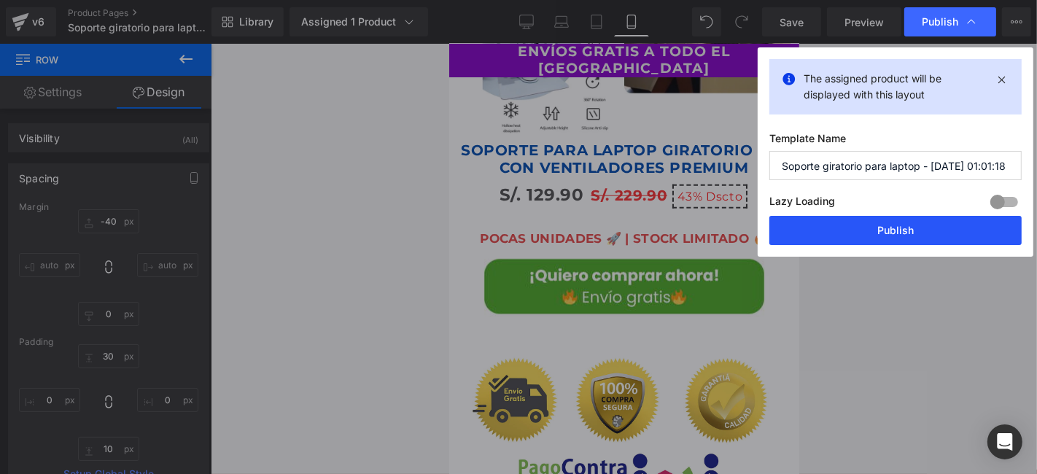
click at [931, 230] on button "Publish" at bounding box center [895, 230] width 252 height 29
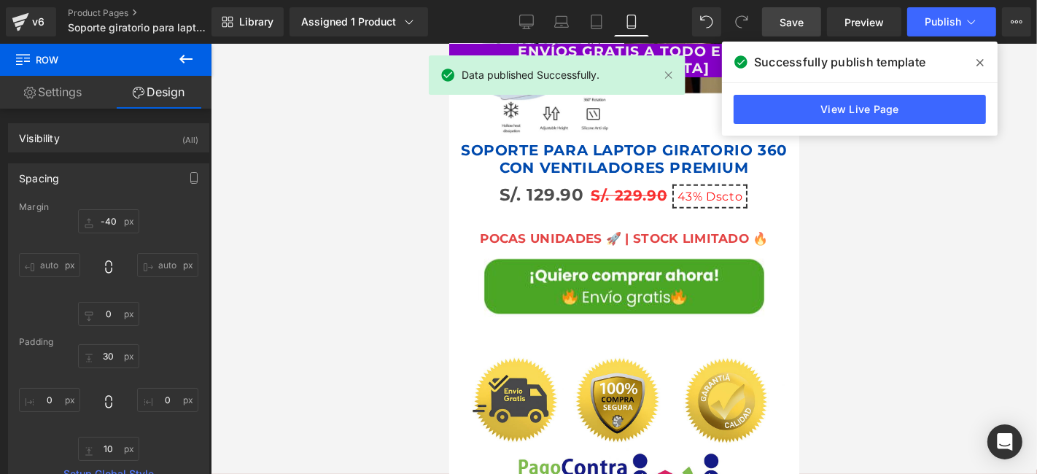
click at [771, 26] on link "Save" at bounding box center [791, 21] width 59 height 29
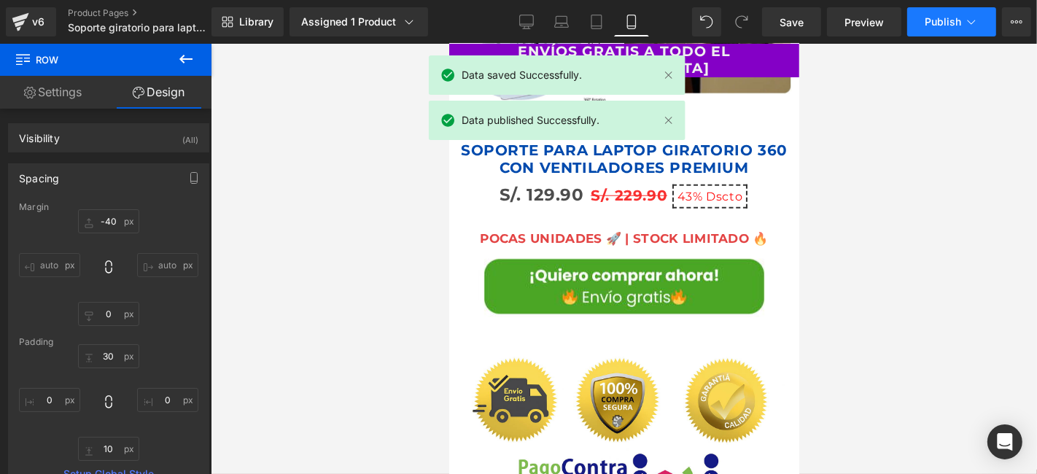
click at [941, 17] on span "Publish" at bounding box center [942, 22] width 36 height 12
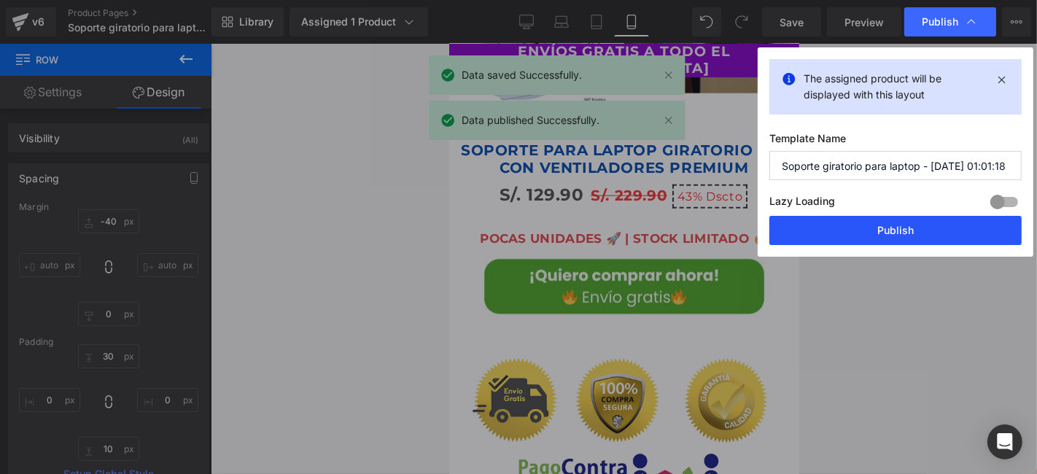
click at [941, 222] on button "Publish" at bounding box center [895, 230] width 252 height 29
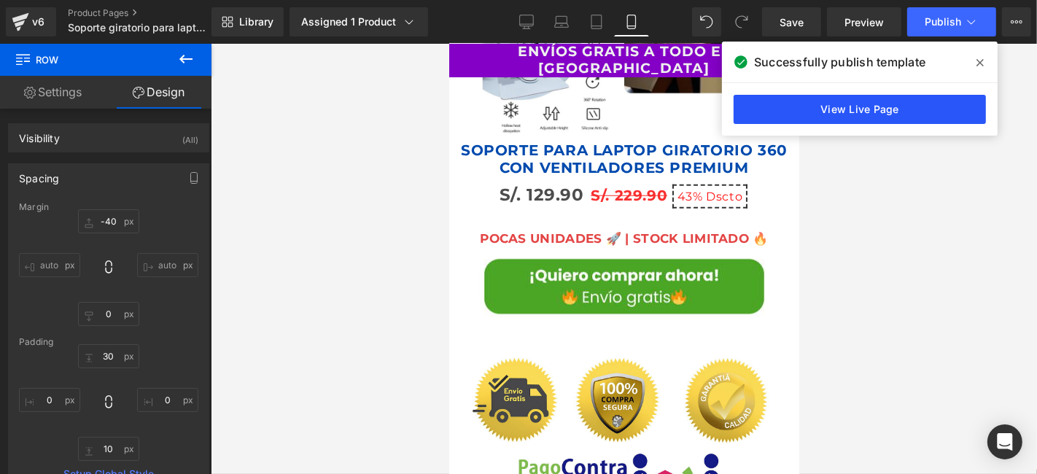
click at [898, 103] on link "View Live Page" at bounding box center [859, 109] width 252 height 29
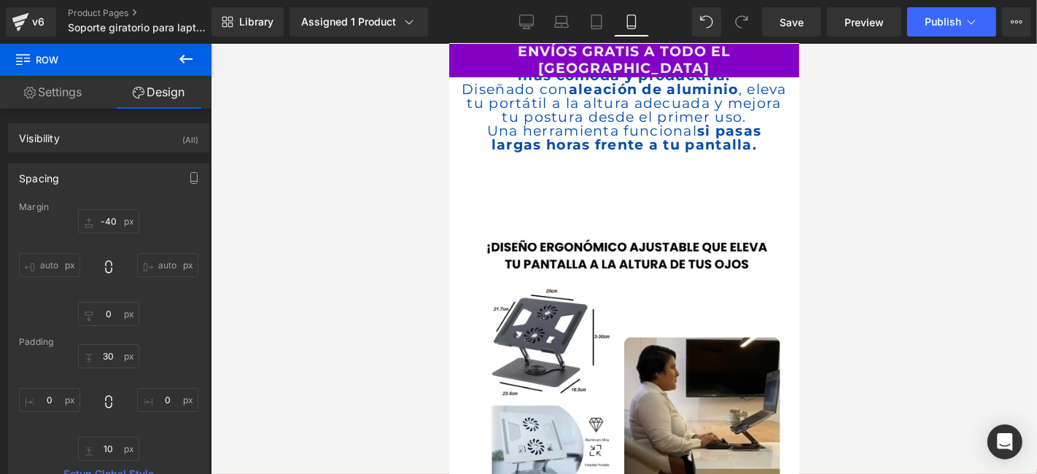
scroll to position [1231, 0]
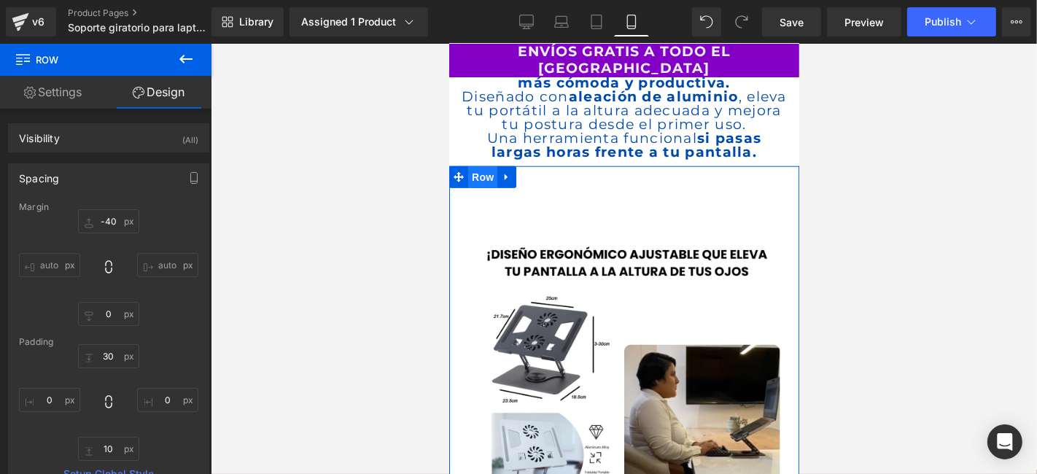
click at [482, 171] on span "Row" at bounding box center [481, 176] width 29 height 22
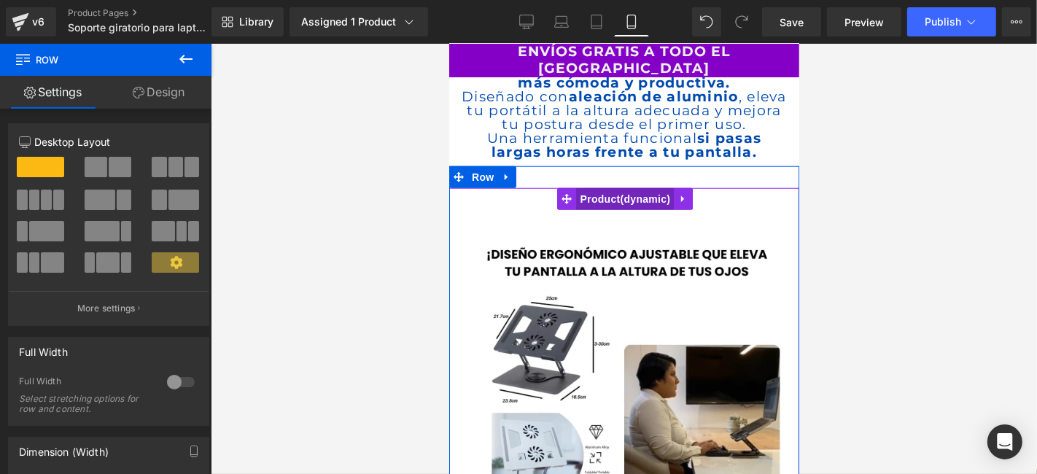
click at [616, 187] on span "Product" at bounding box center [625, 198] width 98 height 22
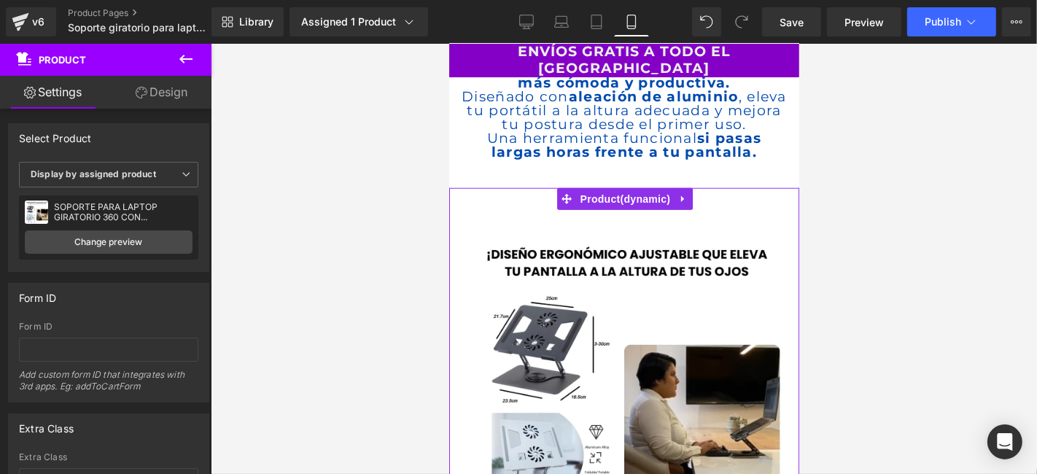
click at [169, 95] on link "Design" at bounding box center [162, 92] width 106 height 33
click at [0, 0] on div "Spacing" at bounding box center [0, 0] width 0 height 0
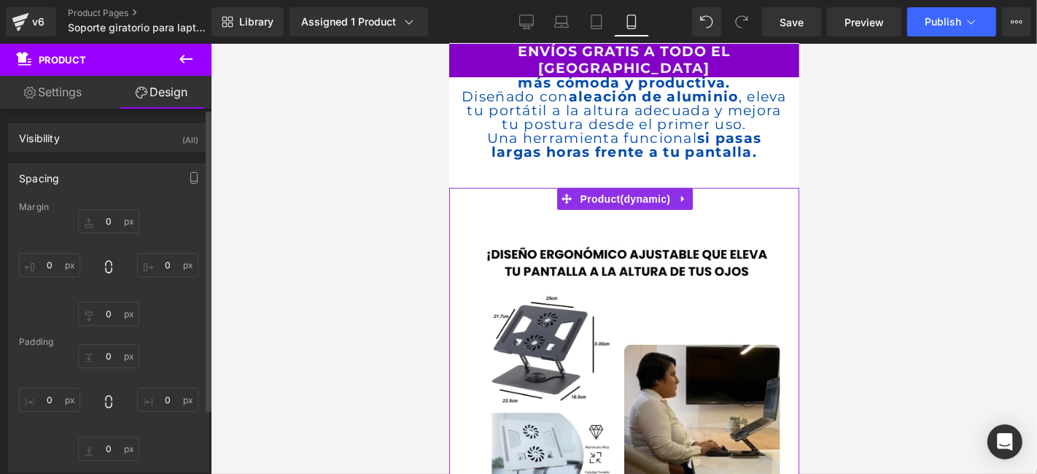
type input "0"
type input "30"
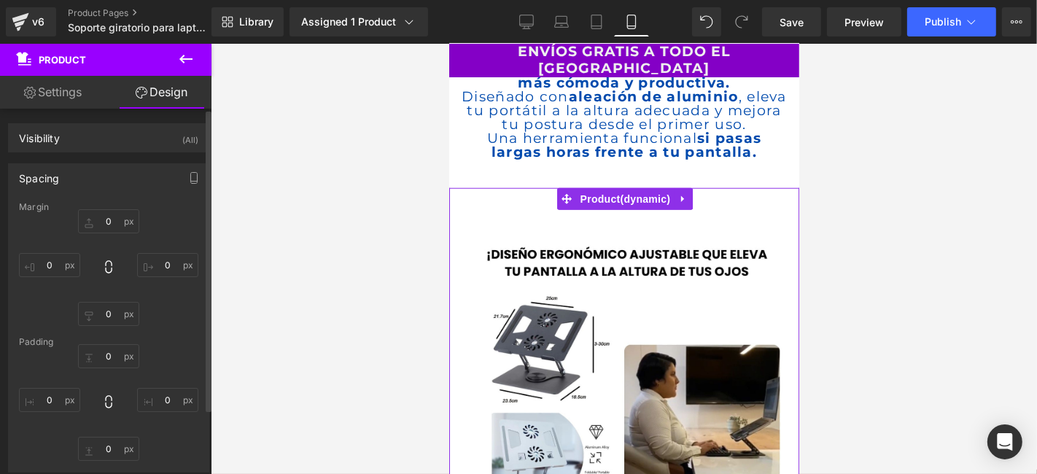
type input "10"
type input "30"
type input "10"
click at [114, 219] on input "0" at bounding box center [108, 221] width 61 height 24
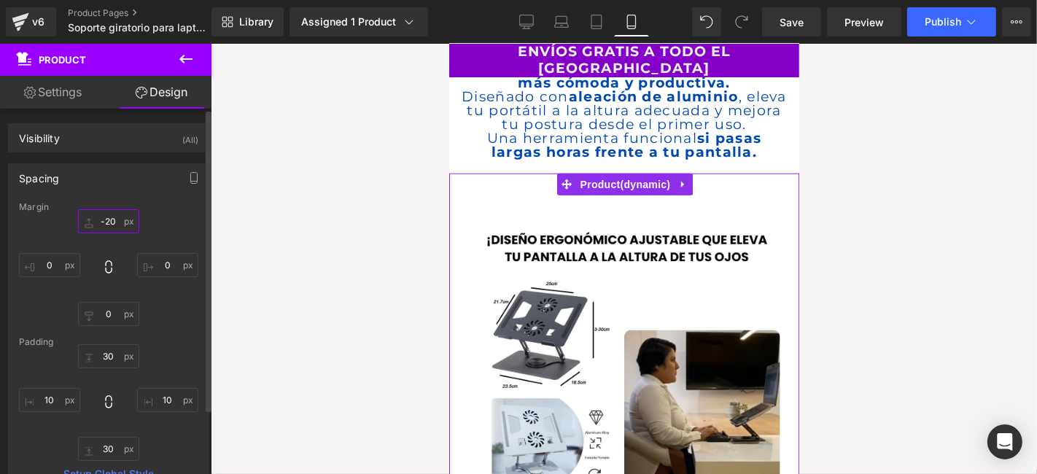
type input "-20"
click at [165, 211] on div "-20 -20 0px 0 0px 0 0px 0" at bounding box center [108, 267] width 179 height 117
click at [106, 223] on input "-20" at bounding box center [108, 221] width 61 height 24
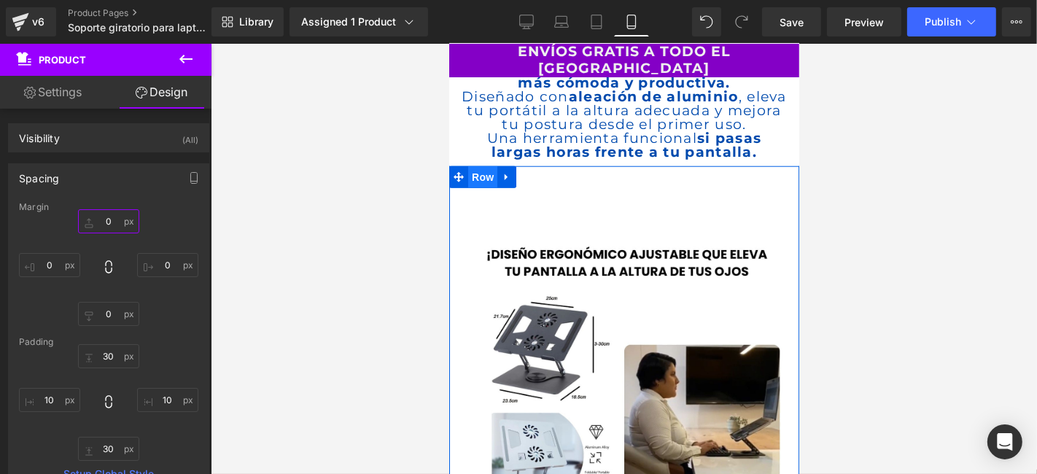
drag, startPoint x: 487, startPoint y: 167, endPoint x: 840, endPoint y: 199, distance: 354.3
click at [487, 167] on span "Row" at bounding box center [481, 176] width 29 height 22
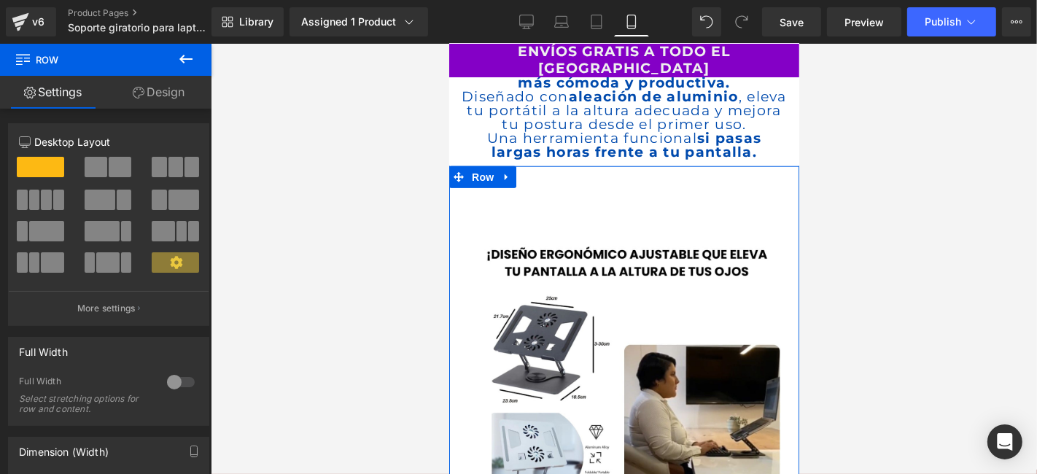
click at [160, 77] on link "Design" at bounding box center [159, 92] width 106 height 33
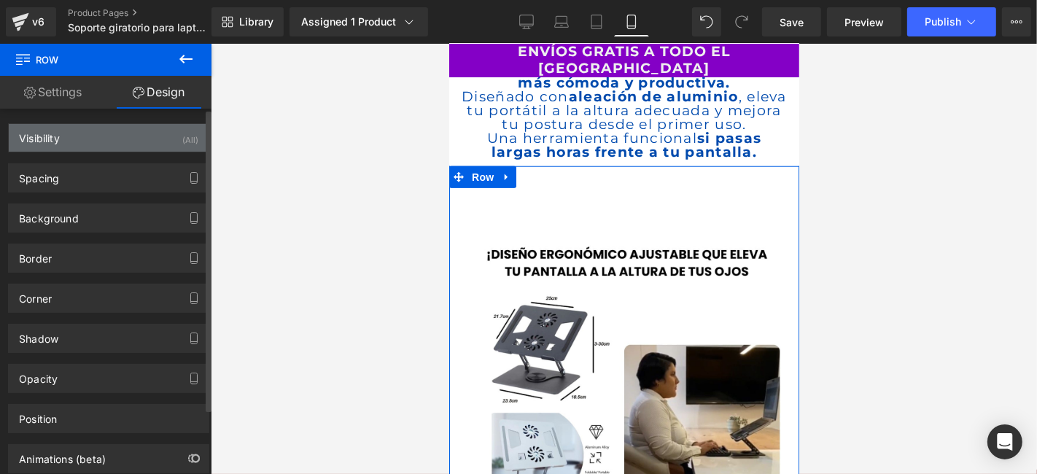
type input "0"
type input "30"
type input "0"
type input "10"
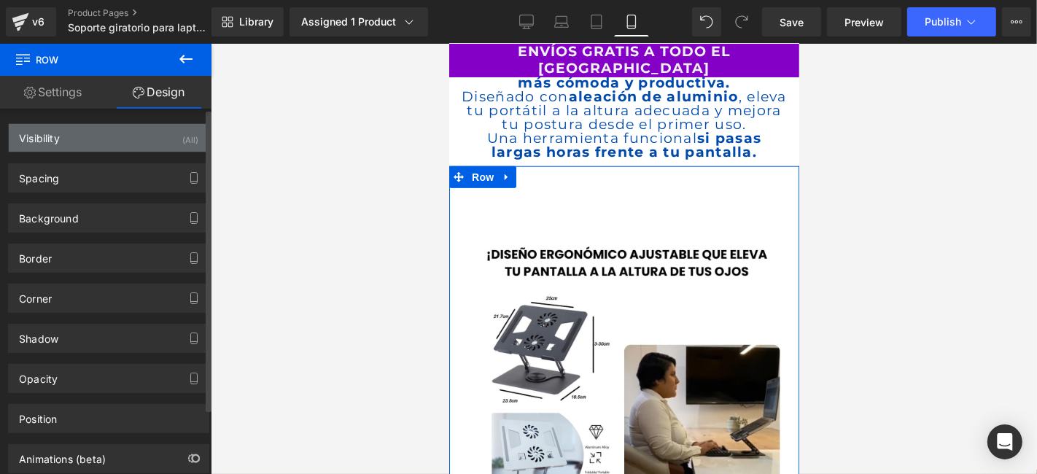
type input "0"
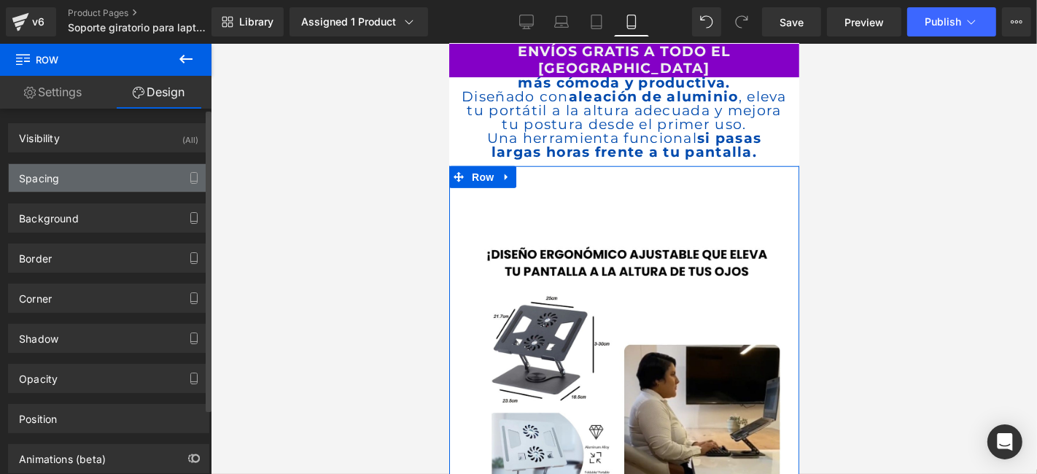
click at [112, 186] on div "Spacing" at bounding box center [109, 178] width 200 height 28
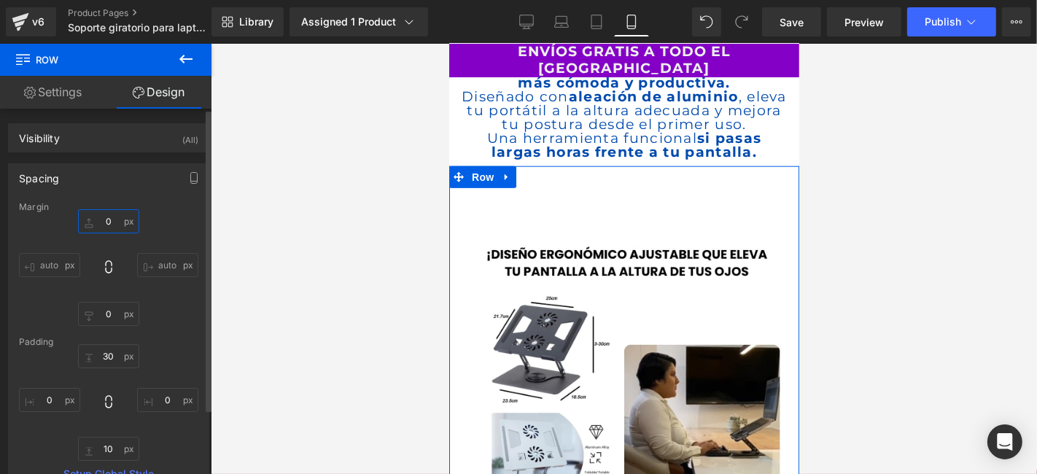
click at [108, 217] on input "0" at bounding box center [108, 221] width 61 height 24
type input "-30"
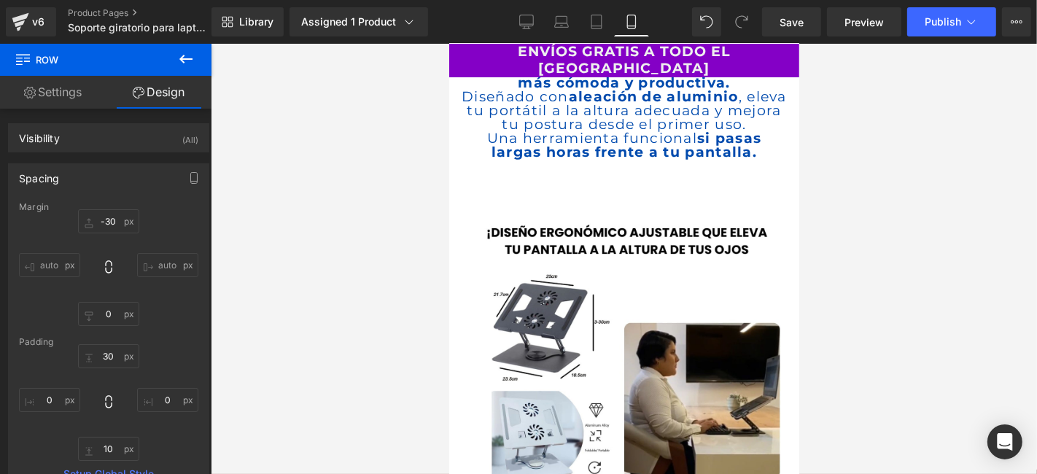
click at [929, 211] on div at bounding box center [624, 259] width 826 height 430
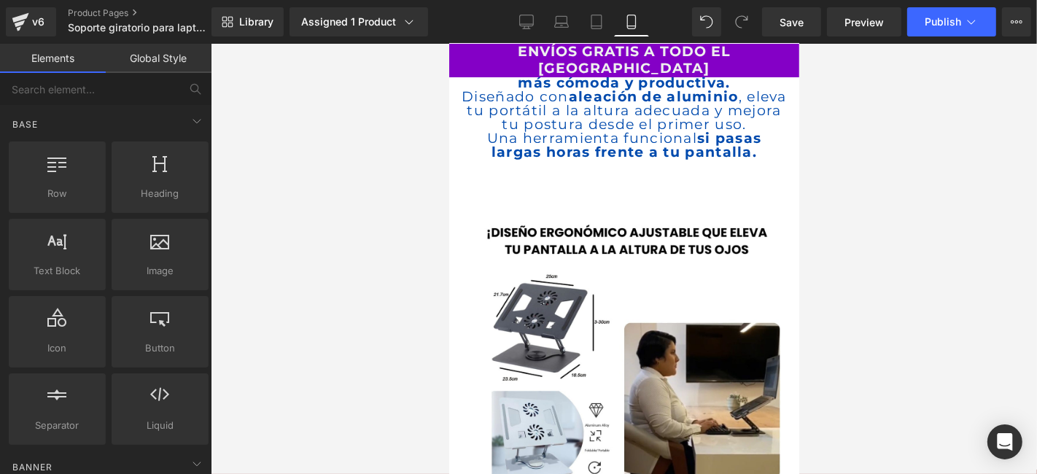
click at [916, 182] on div at bounding box center [624, 259] width 826 height 430
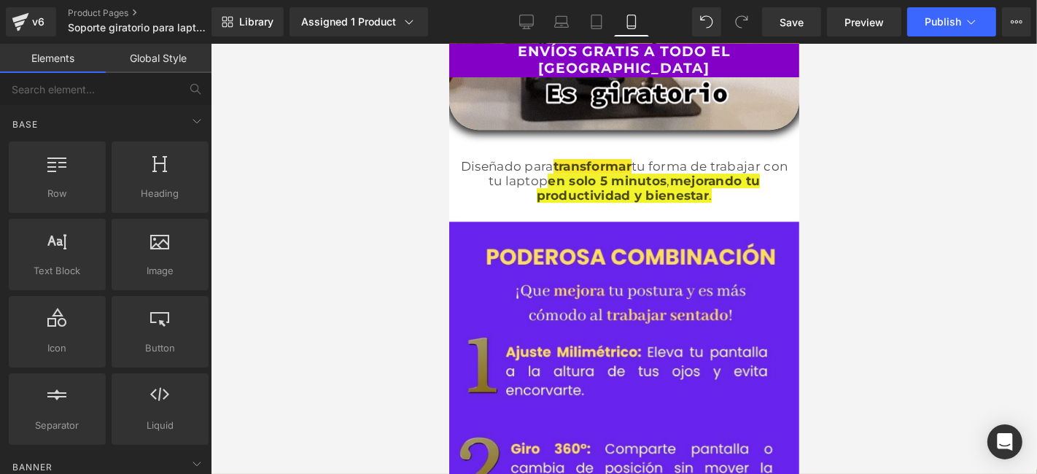
scroll to position [3823, 0]
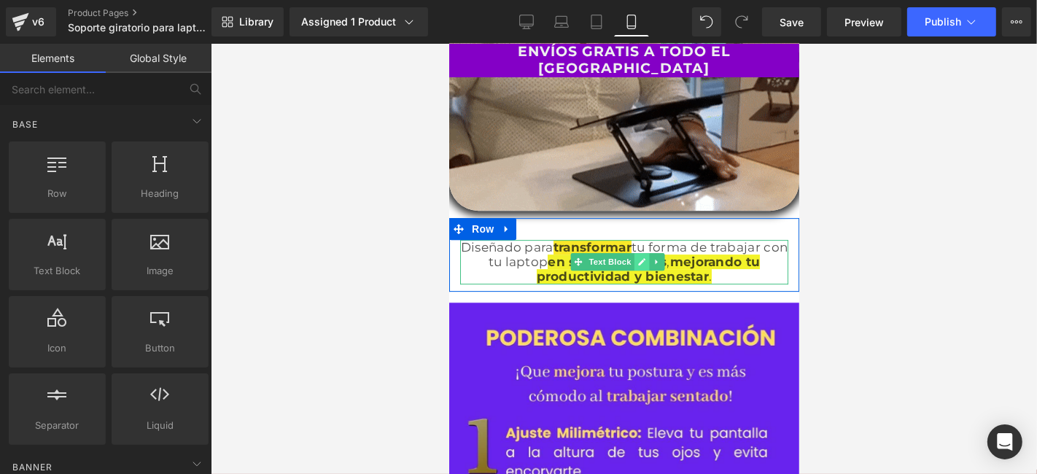
click at [646, 252] on link at bounding box center [640, 260] width 15 height 17
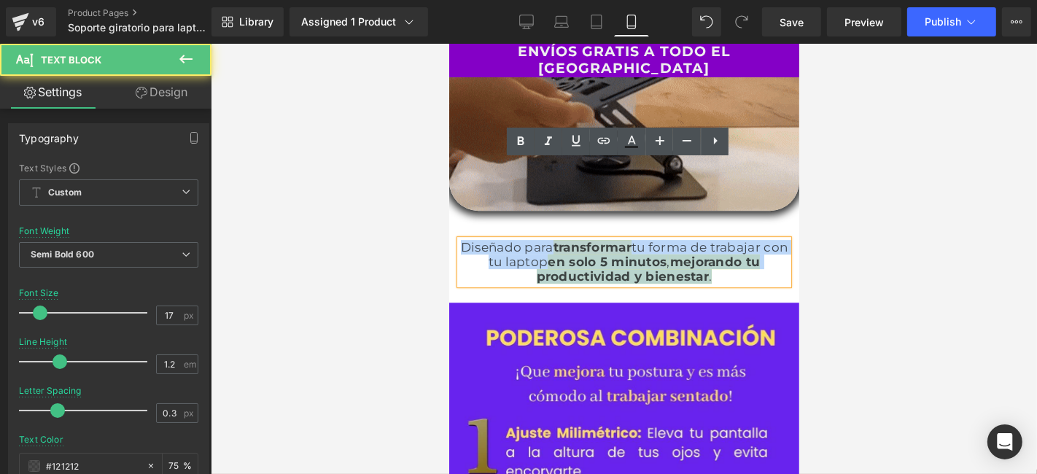
drag, startPoint x: 460, startPoint y: 165, endPoint x: 705, endPoint y: 202, distance: 247.7
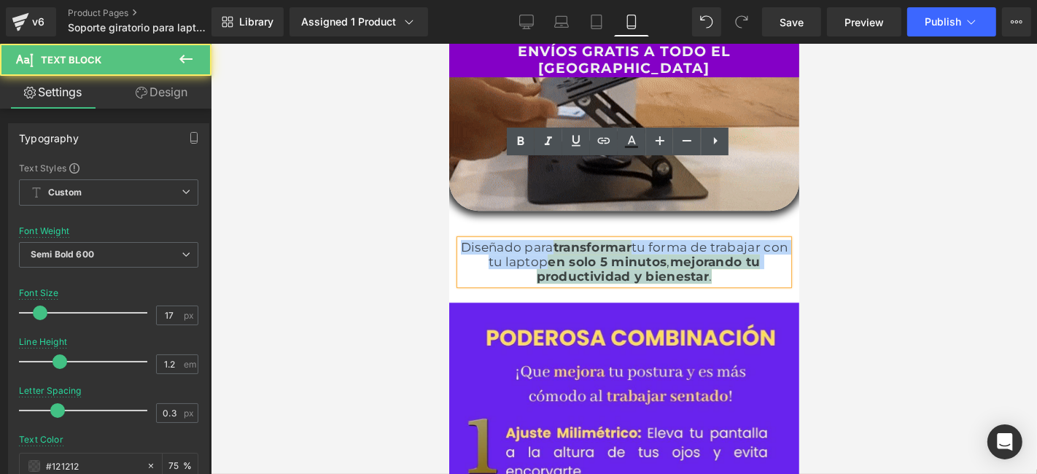
click at [705, 239] on p "Diseñado para transformar tu forma de trabajar con tu laptop en solo 5 minutos …" at bounding box center [623, 261] width 328 height 44
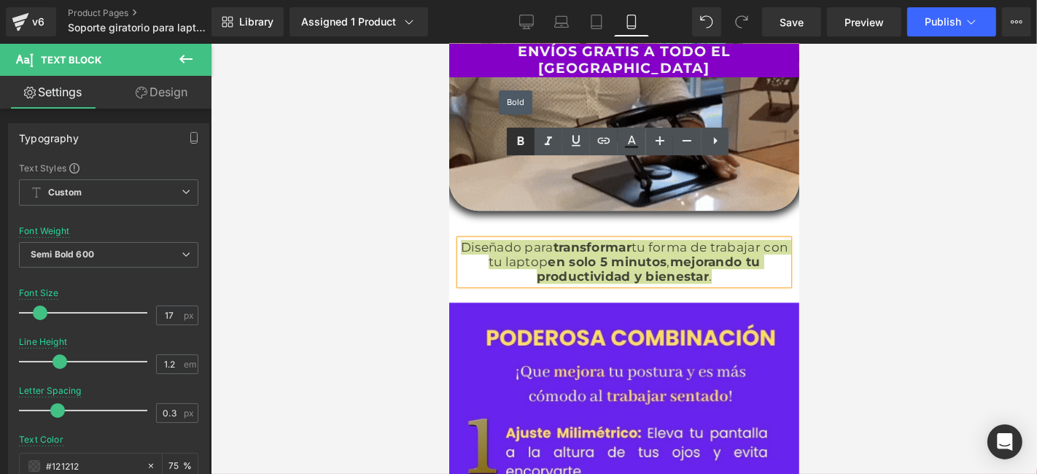
drag, startPoint x: 526, startPoint y: 141, endPoint x: 598, endPoint y: 155, distance: 73.5
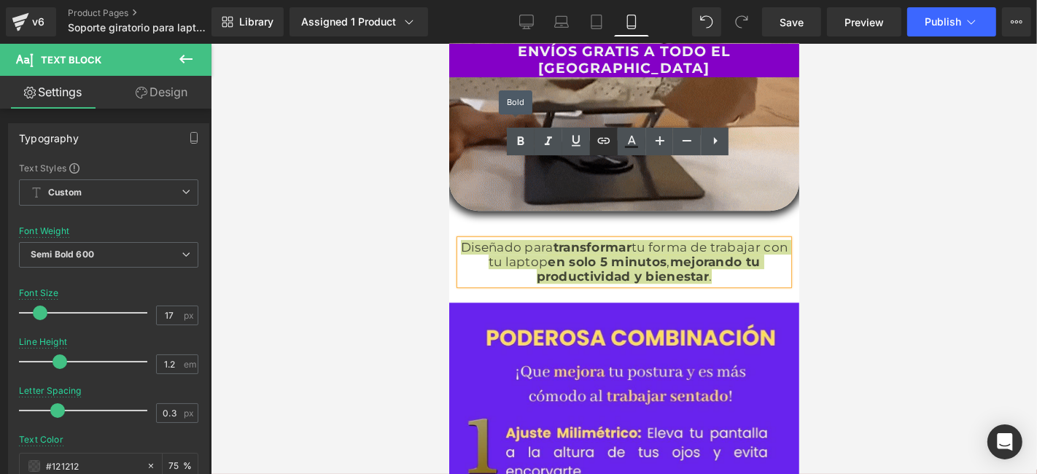
click at [526, 140] on icon at bounding box center [520, 141] width 17 height 17
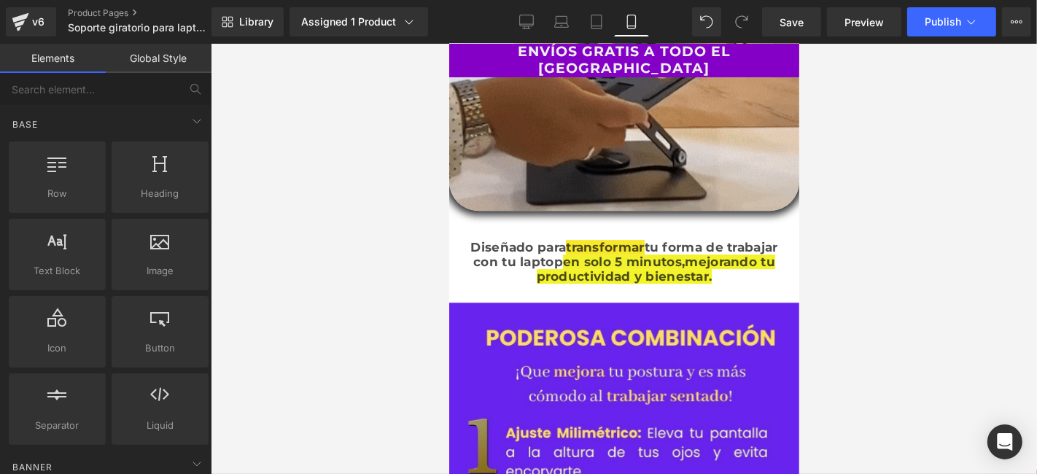
click at [859, 211] on div at bounding box center [624, 259] width 826 height 430
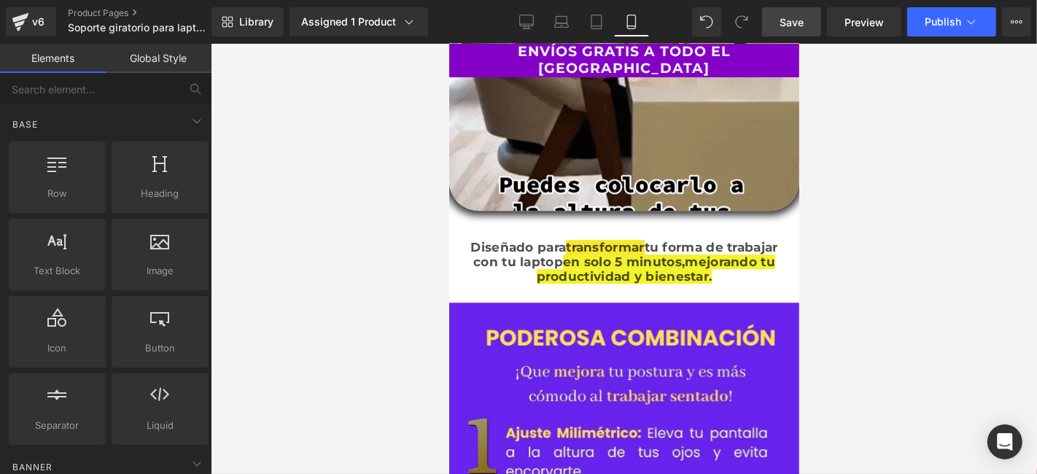
click at [784, 20] on span "Save" at bounding box center [791, 22] width 24 height 15
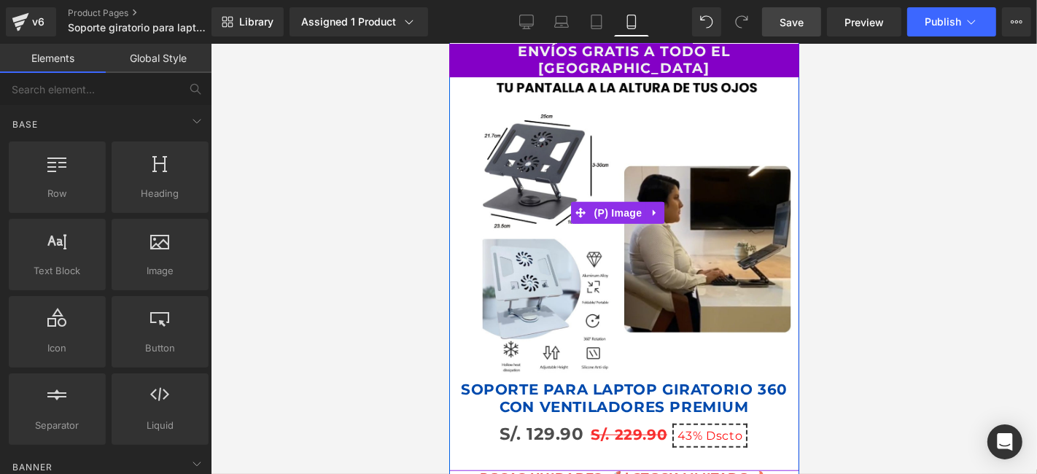
scroll to position [5604, 0]
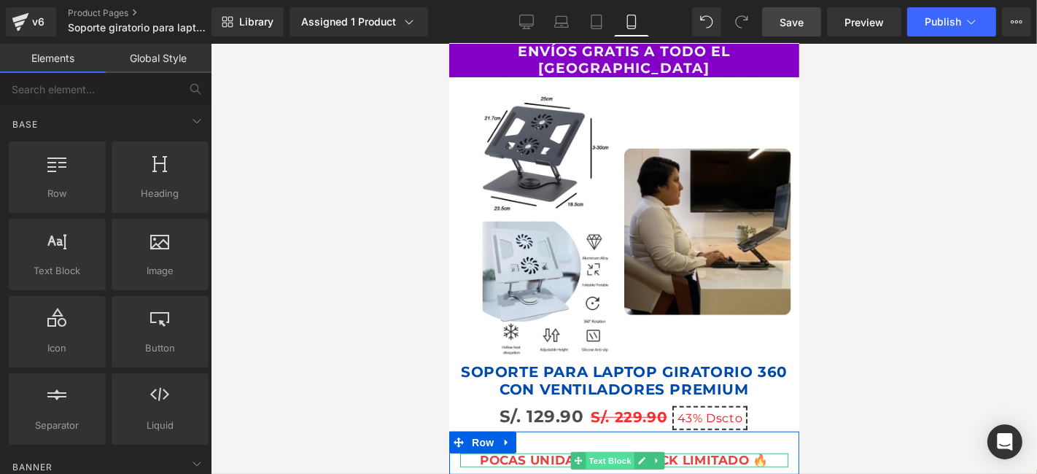
click at [609, 451] on span "Text Block" at bounding box center [609, 459] width 48 height 17
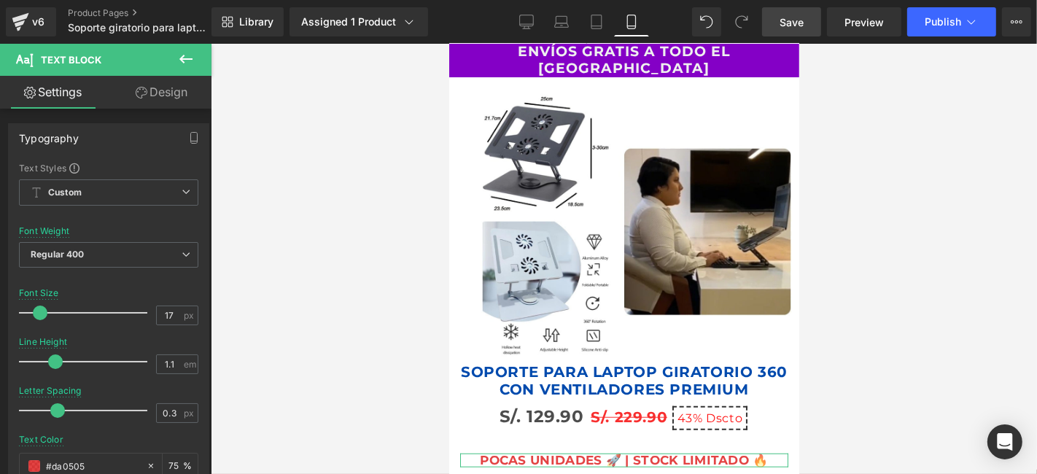
click at [160, 93] on link "Design" at bounding box center [162, 92] width 106 height 33
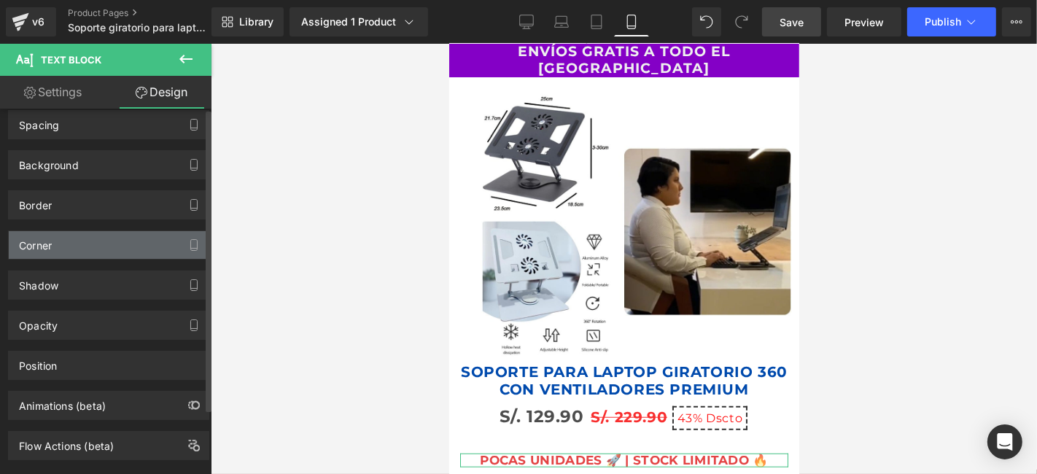
scroll to position [77, 0]
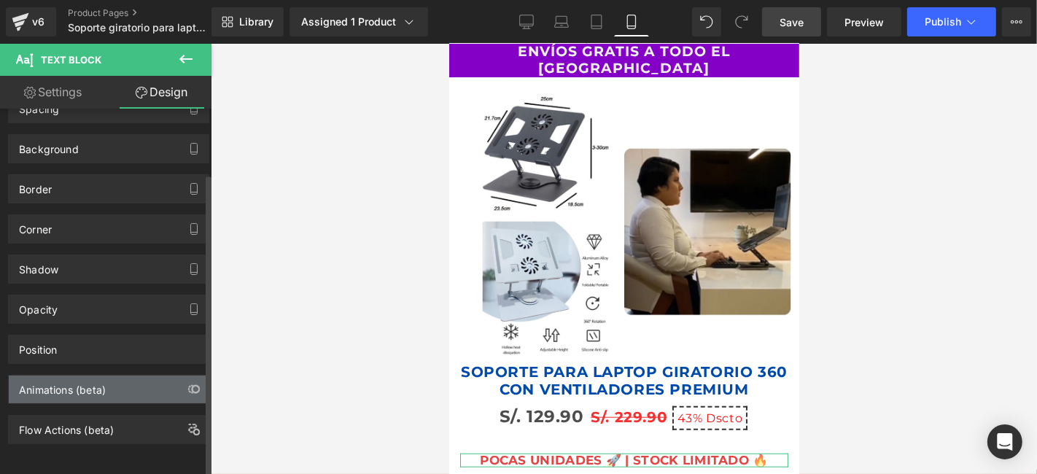
click at [69, 383] on div "Animations (beta)" at bounding box center [62, 385] width 87 height 20
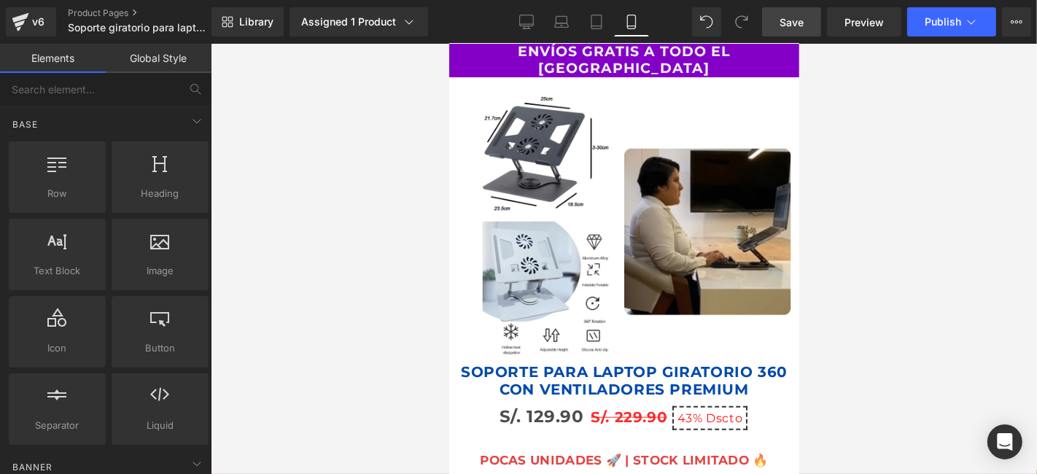
click at [383, 268] on div at bounding box center [624, 259] width 826 height 430
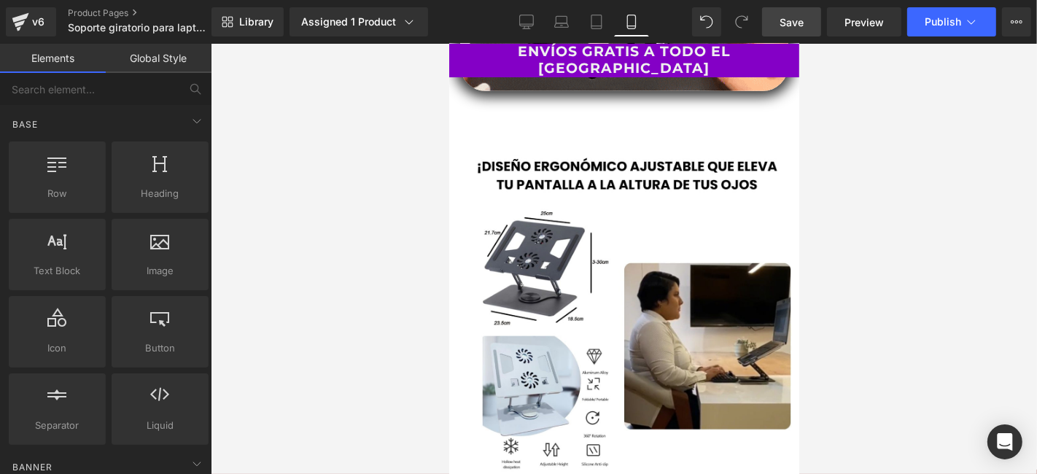
scroll to position [5165, 0]
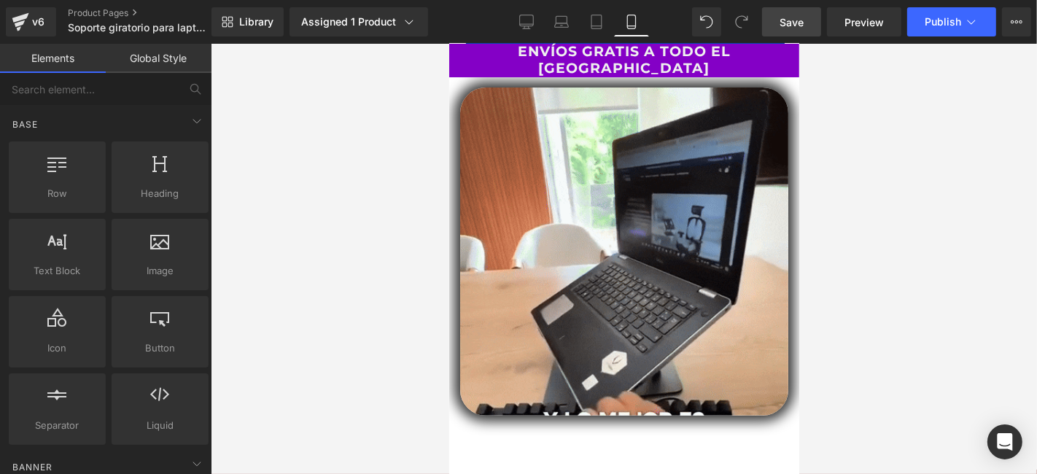
click at [801, 17] on span "Save" at bounding box center [791, 22] width 24 height 15
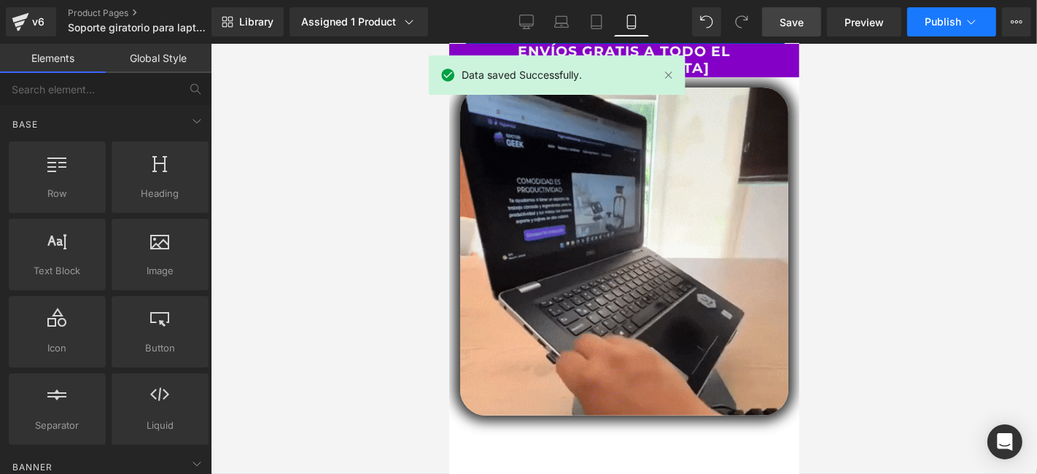
click at [935, 17] on span "Publish" at bounding box center [942, 22] width 36 height 12
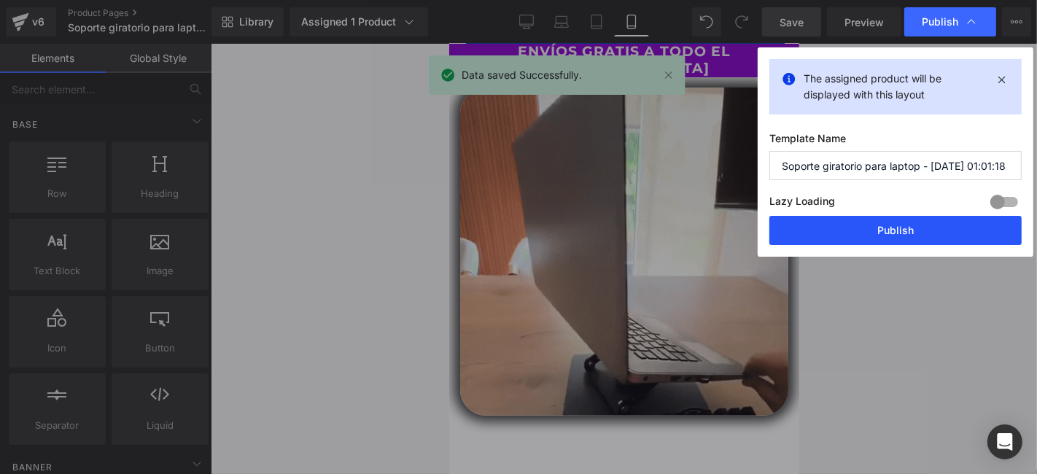
click at [861, 237] on button "Publish" at bounding box center [895, 230] width 252 height 29
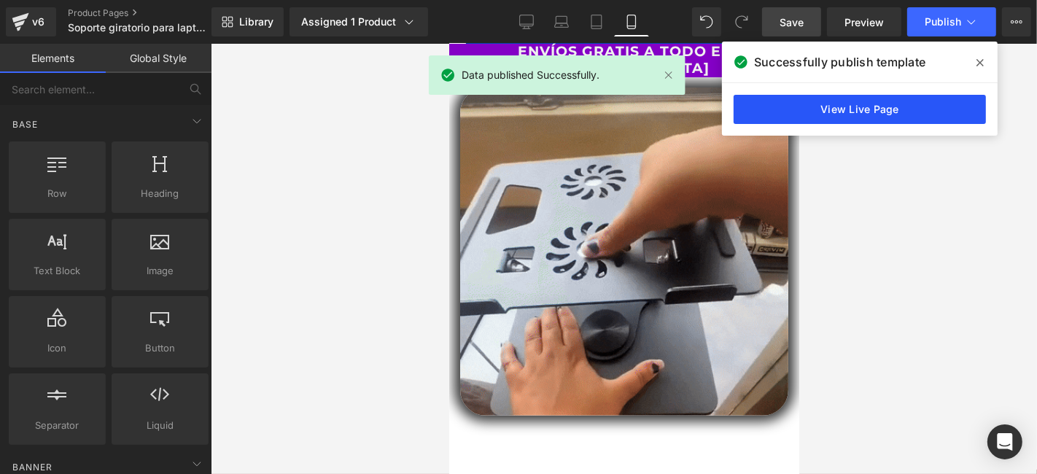
click at [851, 113] on link "View Live Page" at bounding box center [859, 109] width 252 height 29
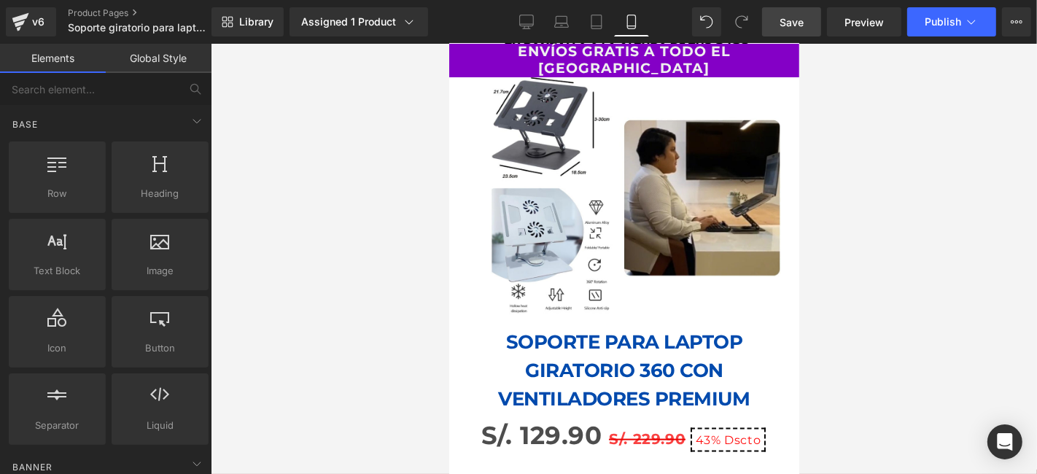
scroll to position [1521, 0]
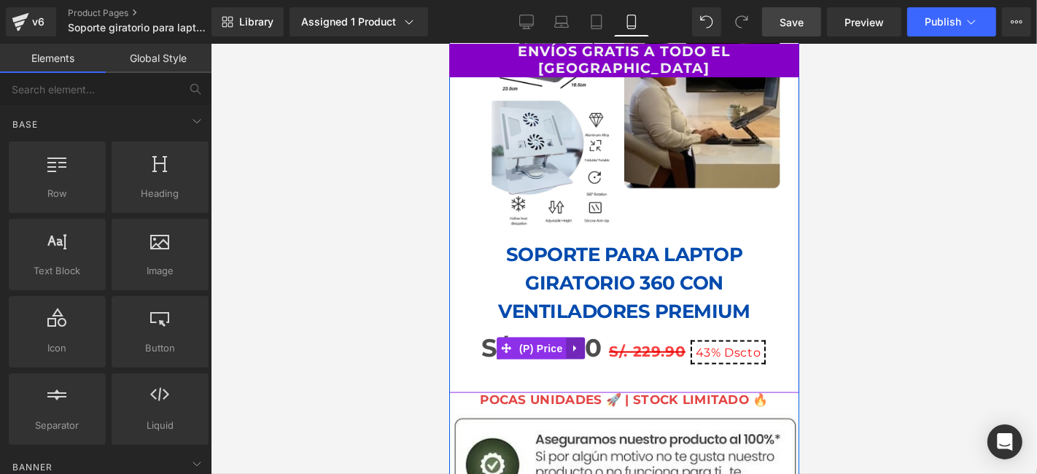
click at [580, 337] on link at bounding box center [575, 348] width 19 height 22
click at [561, 343] on icon at bounding box center [566, 348] width 10 height 10
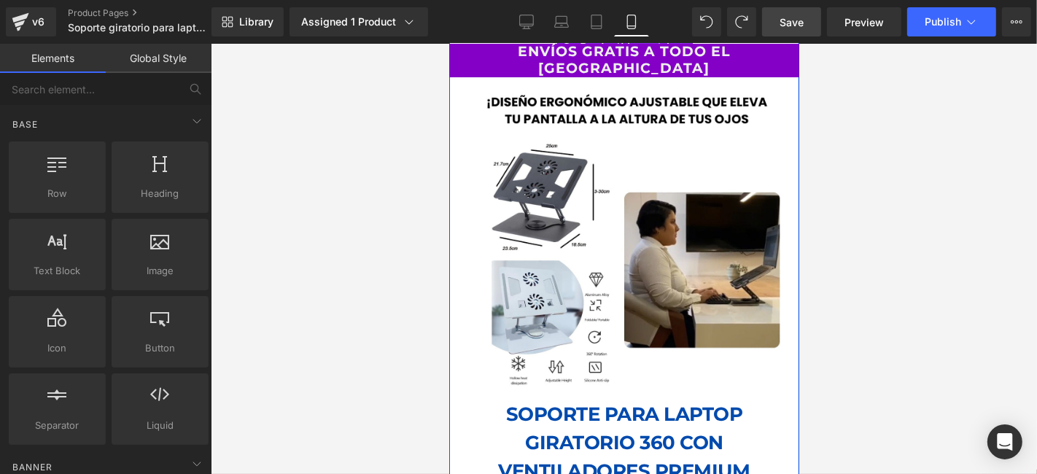
scroll to position [1282, 0]
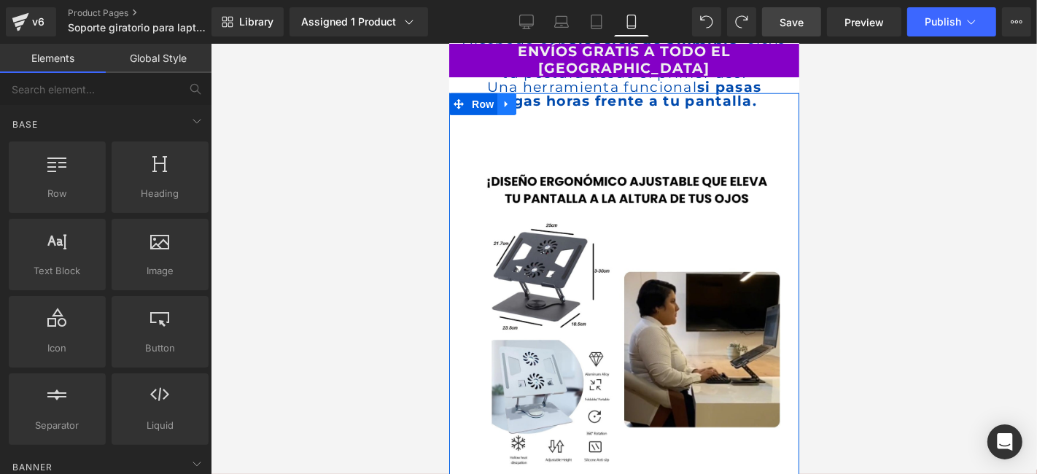
click at [501, 98] on icon at bounding box center [506, 103] width 10 height 11
click at [530, 95] on link at bounding box center [524, 104] width 19 height 22
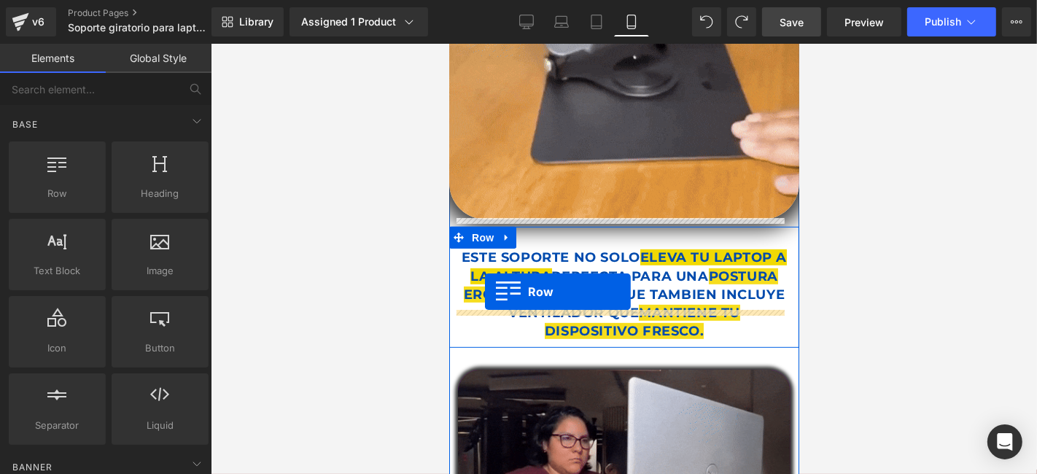
scroll to position [647, 0]
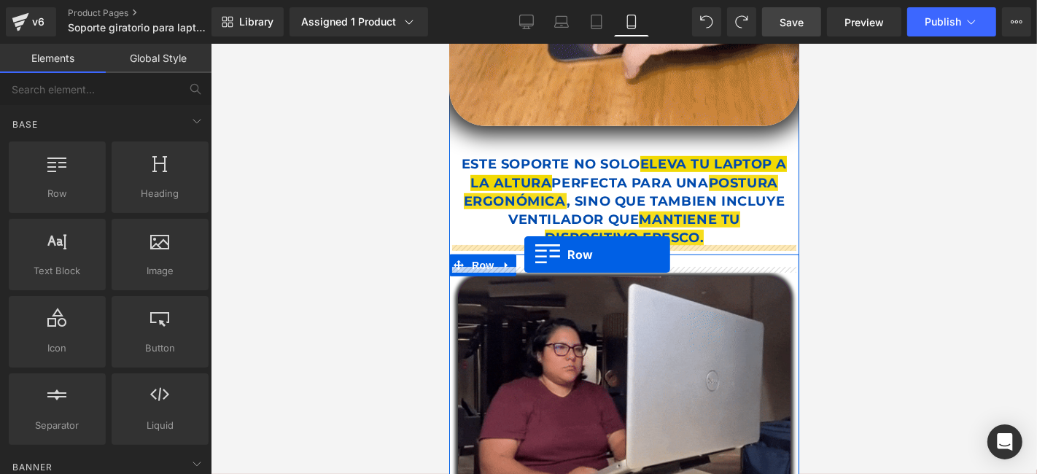
drag, startPoint x: 454, startPoint y: 294, endPoint x: 523, endPoint y: 254, distance: 79.7
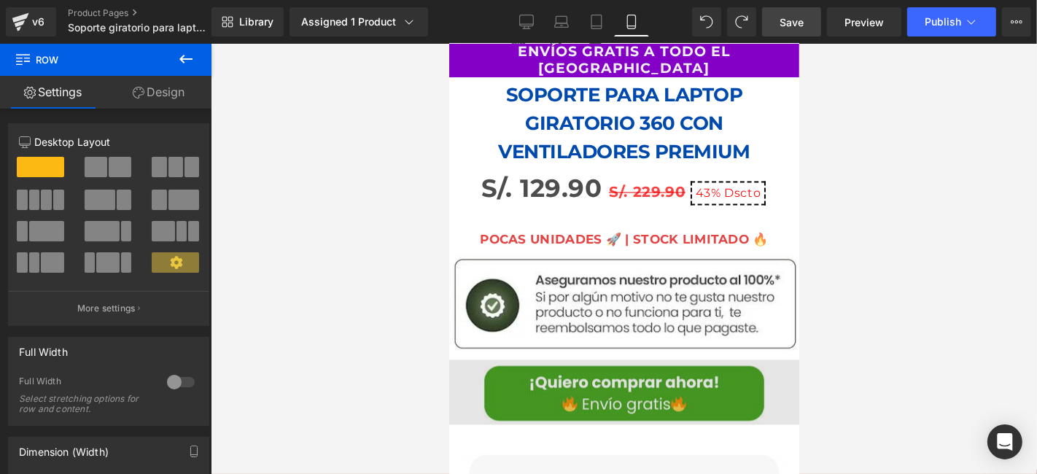
scroll to position [2349, 0]
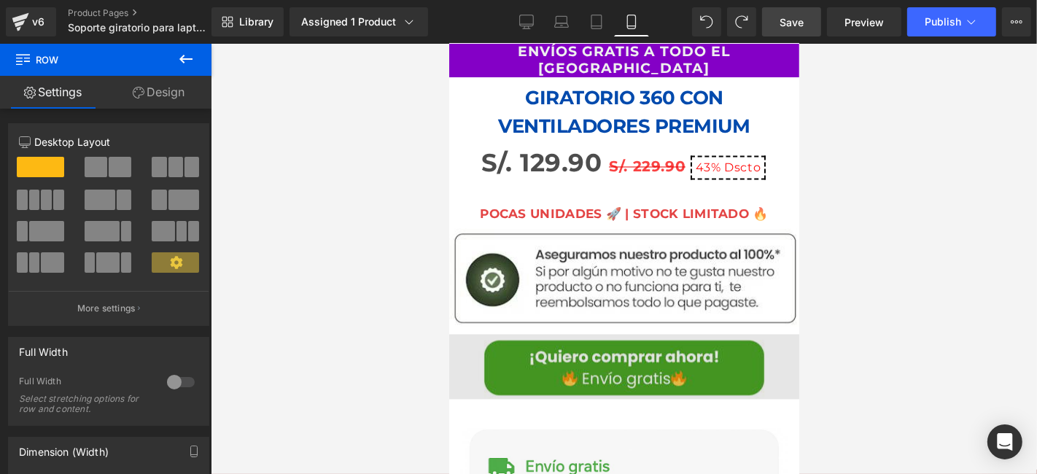
click at [539, 334] on img at bounding box center [623, 366] width 350 height 65
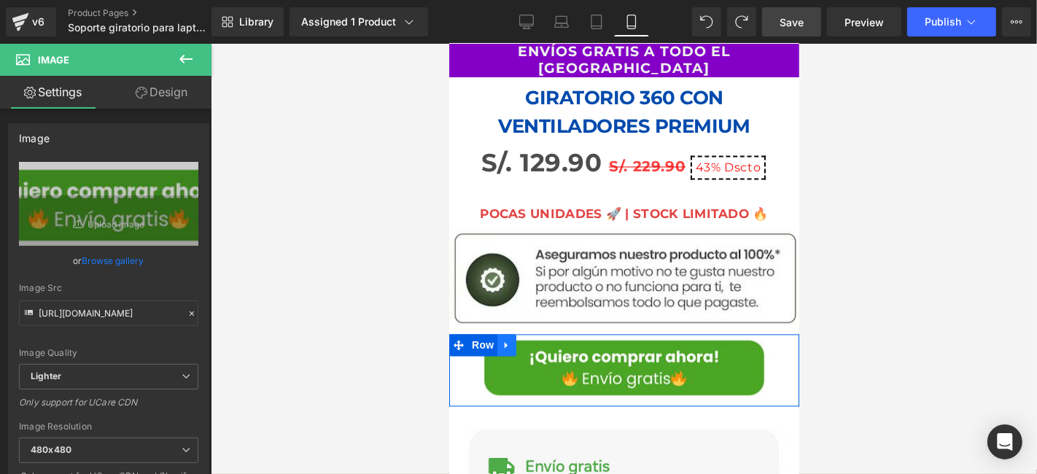
click at [502, 340] on icon at bounding box center [506, 345] width 10 height 11
click at [526, 340] on icon at bounding box center [525, 345] width 10 height 10
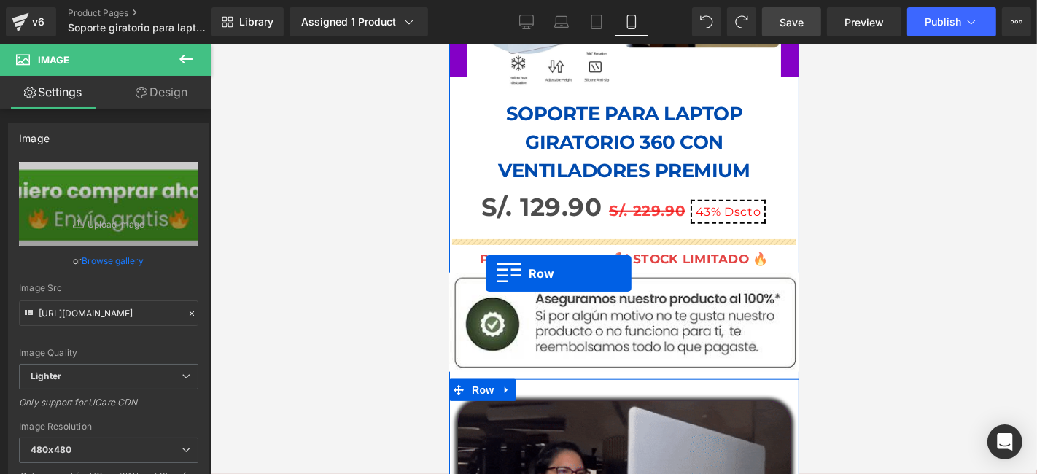
scroll to position [1140, 0]
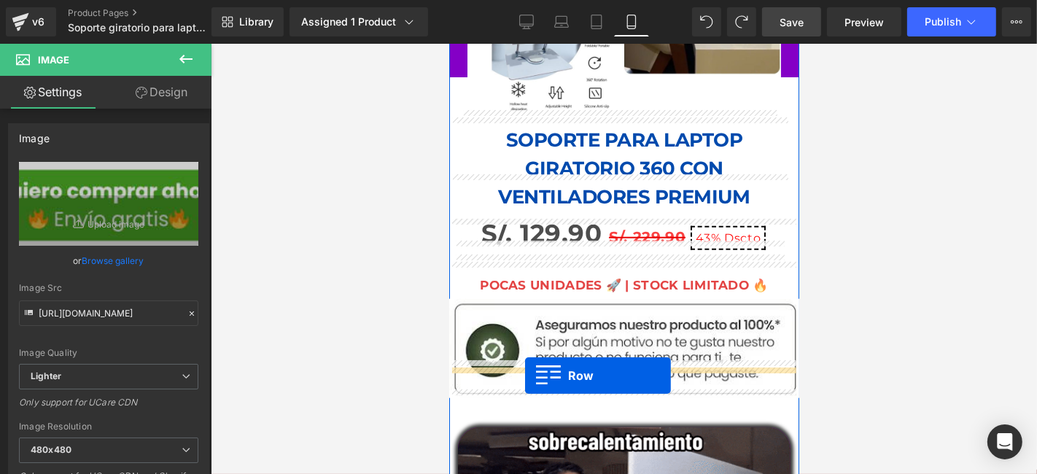
drag, startPoint x: 456, startPoint y: 284, endPoint x: 524, endPoint y: 375, distance: 113.6
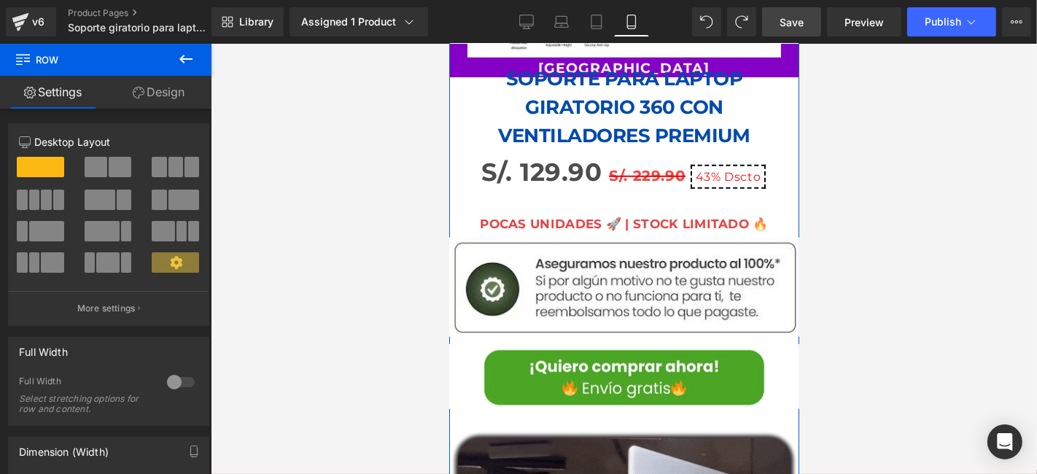
scroll to position [1302, 0]
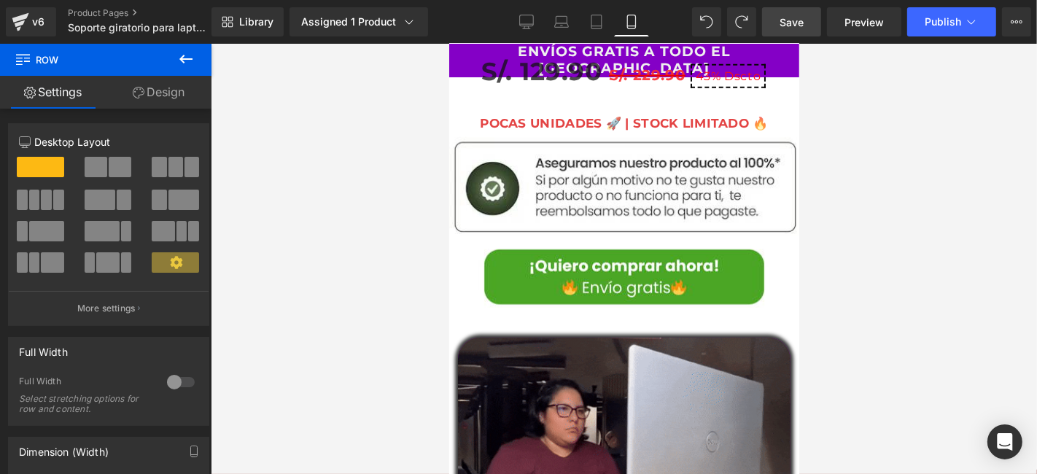
click at [195, 64] on button at bounding box center [185, 60] width 51 height 32
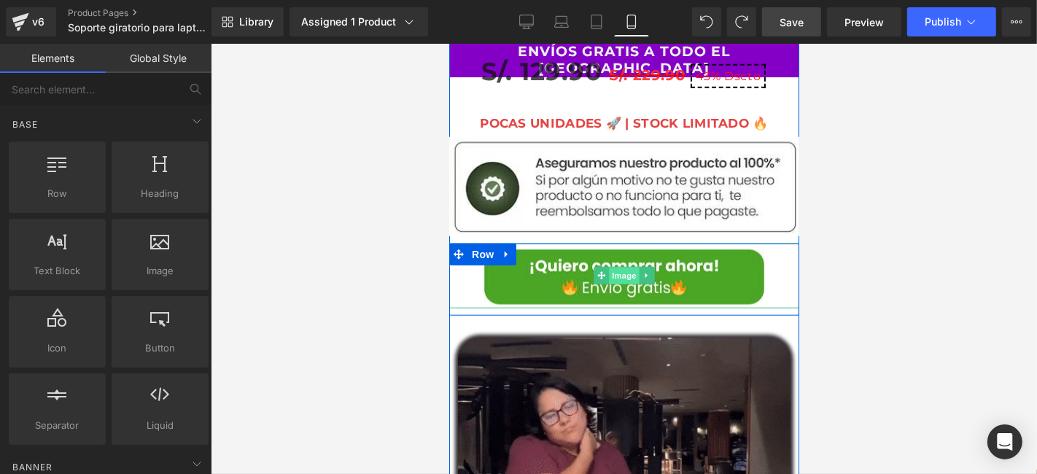
click at [623, 267] on span "Image" at bounding box center [623, 275] width 31 height 17
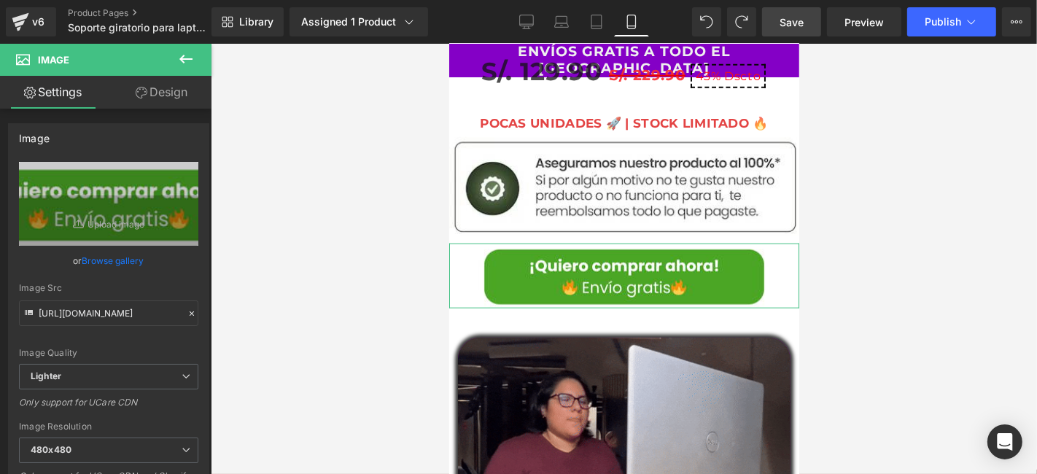
click at [179, 84] on link "Design" at bounding box center [162, 92] width 106 height 33
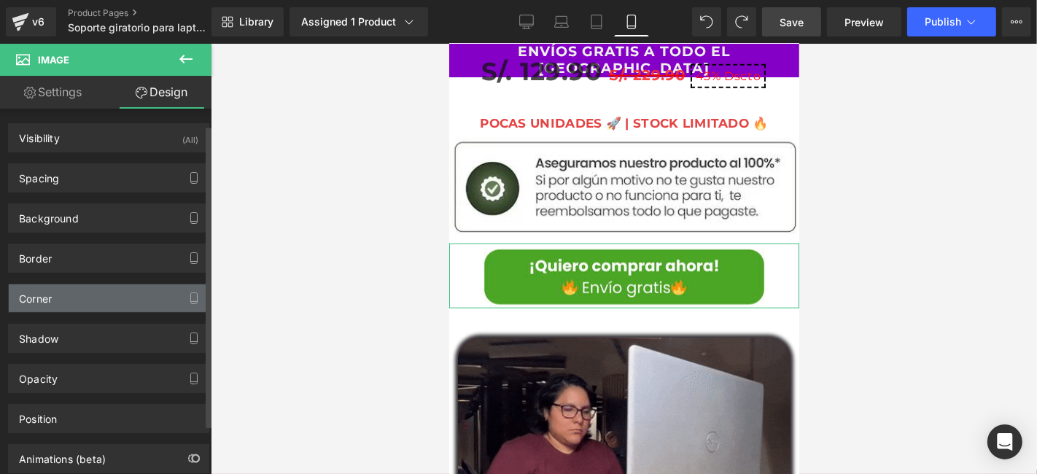
scroll to position [77, 0]
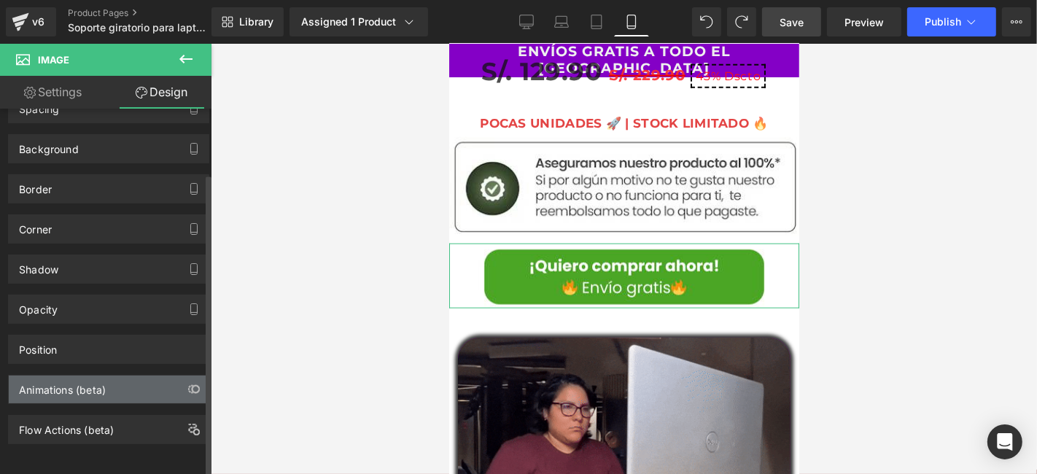
click at [89, 378] on div "Animations (beta)" at bounding box center [62, 385] width 87 height 20
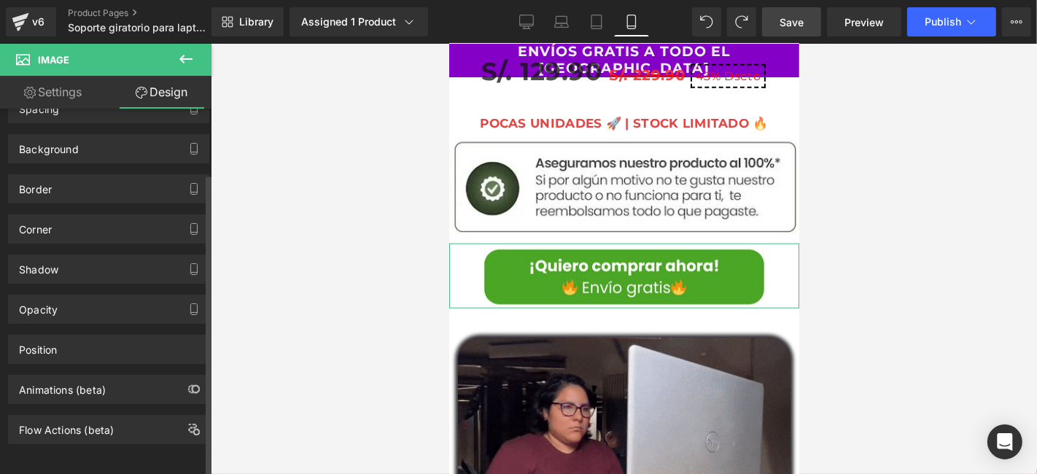
click at [69, 379] on div "Animations (beta)" at bounding box center [62, 385] width 87 height 20
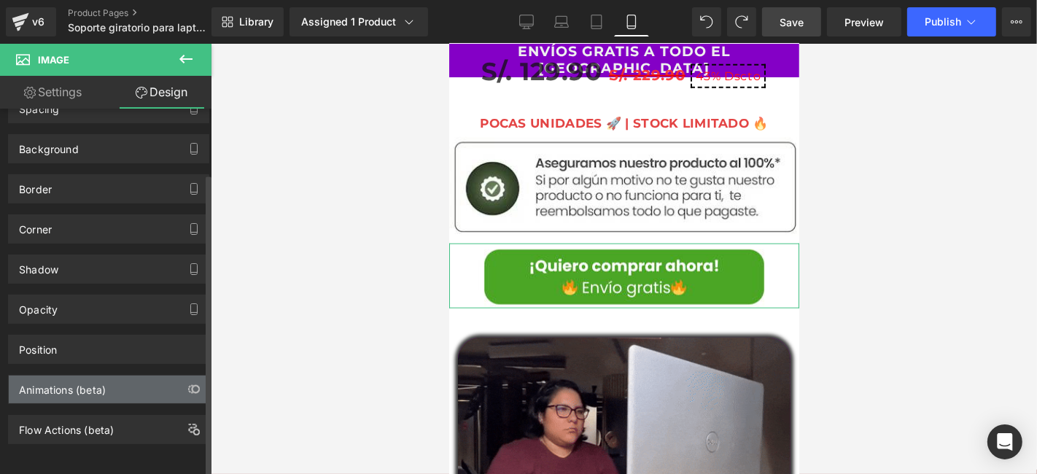
click at [93, 375] on div "Animations (beta)" at bounding box center [62, 385] width 87 height 20
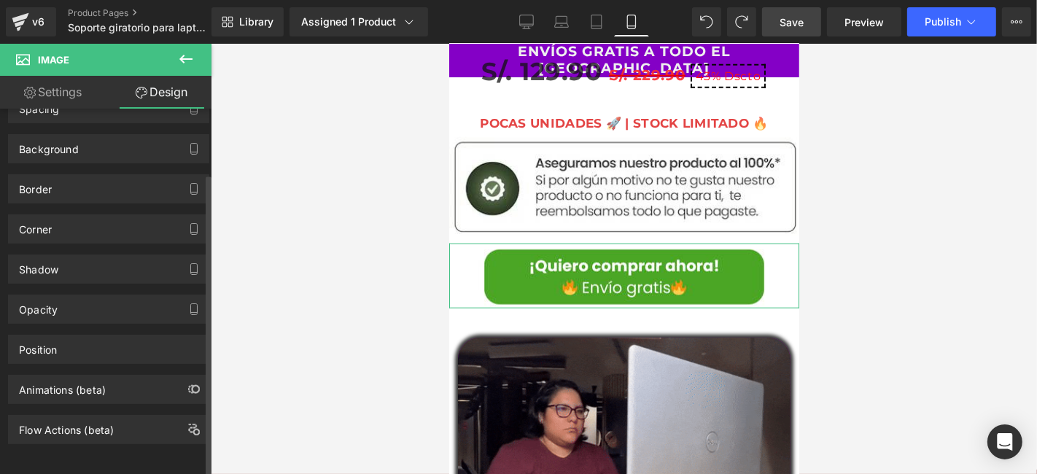
click at [93, 375] on div "Animations (beta)" at bounding box center [62, 385] width 87 height 20
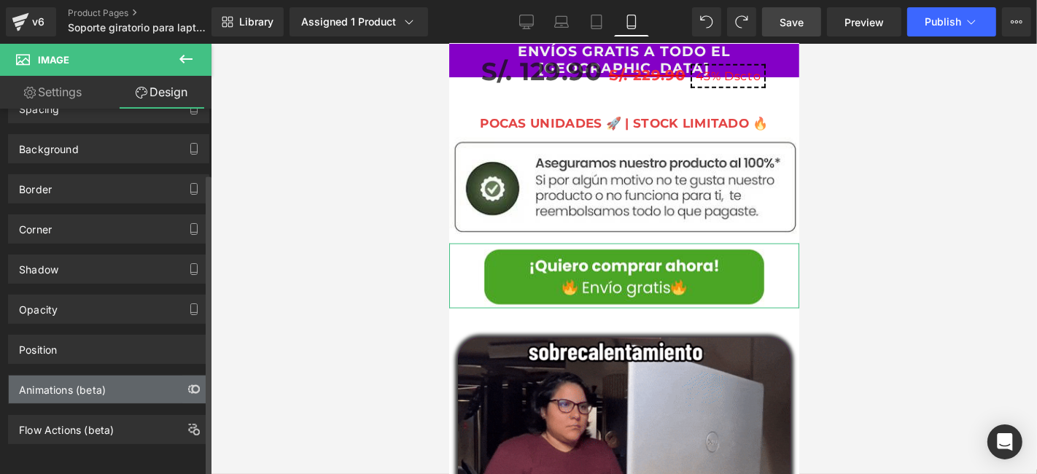
click at [182, 375] on button "button" at bounding box center [193, 389] width 23 height 28
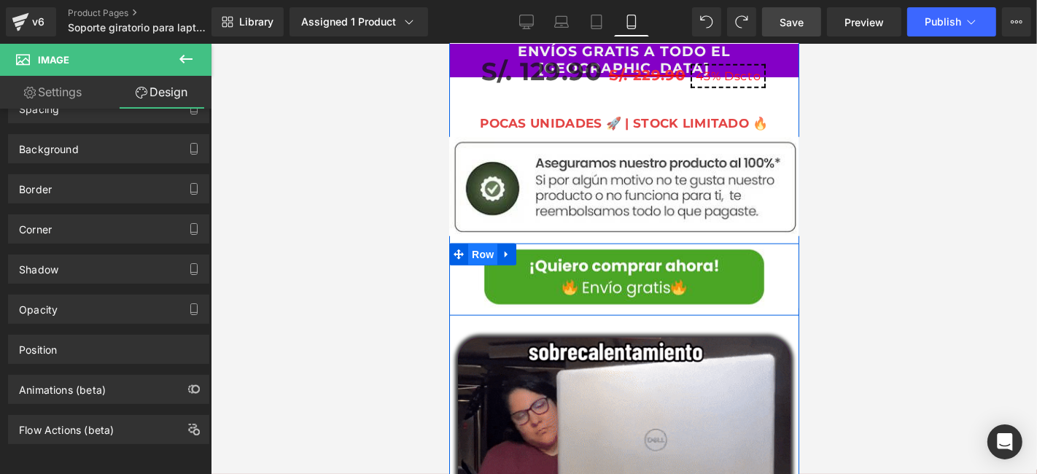
click at [470, 243] on span "Row" at bounding box center [481, 254] width 29 height 22
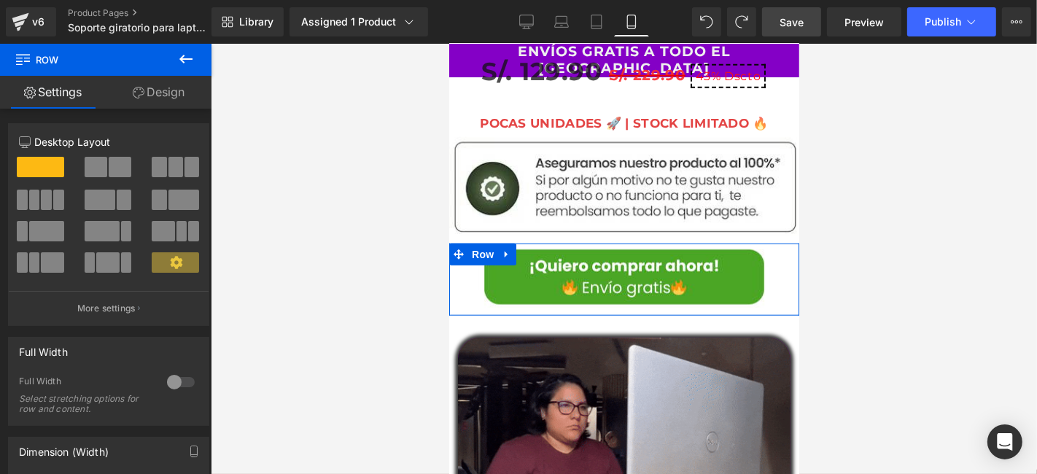
click at [176, 85] on link "Design" at bounding box center [159, 92] width 106 height 33
click at [0, 0] on div "Opacity" at bounding box center [0, 0] width 0 height 0
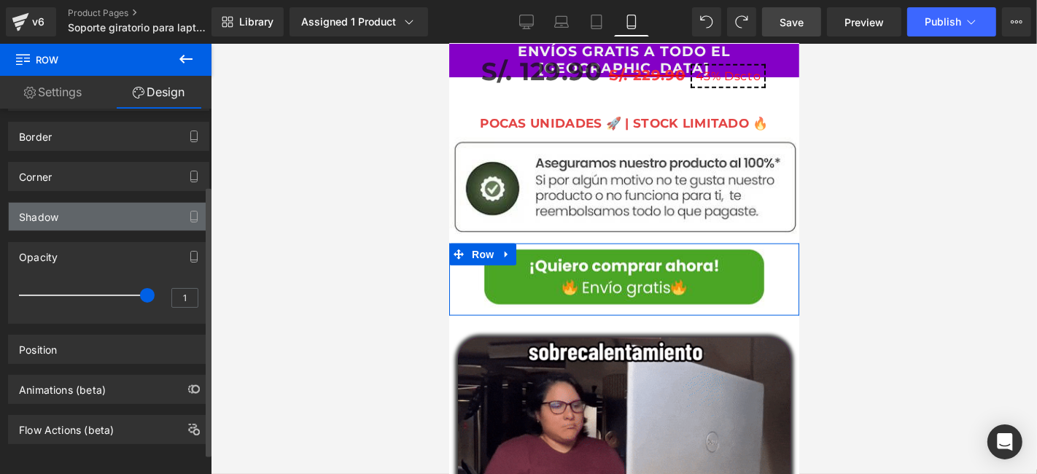
scroll to position [130, 0]
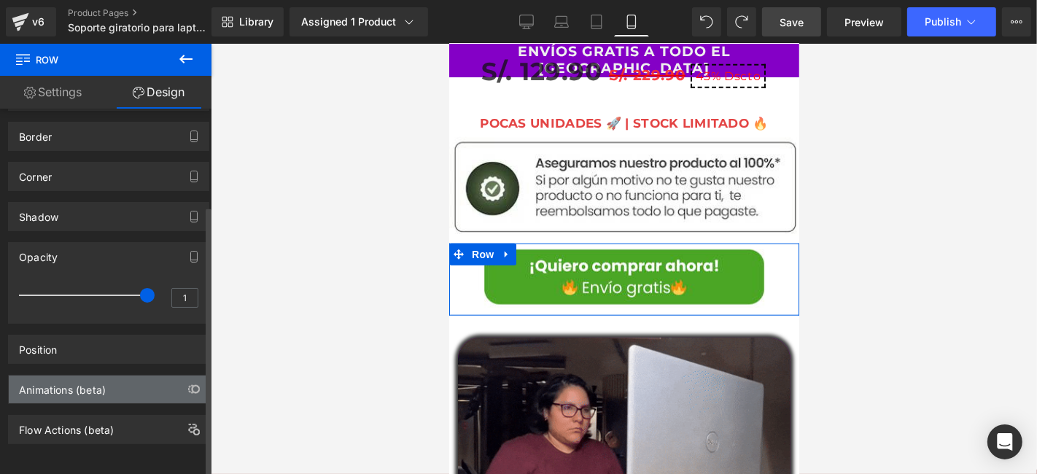
click at [90, 377] on div "Animations (beta)" at bounding box center [62, 385] width 87 height 20
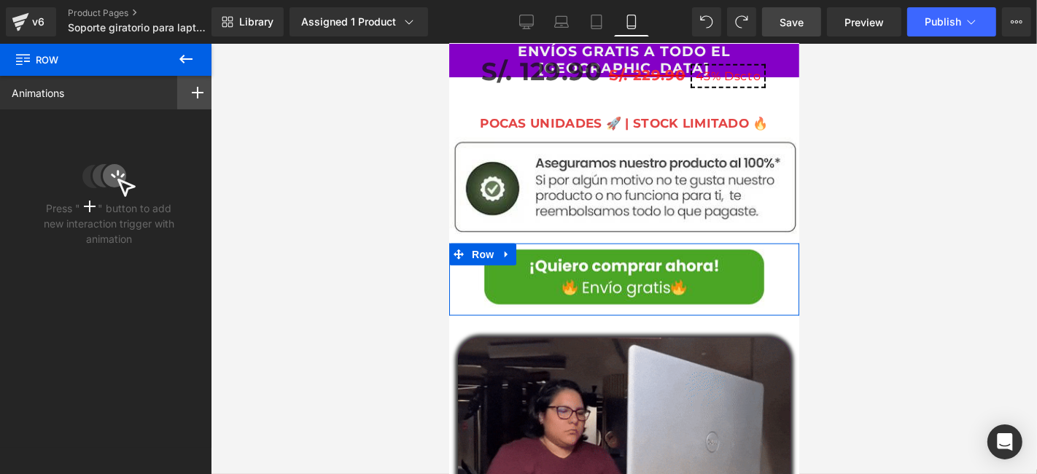
click at [197, 95] on rect at bounding box center [197, 93] width 1 height 12
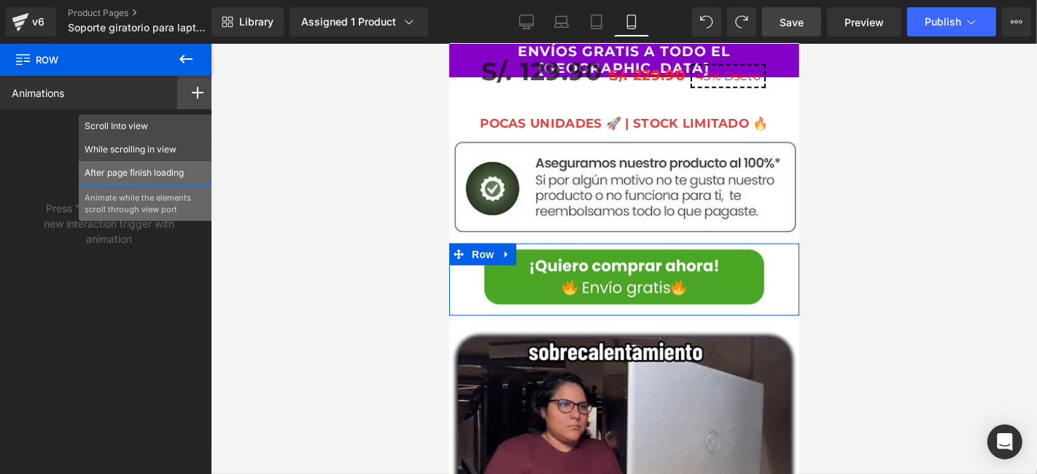
drag, startPoint x: 144, startPoint y: 152, endPoint x: 183, endPoint y: 161, distance: 39.8
click at [144, 151] on p "While scrolling in view" at bounding box center [146, 149] width 122 height 13
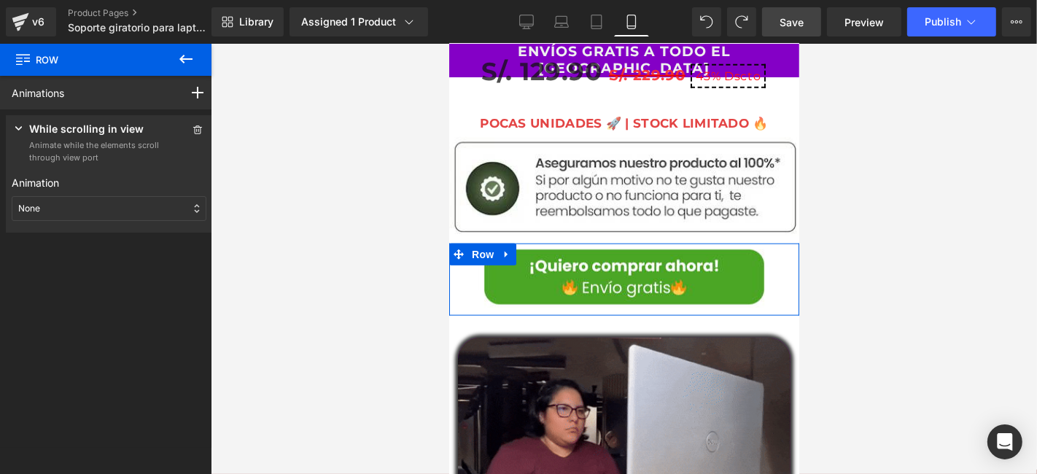
click at [104, 211] on div "None" at bounding box center [109, 208] width 195 height 25
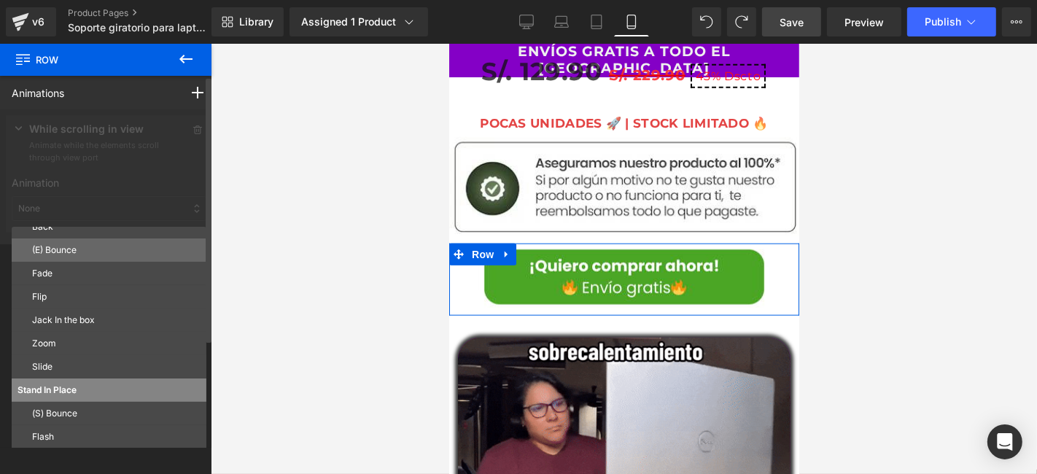
scroll to position [78, 0]
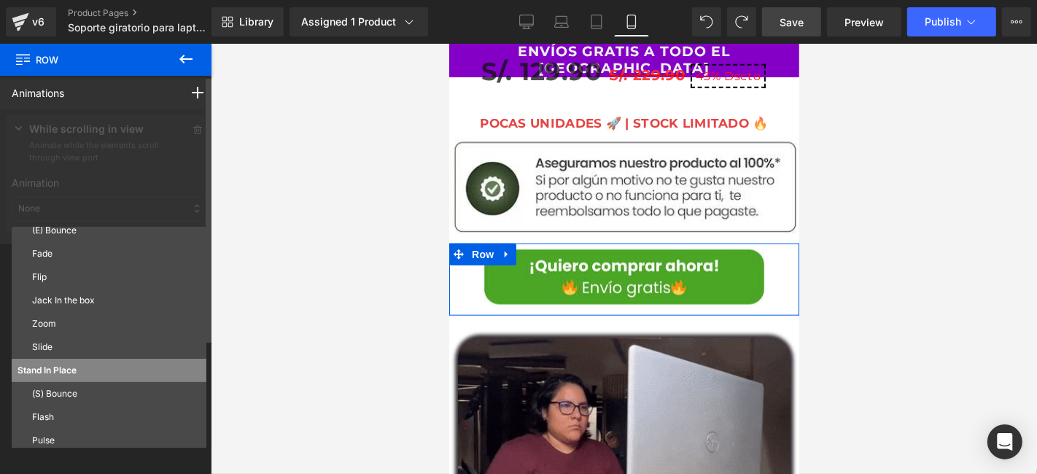
click at [54, 327] on p "Zoom" at bounding box center [116, 323] width 168 height 13
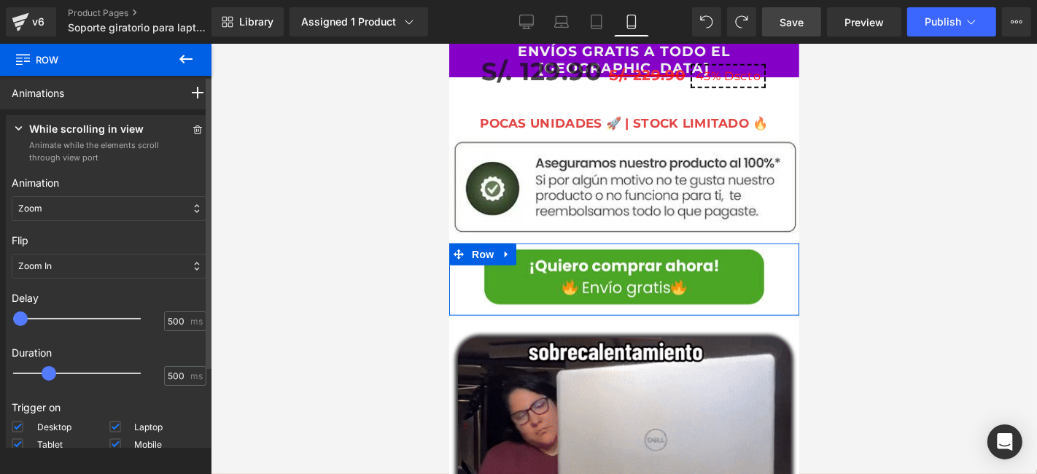
click at [54, 327] on div at bounding box center [87, 318] width 128 height 29
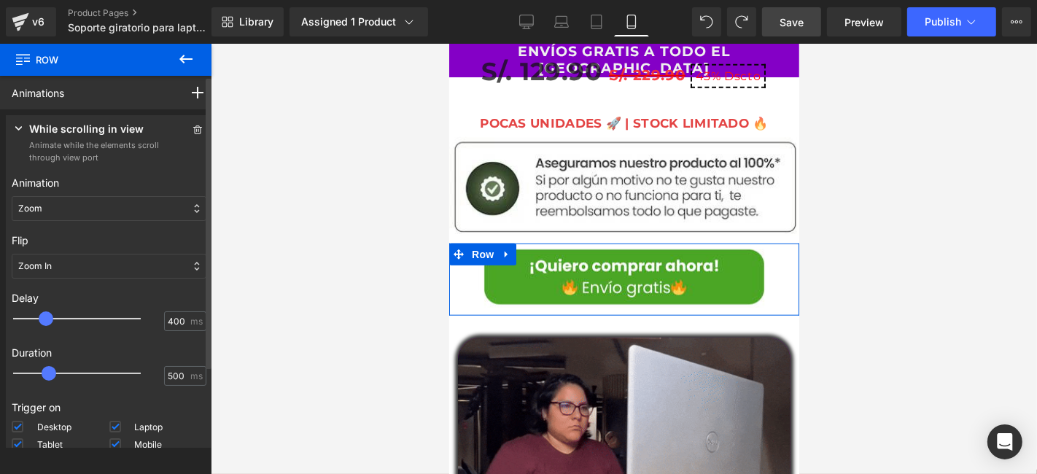
type input "300"
drag, startPoint x: 52, startPoint y: 321, endPoint x: 42, endPoint y: 317, distance: 10.2
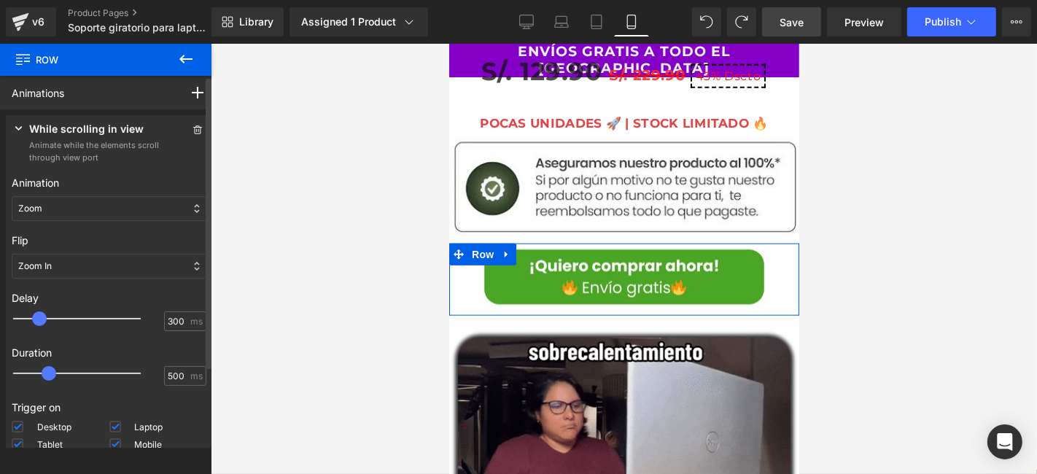
click at [42, 317] on span at bounding box center [39, 318] width 15 height 15
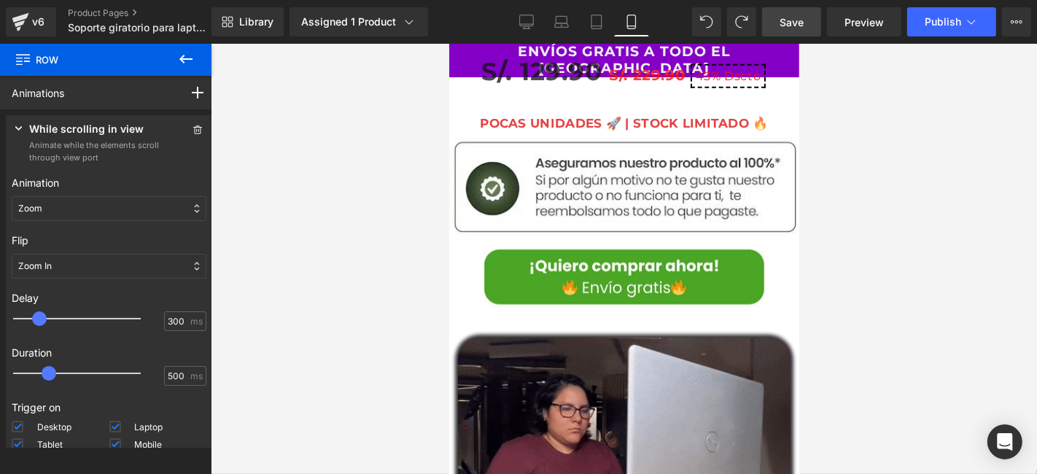
click at [787, 23] on span "Save" at bounding box center [791, 22] width 24 height 15
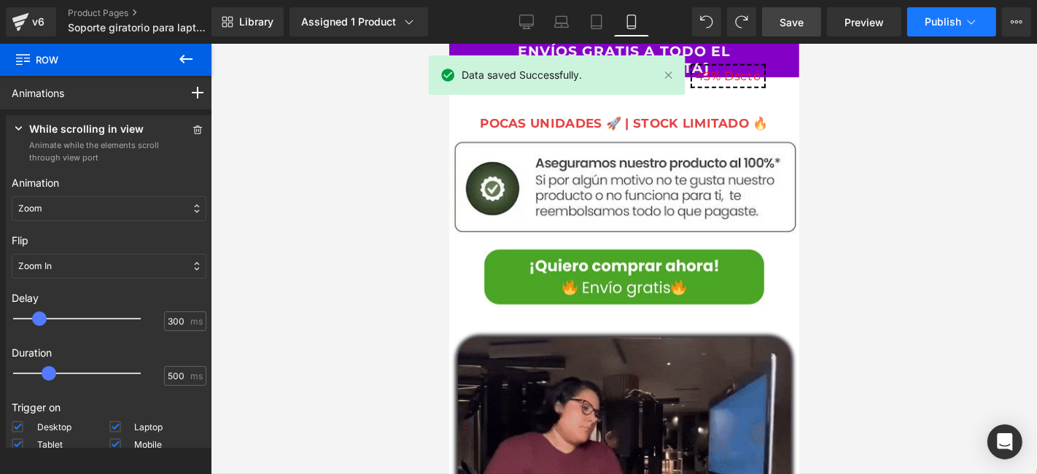
click at [949, 25] on span "Publish" at bounding box center [942, 22] width 36 height 12
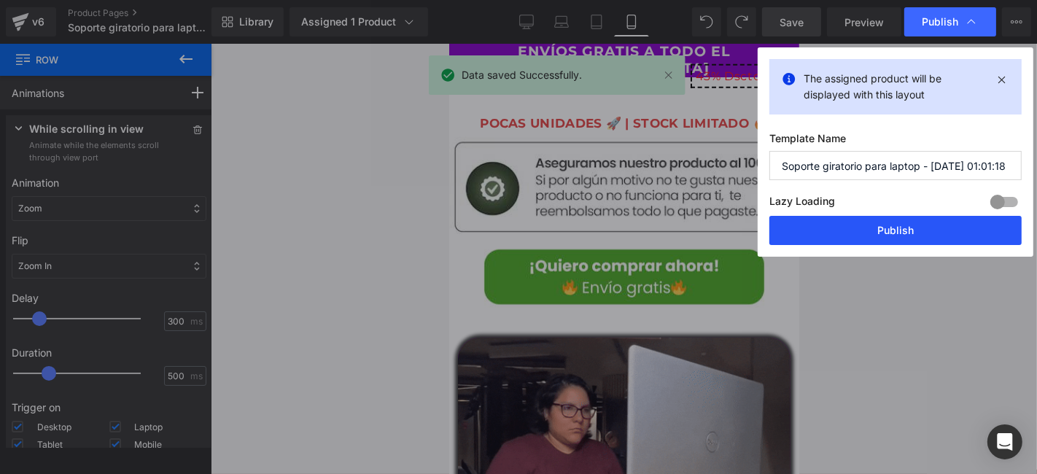
drag, startPoint x: 893, startPoint y: 233, endPoint x: 252, endPoint y: 270, distance: 641.9
click at [893, 233] on button "Publish" at bounding box center [895, 230] width 252 height 29
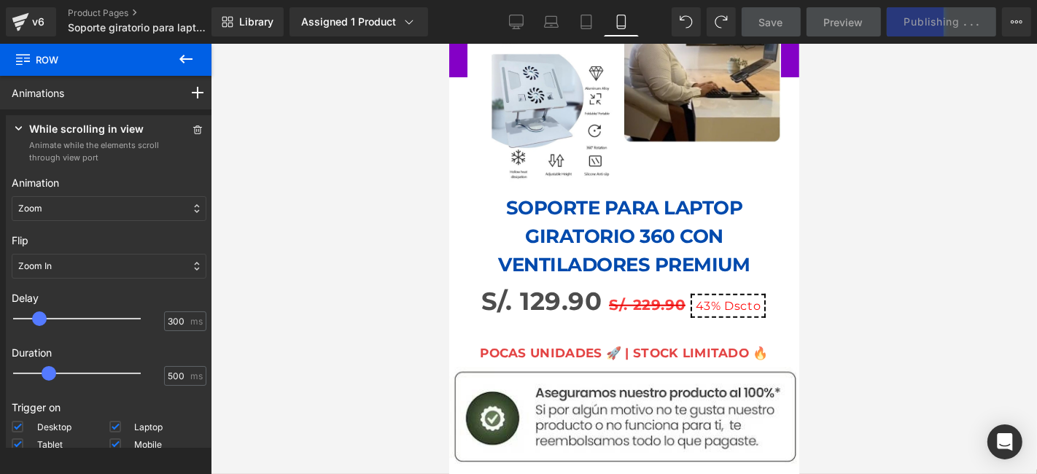
scroll to position [978, 0]
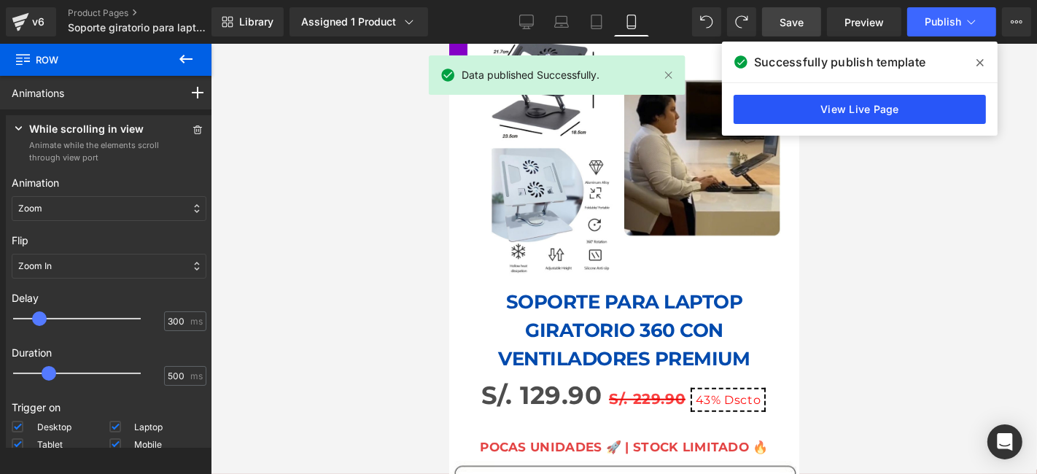
click at [890, 108] on link "View Live Page" at bounding box center [859, 109] width 252 height 29
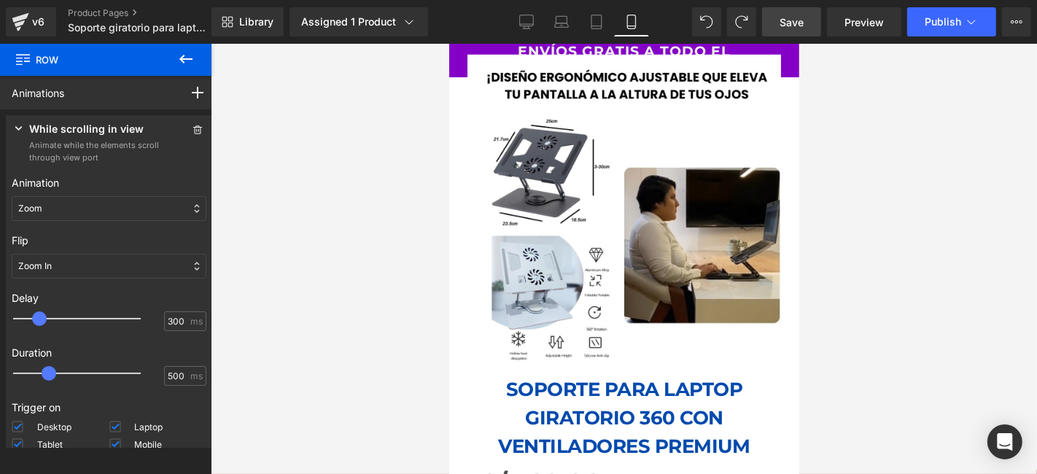
scroll to position [1295, 0]
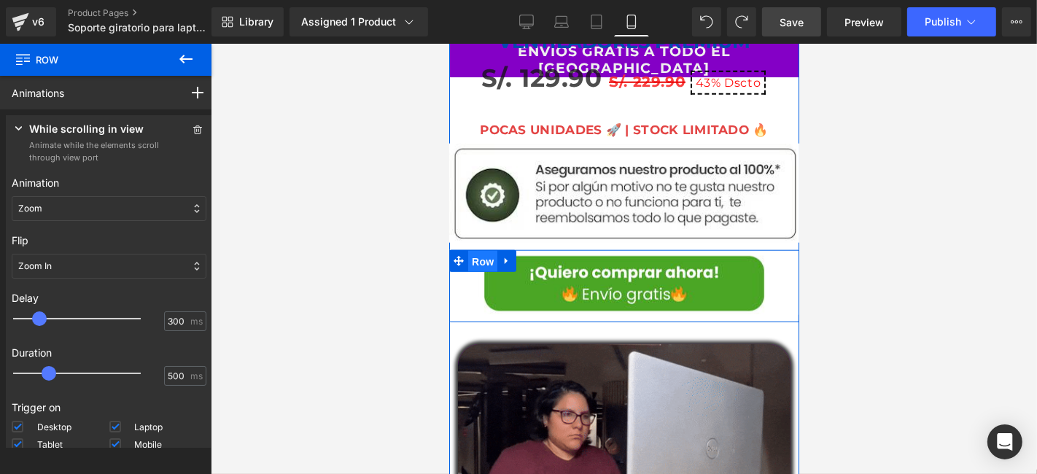
click at [467, 250] on span "Row" at bounding box center [481, 261] width 29 height 22
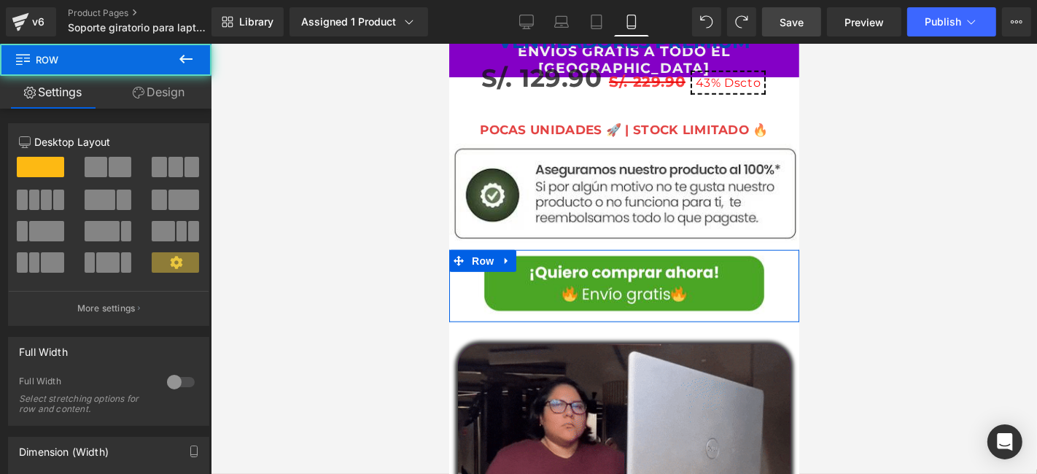
click at [179, 89] on link "Design" at bounding box center [159, 92] width 106 height 33
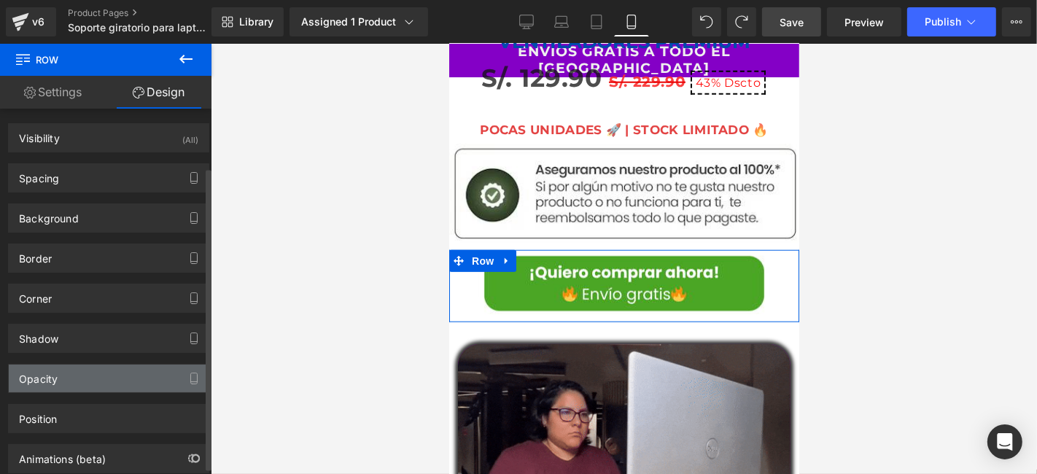
scroll to position [77, 0]
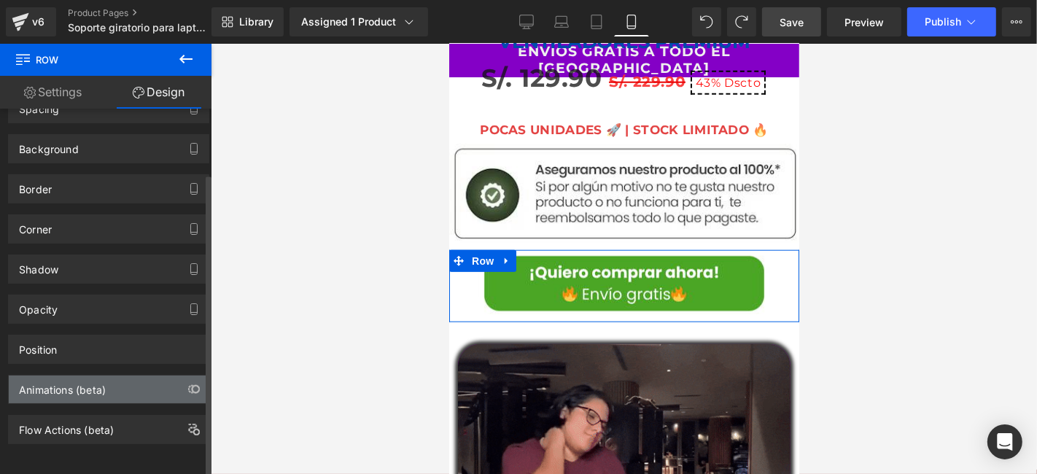
click at [92, 380] on div "Animations (beta)" at bounding box center [62, 385] width 87 height 20
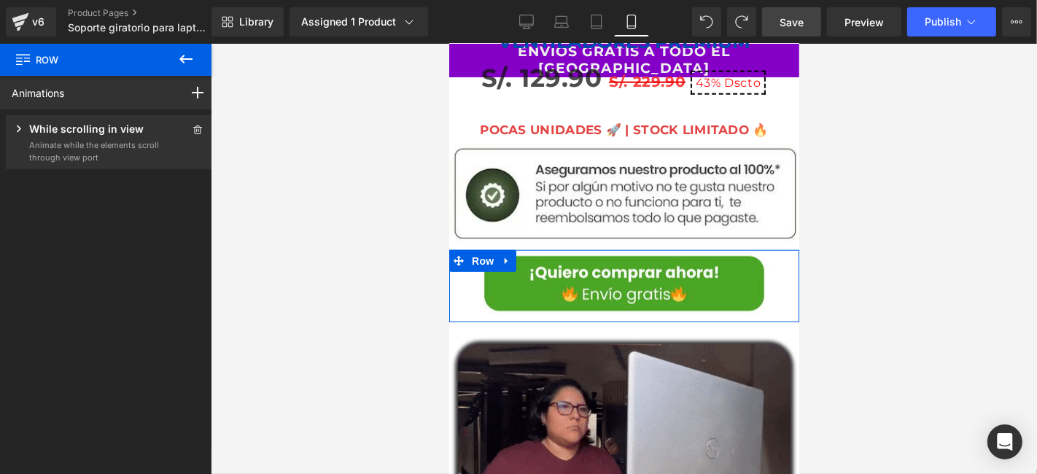
click at [117, 140] on p "Animate while the elements scroll through view port" at bounding box center [94, 151] width 131 height 24
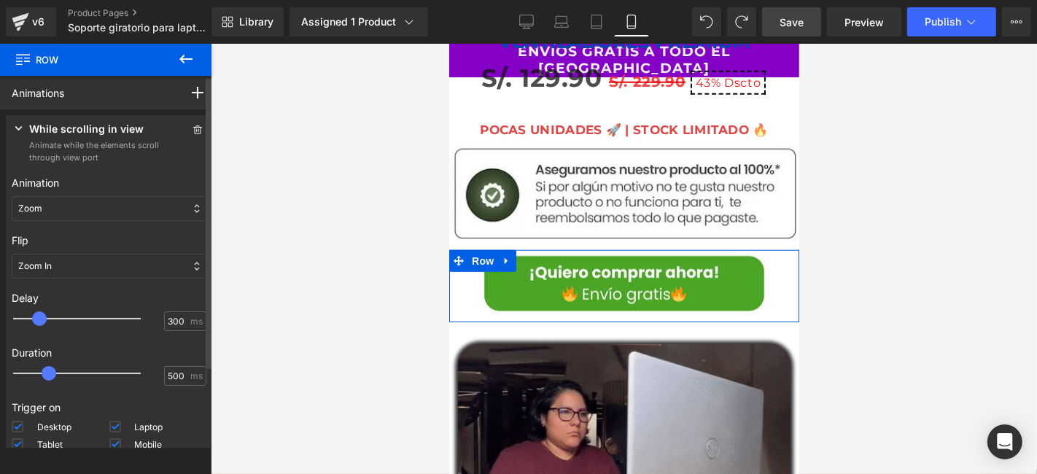
click at [47, 215] on div "Zoom" at bounding box center [109, 208] width 195 height 25
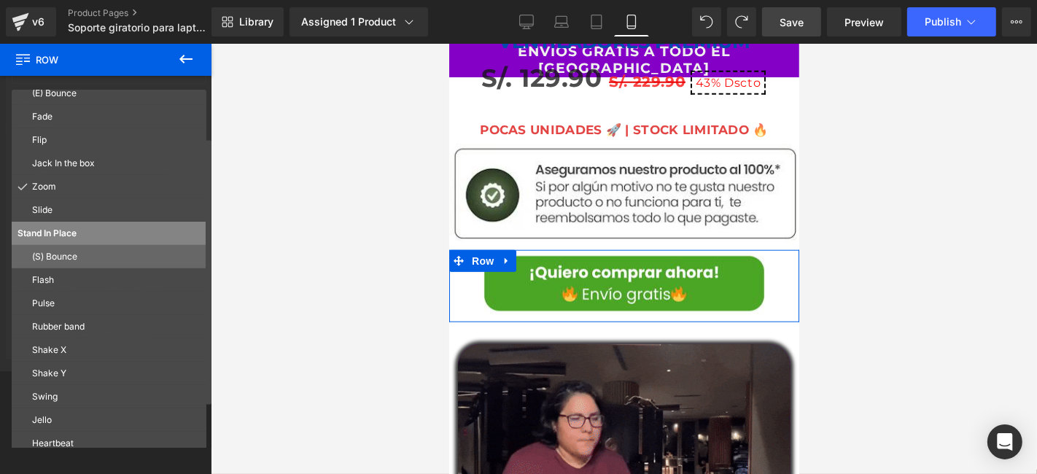
scroll to position [144, 0]
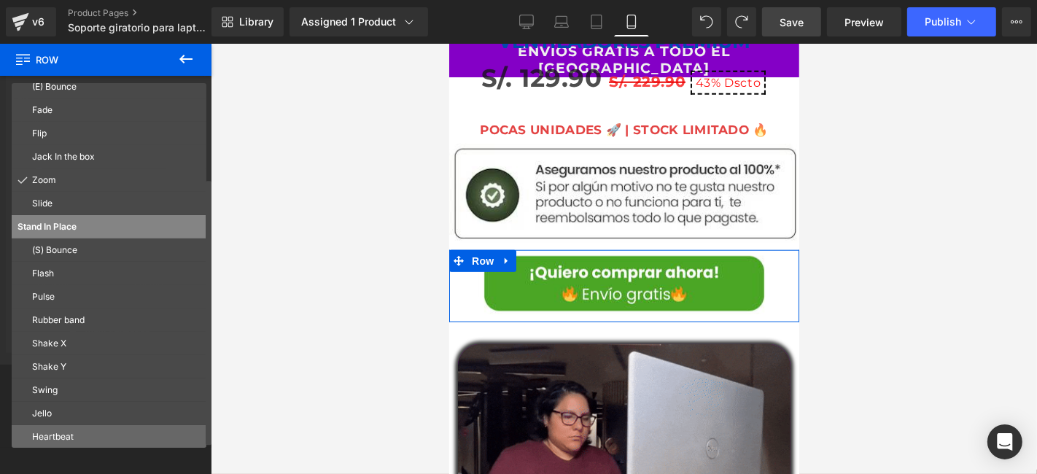
click at [58, 430] on p "Heartbeat" at bounding box center [116, 436] width 168 height 13
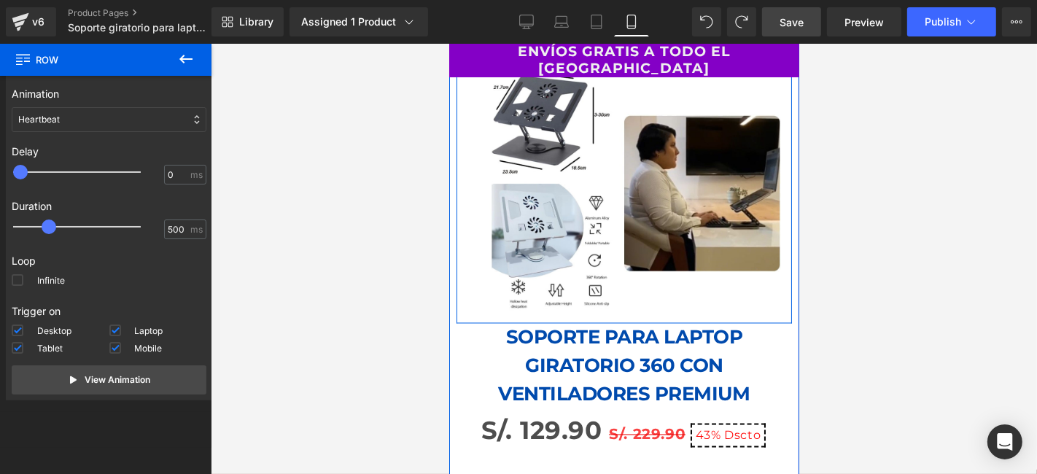
scroll to position [2349, 0]
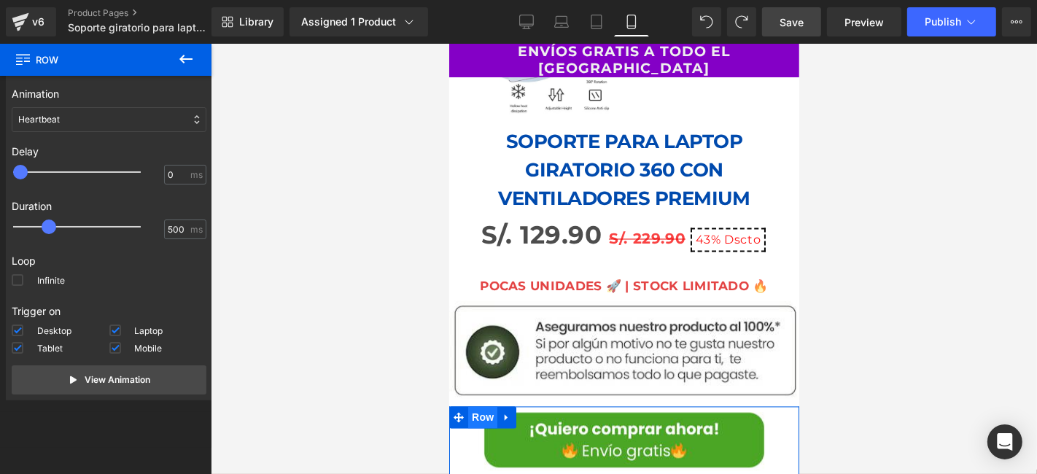
drag, startPoint x: 483, startPoint y: 362, endPoint x: 706, endPoint y: 119, distance: 330.2
click at [483, 406] on span "Row" at bounding box center [481, 417] width 29 height 22
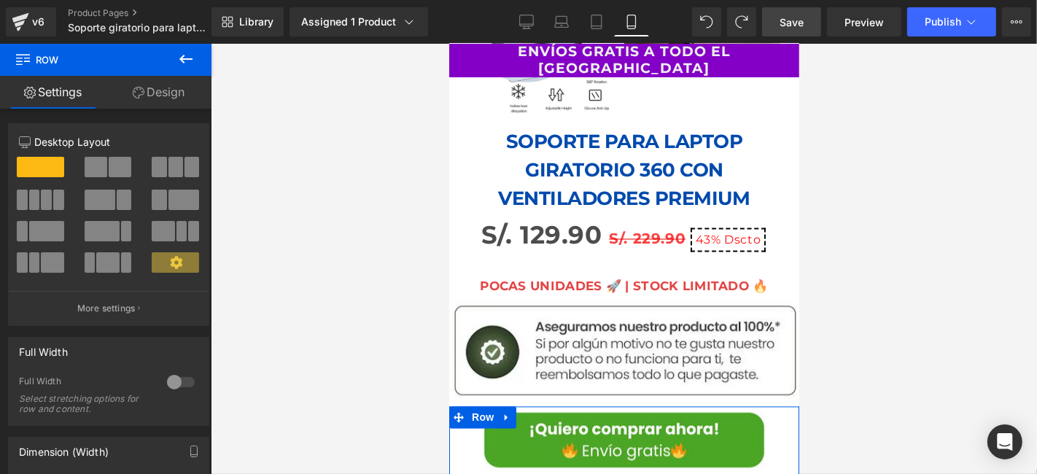
drag, startPoint x: 179, startPoint y: 90, endPoint x: 82, endPoint y: 372, distance: 298.3
click at [179, 90] on link "Design" at bounding box center [159, 92] width 106 height 33
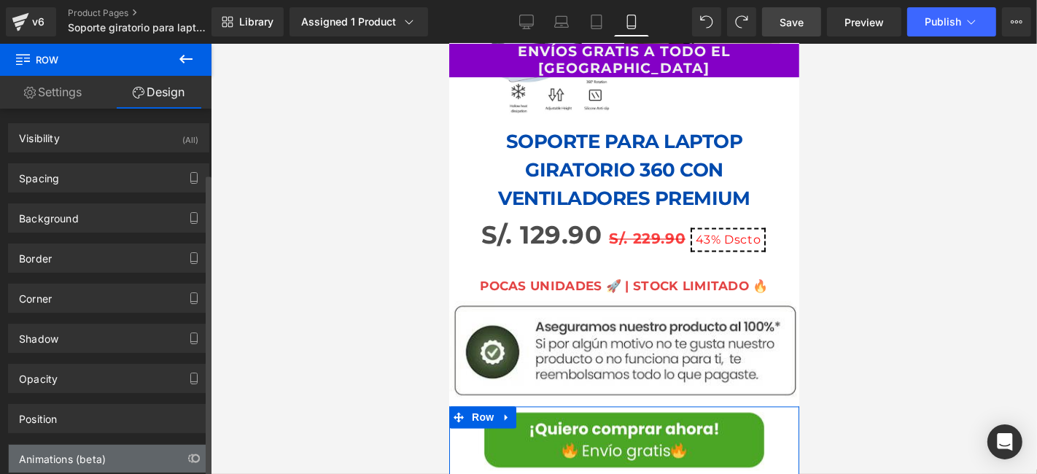
click at [82, 445] on div "Animations (beta)" at bounding box center [62, 455] width 87 height 20
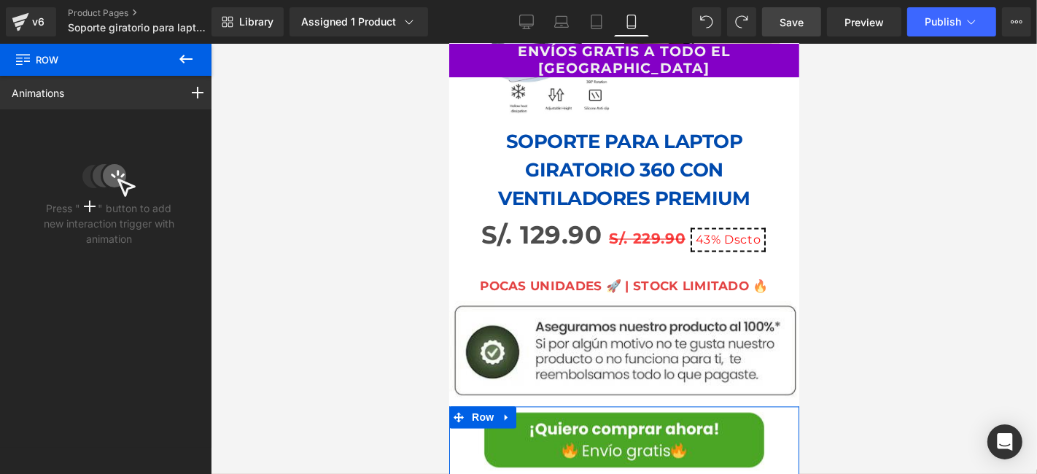
scroll to position [0, 0]
click at [187, 85] on div at bounding box center [197, 93] width 41 height 34
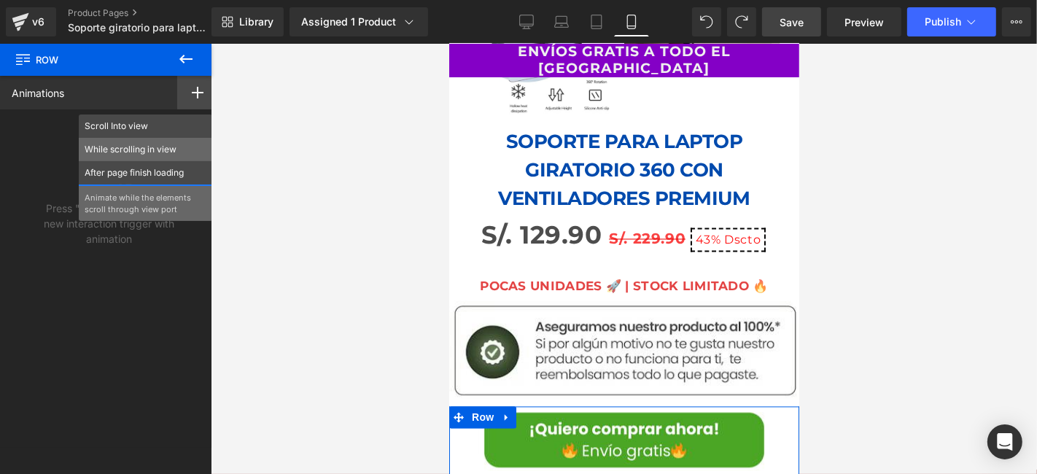
click at [155, 152] on p "While scrolling in view" at bounding box center [146, 149] width 122 height 13
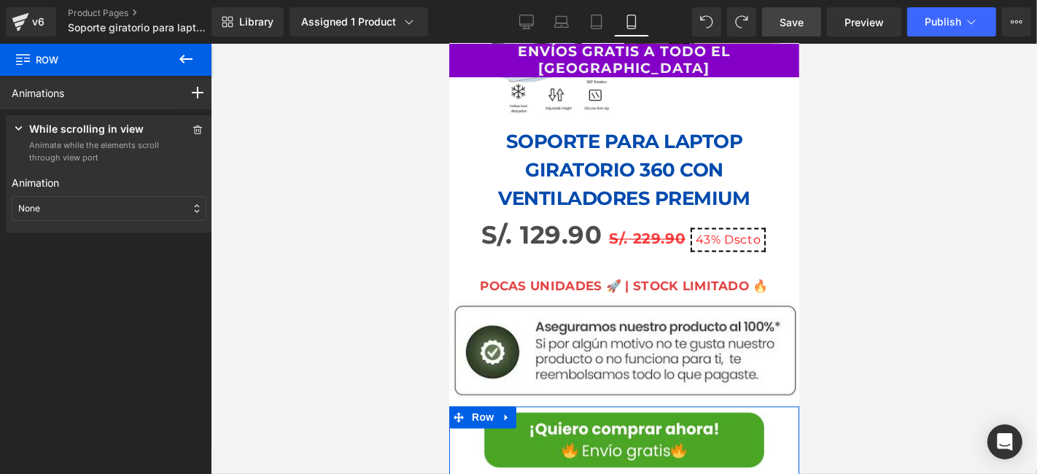
click at [120, 208] on div "None" at bounding box center [109, 208] width 195 height 25
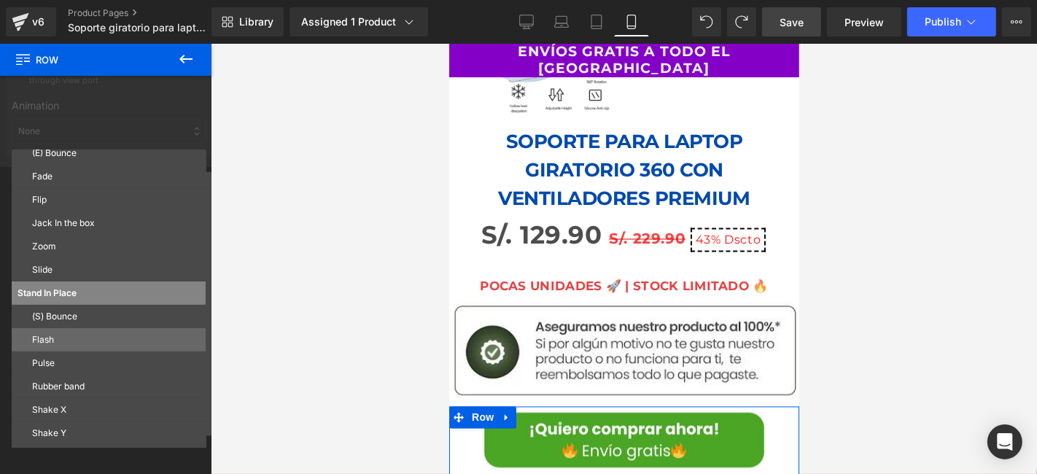
scroll to position [144, 0]
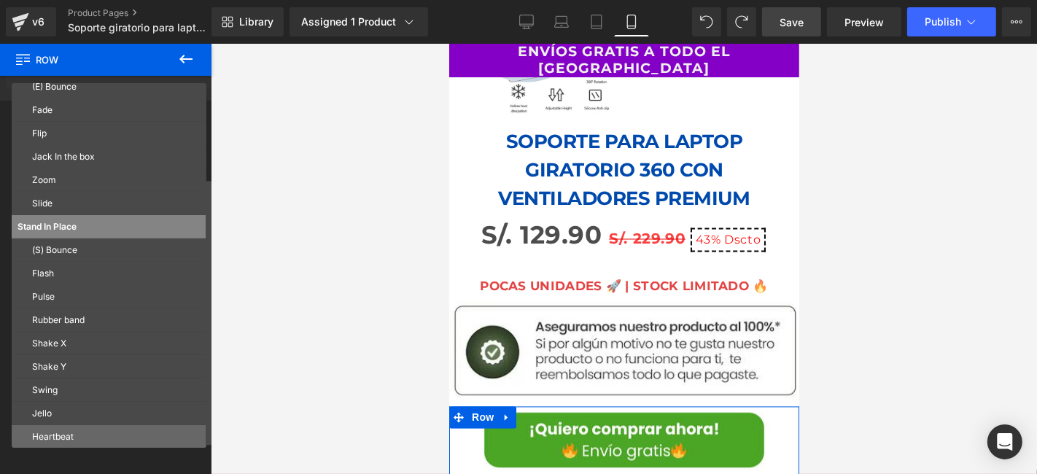
click at [63, 434] on p "Heartbeat" at bounding box center [116, 436] width 168 height 13
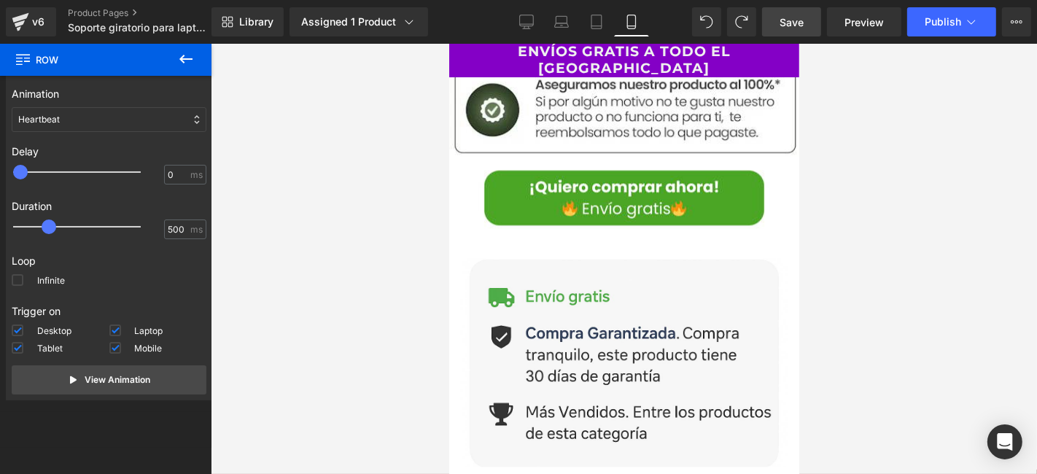
scroll to position [2672, 0]
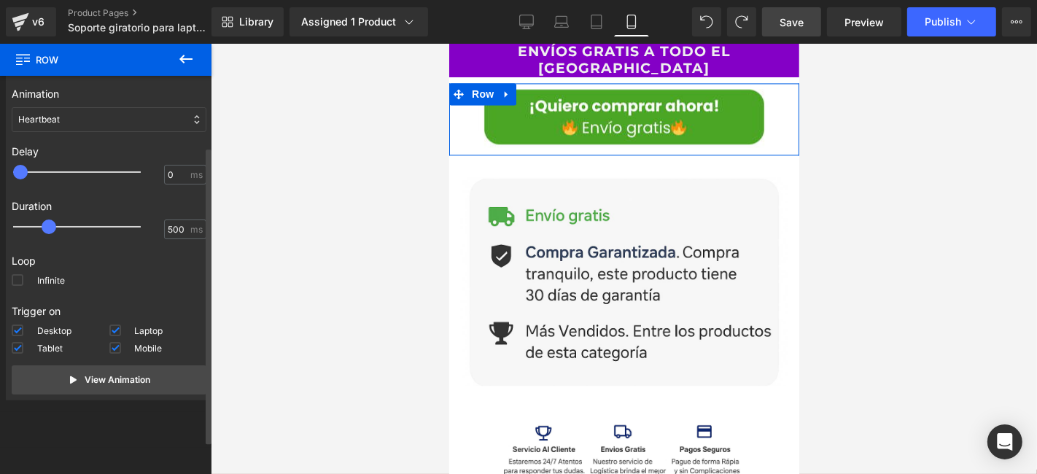
type input "100"
drag, startPoint x: 23, startPoint y: 172, endPoint x: 31, endPoint y: 176, distance: 8.8
click at [31, 176] on span at bounding box center [27, 172] width 15 height 15
type input "650"
drag, startPoint x: 50, startPoint y: 222, endPoint x: 62, endPoint y: 225, distance: 12.2
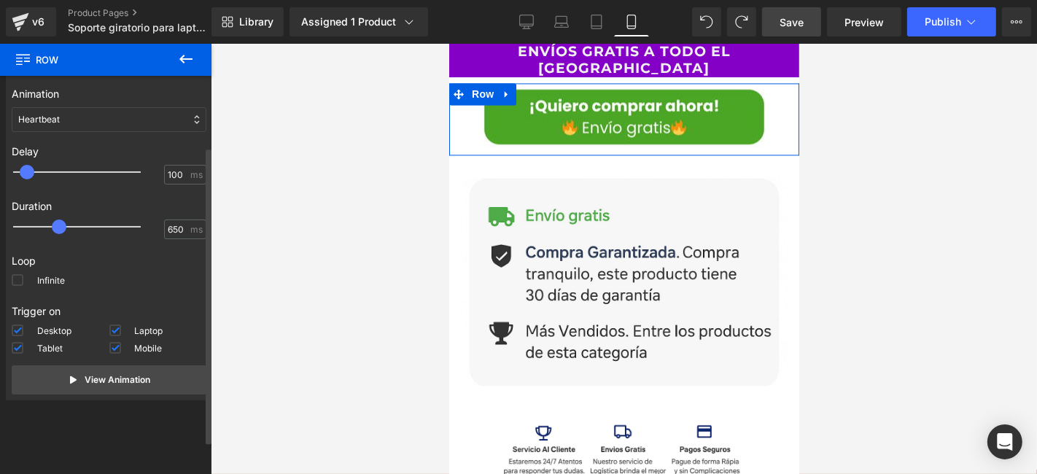
click at [62, 225] on span at bounding box center [59, 226] width 15 height 15
click at [24, 272] on div "Loop Infinite" at bounding box center [109, 272] width 195 height 50
click at [17, 276] on span at bounding box center [18, 280] width 12 height 12
click at [0, 0] on input "Infinite" at bounding box center [0, 0] width 0 height 0
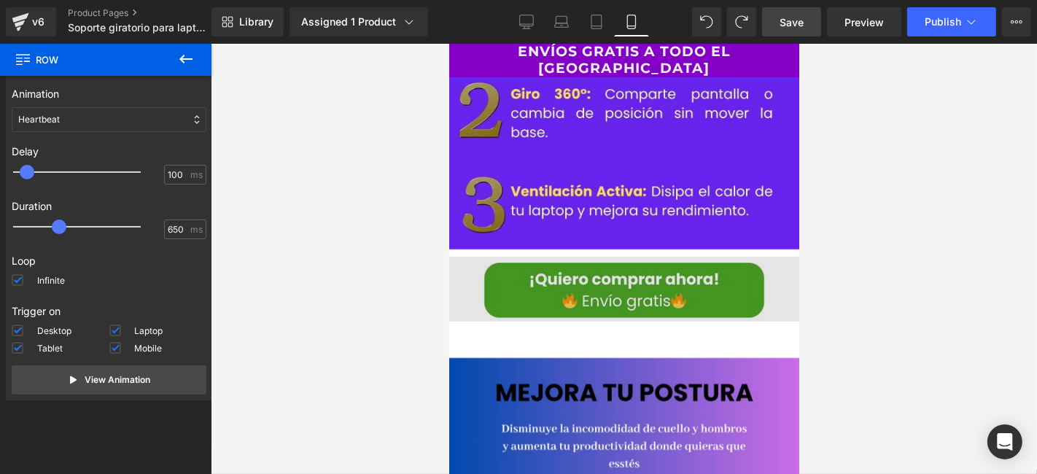
scroll to position [4859, 0]
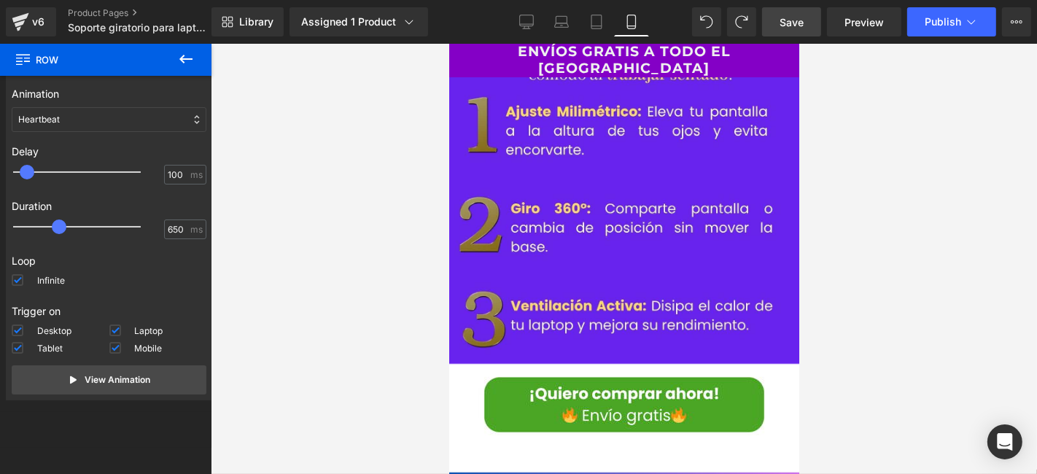
click at [485, 370] on div "Image Row" at bounding box center [623, 406] width 350 height 72
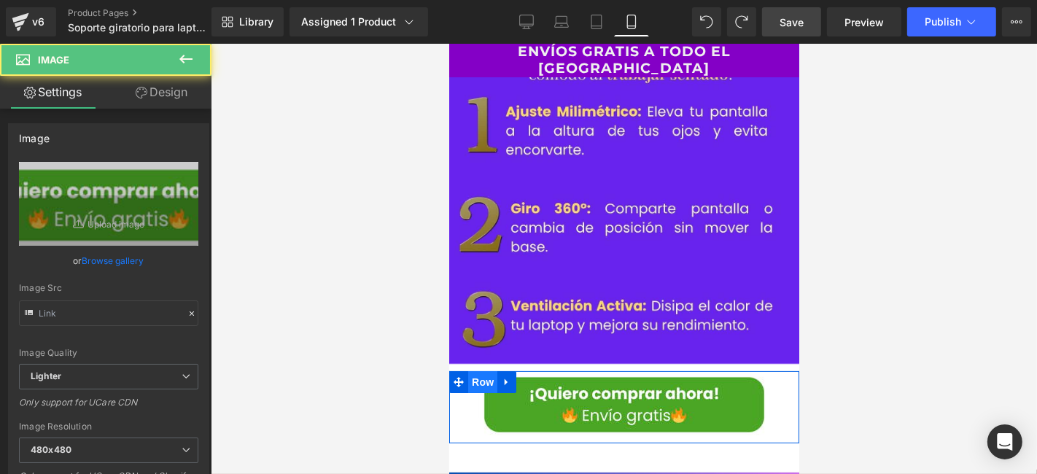
type input "https://ucarecdn.com/fd8b89bd-6744-4241-bed5-75214180c7a1/-/format/auto/-/previ…"
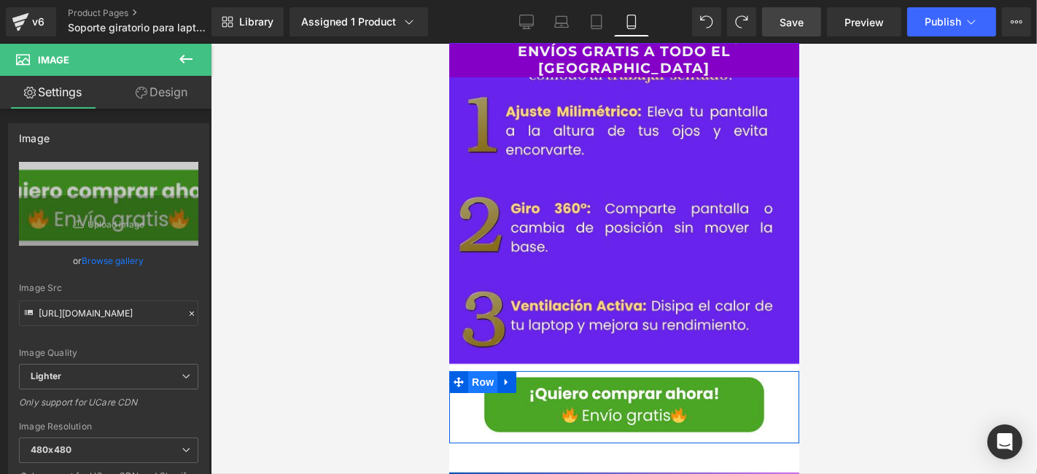
click at [471, 370] on span "Row" at bounding box center [481, 381] width 29 height 22
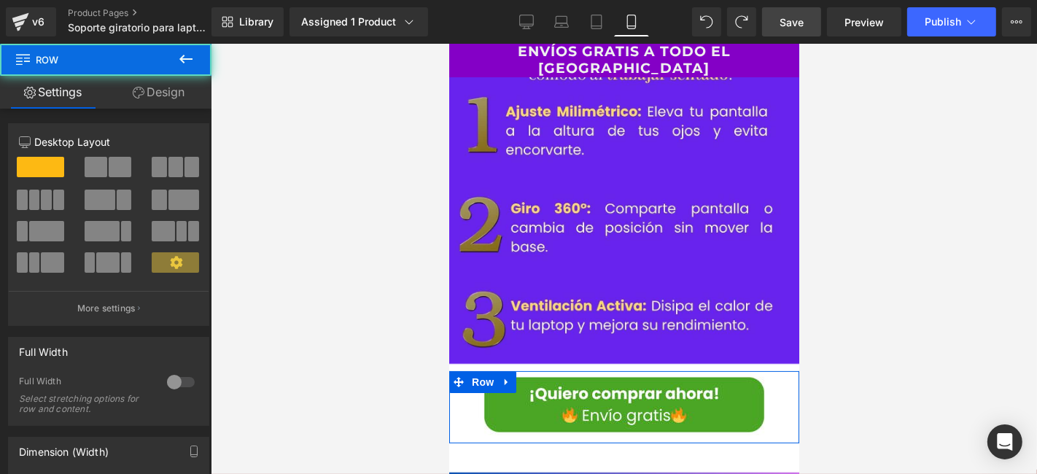
click at [171, 99] on link "Design" at bounding box center [159, 92] width 106 height 33
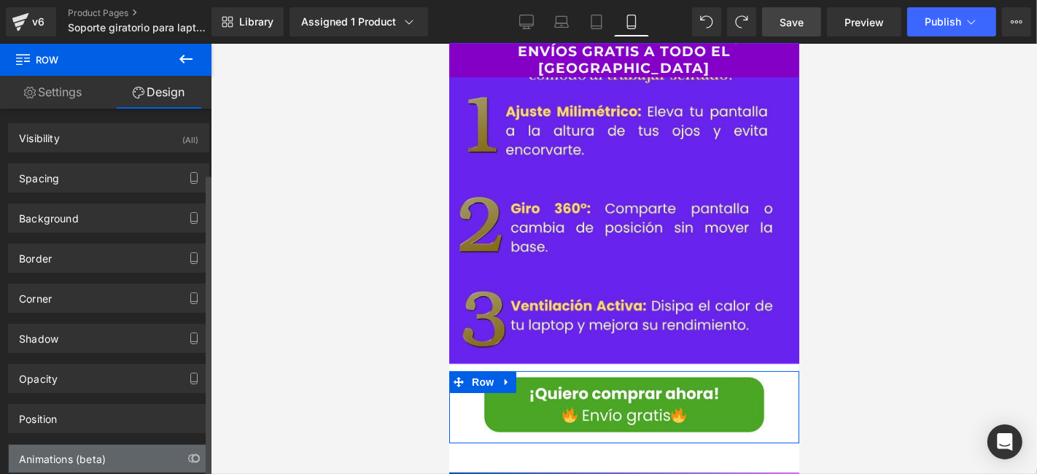
scroll to position [77, 0]
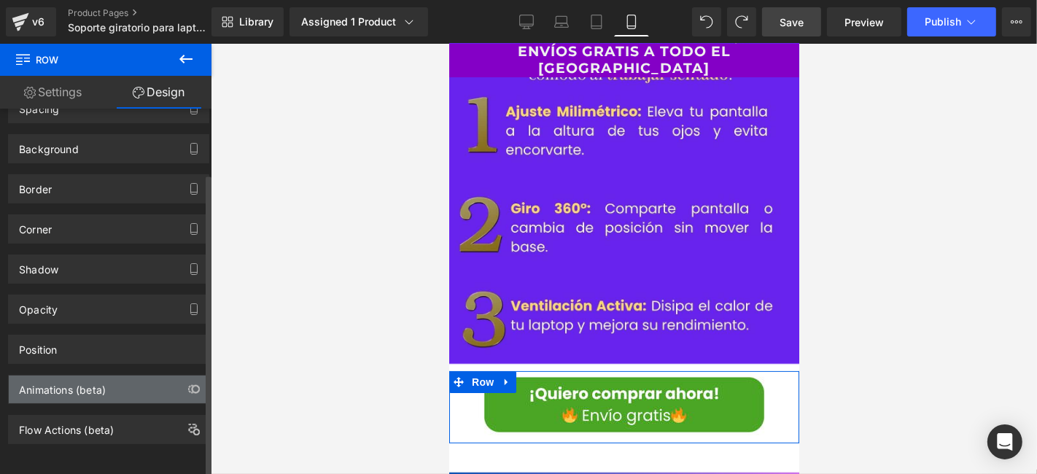
click at [79, 375] on div "Animations (beta)" at bounding box center [62, 385] width 87 height 20
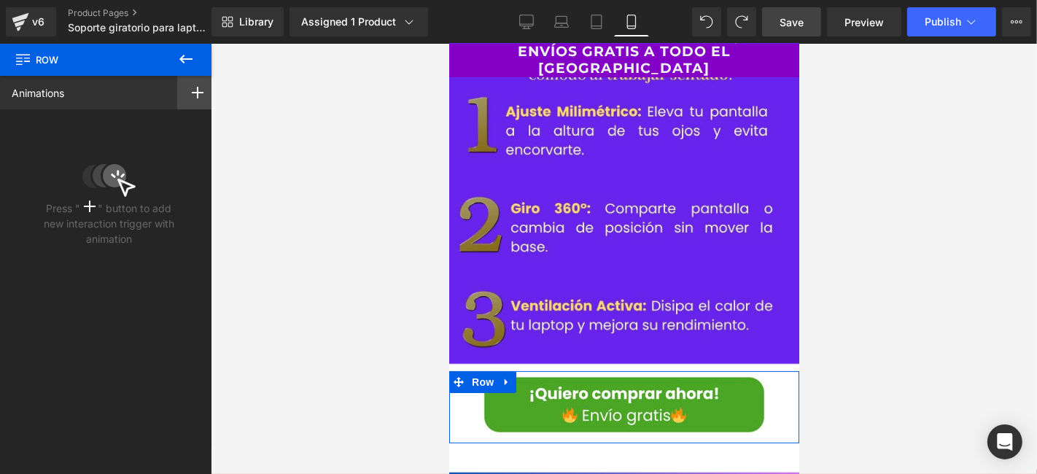
click at [202, 95] on div at bounding box center [197, 93] width 41 height 34
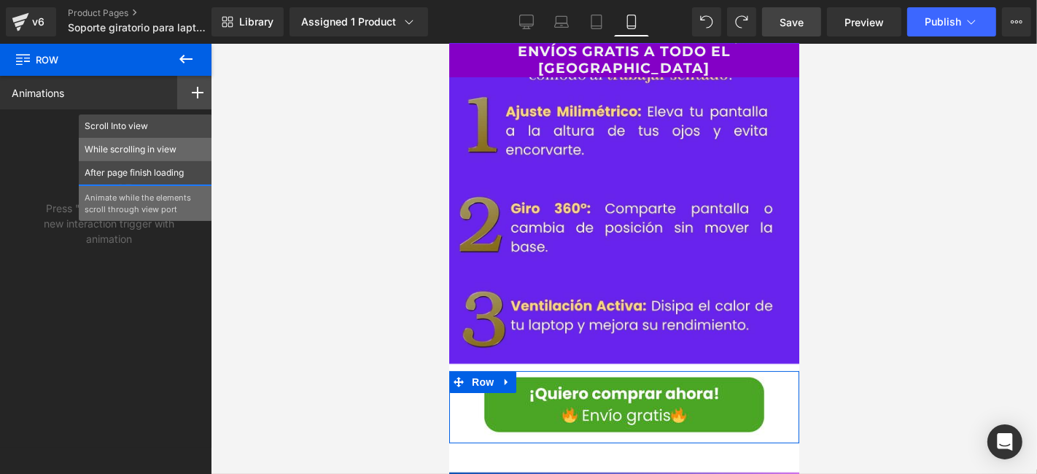
click at [152, 153] on p "While scrolling in view" at bounding box center [146, 149] width 122 height 13
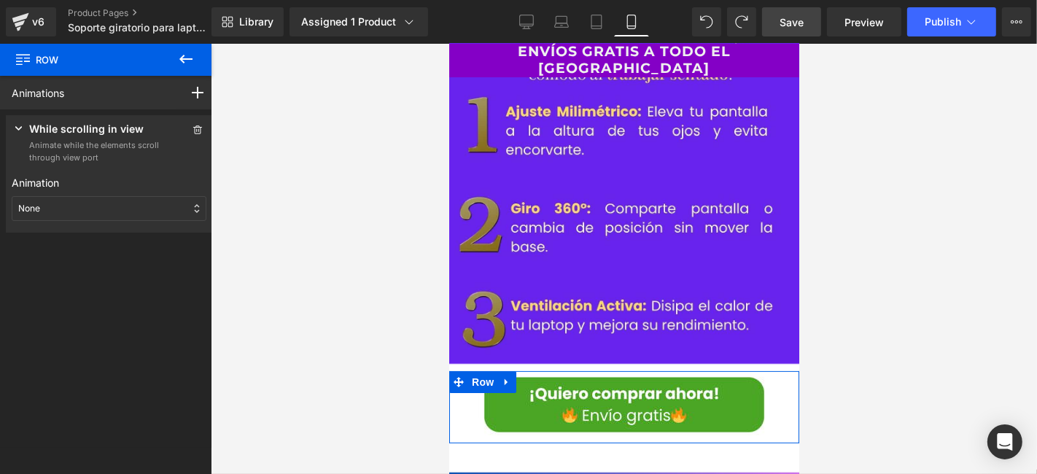
click at [128, 208] on div "None" at bounding box center [109, 208] width 195 height 25
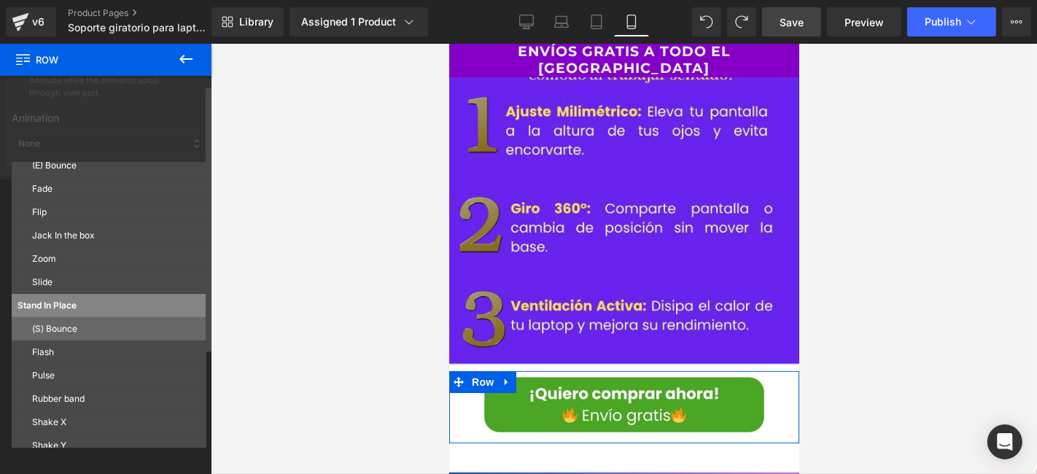
scroll to position [144, 0]
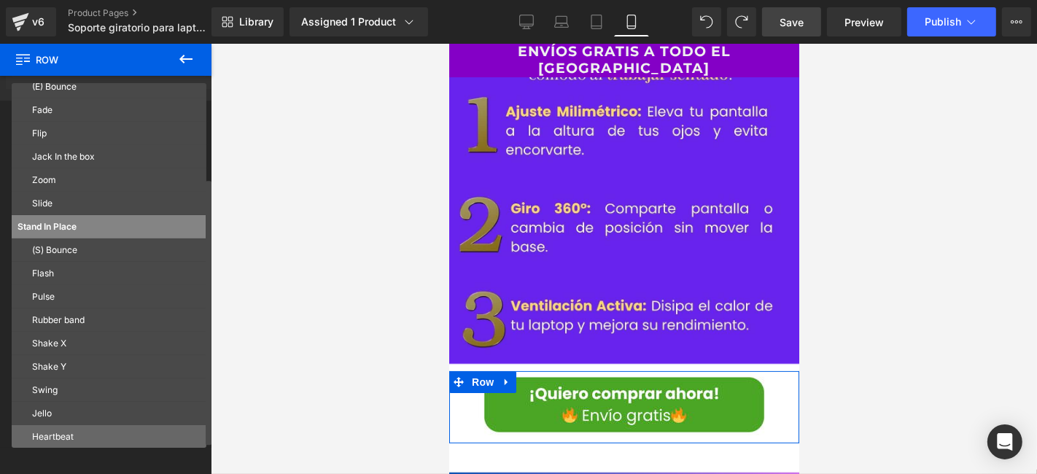
click at [61, 440] on p "Heartbeat" at bounding box center [116, 436] width 168 height 13
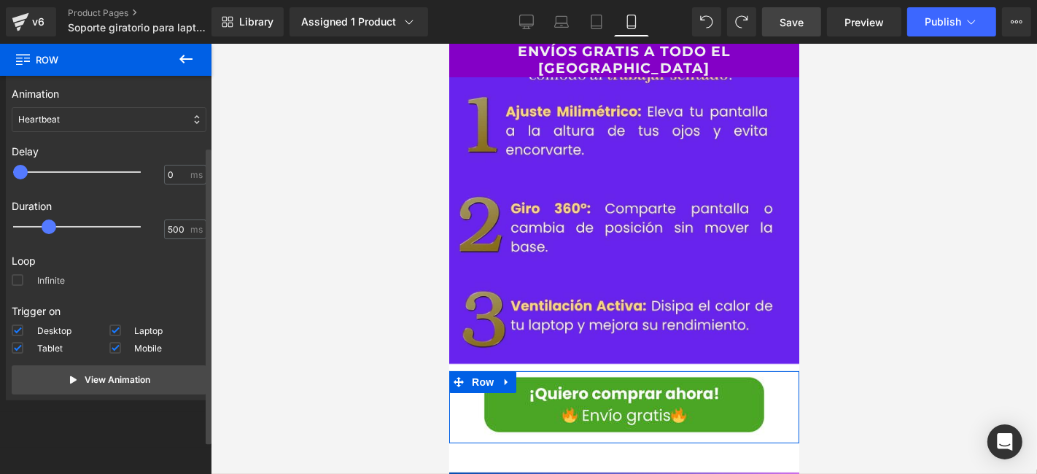
click at [40, 276] on label "Infinite" at bounding box center [38, 282] width 53 height 17
click at [0, 0] on input "Infinite" at bounding box center [0, 0] width 0 height 0
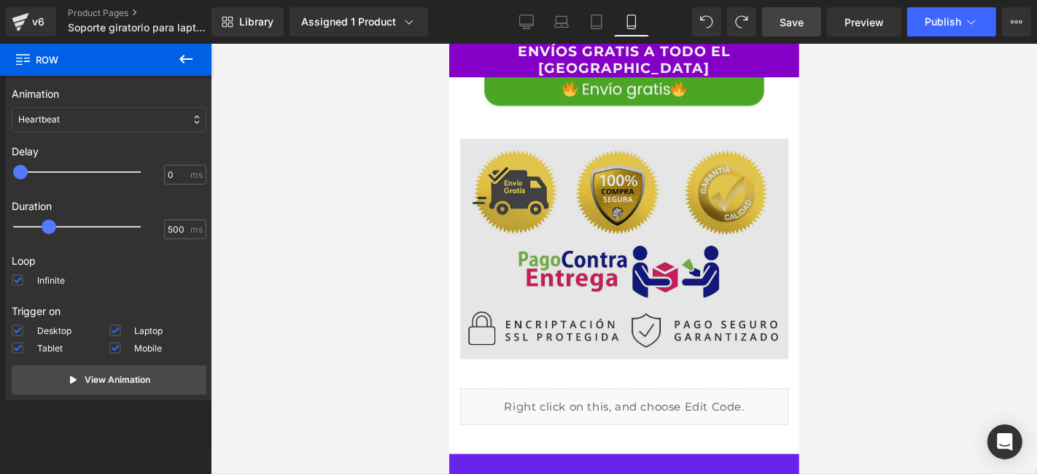
scroll to position [6479, 0]
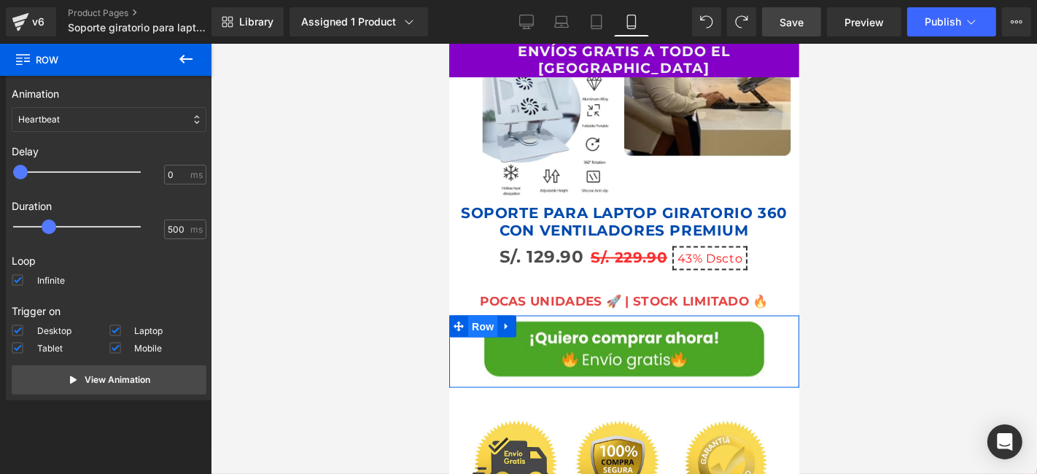
click at [485, 315] on span "Row" at bounding box center [481, 326] width 29 height 22
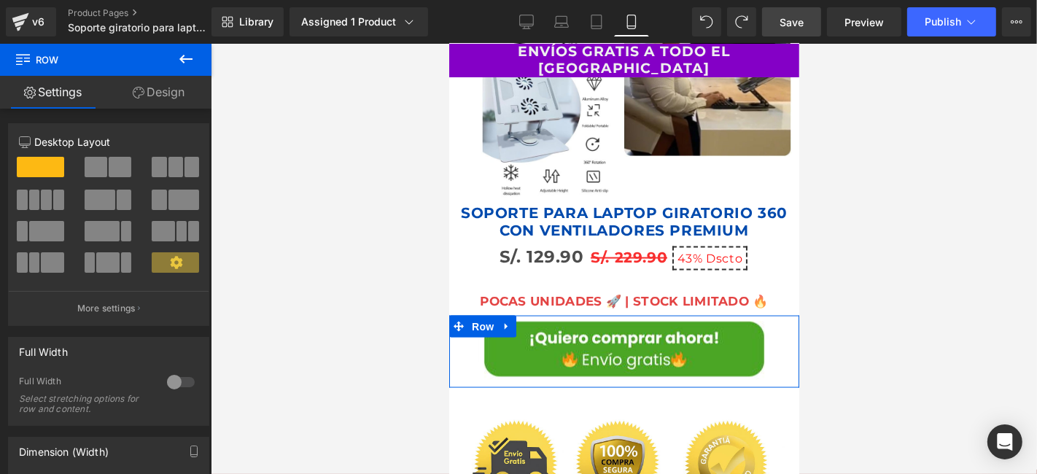
click at [163, 82] on link "Design" at bounding box center [159, 92] width 106 height 33
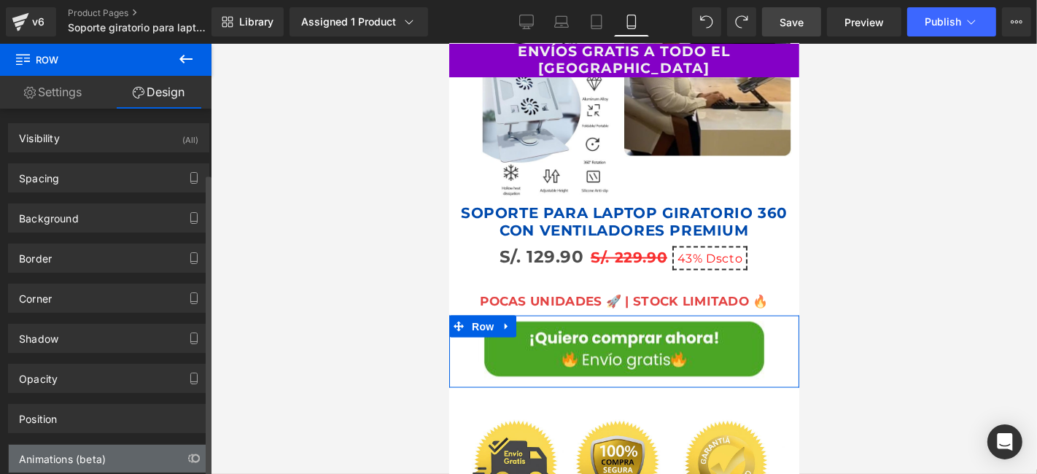
scroll to position [77, 0]
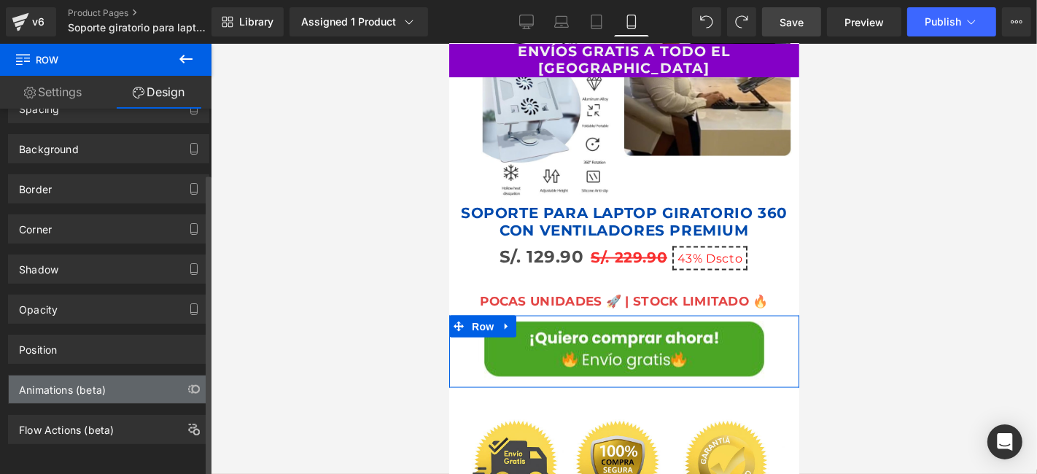
click at [62, 383] on div "Animations (beta)" at bounding box center [62, 385] width 87 height 20
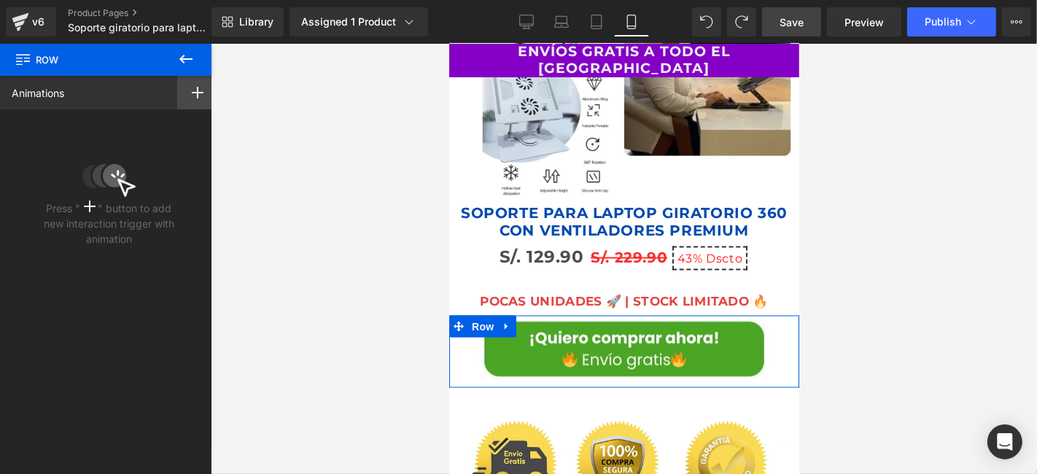
click at [192, 95] on icon at bounding box center [198, 93] width 12 height 12
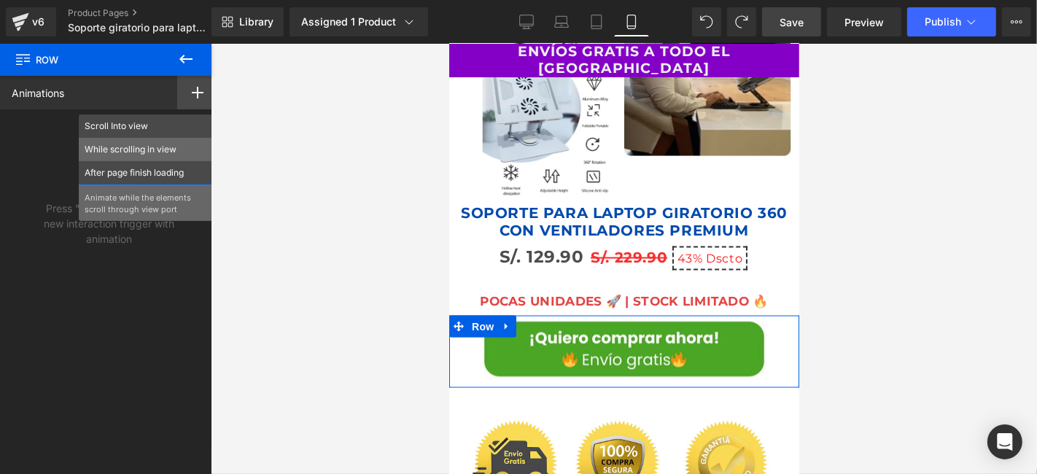
click at [144, 151] on p "While scrolling in view" at bounding box center [146, 149] width 122 height 13
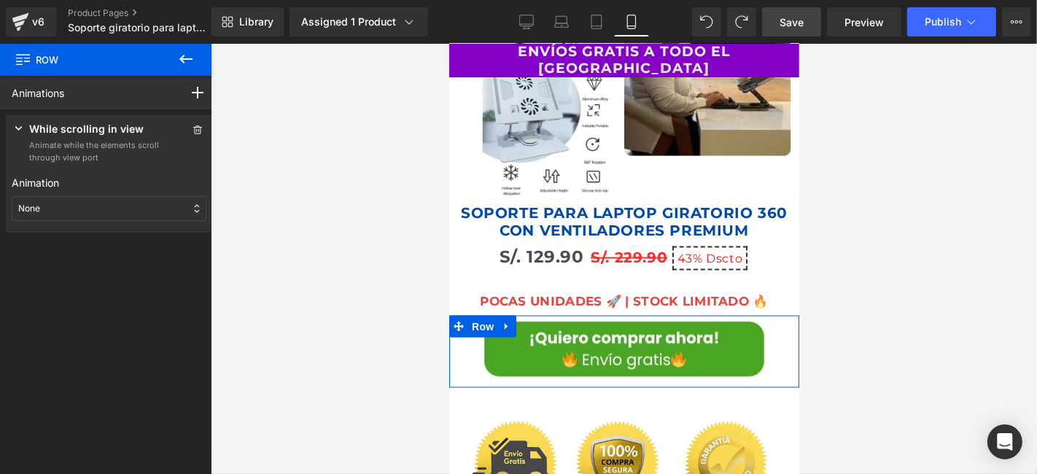
click at [98, 217] on div "None" at bounding box center [109, 208] width 195 height 25
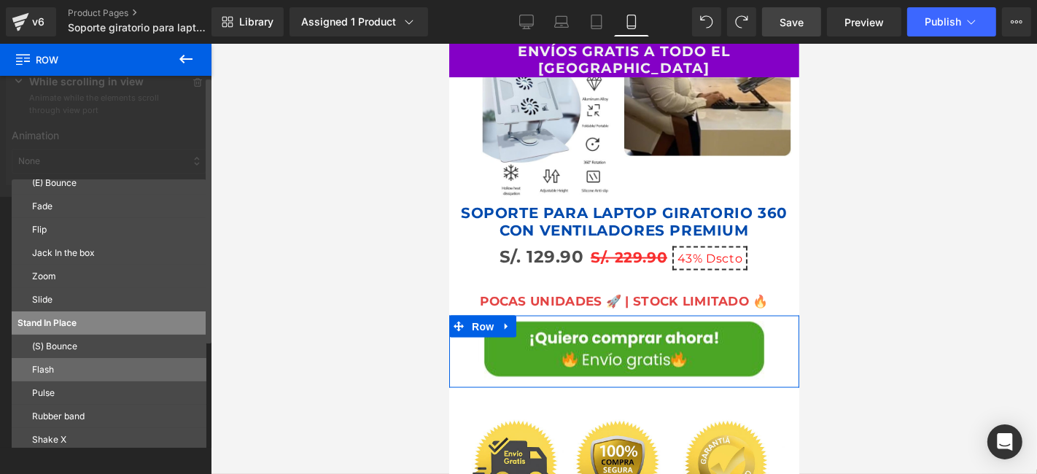
scroll to position [144, 0]
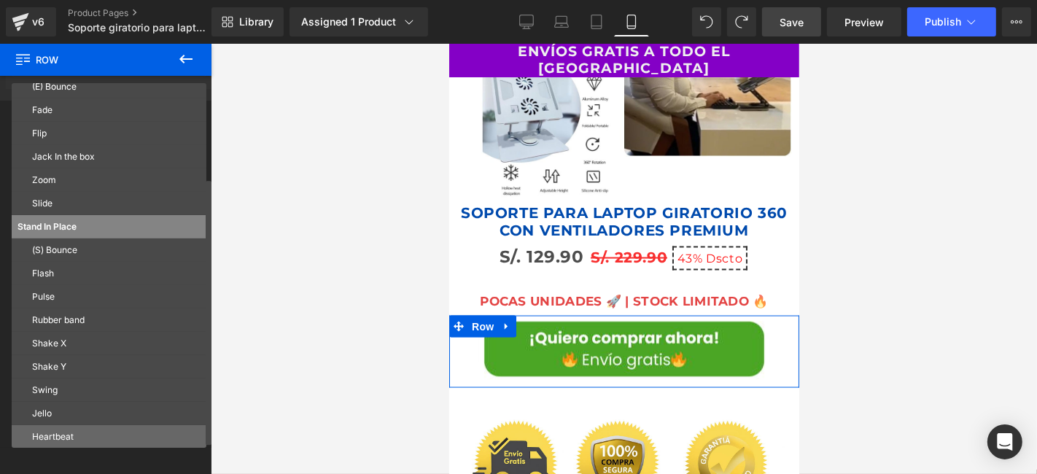
click at [66, 433] on p "Heartbeat" at bounding box center [116, 436] width 168 height 13
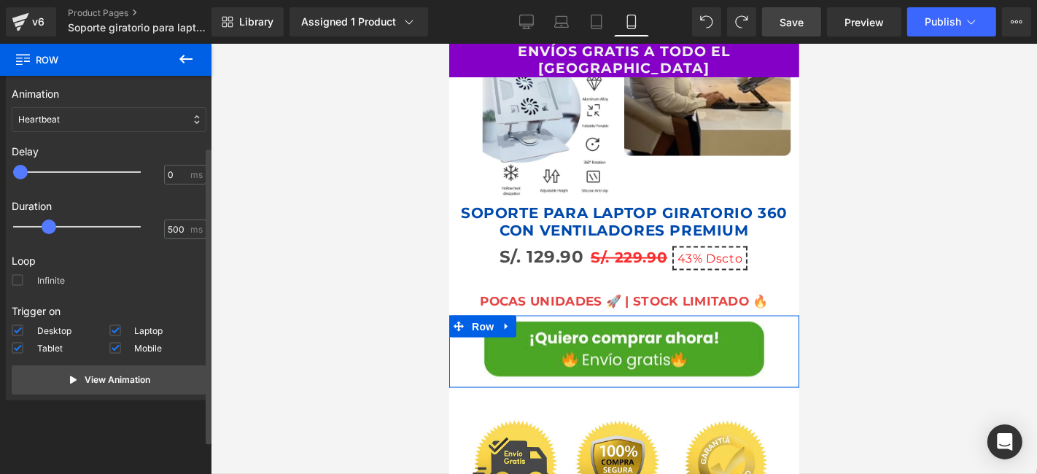
click at [16, 278] on span at bounding box center [18, 280] width 12 height 12
click at [0, 0] on input "Infinite" at bounding box center [0, 0] width 0 height 0
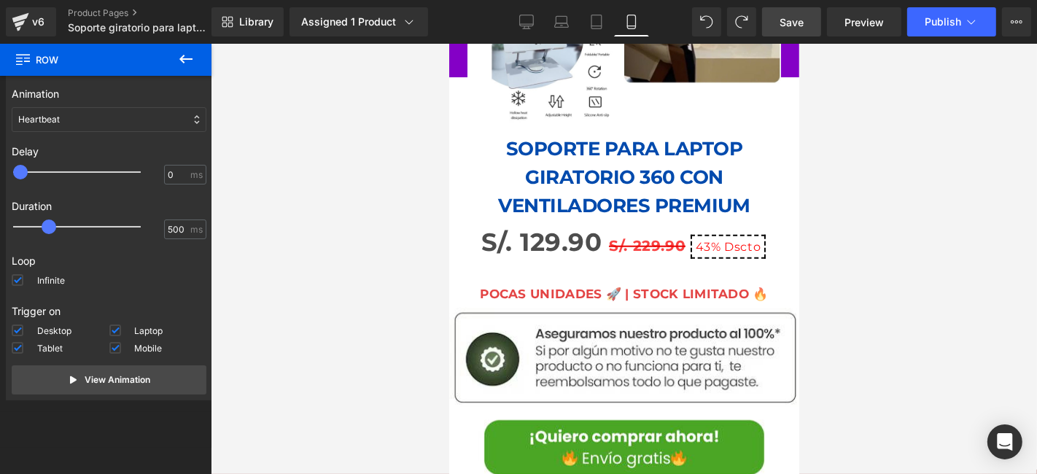
scroll to position [1295, 0]
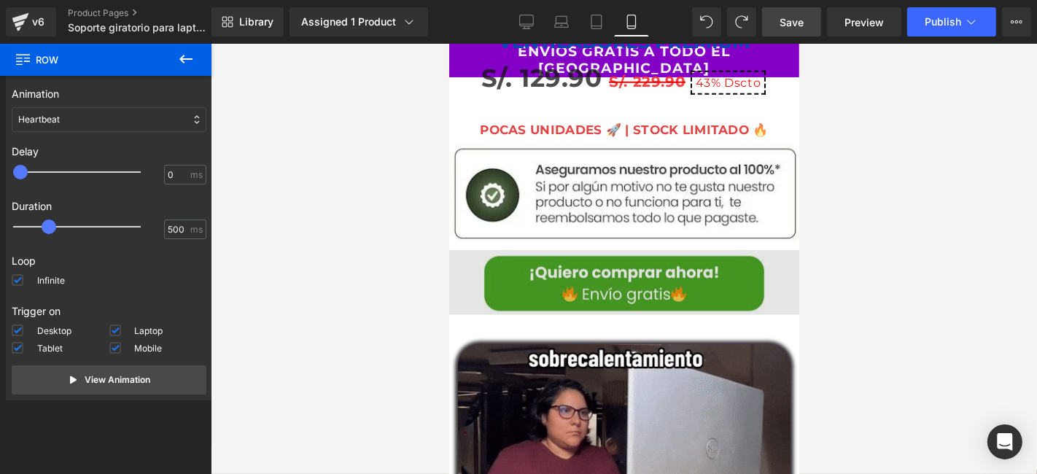
click at [587, 249] on div "Image" at bounding box center [623, 281] width 350 height 65
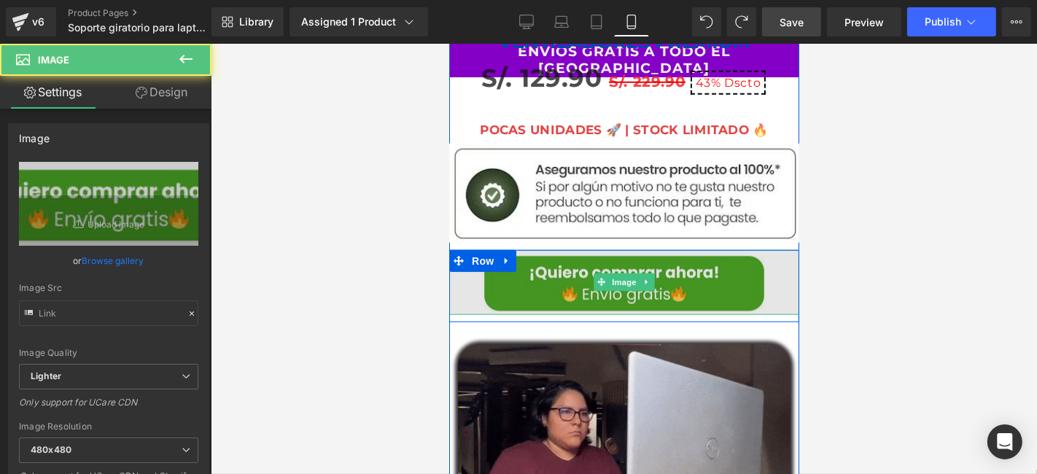
type input "https://ucarecdn.com/fd8b89bd-6744-4241-bed5-75214180c7a1/-/format/auto/-/previ…"
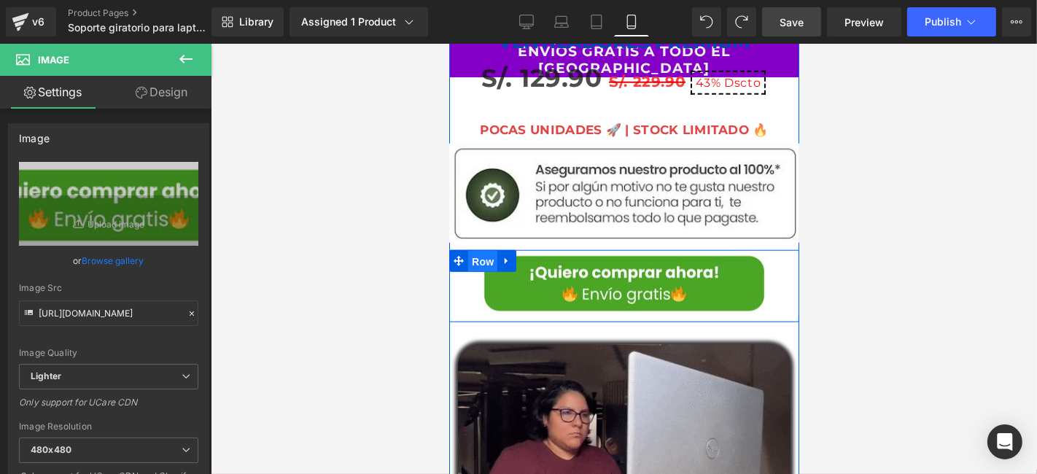
drag, startPoint x: 477, startPoint y: 223, endPoint x: 875, endPoint y: 255, distance: 398.6
click at [477, 250] on span "Row" at bounding box center [481, 261] width 29 height 22
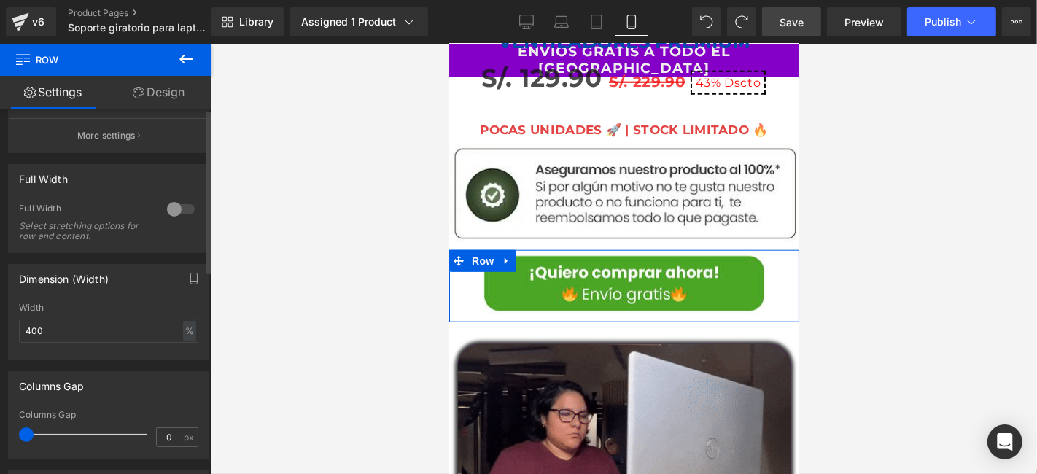
scroll to position [243, 0]
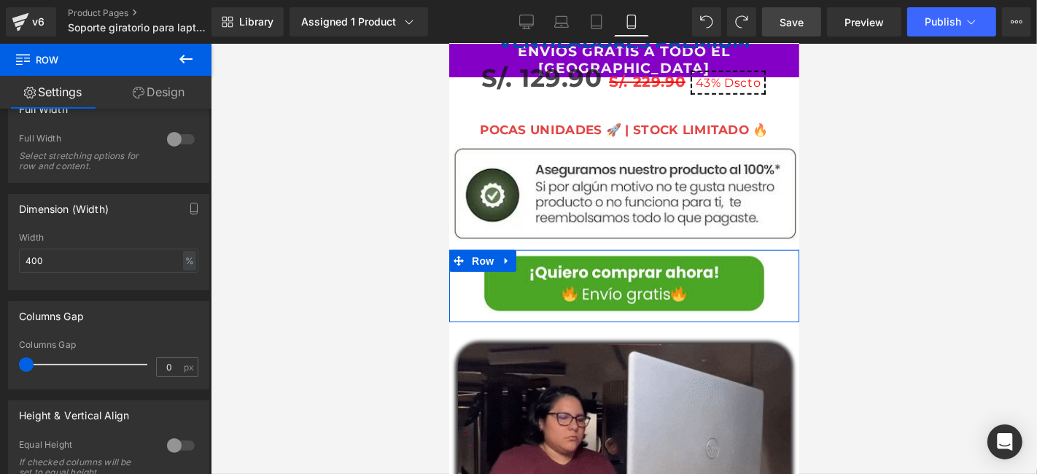
drag, startPoint x: 161, startPoint y: 82, endPoint x: 116, endPoint y: 380, distance: 301.6
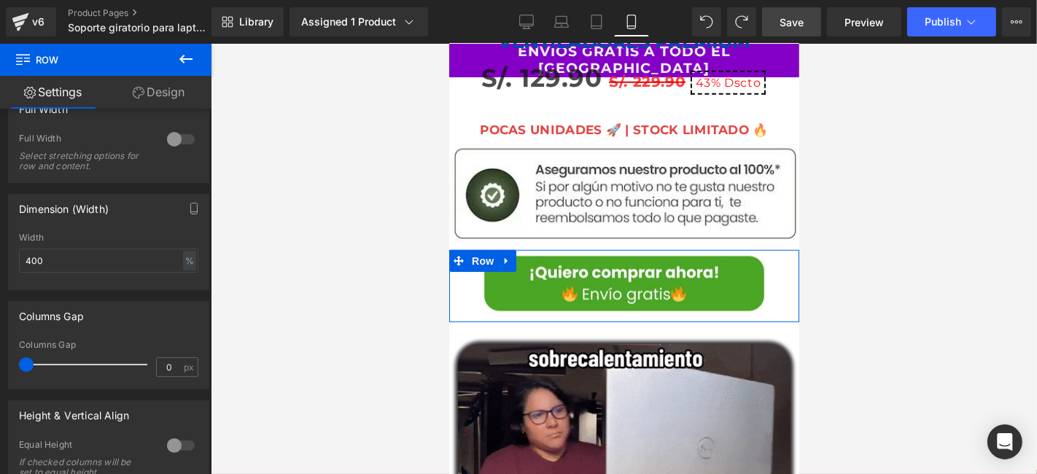
click at [161, 82] on link "Design" at bounding box center [159, 92] width 106 height 33
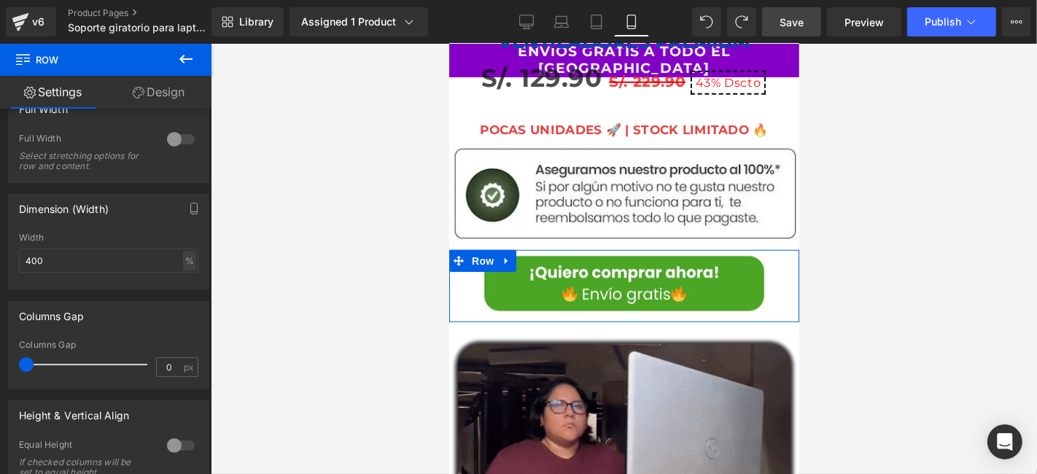
click at [0, 0] on div "Opacity" at bounding box center [0, 0] width 0 height 0
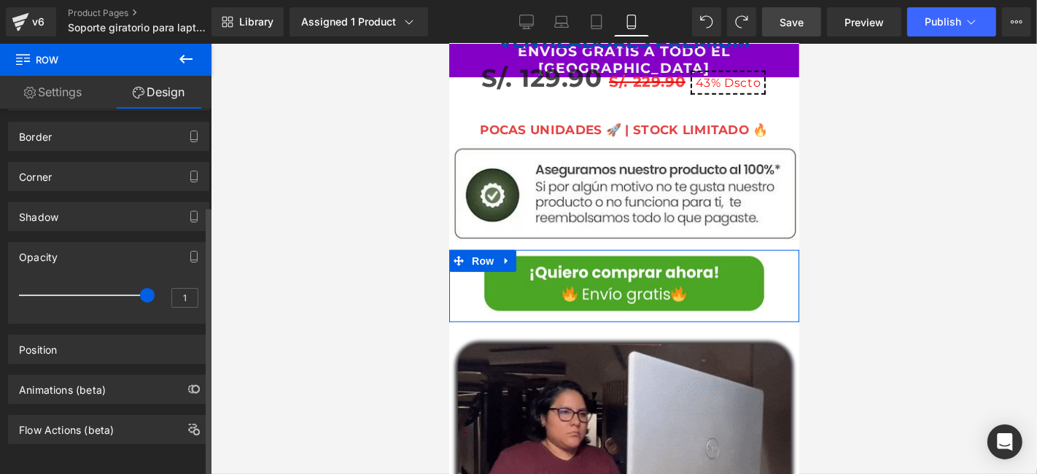
scroll to position [130, 0]
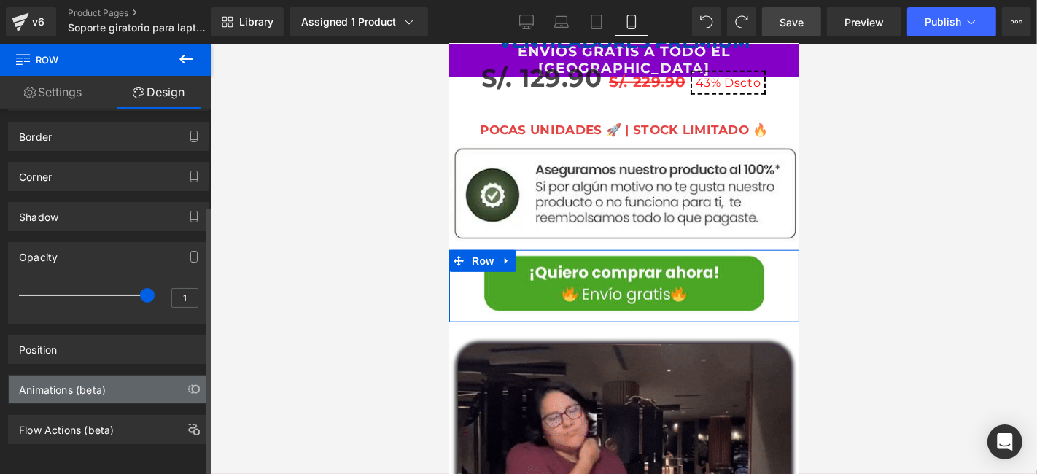
click at [104, 375] on div "Animations (beta)" at bounding box center [62, 385] width 87 height 20
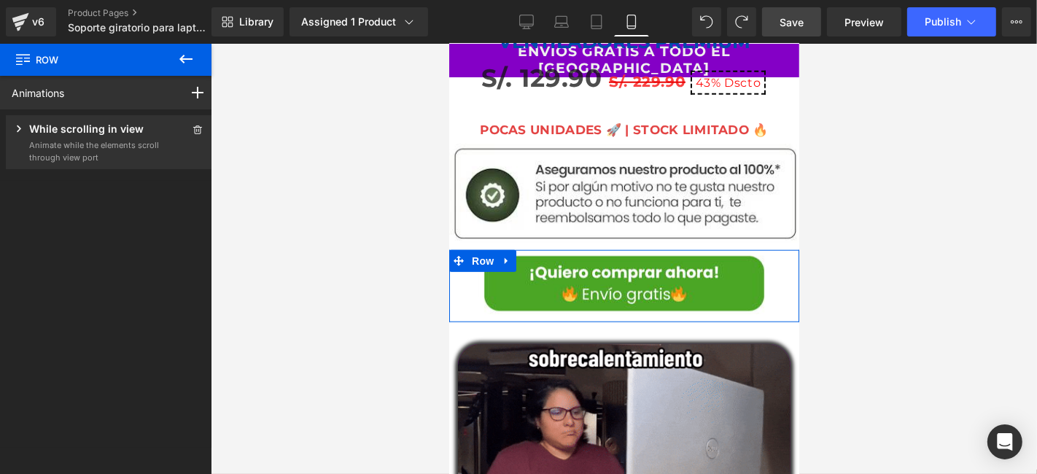
click at [97, 139] on p "While scrolling in view" at bounding box center [86, 130] width 114 height 18
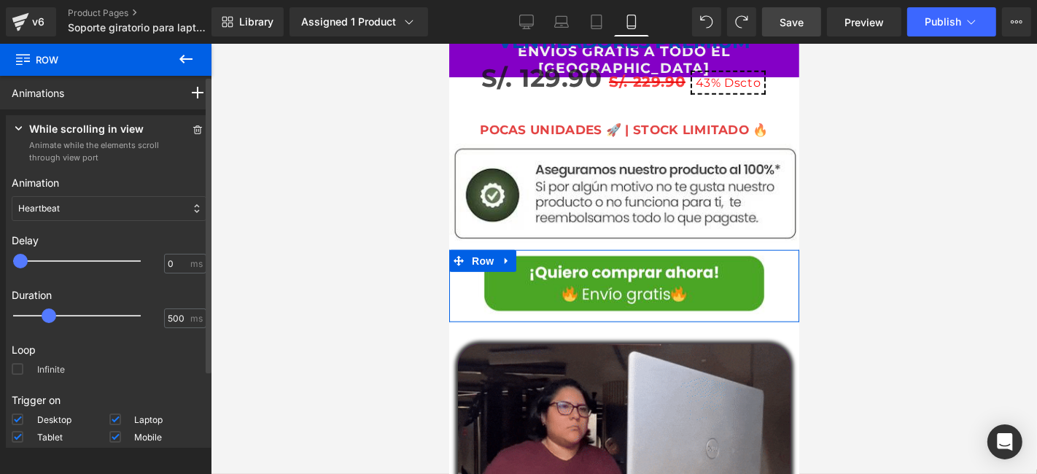
click at [15, 375] on span at bounding box center [18, 369] width 12 height 12
click at [0, 0] on input "Infinite" at bounding box center [0, 0] width 0 height 0
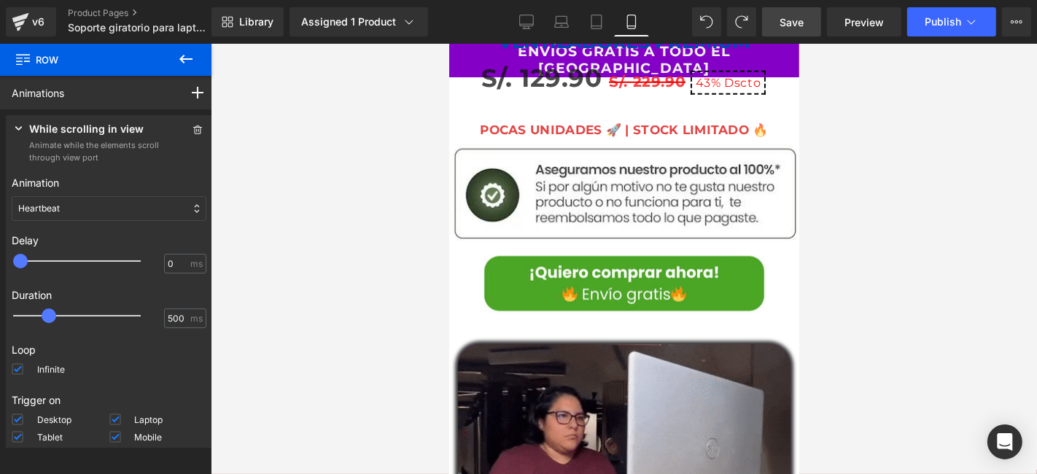
click at [787, 23] on span "Save" at bounding box center [791, 22] width 24 height 15
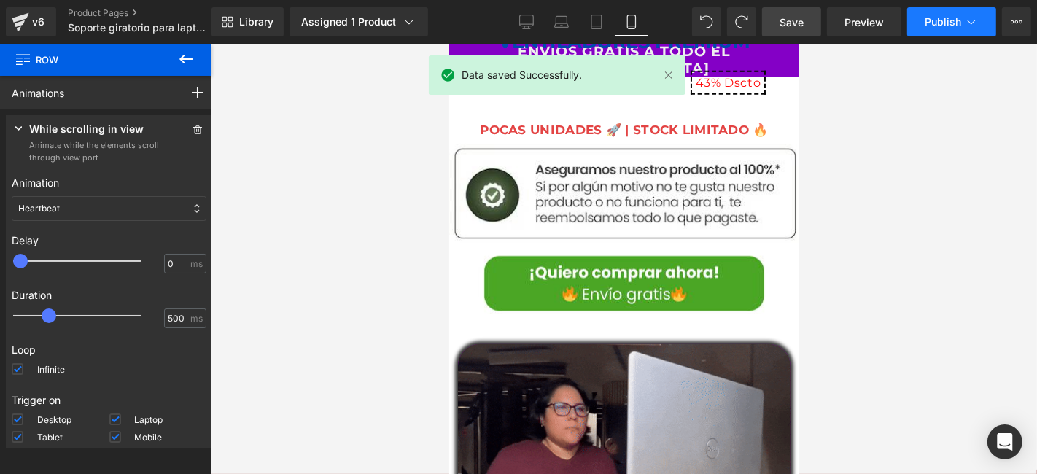
click at [931, 20] on span "Publish" at bounding box center [942, 22] width 36 height 12
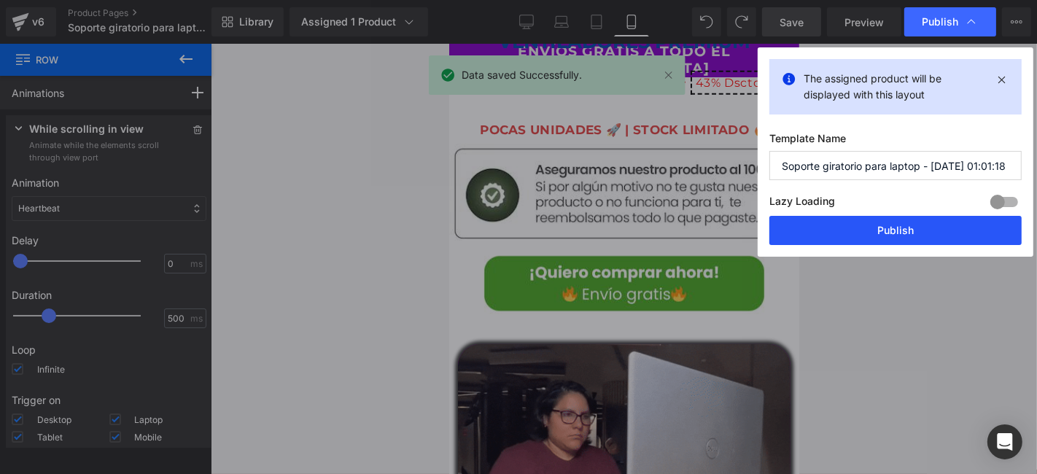
click at [848, 232] on button "Publish" at bounding box center [895, 230] width 252 height 29
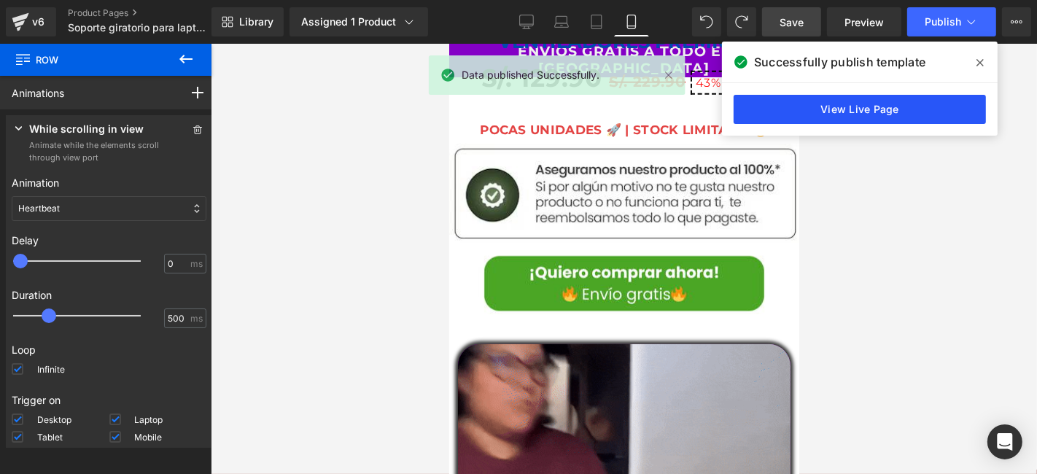
click at [829, 102] on link "View Live Page" at bounding box center [859, 109] width 252 height 29
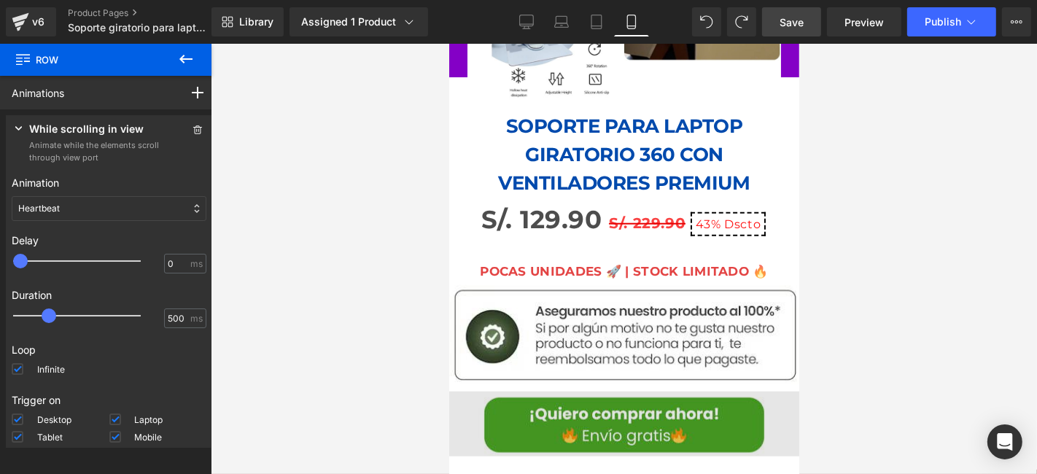
scroll to position [1214, 0]
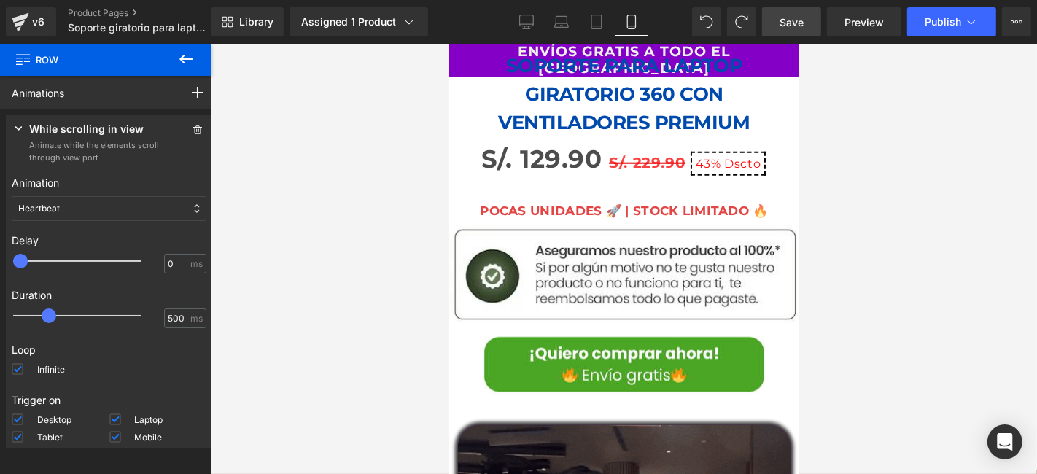
drag, startPoint x: 504, startPoint y: 307, endPoint x: 458, endPoint y: 308, distance: 45.9
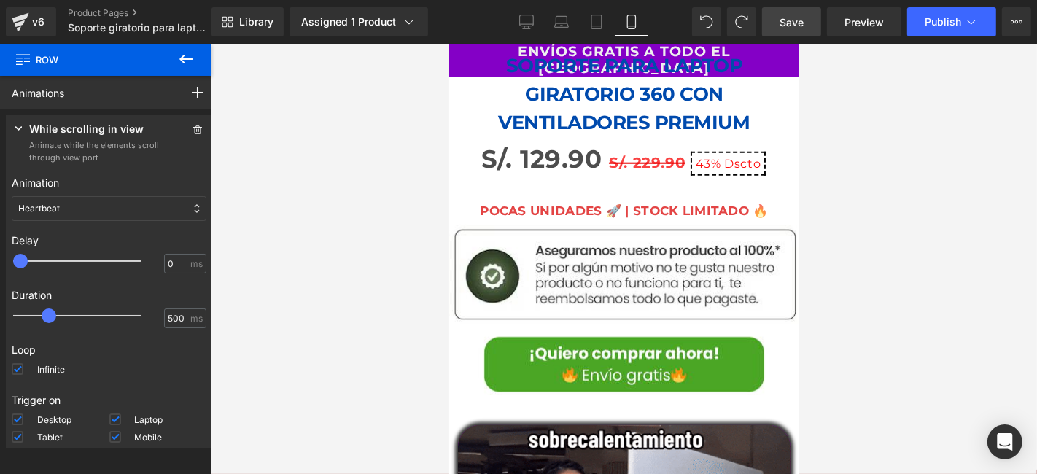
click at [502, 330] on div "Image Row" at bounding box center [623, 366] width 350 height 72
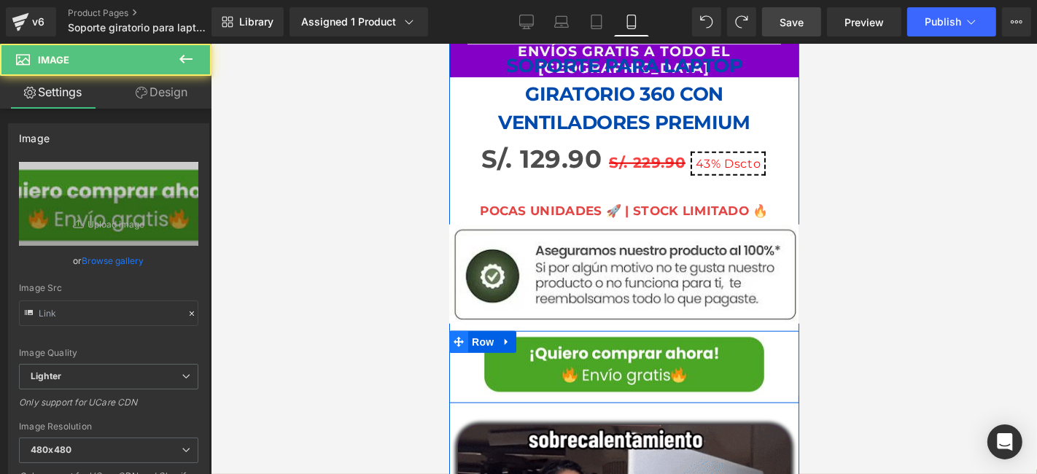
type input "https://ucarecdn.com/fd8b89bd-6744-4241-bed5-75214180c7a1/-/format/auto/-/previ…"
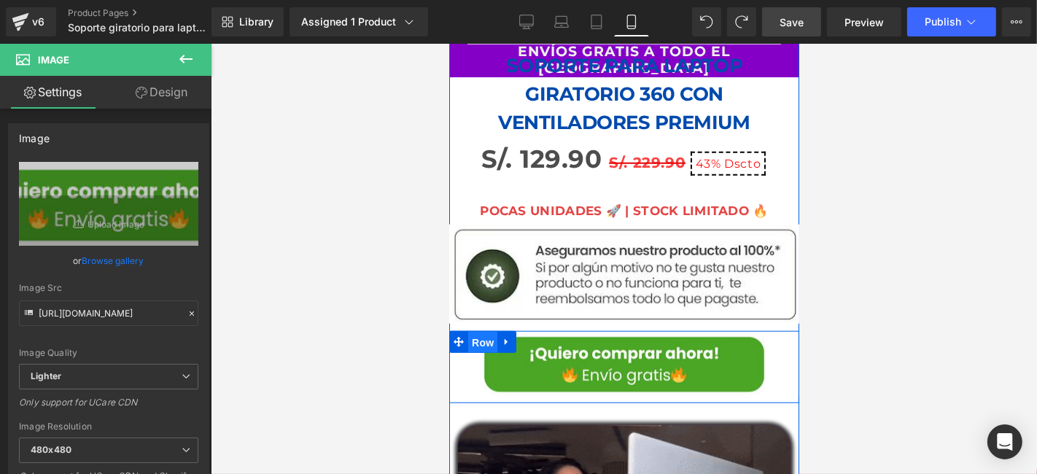
click at [470, 331] on span "Row" at bounding box center [481, 342] width 29 height 22
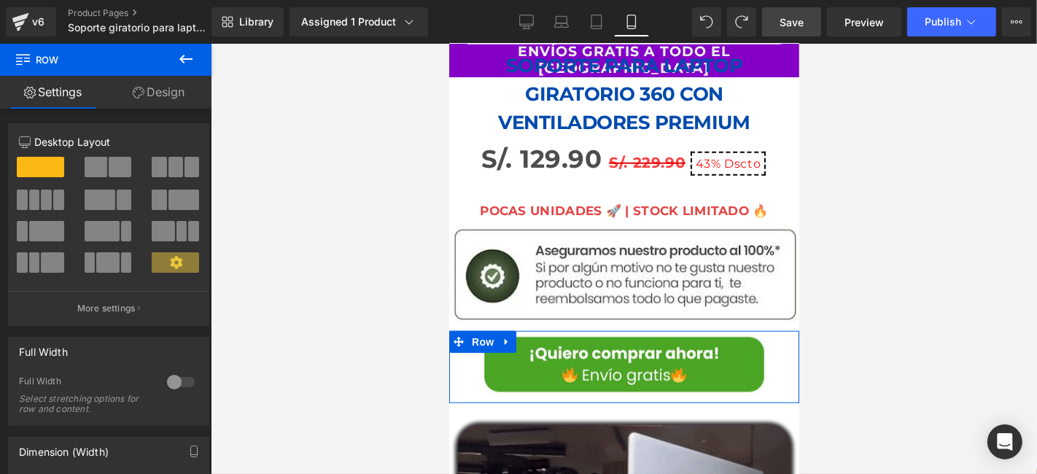
drag, startPoint x: 175, startPoint y: 80, endPoint x: 355, endPoint y: 365, distance: 337.1
click at [175, 80] on link "Design" at bounding box center [159, 92] width 106 height 33
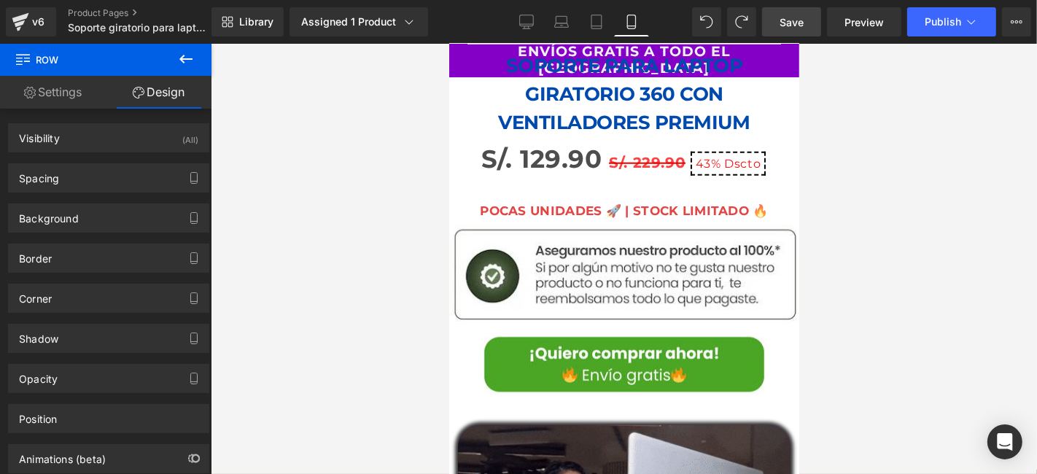
scroll to position [77, 0]
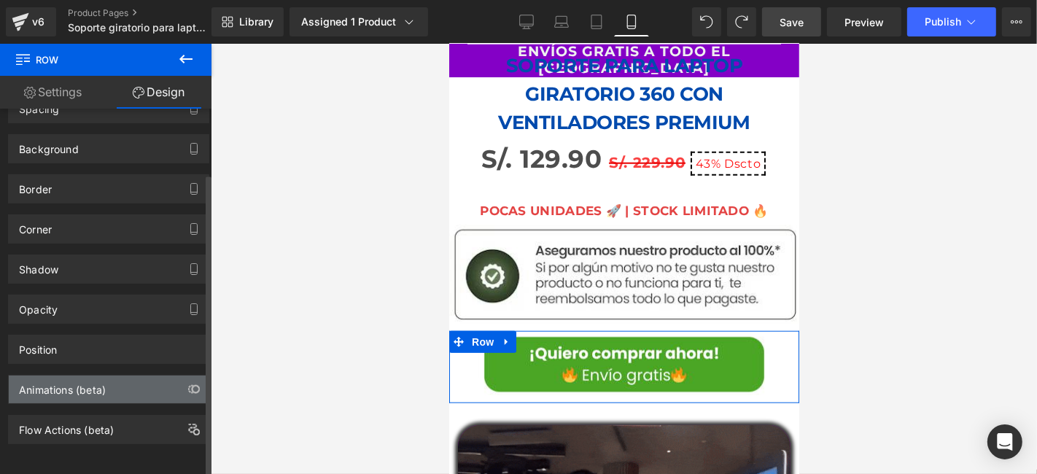
click at [51, 378] on div "Animations (beta)" at bounding box center [62, 385] width 87 height 20
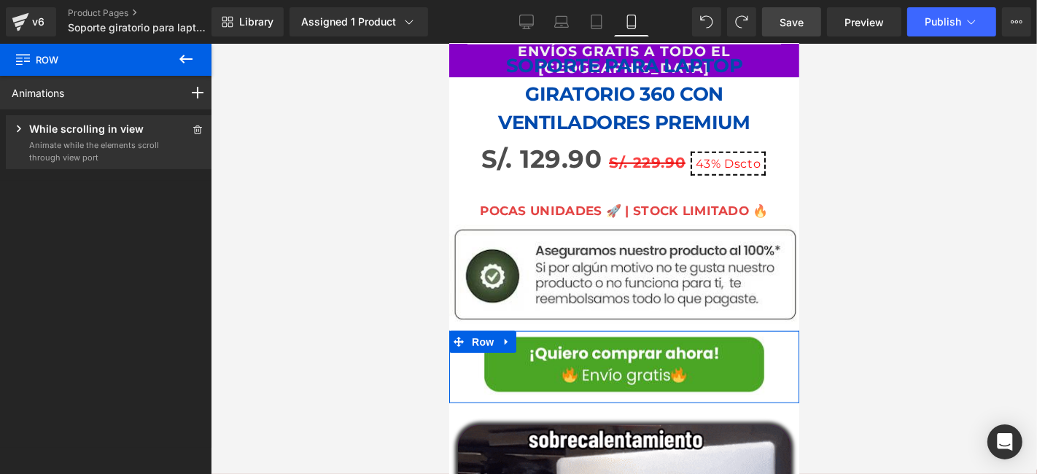
click at [54, 145] on p "Animate while the elements scroll through view port" at bounding box center [94, 151] width 131 height 24
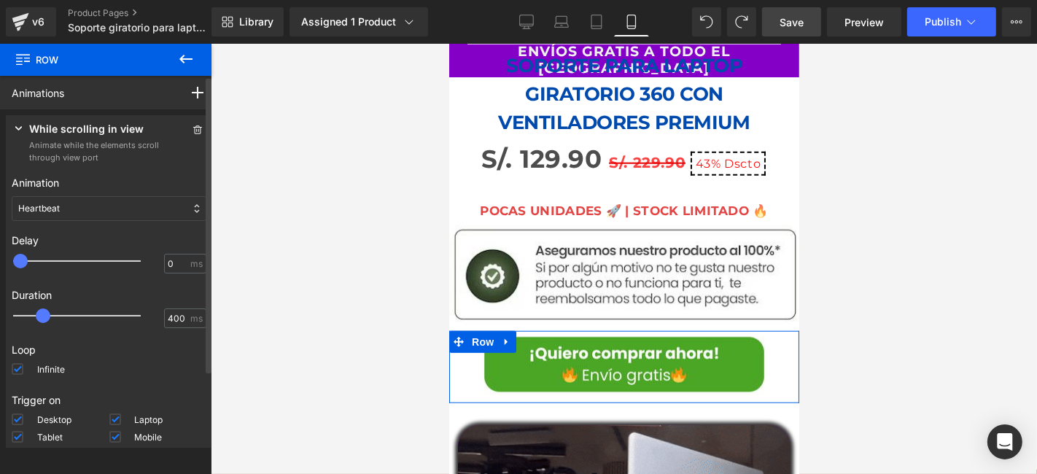
type input "350"
click at [40, 318] on span at bounding box center [39, 315] width 15 height 15
click at [18, 364] on span at bounding box center [18, 369] width 12 height 12
click at [0, 0] on input "Infinite" at bounding box center [0, 0] width 0 height 0
click at [98, 200] on div "Heartbeat" at bounding box center [109, 208] width 195 height 25
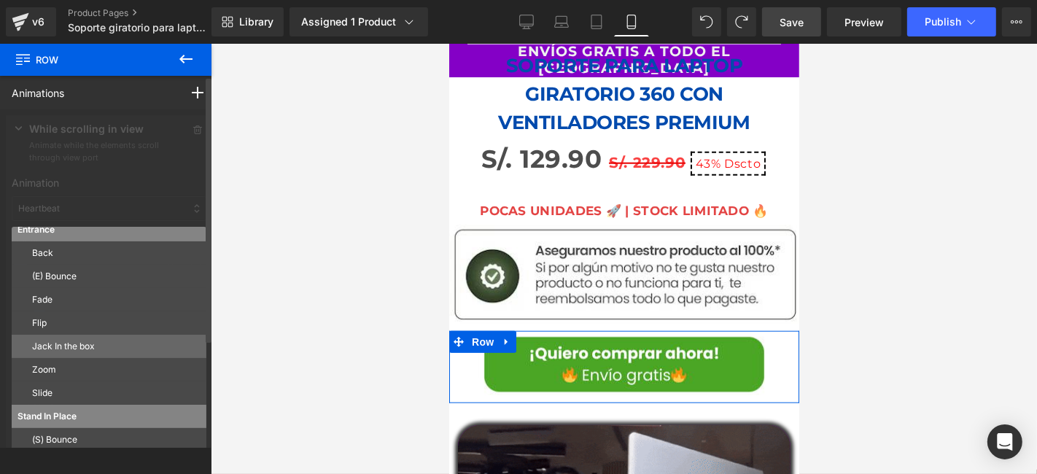
scroll to position [78, 0]
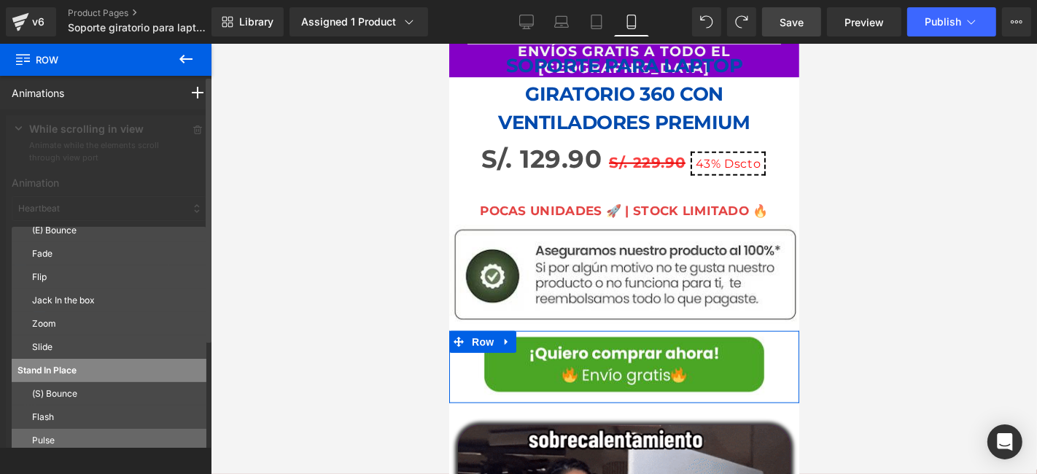
click at [54, 432] on div "Pulse" at bounding box center [109, 440] width 195 height 23
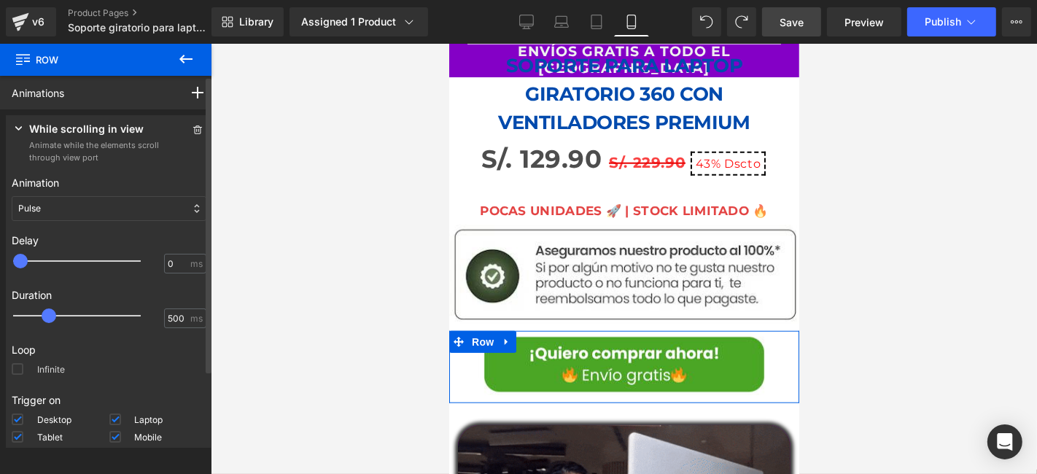
click at [20, 367] on span at bounding box center [18, 369] width 12 height 12
click at [0, 0] on input "Infinite" at bounding box center [0, 0] width 0 height 0
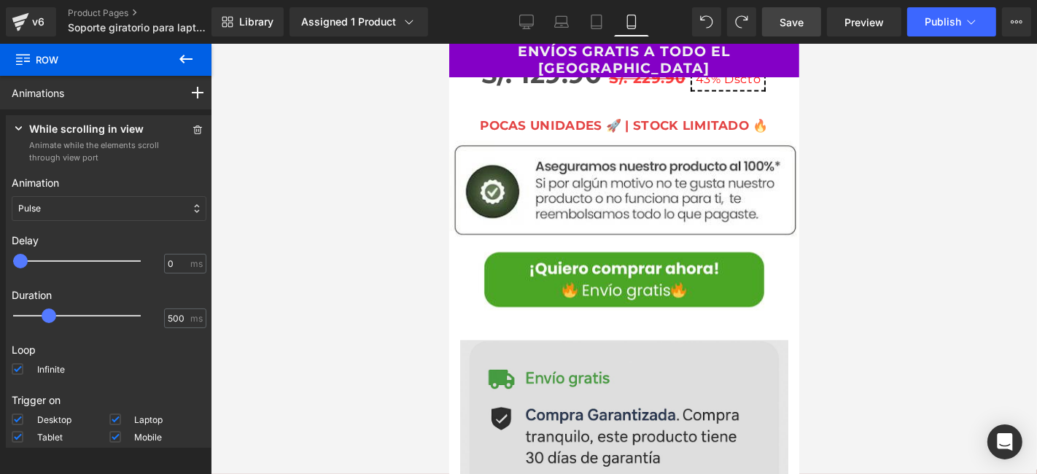
scroll to position [2511, 0]
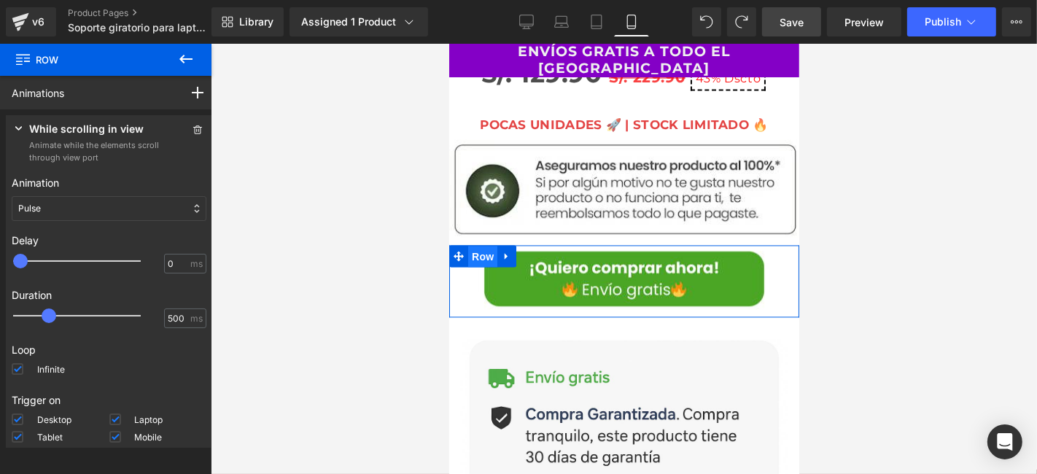
click at [487, 245] on span "Row" at bounding box center [481, 256] width 29 height 22
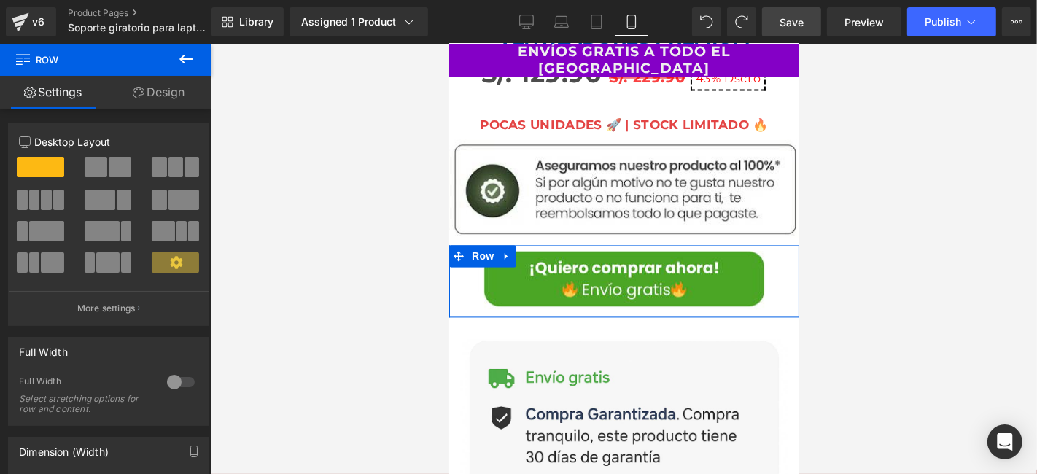
click at [160, 84] on link "Design" at bounding box center [159, 92] width 106 height 33
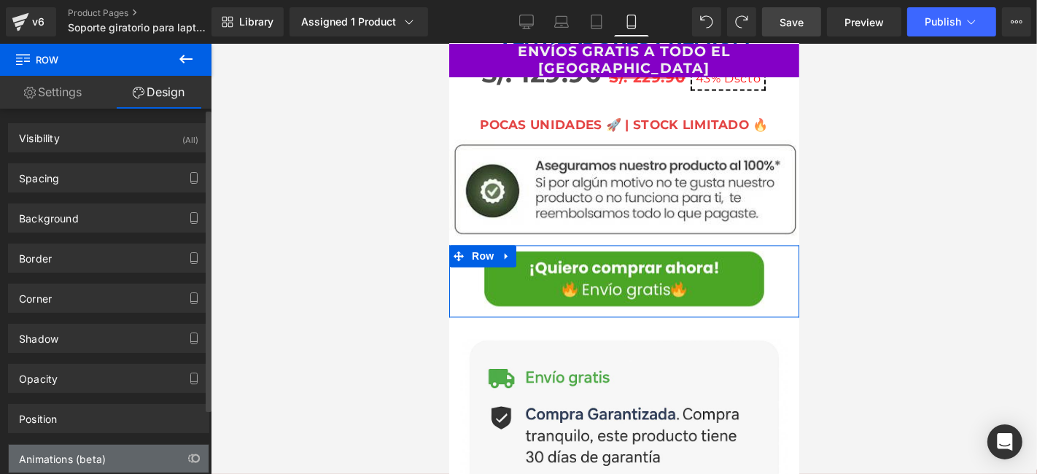
click at [74, 445] on div "Animations (beta)" at bounding box center [109, 459] width 200 height 28
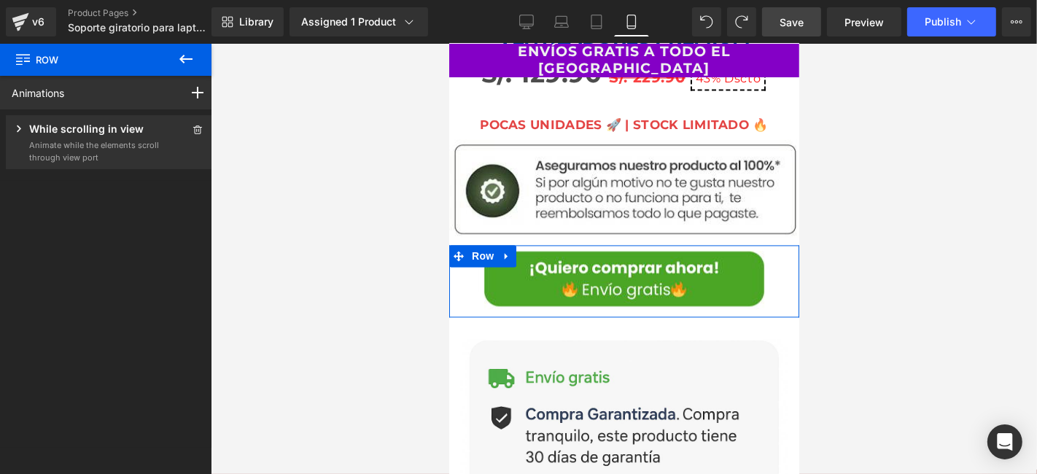
scroll to position [0, 0]
click at [114, 129] on p "While scrolling in view" at bounding box center [86, 130] width 114 height 18
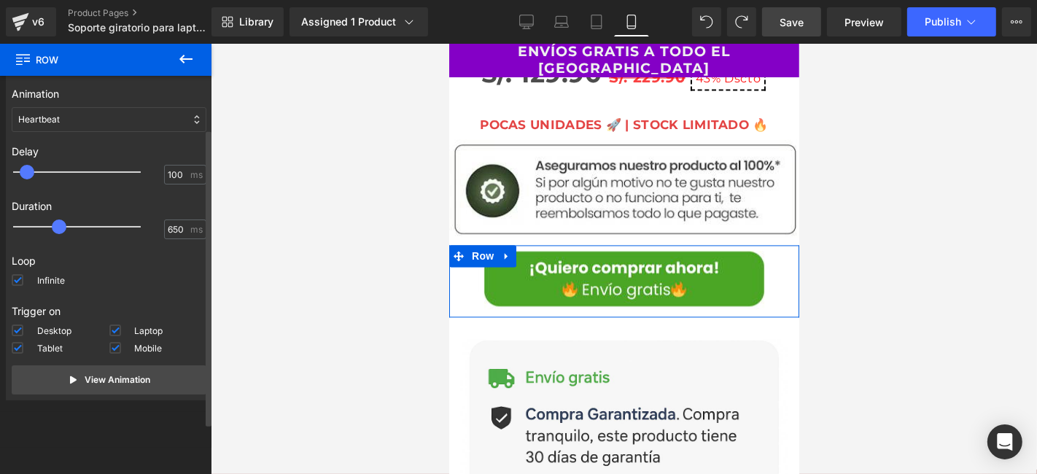
scroll to position [9, 0]
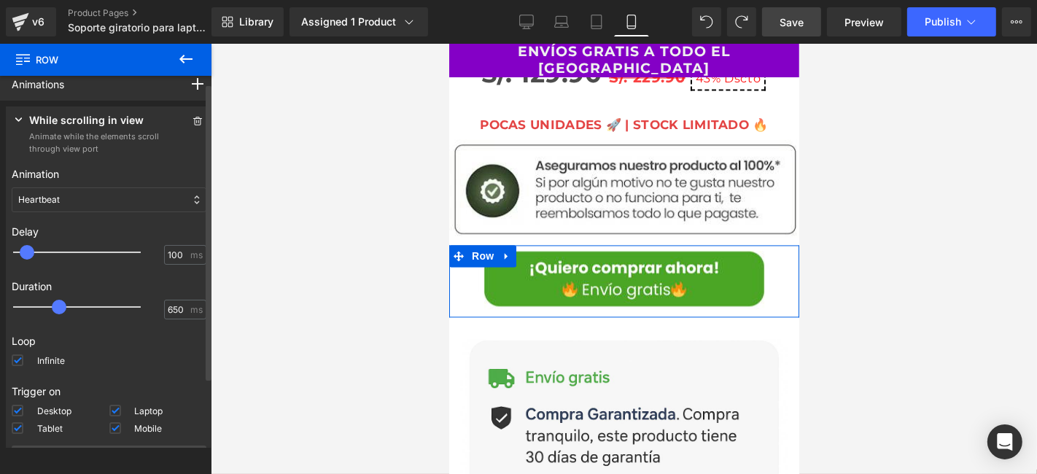
click at [58, 200] on p "Heartbeat" at bounding box center [39, 199] width 42 height 13
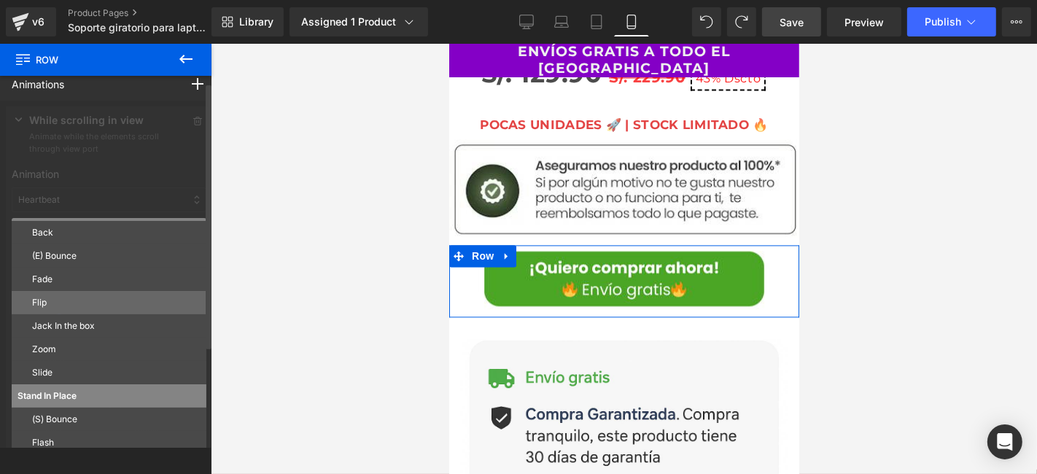
scroll to position [78, 0]
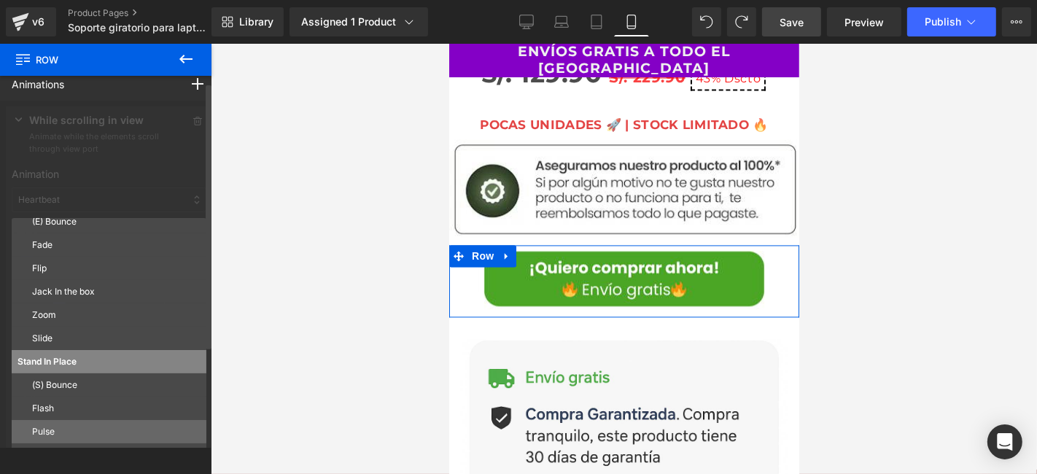
click at [40, 434] on p "Pulse" at bounding box center [116, 431] width 168 height 13
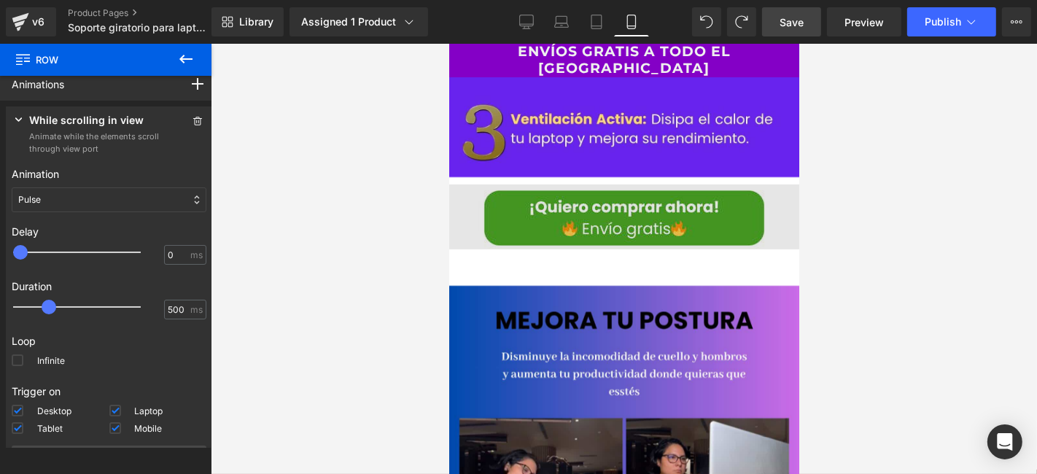
scroll to position [5021, 0]
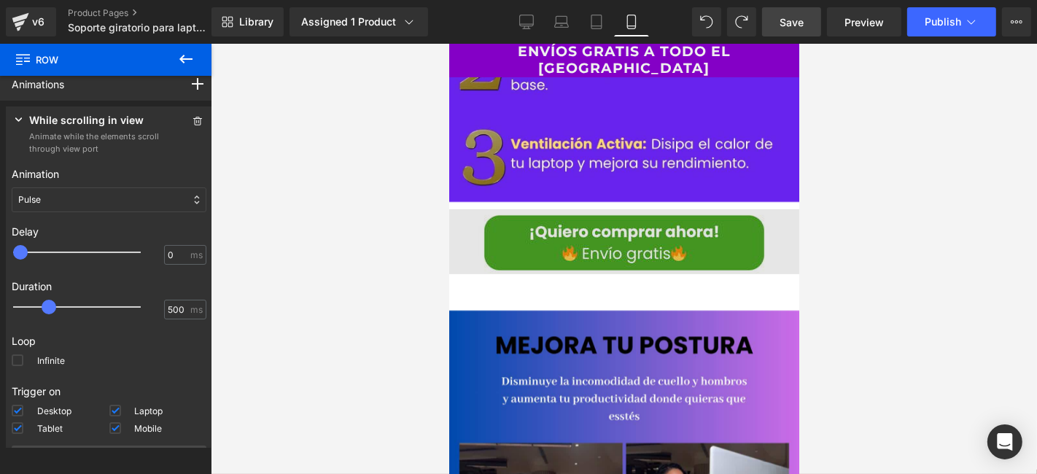
click at [487, 208] on div "Image Row" at bounding box center [623, 244] width 350 height 72
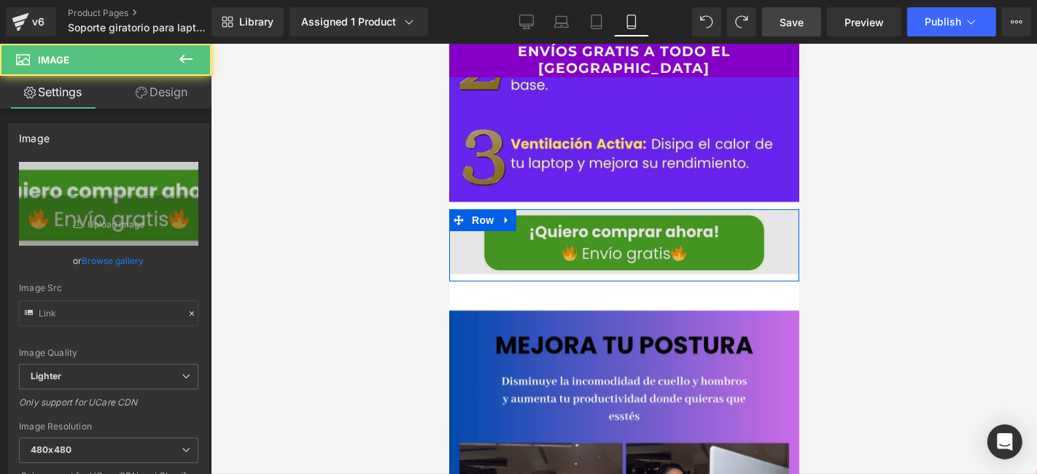
type input "https://ucarecdn.com/fd8b89bd-6744-4241-bed5-75214180c7a1/-/format/auto/-/previ…"
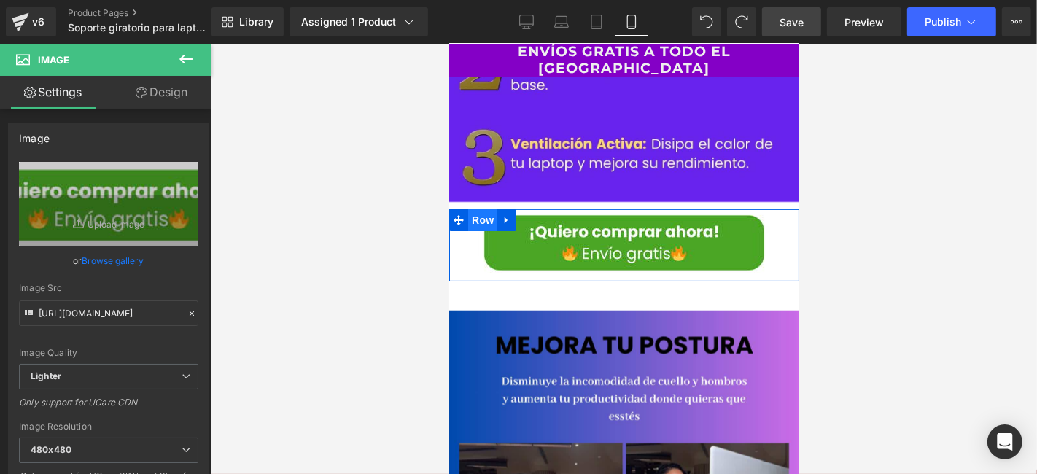
click at [485, 208] on span "Row" at bounding box center [481, 219] width 29 height 22
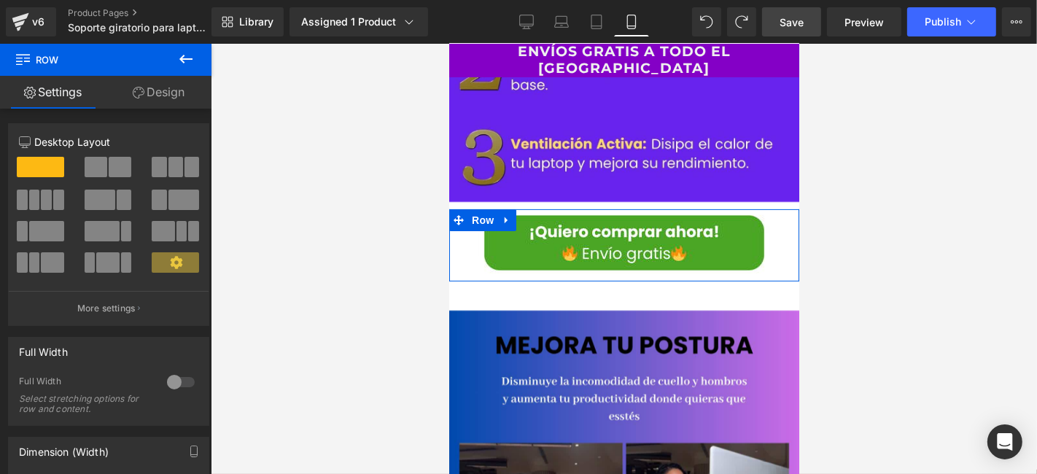
drag, startPoint x: 150, startPoint y: 93, endPoint x: 101, endPoint y: 387, distance: 297.9
click at [150, 93] on link "Design" at bounding box center [159, 92] width 106 height 33
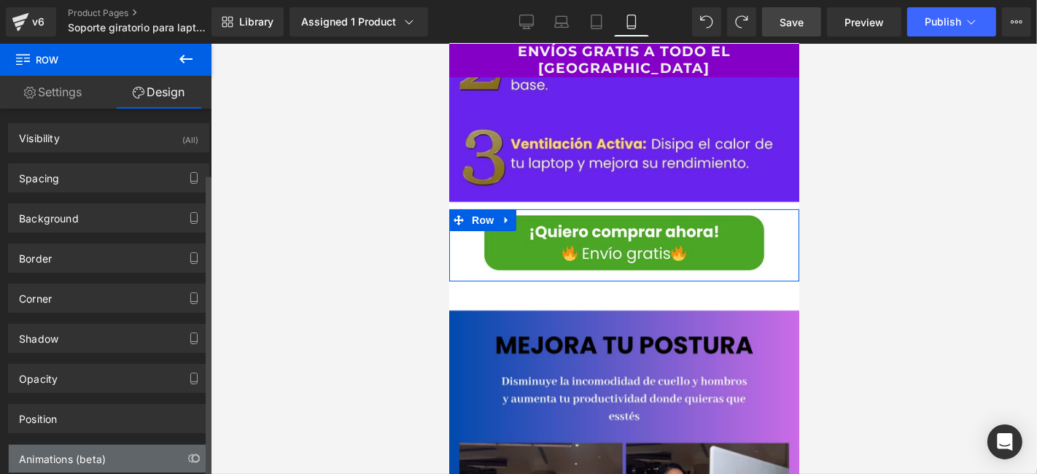
click at [101, 445] on div "Animations (beta)" at bounding box center [62, 455] width 87 height 20
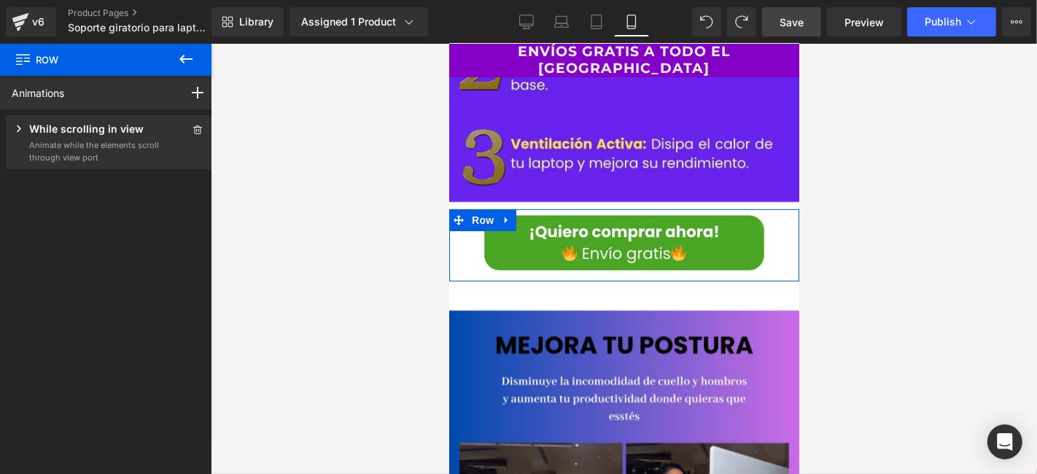
scroll to position [0, 0]
click at [89, 146] on p "Animate while the elements scroll through view port" at bounding box center [94, 151] width 131 height 24
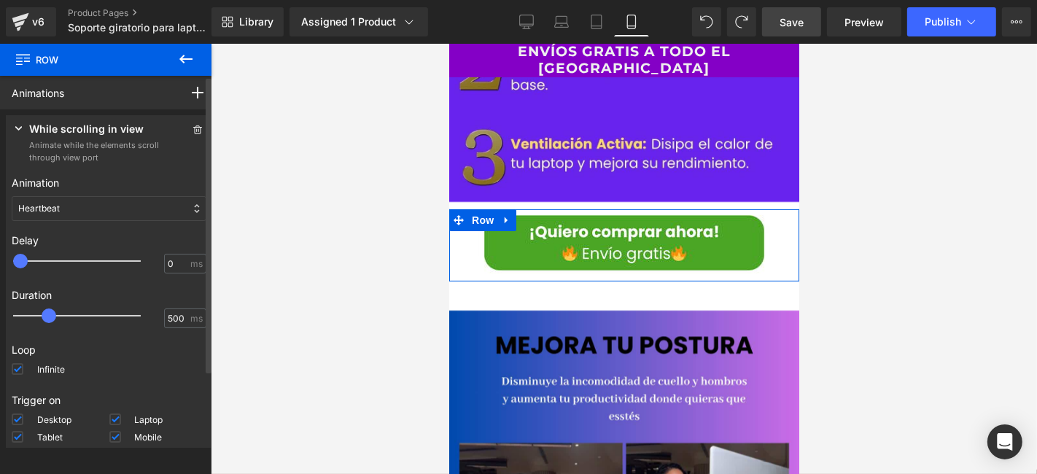
click at [67, 202] on div "Heartbeat" at bounding box center [109, 208] width 195 height 25
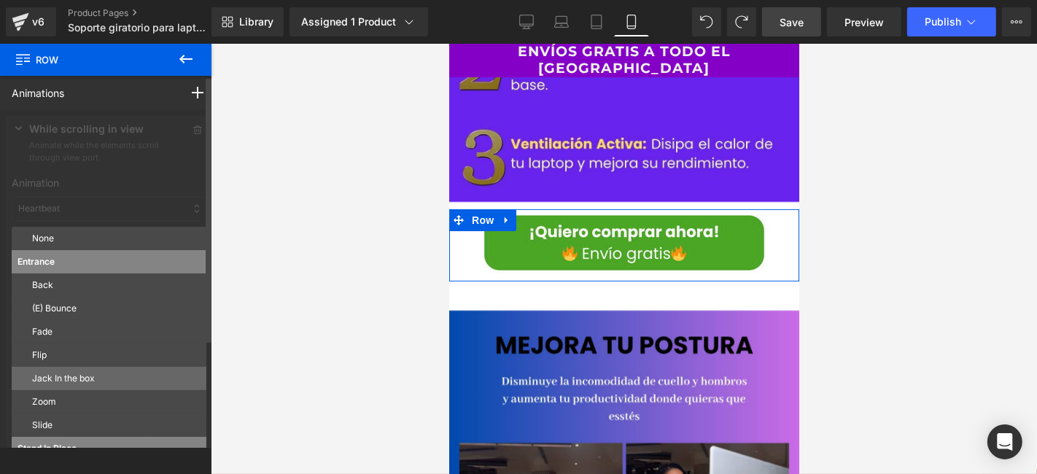
scroll to position [78, 0]
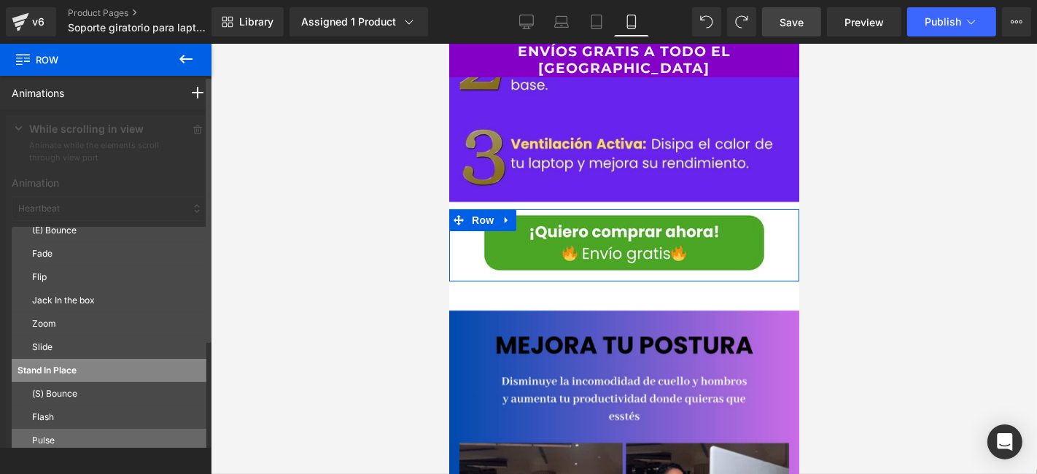
click at [59, 430] on div "Pulse" at bounding box center [109, 440] width 195 height 23
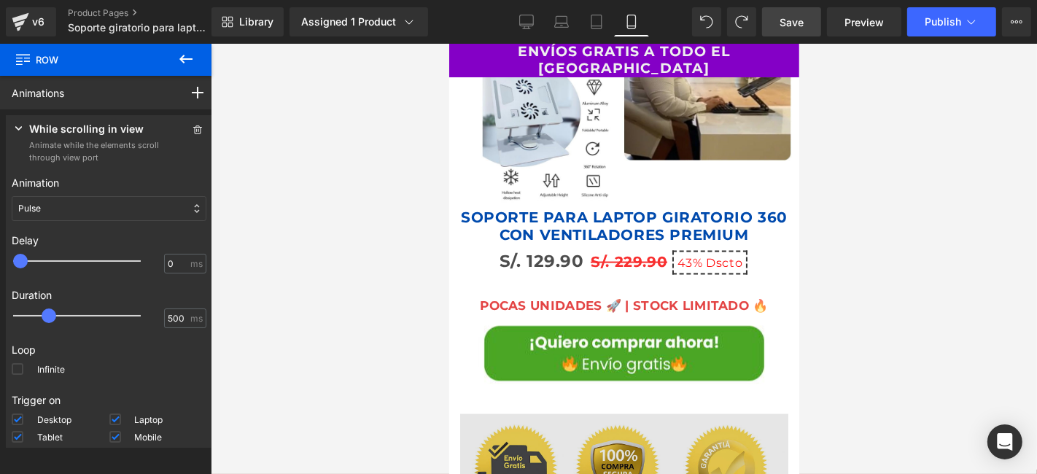
scroll to position [6479, 0]
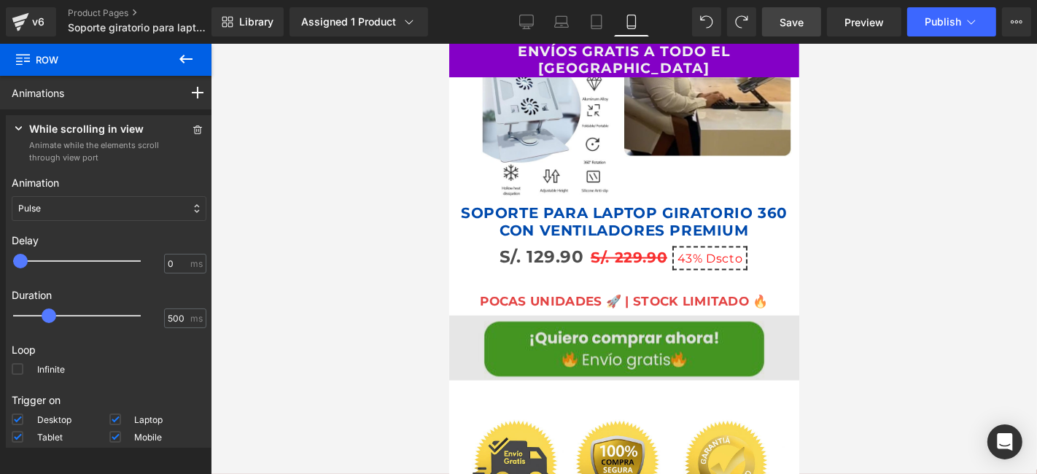
click at [486, 315] on div "Image Row" at bounding box center [623, 351] width 350 height 72
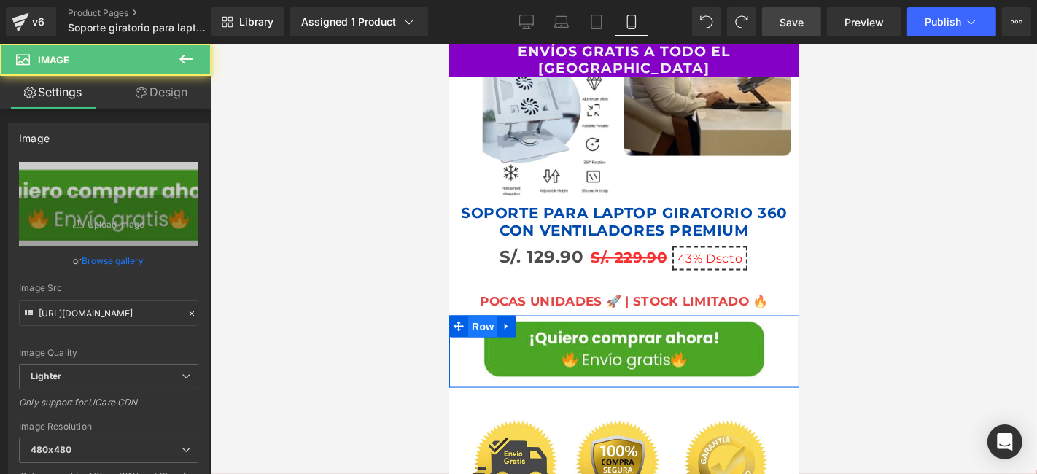
click at [483, 315] on span "Row" at bounding box center [481, 326] width 29 height 22
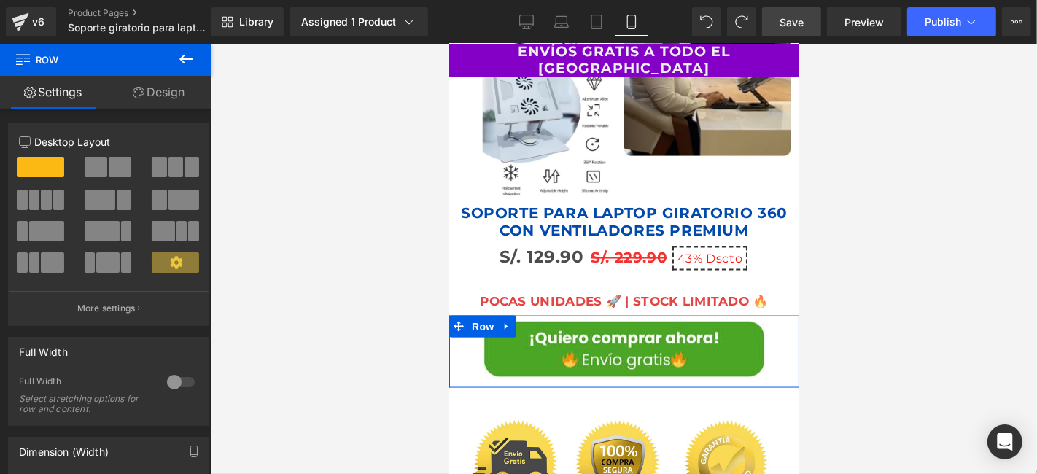
click at [126, 95] on link "Design" at bounding box center [159, 92] width 106 height 33
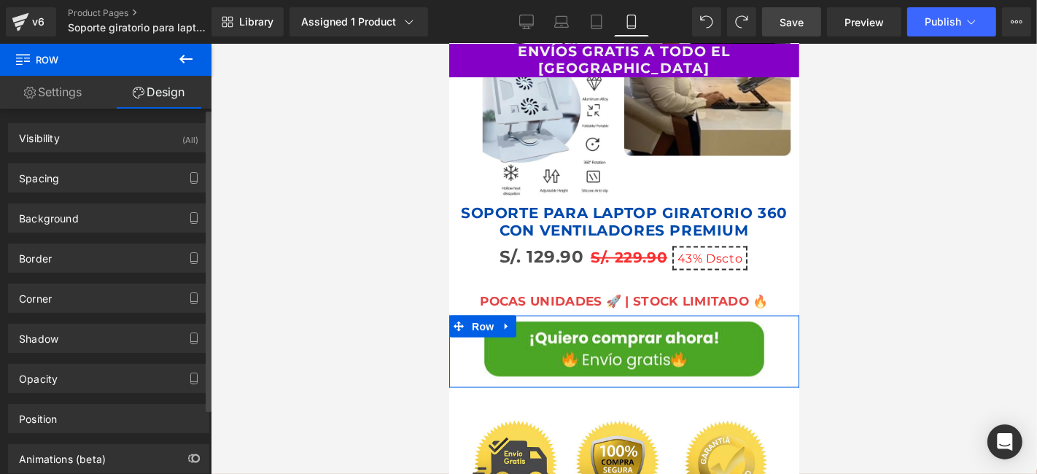
drag, startPoint x: 112, startPoint y: 380, endPoint x: 100, endPoint y: 354, distance: 28.7
click at [111, 381] on div "Visibility (All) 0|0|0|0 1 Show on Desktop 1 Show on Laptop 1 Show on Tablet 1 …" at bounding box center [109, 311] width 218 height 405
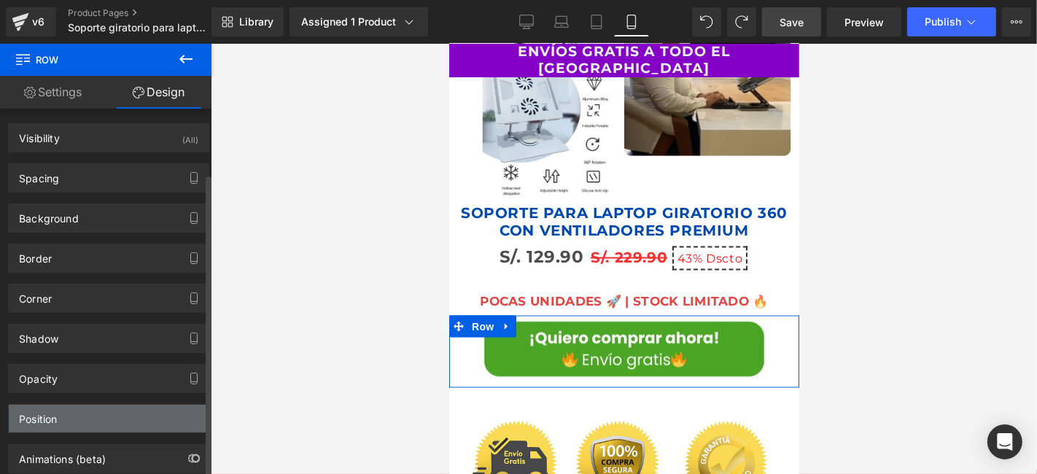
scroll to position [77, 0]
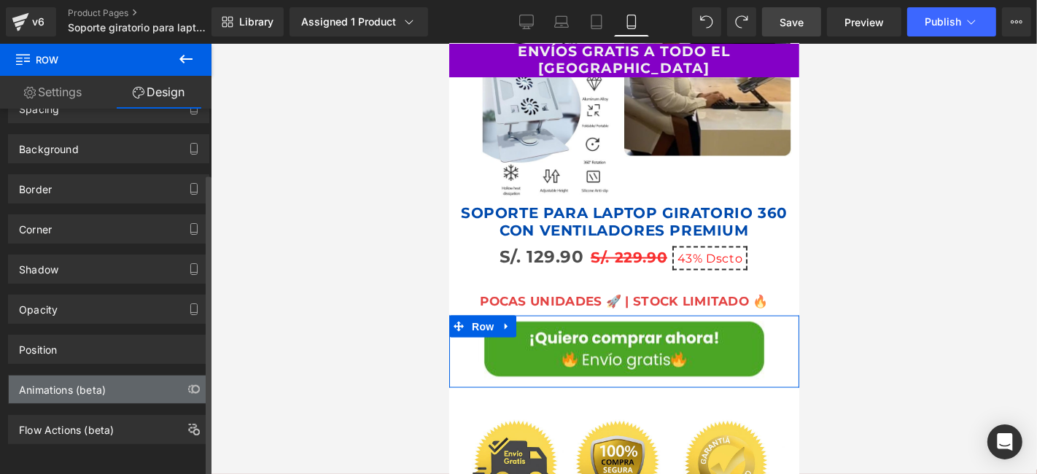
click at [80, 375] on div "Animations (beta)" at bounding box center [62, 385] width 87 height 20
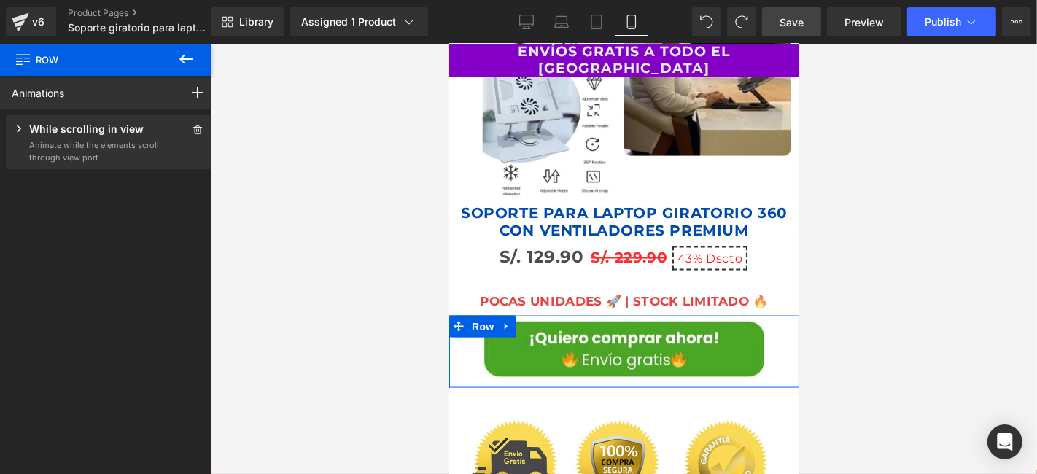
click at [77, 159] on p "Animate while the elements scroll through view port" at bounding box center [94, 151] width 131 height 24
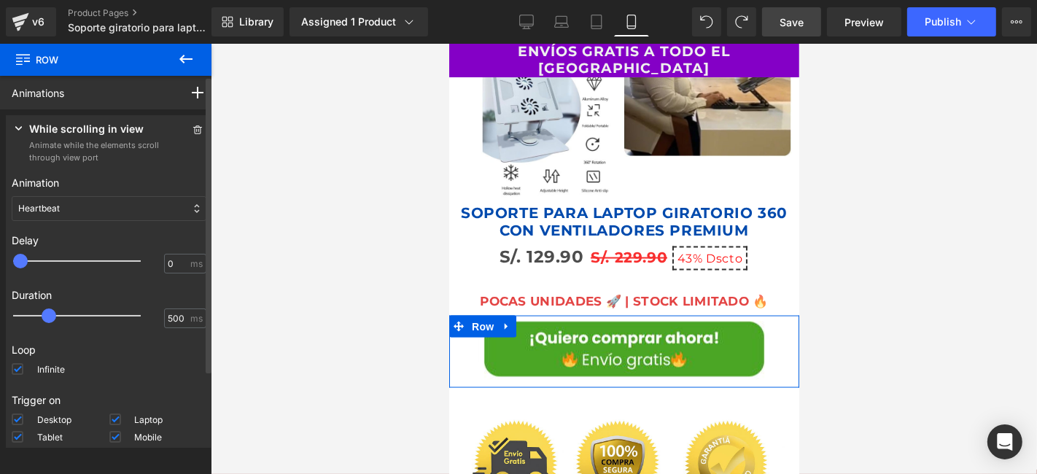
click at [82, 213] on div "Heartbeat" at bounding box center [109, 208] width 195 height 25
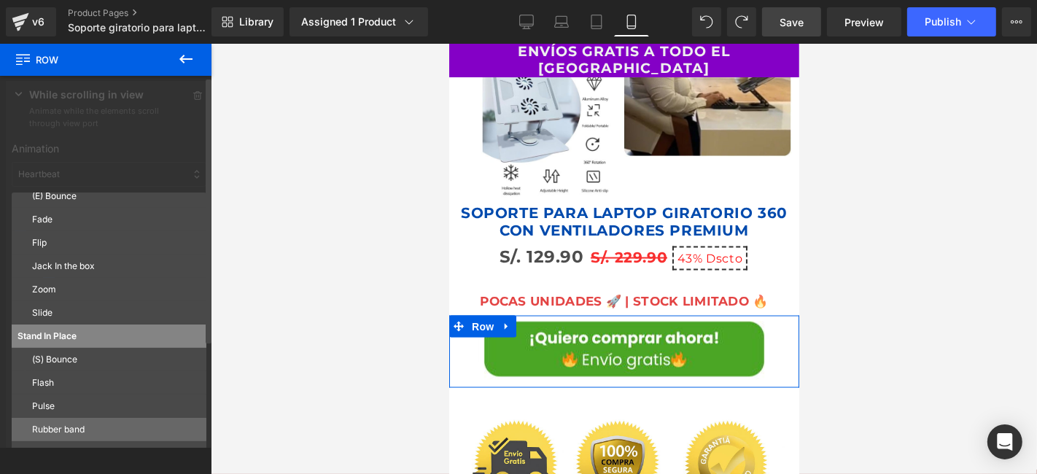
scroll to position [81, 0]
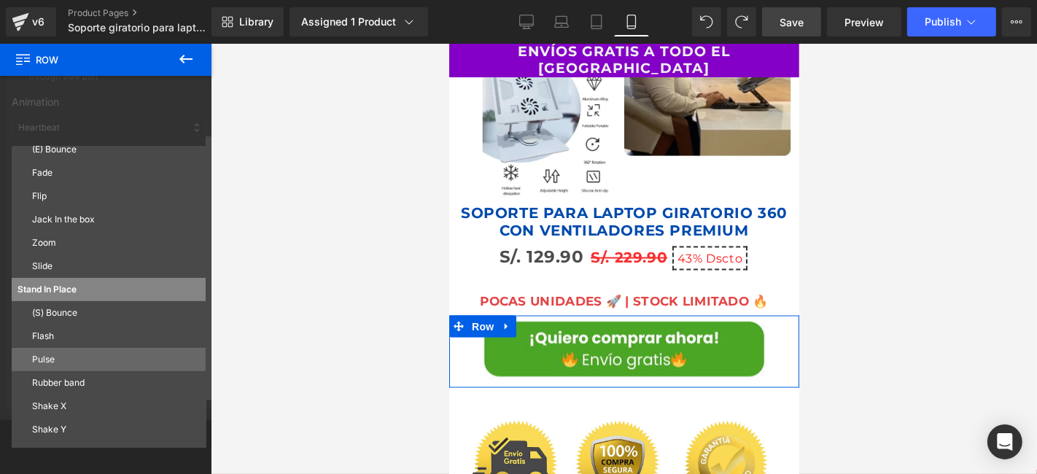
click at [73, 361] on p "Pulse" at bounding box center [116, 359] width 168 height 13
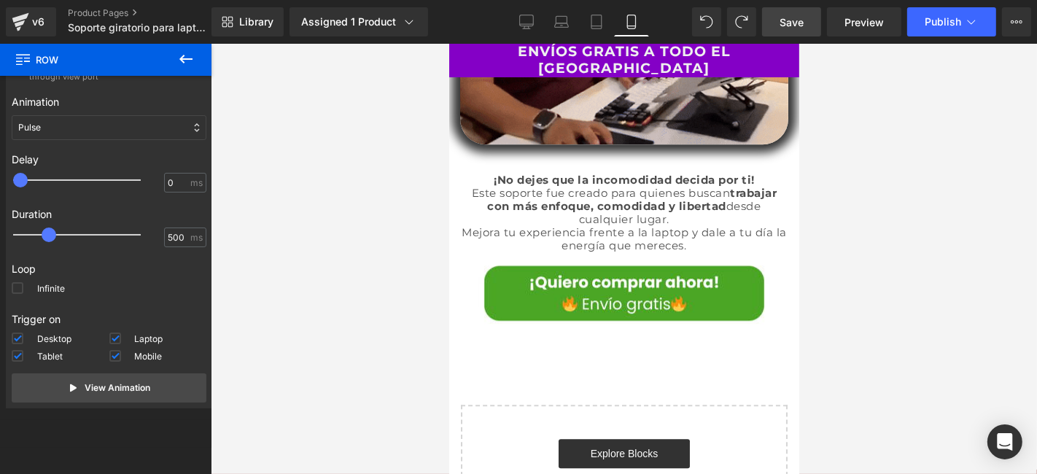
scroll to position [7796, 0]
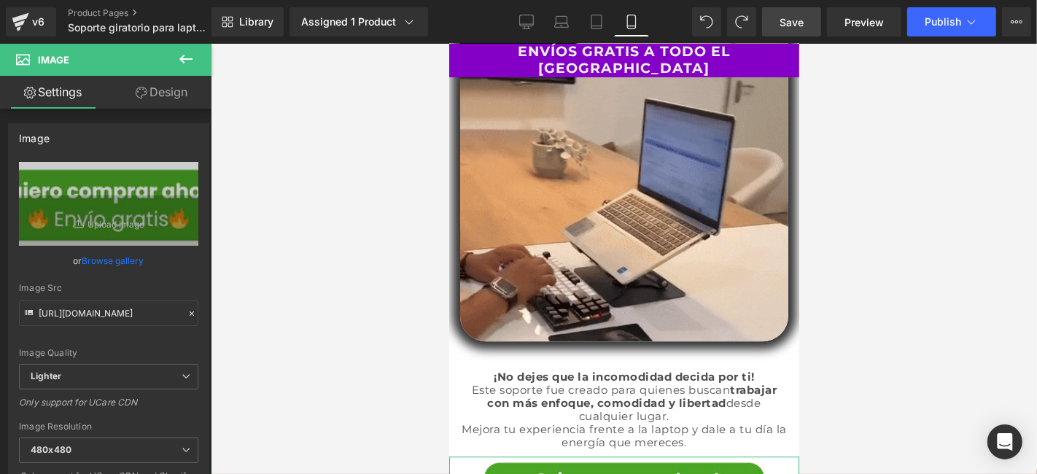
click at [147, 96] on link "Design" at bounding box center [162, 92] width 106 height 33
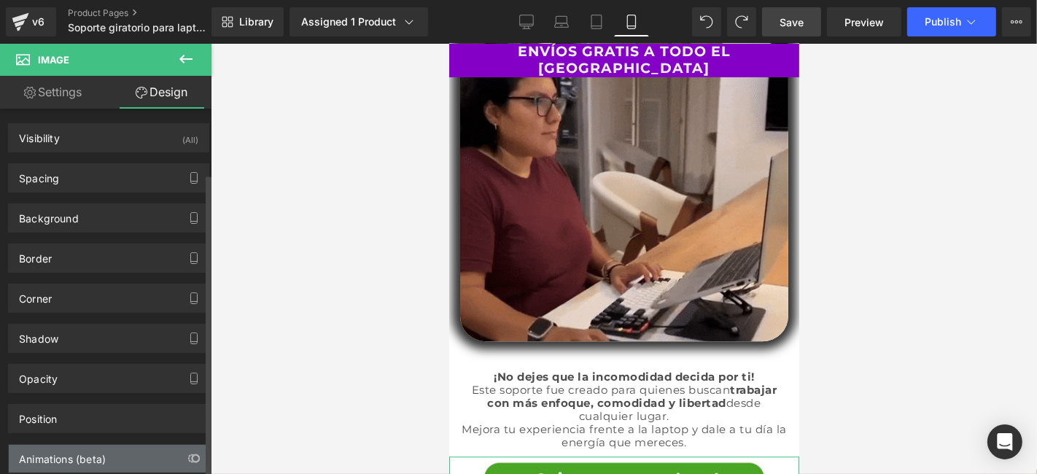
scroll to position [77, 0]
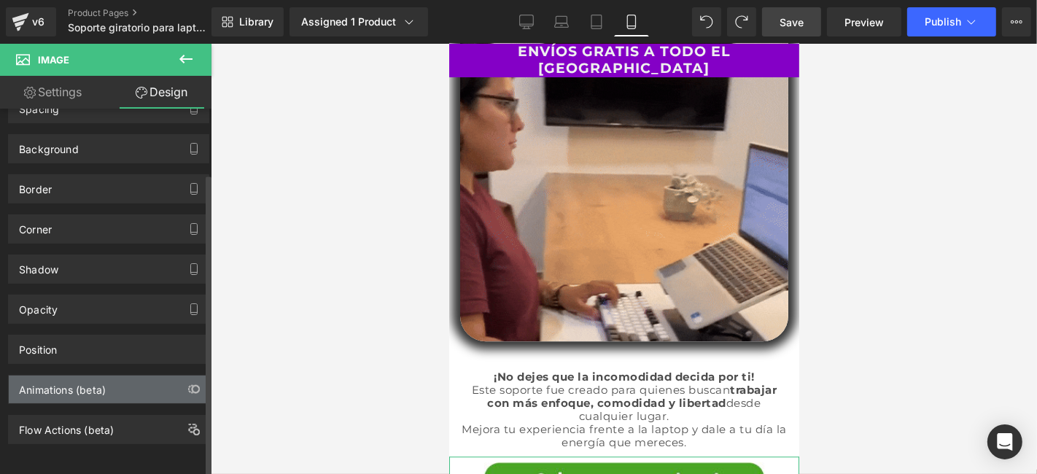
click at [112, 389] on div "Animations (beta)" at bounding box center [109, 389] width 200 height 28
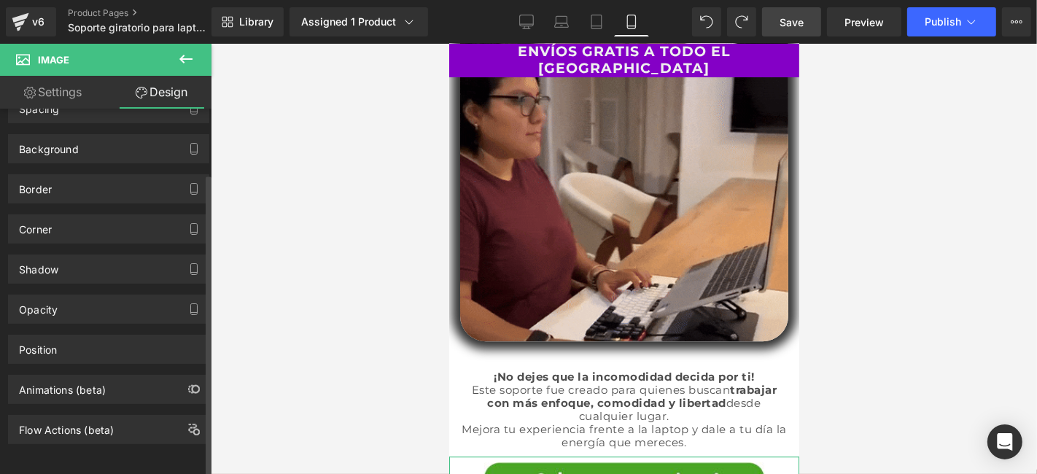
click at [85, 375] on div "Animations (beta)" at bounding box center [62, 385] width 87 height 20
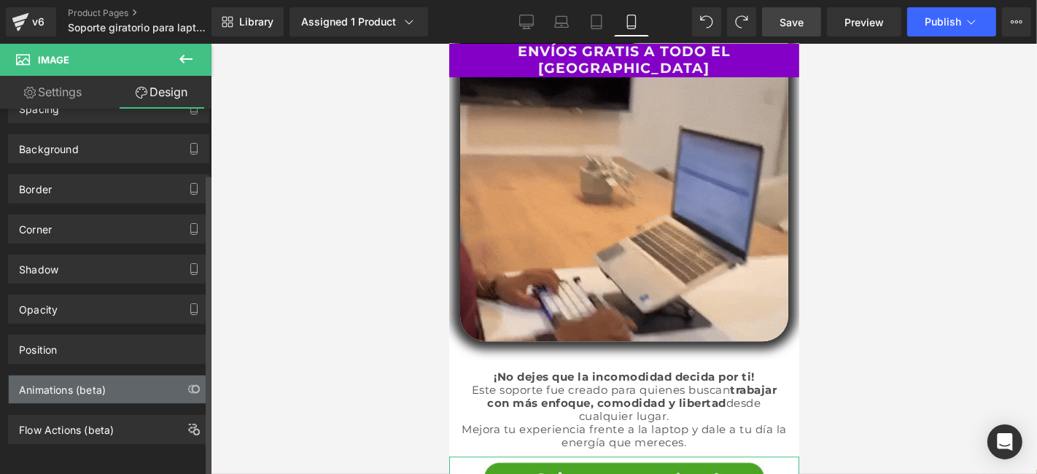
click at [85, 376] on div "Animations (beta)" at bounding box center [62, 385] width 87 height 20
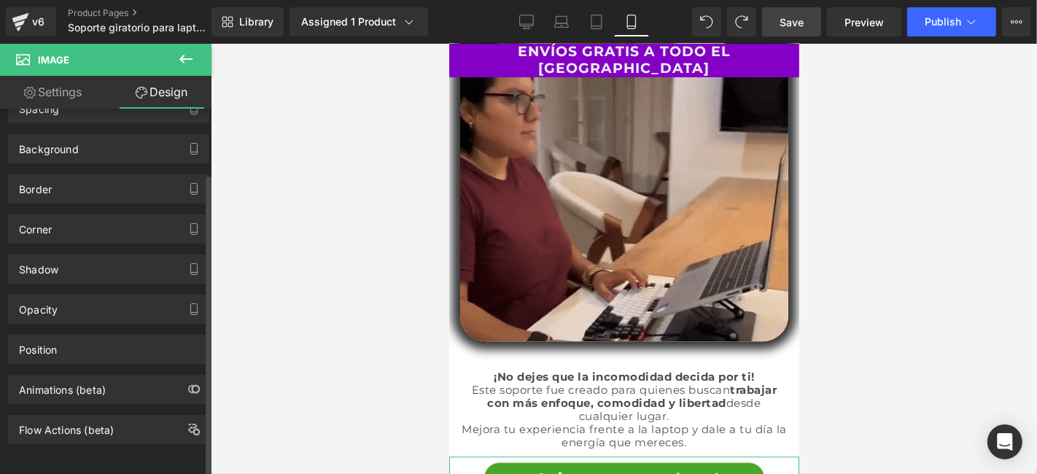
click at [105, 378] on div "Animations (beta)" at bounding box center [62, 385] width 87 height 20
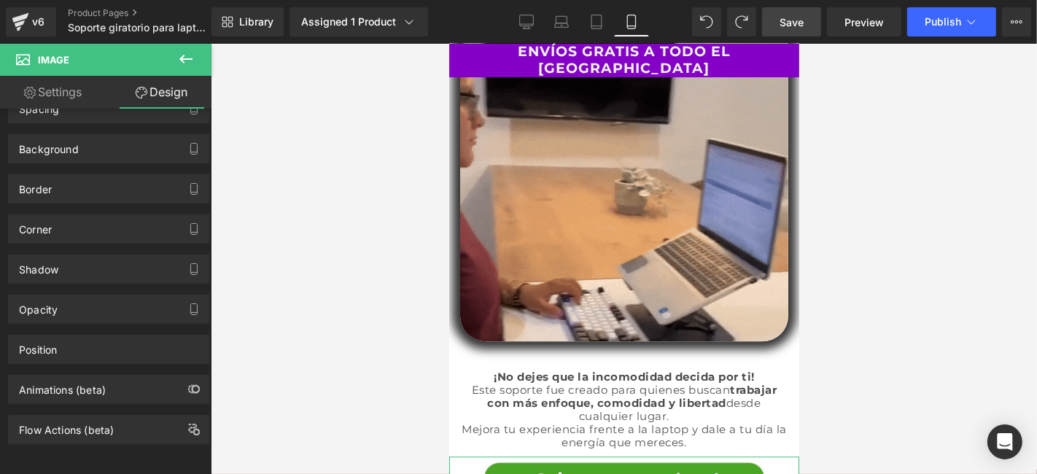
drag, startPoint x: 104, startPoint y: 377, endPoint x: 227, endPoint y: 360, distance: 125.1
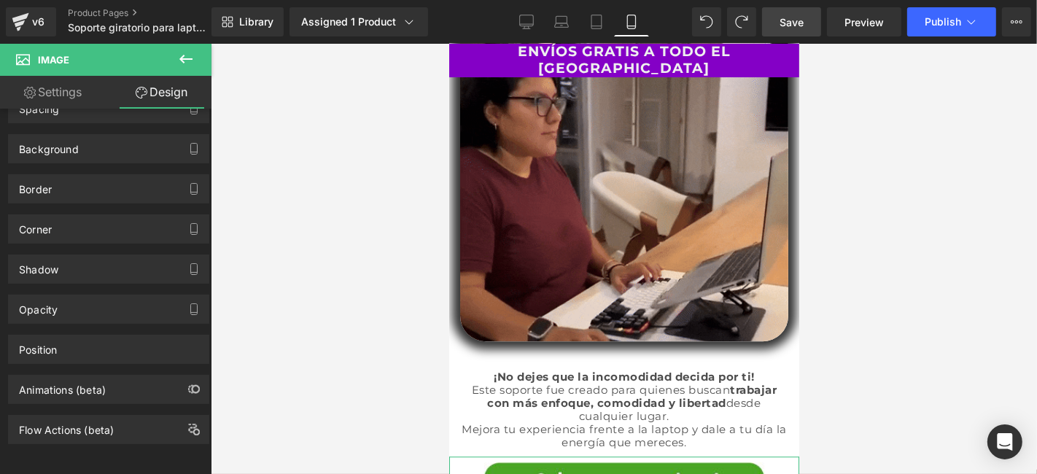
click at [104, 377] on div "Animations (beta)" at bounding box center [62, 385] width 87 height 20
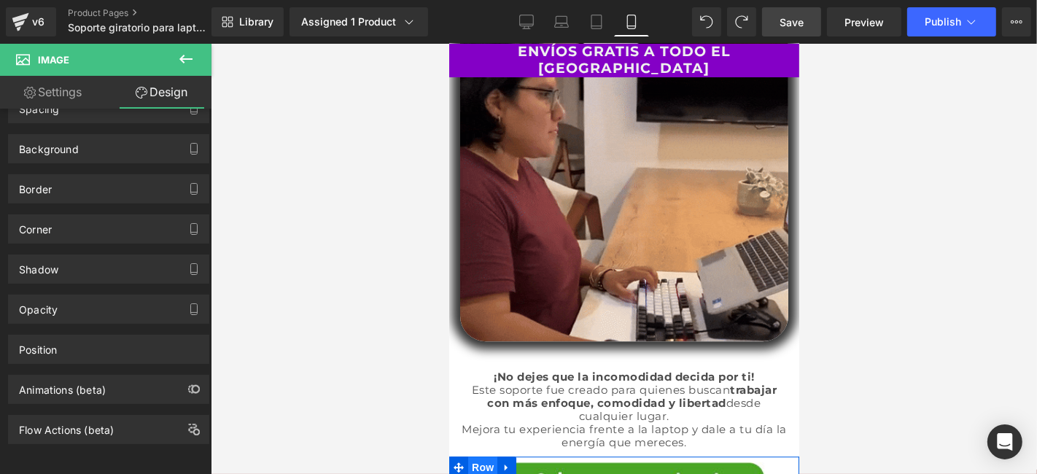
click at [487, 456] on span "Row" at bounding box center [481, 467] width 29 height 22
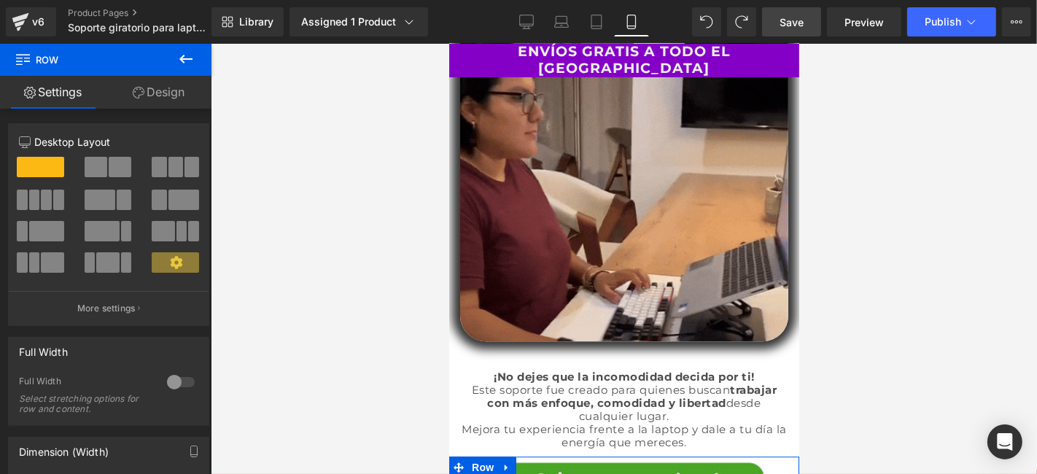
click at [173, 101] on link "Design" at bounding box center [159, 92] width 106 height 33
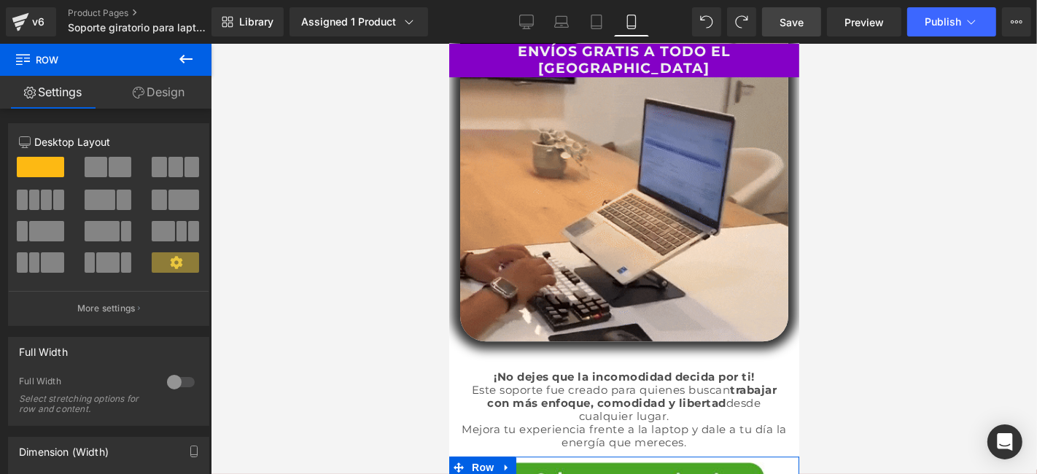
click at [0, 0] on div "Opacity" at bounding box center [0, 0] width 0 height 0
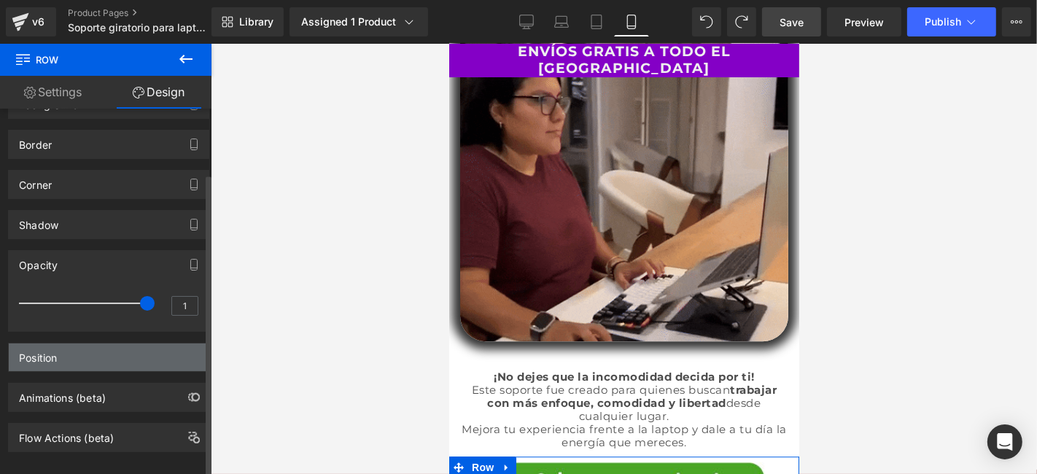
scroll to position [130, 0]
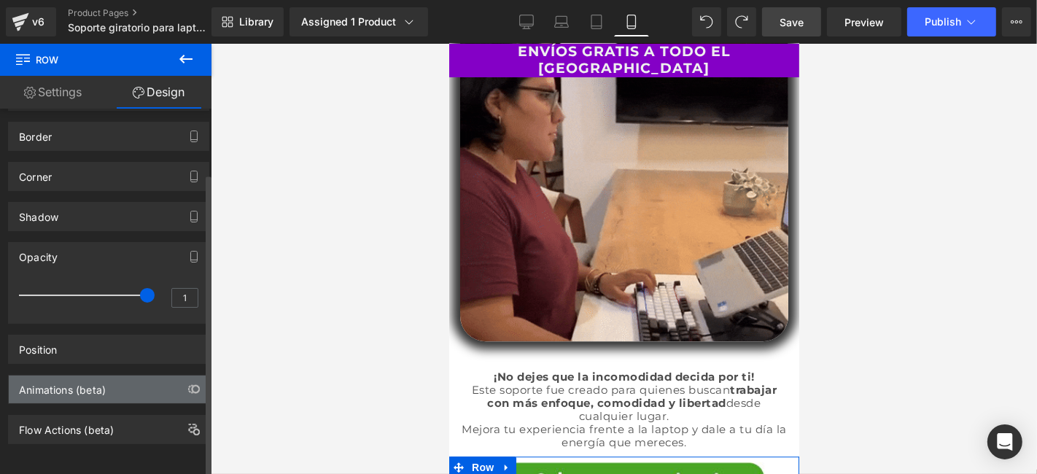
click at [93, 375] on div "Animations (beta)" at bounding box center [62, 385] width 87 height 20
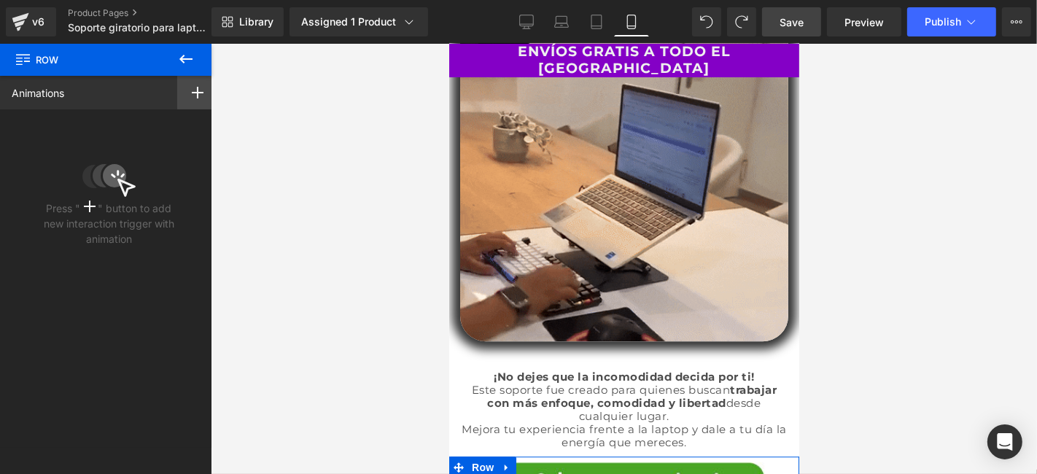
click at [177, 93] on div at bounding box center [197, 93] width 41 height 34
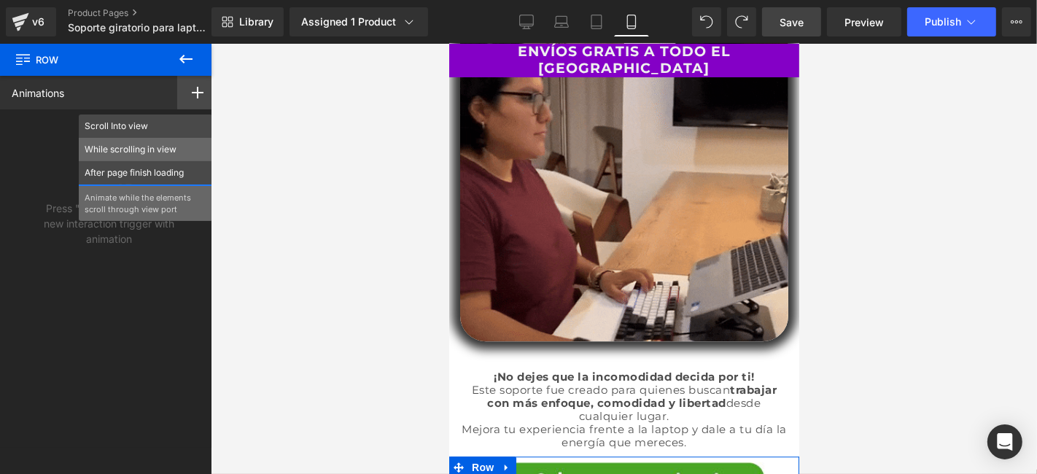
drag, startPoint x: 139, startPoint y: 149, endPoint x: 125, endPoint y: 165, distance: 21.2
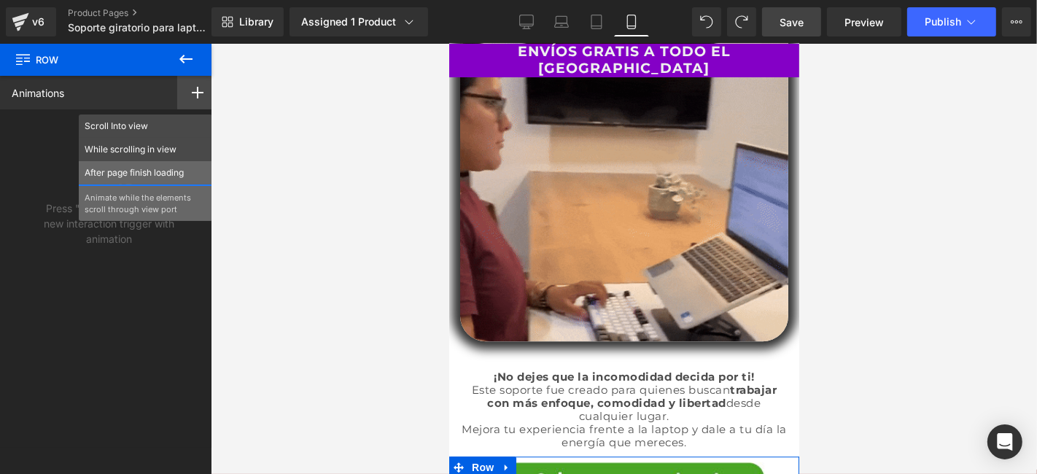
click at [139, 149] on p "While scrolling in view" at bounding box center [146, 149] width 122 height 13
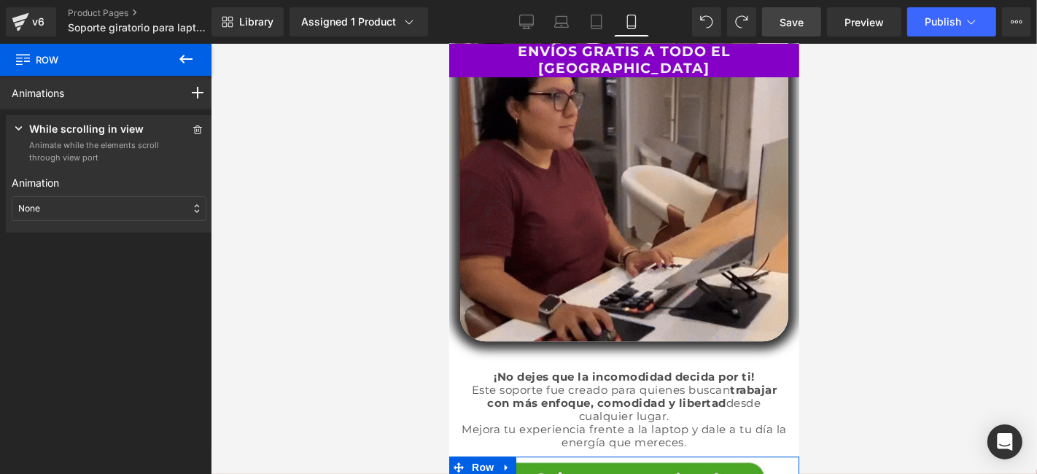
click at [97, 198] on div "None" at bounding box center [109, 208] width 195 height 25
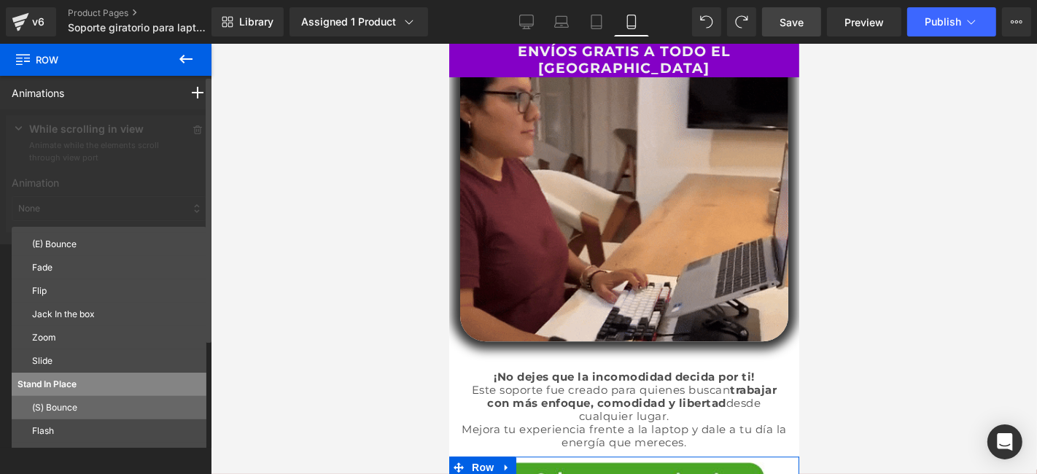
scroll to position [78, 0]
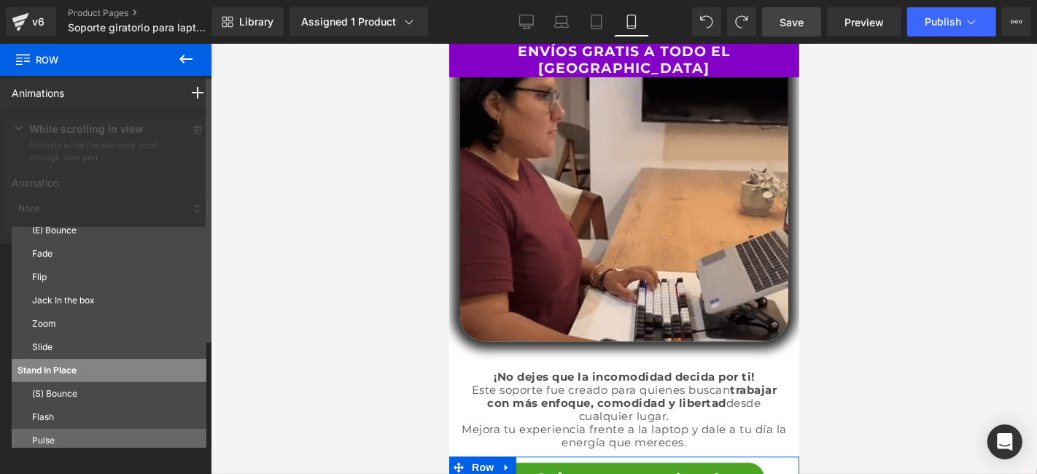
click at [60, 434] on p "Pulse" at bounding box center [116, 440] width 168 height 13
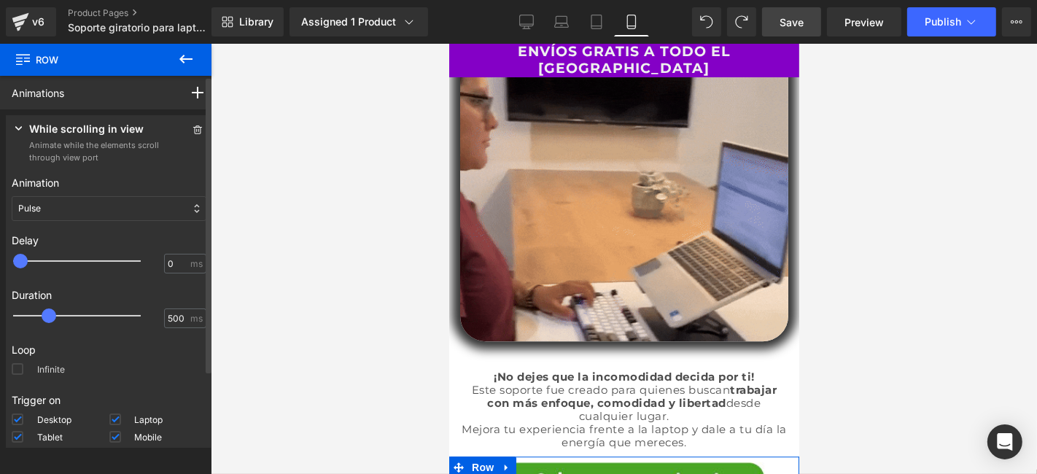
click at [36, 370] on label "Infinite" at bounding box center [38, 371] width 53 height 17
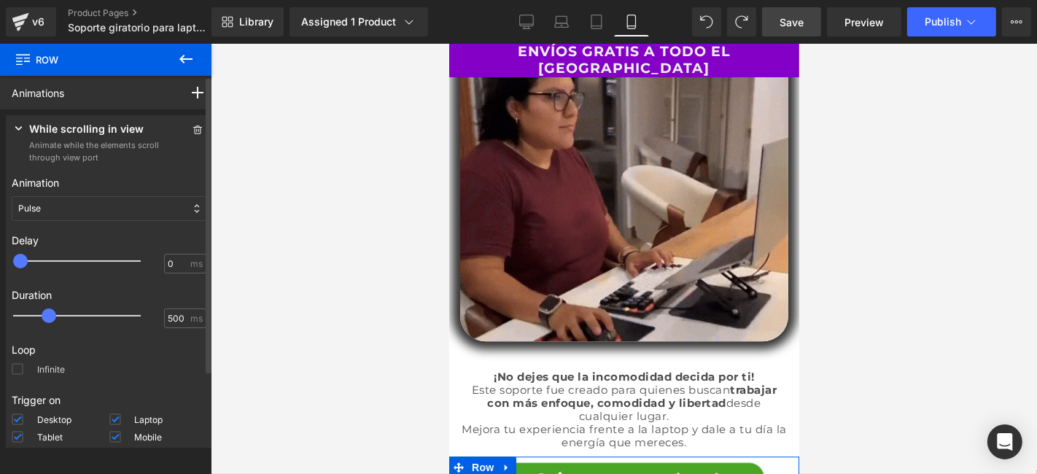
click at [0, 0] on input "Infinite" at bounding box center [0, 0] width 0 height 0
click at [787, 13] on link "Save" at bounding box center [791, 21] width 59 height 29
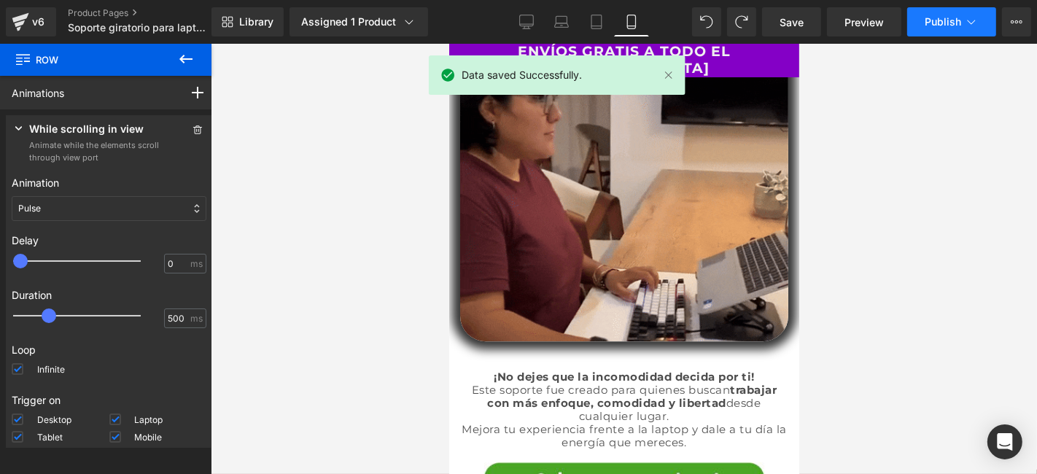
click at [943, 16] on span "Publish" at bounding box center [942, 22] width 36 height 12
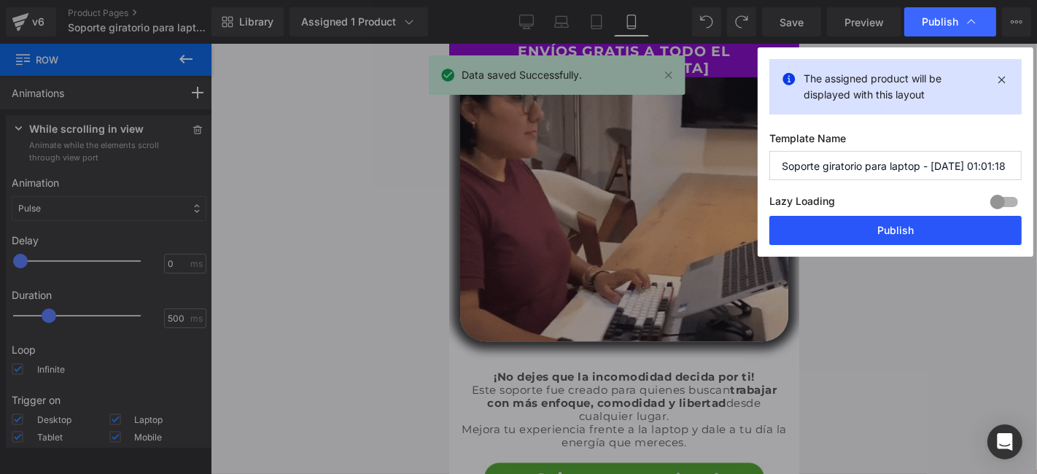
click at [885, 222] on button "Publish" at bounding box center [895, 230] width 252 height 29
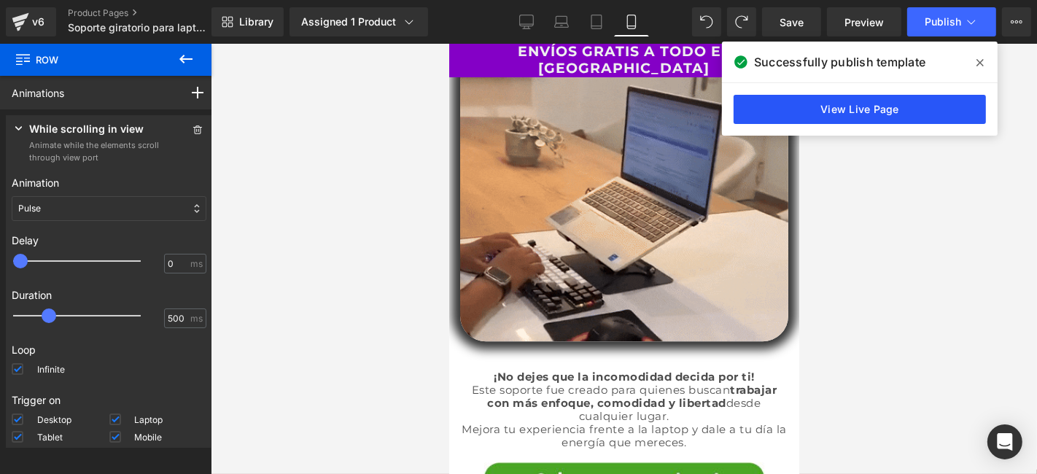
click at [900, 105] on link "View Live Page" at bounding box center [859, 109] width 252 height 29
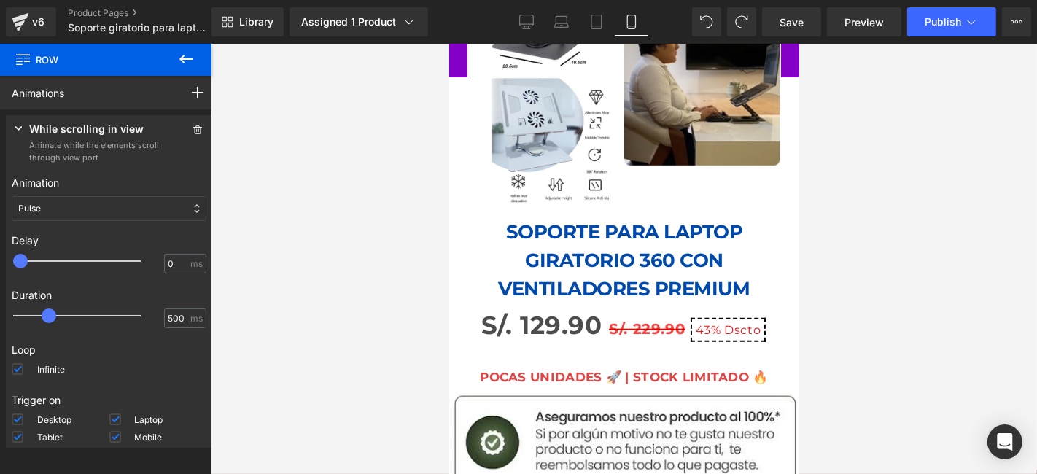
scroll to position [1134, 0]
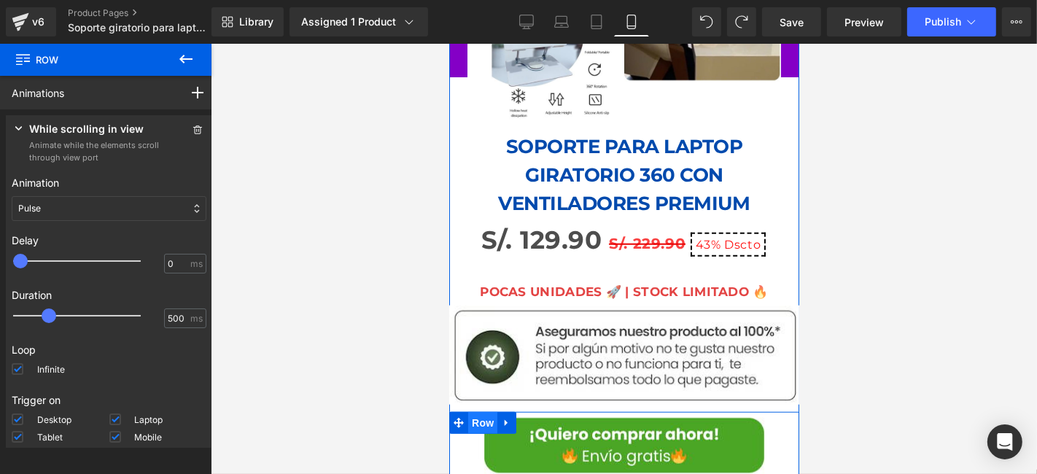
drag, startPoint x: 668, startPoint y: 156, endPoint x: 469, endPoint y: 379, distance: 298.9
click at [469, 411] on span "Row" at bounding box center [481, 422] width 29 height 22
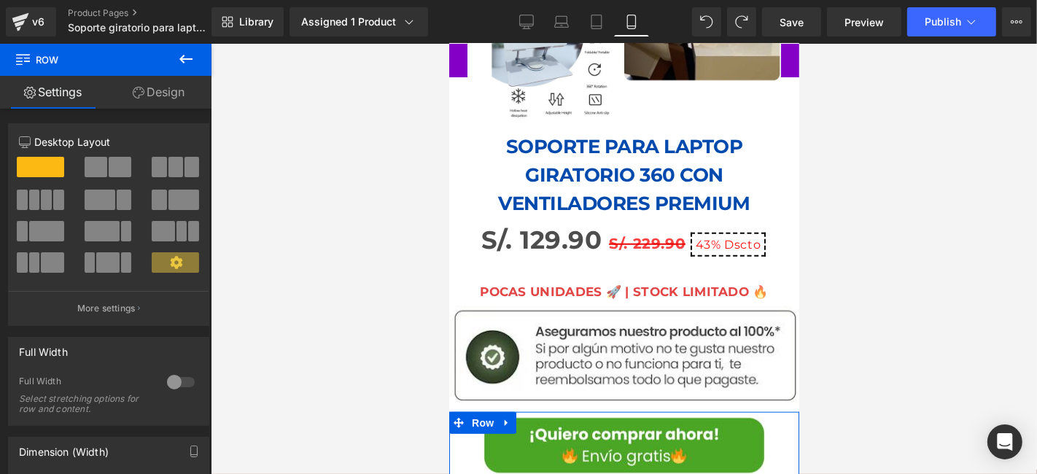
click at [169, 86] on link "Design" at bounding box center [159, 92] width 106 height 33
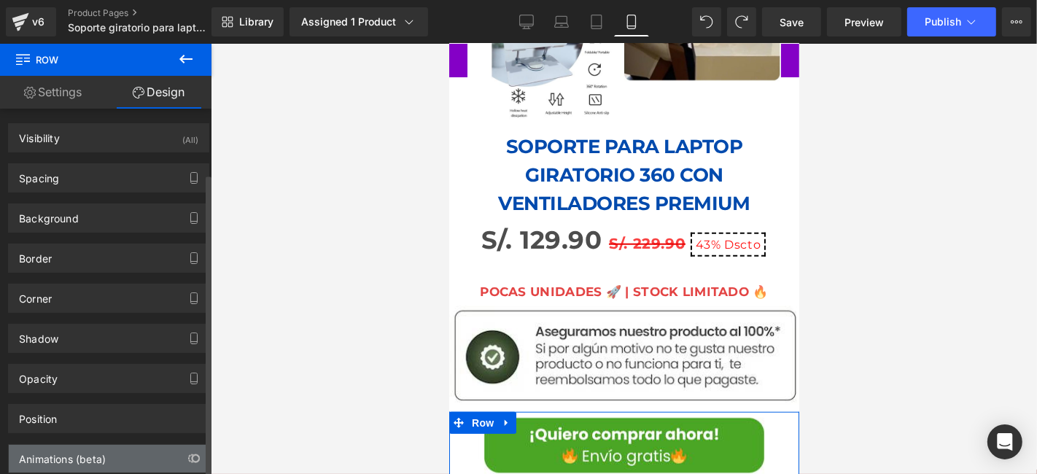
scroll to position [77, 0]
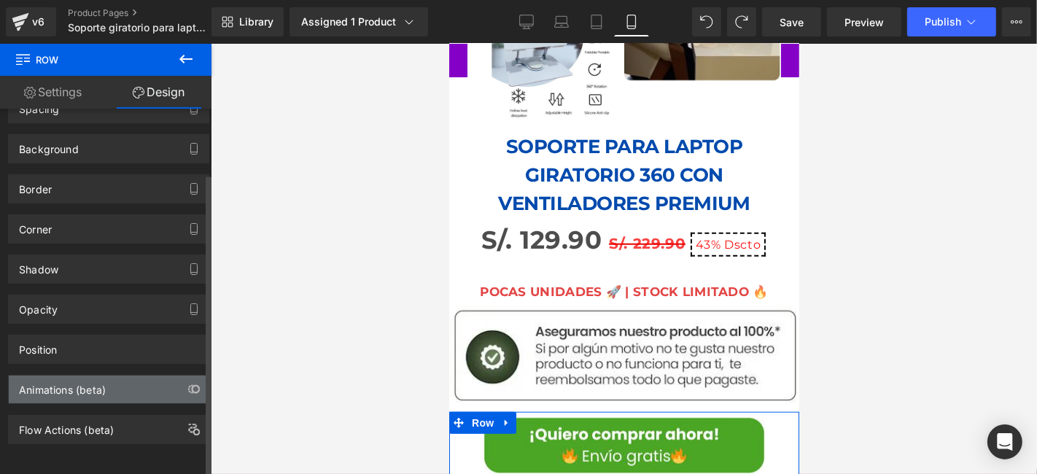
click at [68, 381] on div "Animations (beta)" at bounding box center [62, 385] width 87 height 20
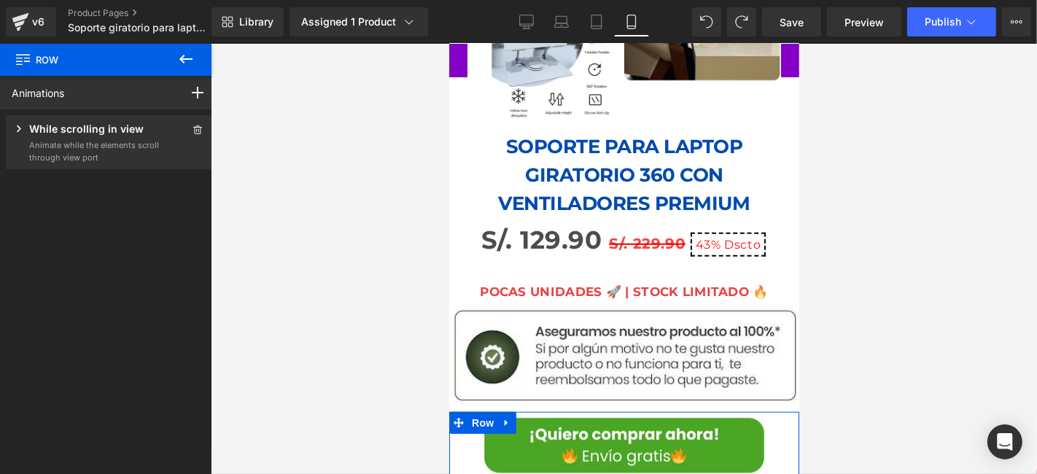
click at [88, 161] on p "Animate while the elements scroll through view port" at bounding box center [94, 151] width 131 height 24
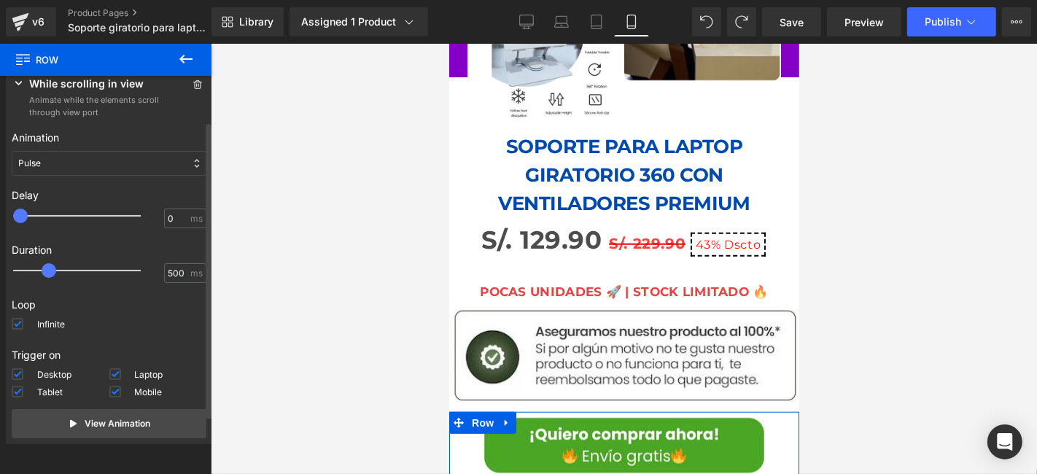
scroll to position [89, 0]
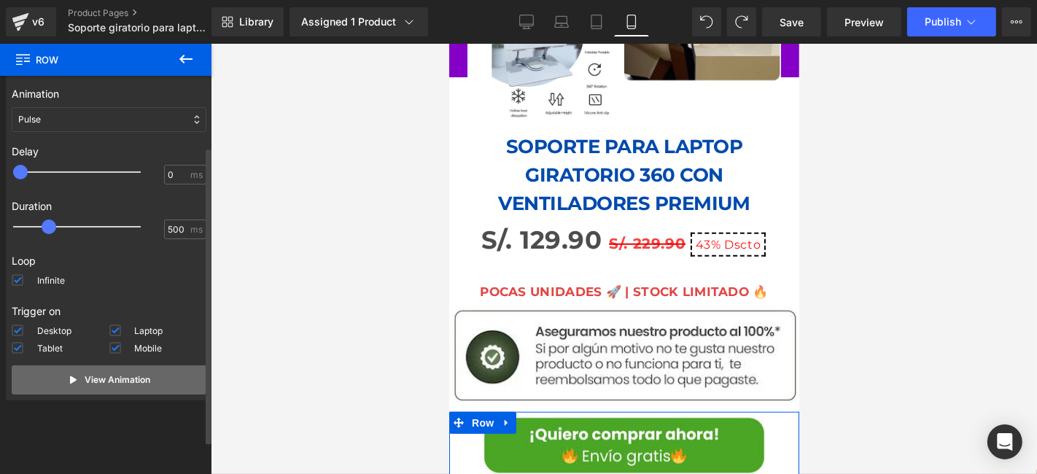
click at [79, 377] on button "View Animation" at bounding box center [109, 379] width 195 height 29
